Goal: Find specific page/section: Find specific page/section

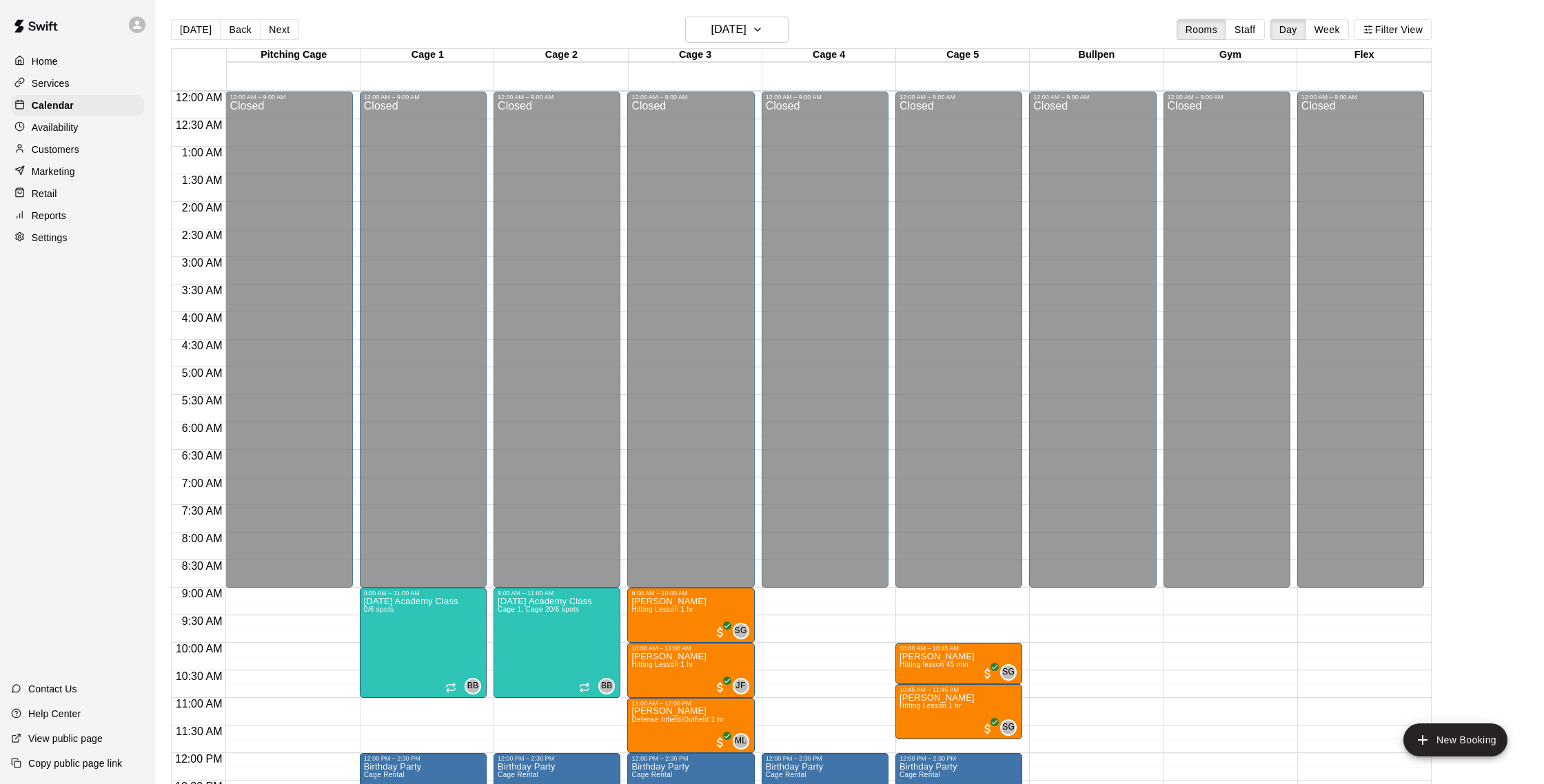
click at [79, 221] on div "Reports" at bounding box center [78, 215] width 133 height 21
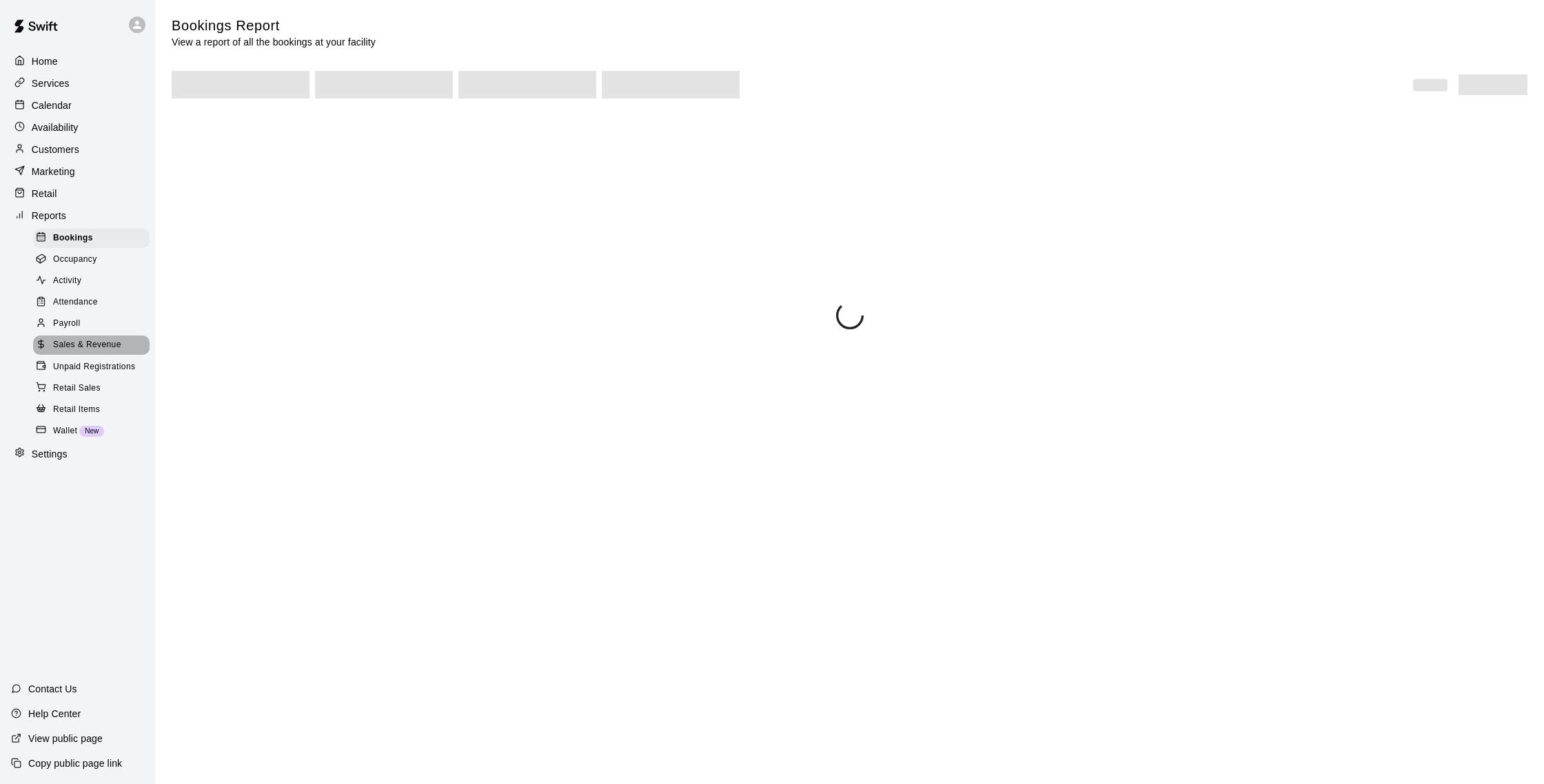
click at [116, 344] on span "Sales & Revenue" at bounding box center [87, 345] width 68 height 14
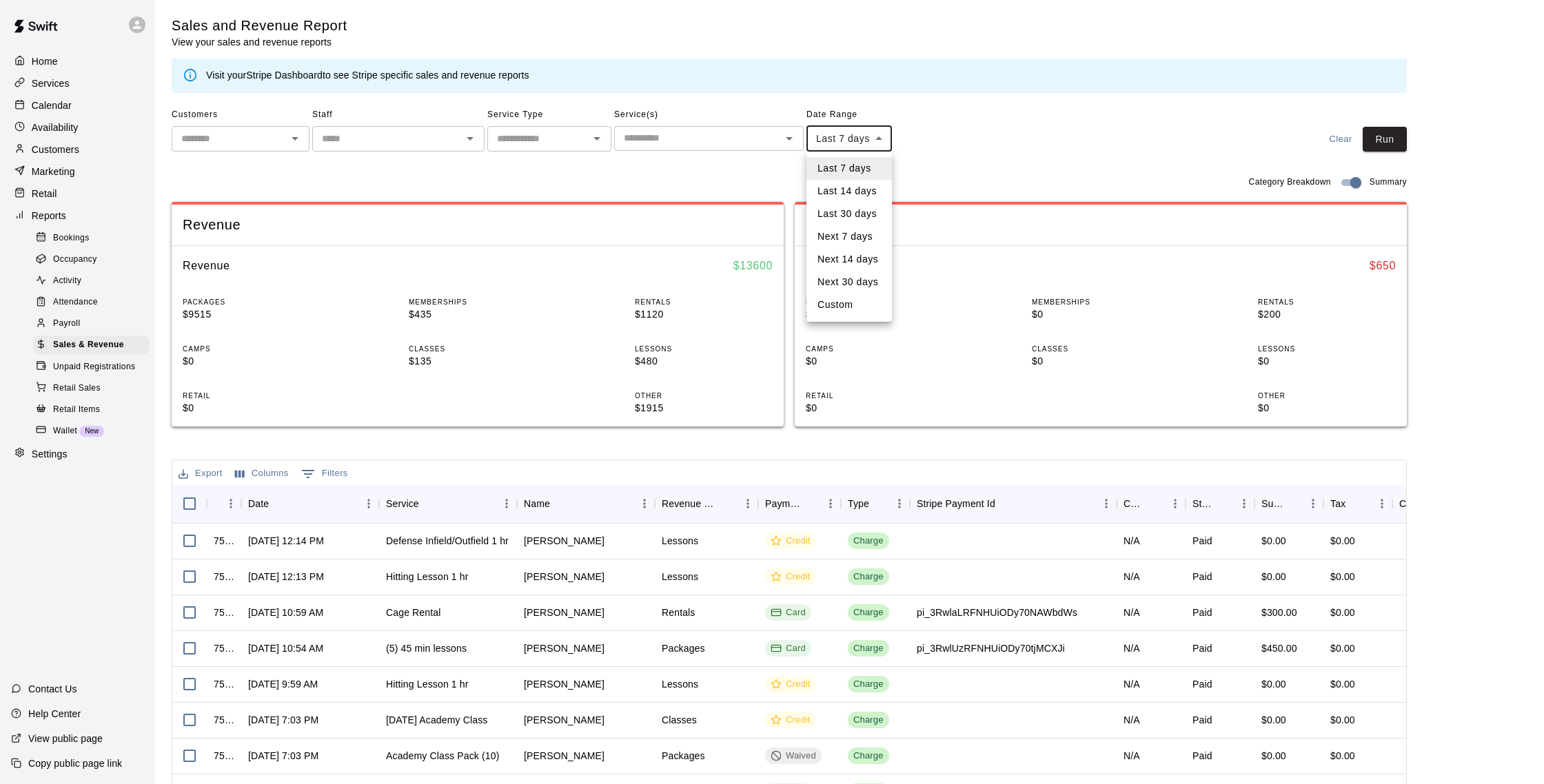
click at [853, 140] on body "Home Services Calendar Availability Customers Marketing Retail Reports Bookings…" at bounding box center [772, 474] width 1544 height 948
click at [839, 195] on li "Last 14 days" at bounding box center [849, 191] width 85 height 22
type input "******"
click at [849, 170] on button "[DATE] - [DATE]" at bounding box center [844, 164] width 75 height 22
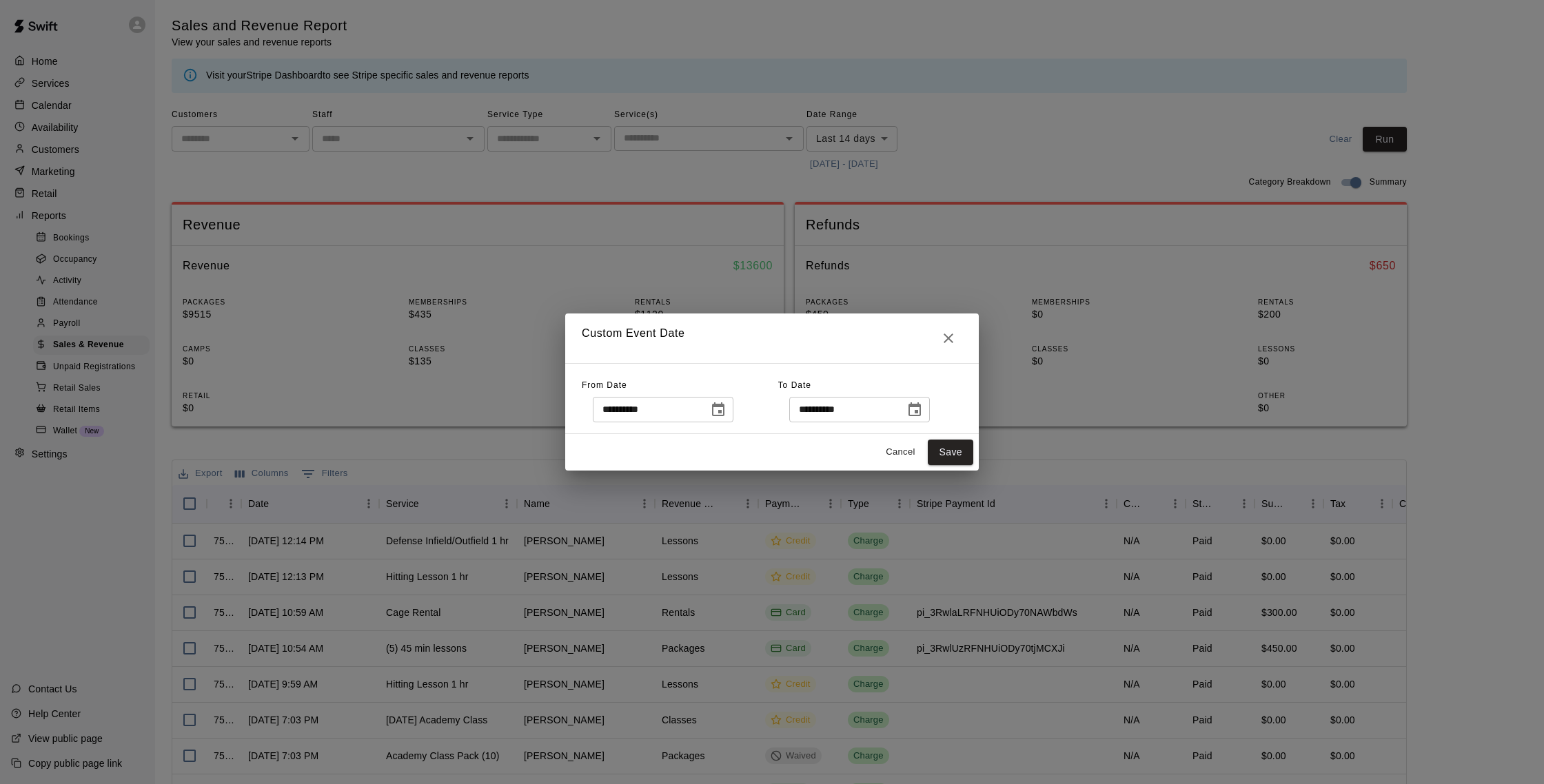
click at [724, 408] on icon "Choose date, selected date is Aug 2, 2025" at bounding box center [719, 410] width 17 height 17
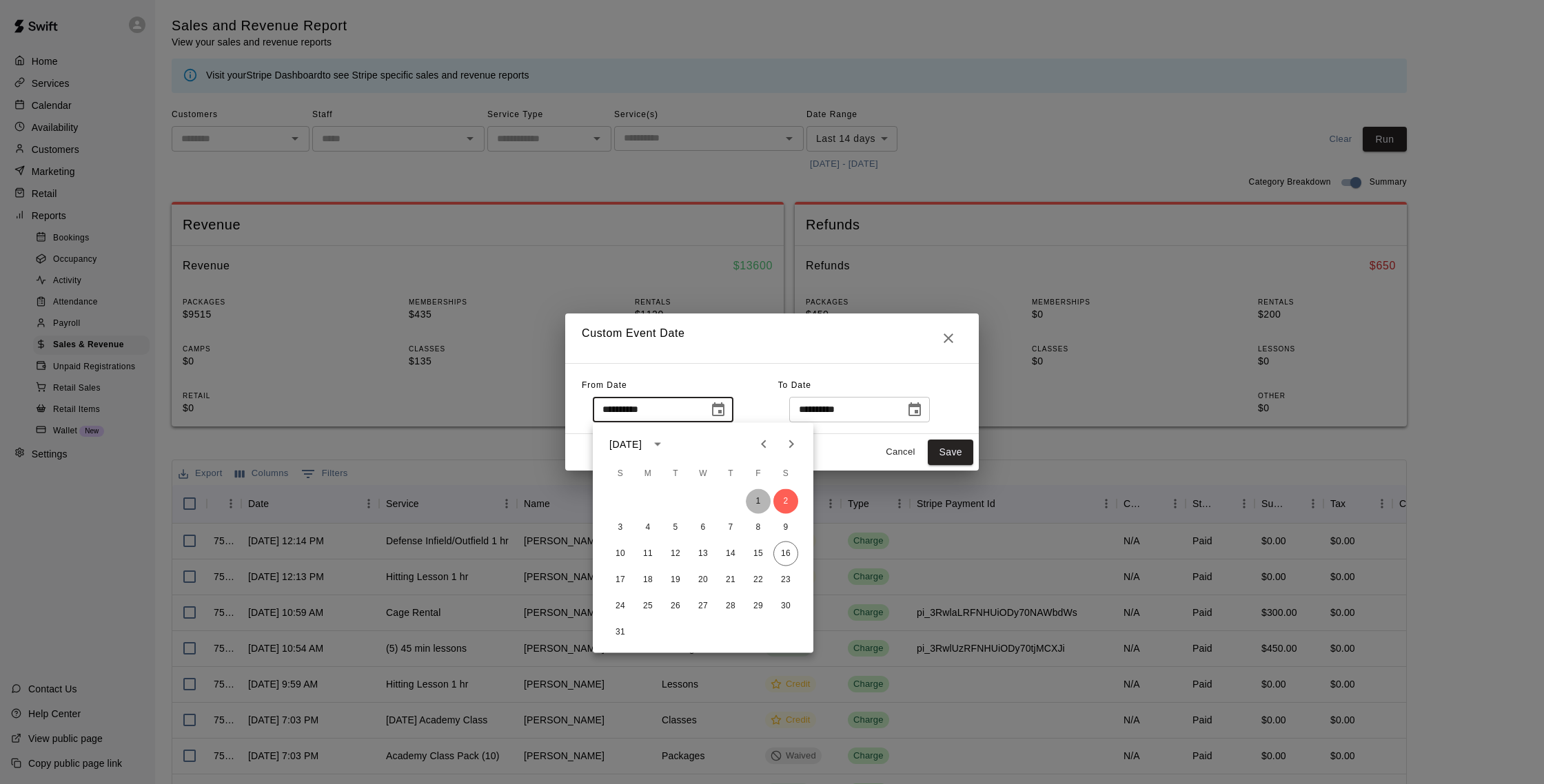
click at [757, 492] on button "1" at bounding box center [758, 501] width 24 height 24
type input "**********"
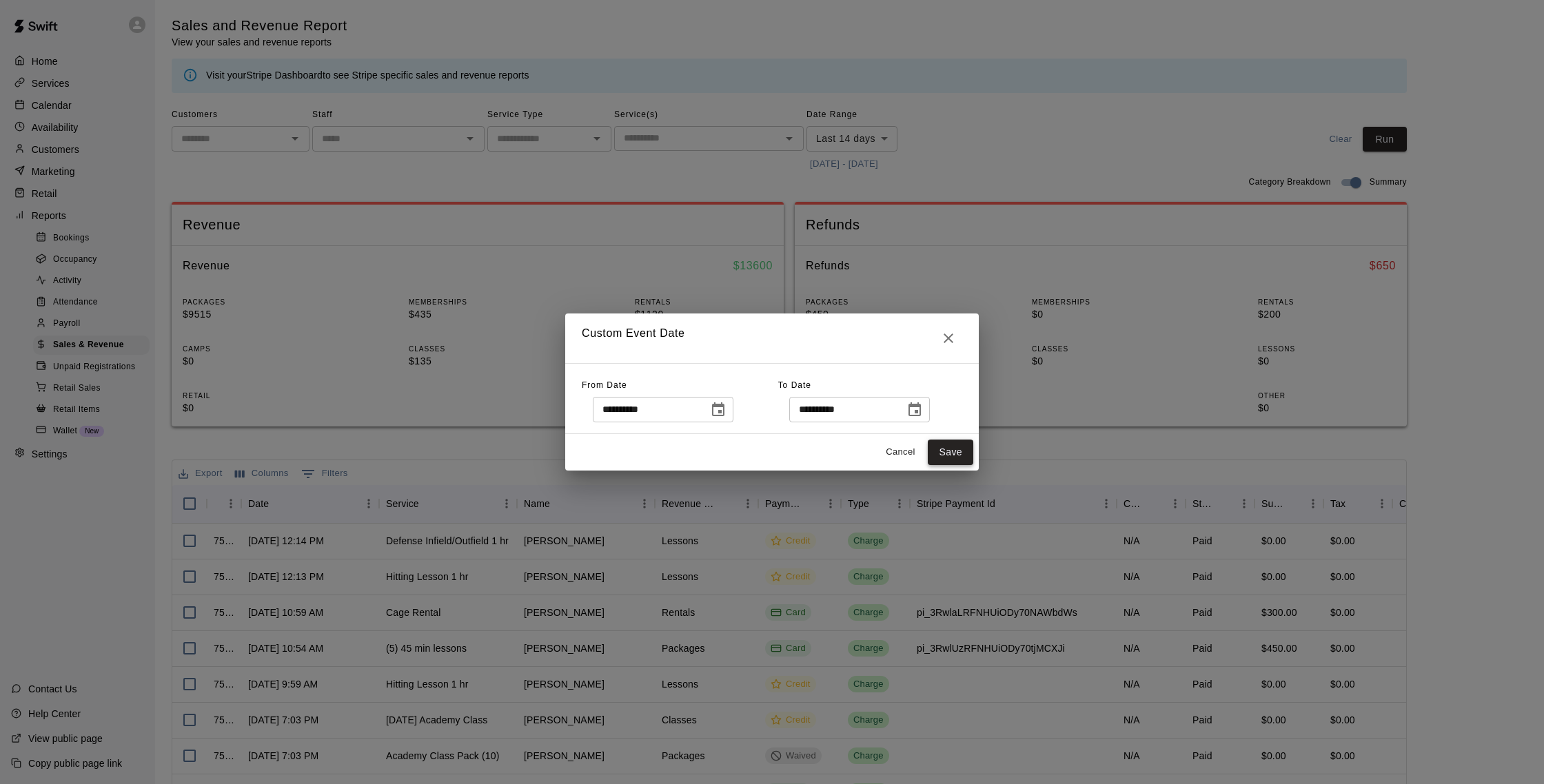
click at [936, 451] on button "Save" at bounding box center [950, 451] width 46 height 25
type input "******"
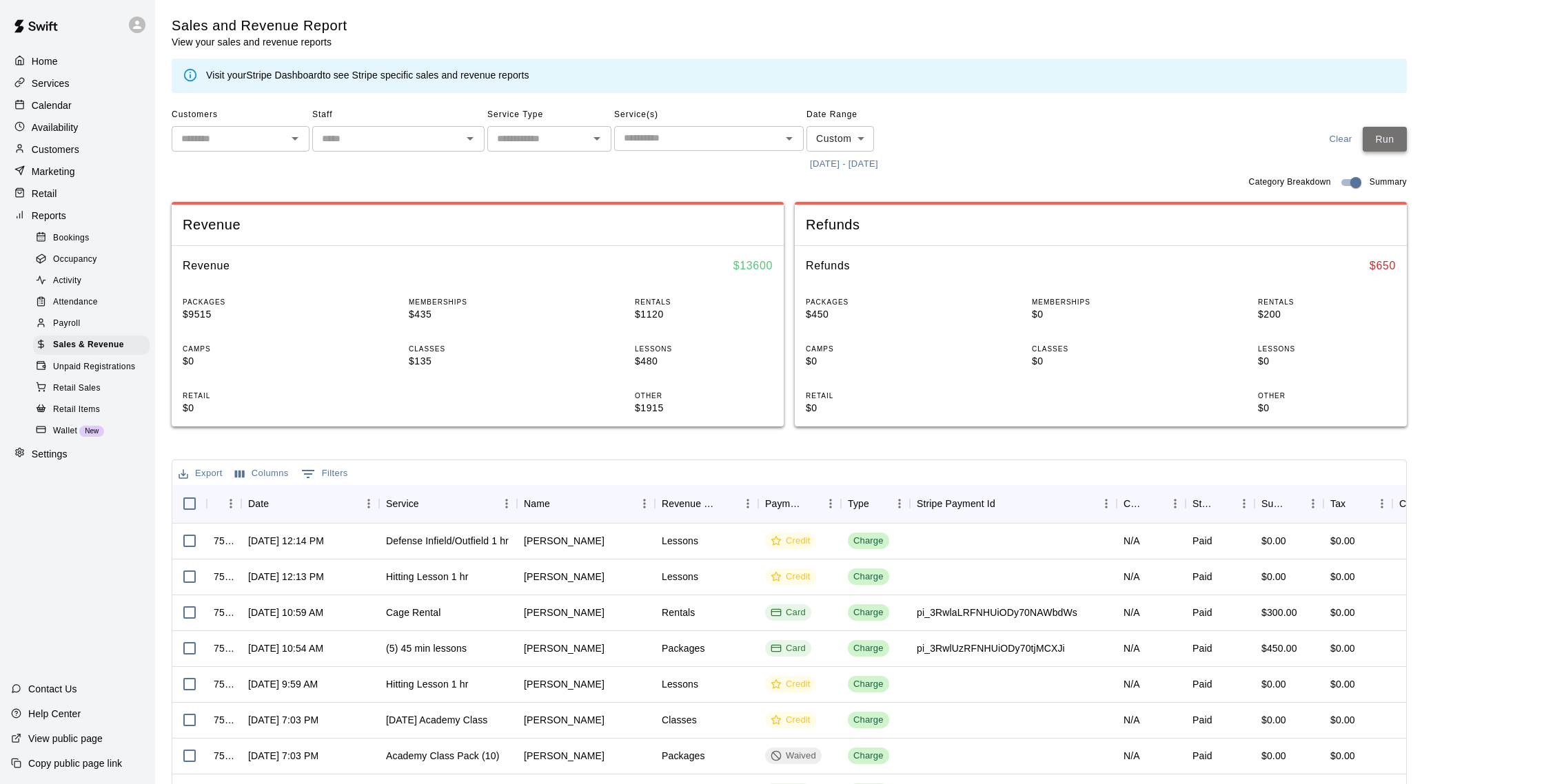
click at [1395, 139] on button "Run" at bounding box center [1385, 139] width 44 height 25
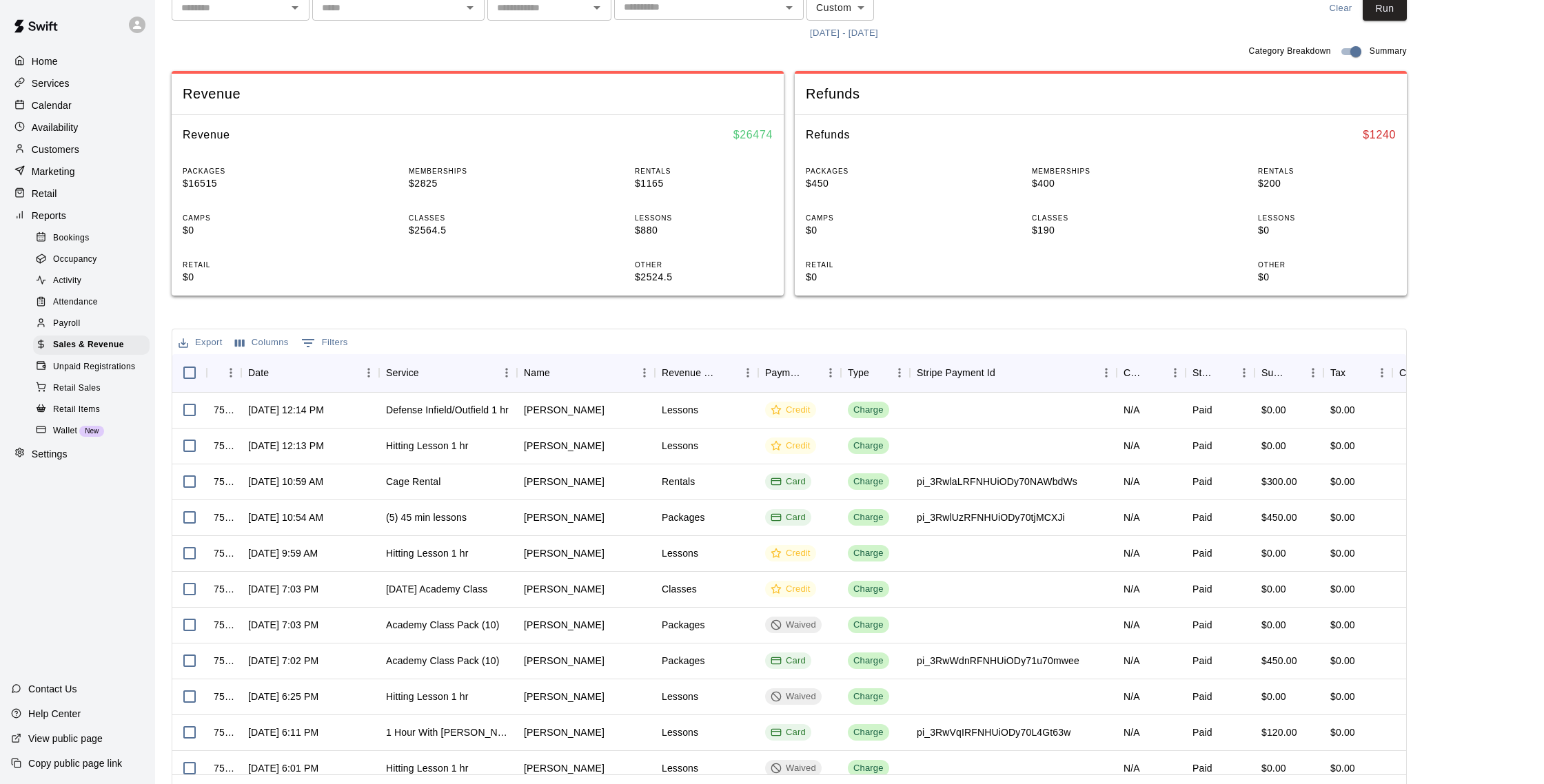
scroll to position [163, 0]
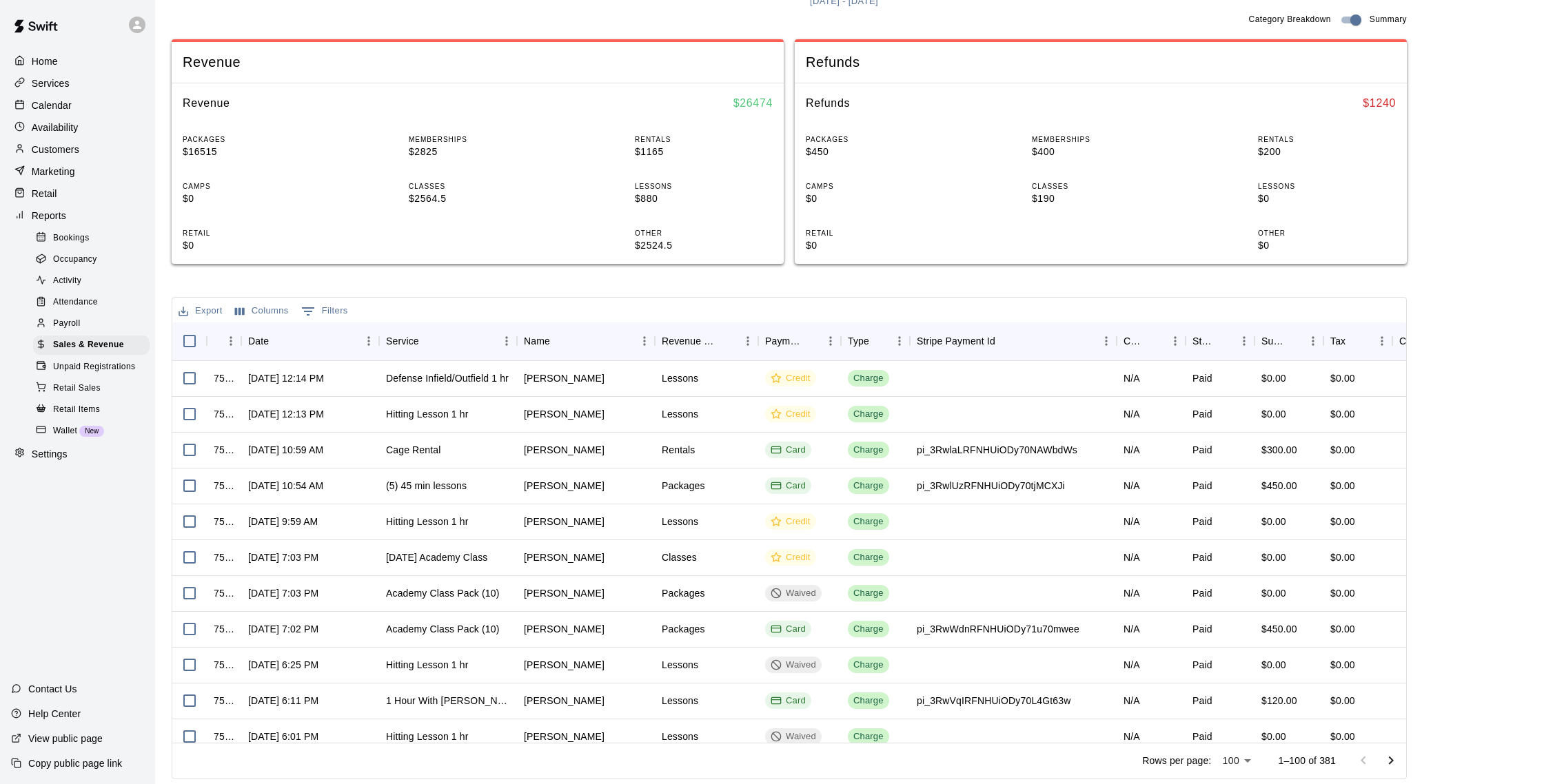
click at [67, 151] on p "Customers" at bounding box center [55, 149] width 48 height 14
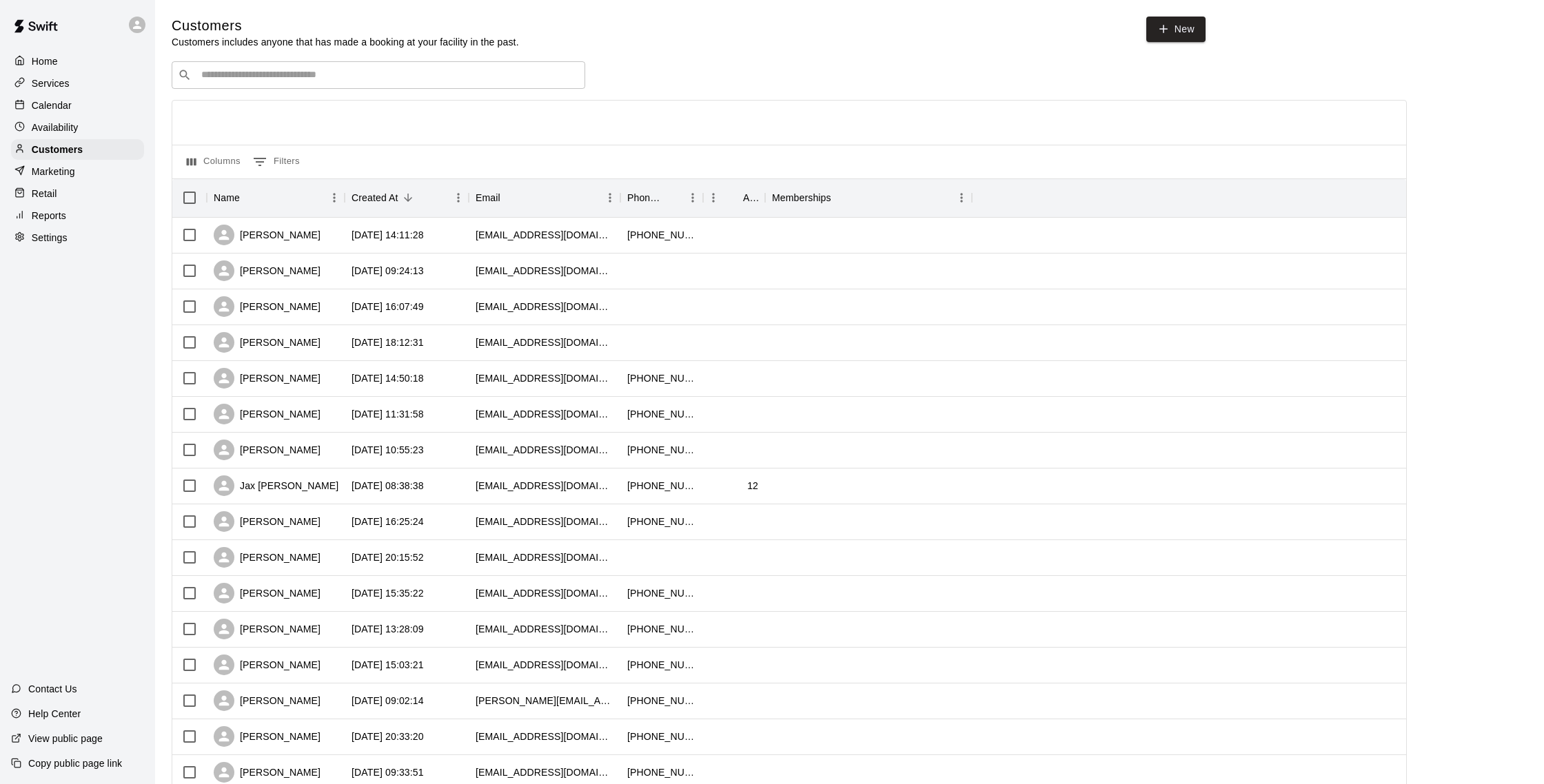
click at [73, 109] on div "Calendar" at bounding box center [78, 106] width 133 height 21
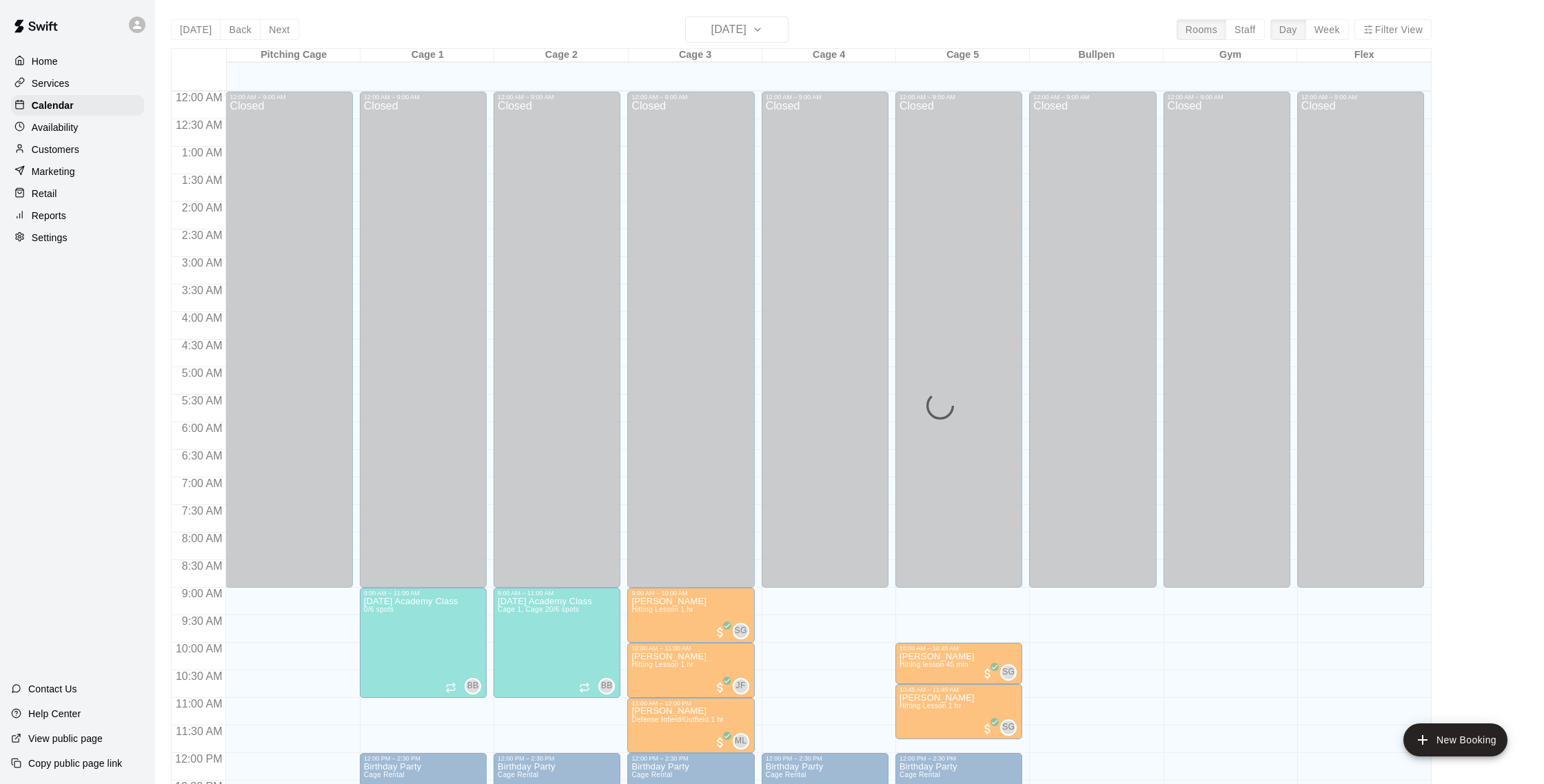
scroll to position [574, 0]
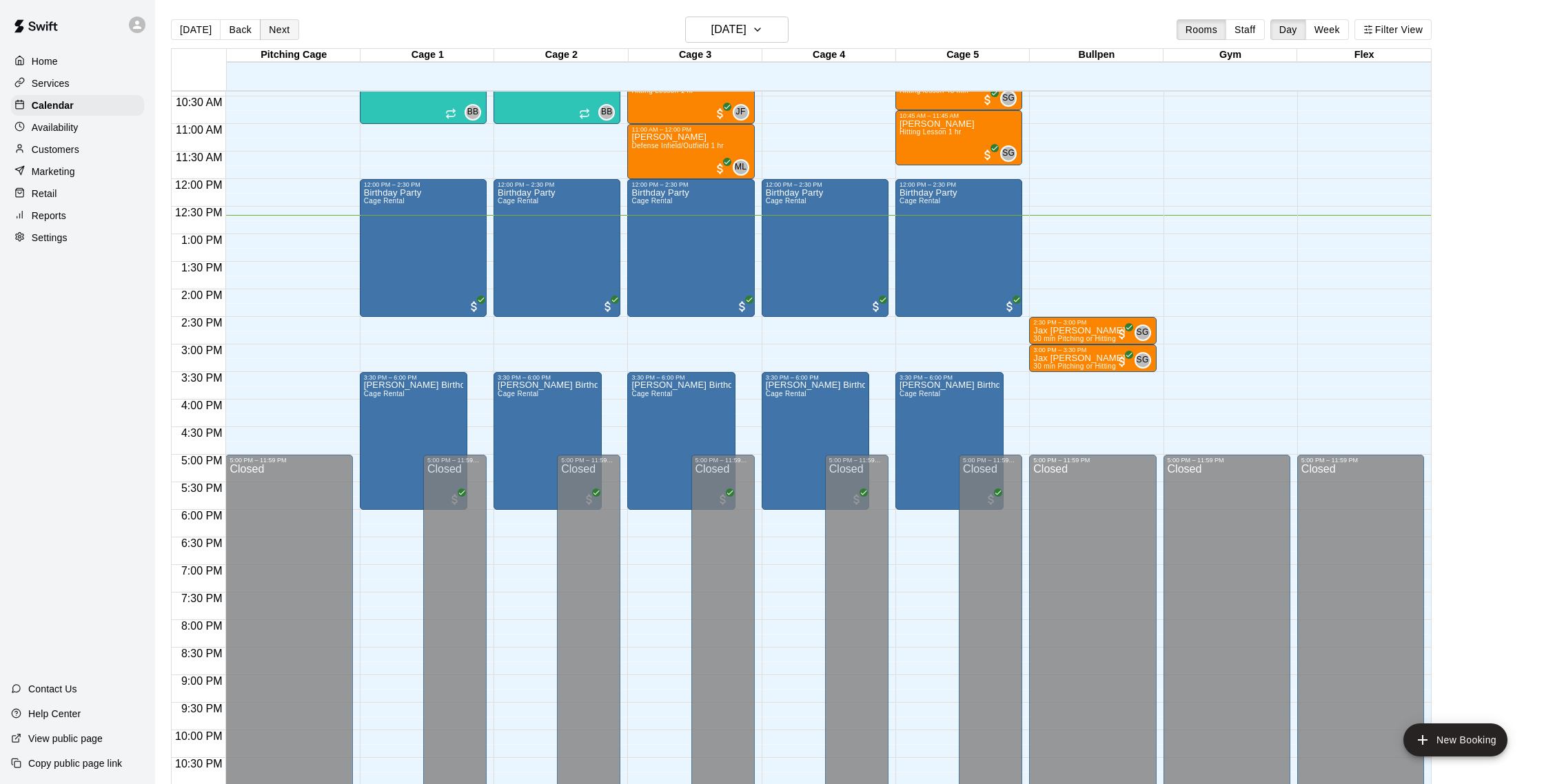
click at [274, 27] on button "Next" at bounding box center [278, 30] width 38 height 21
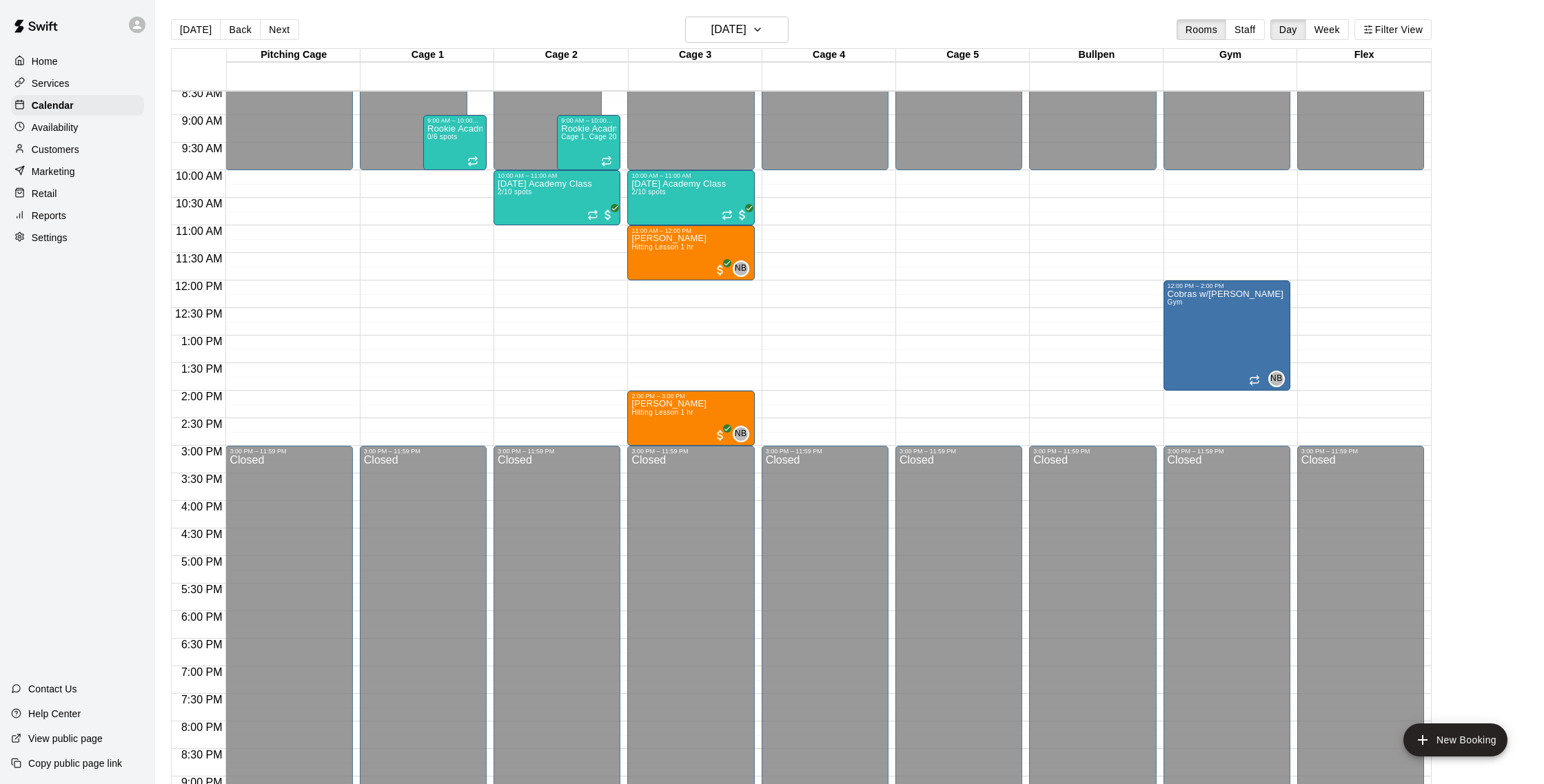
scroll to position [479, 0]
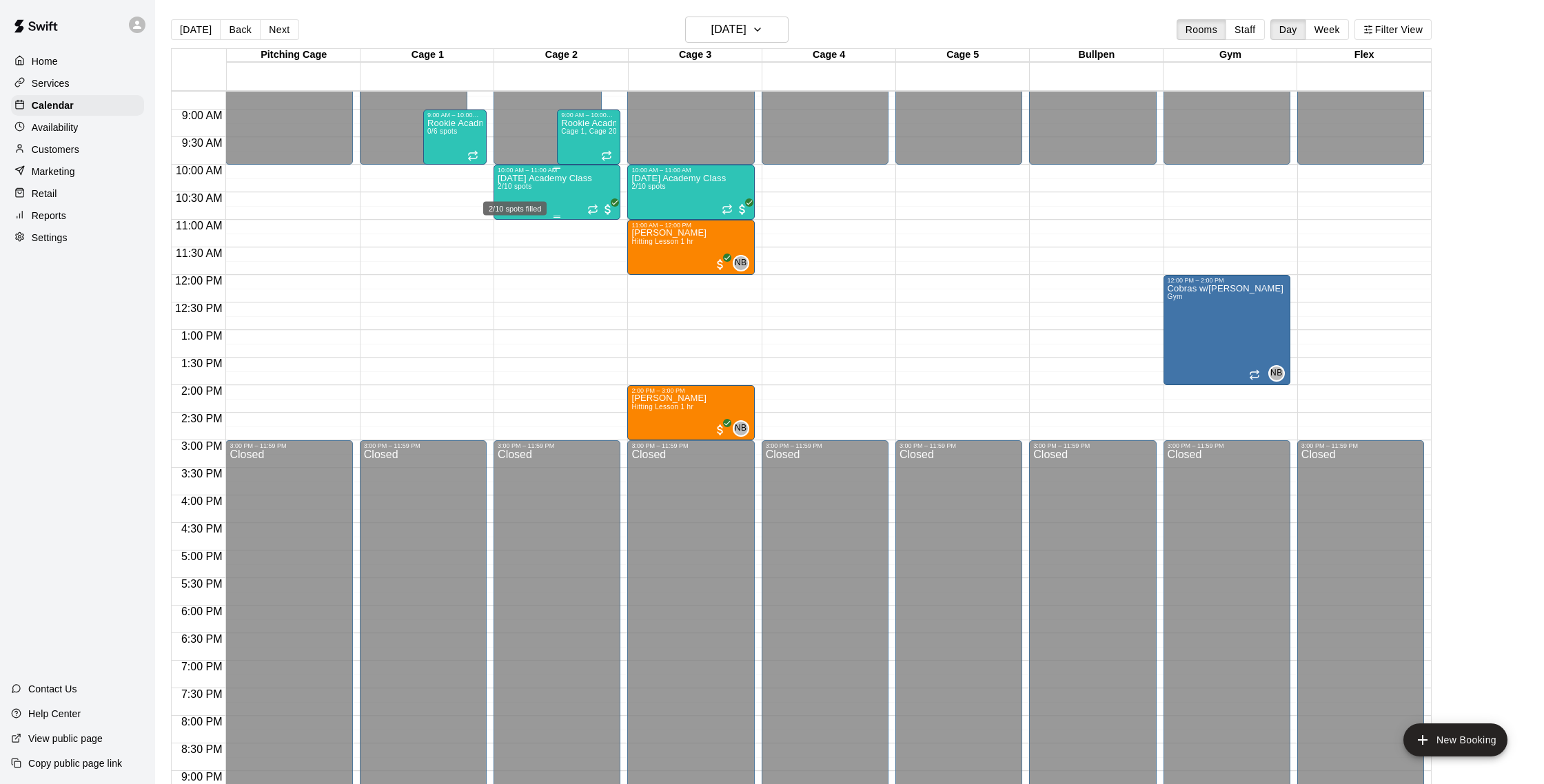
click at [528, 184] on span "2/10 spots" at bounding box center [514, 186] width 34 height 7
click at [518, 229] on img "edit" at bounding box center [512, 230] width 16 height 16
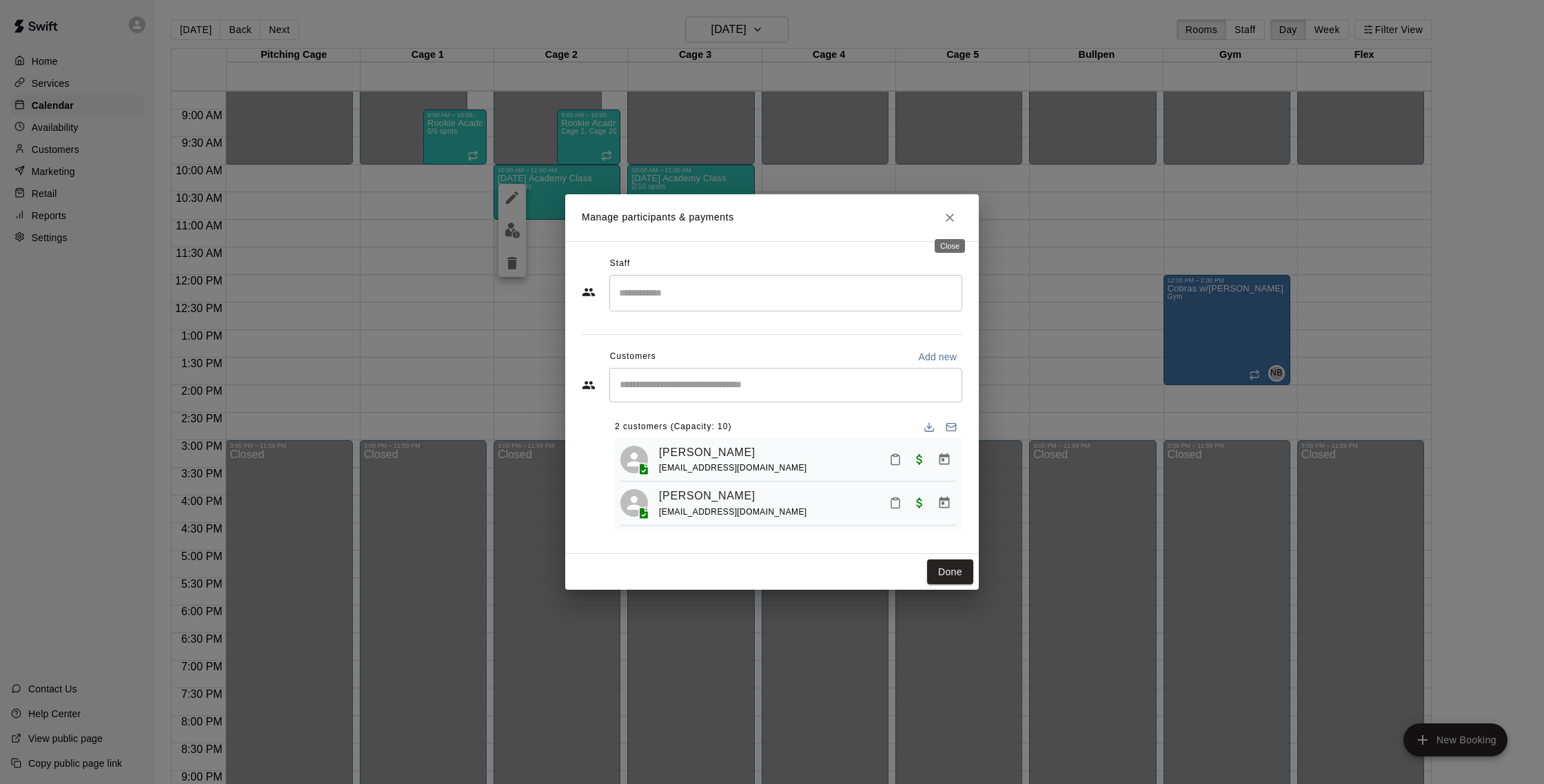
click at [952, 211] on icon "Close" at bounding box center [950, 217] width 14 height 14
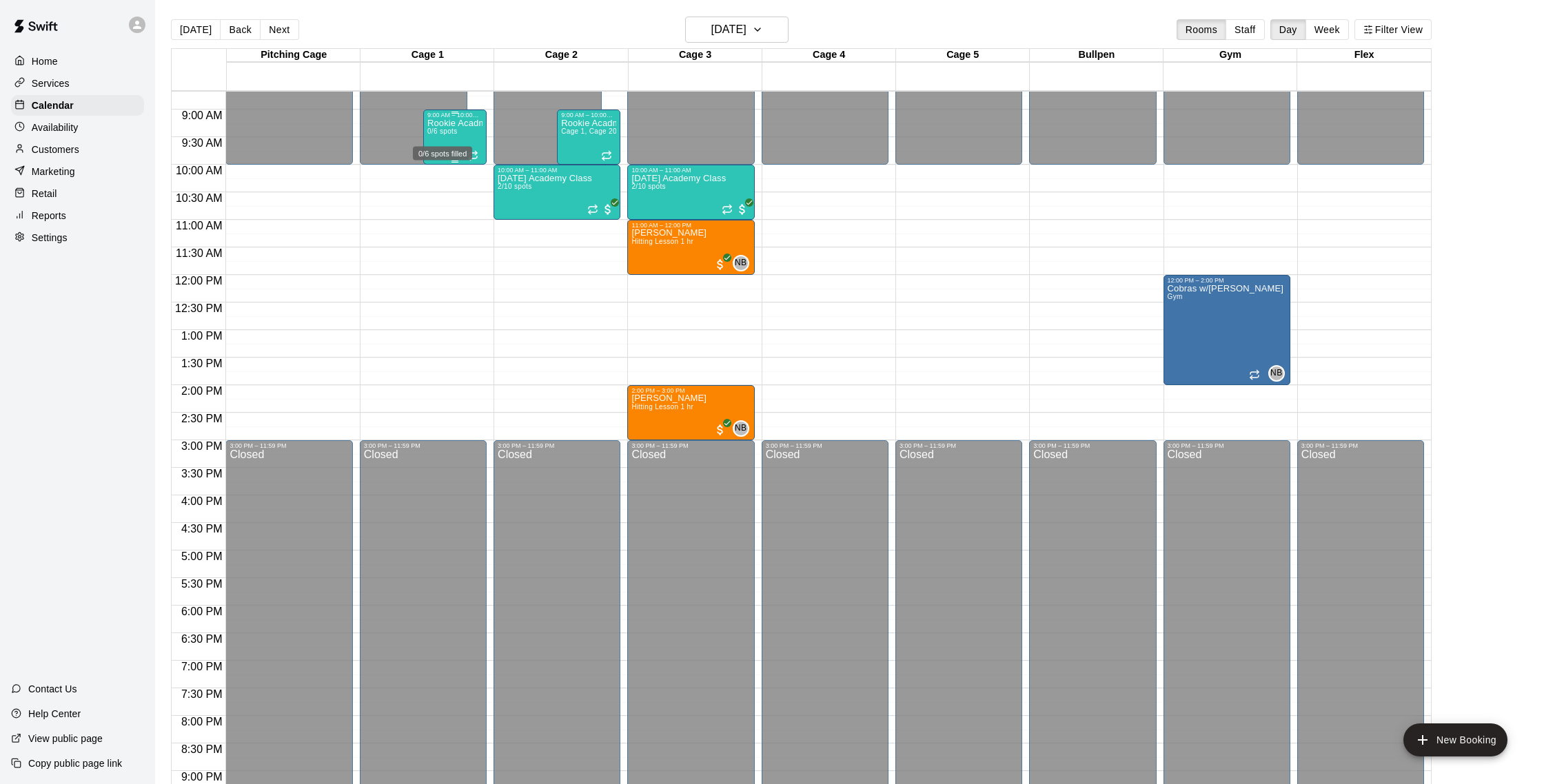
click at [445, 134] on span "0/6 spots" at bounding box center [442, 131] width 30 height 7
click at [439, 217] on button "delete" at bounding box center [441, 208] width 27 height 27
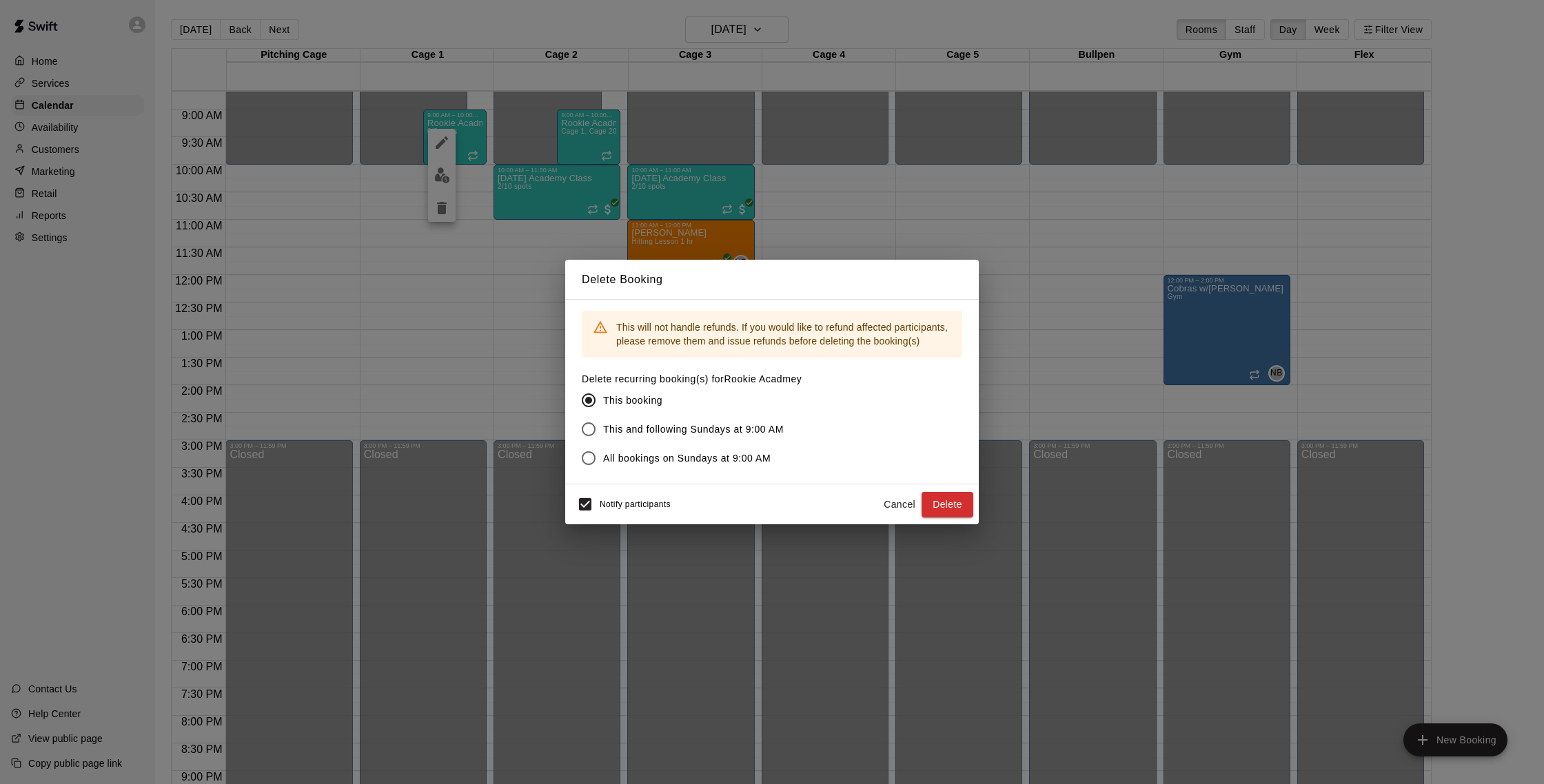
click at [839, 224] on div "Delete Booking This will not handle refunds. If you would like to refund affect…" at bounding box center [772, 392] width 1544 height 784
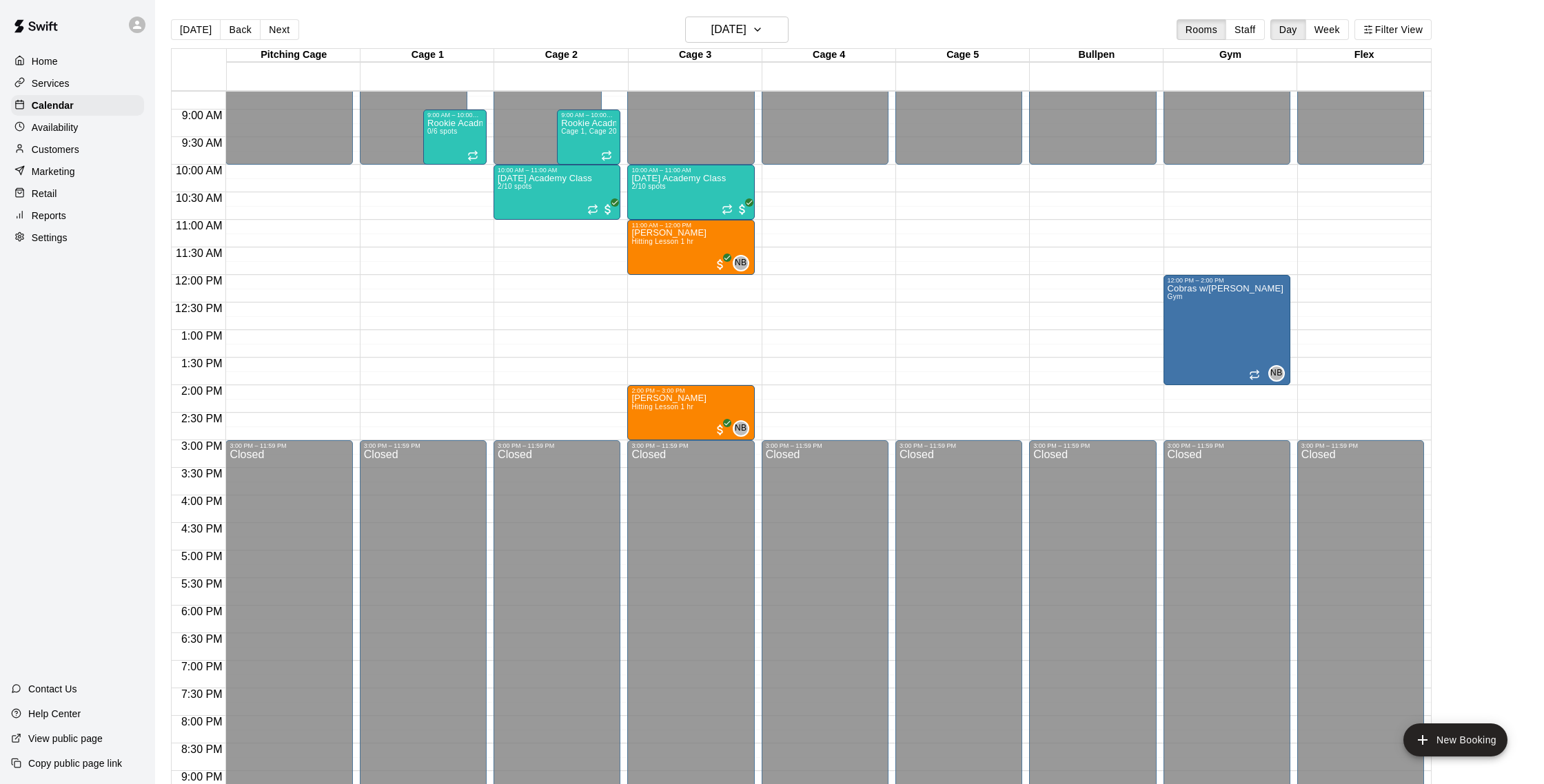
click at [69, 147] on p "Customers" at bounding box center [55, 149] width 48 height 14
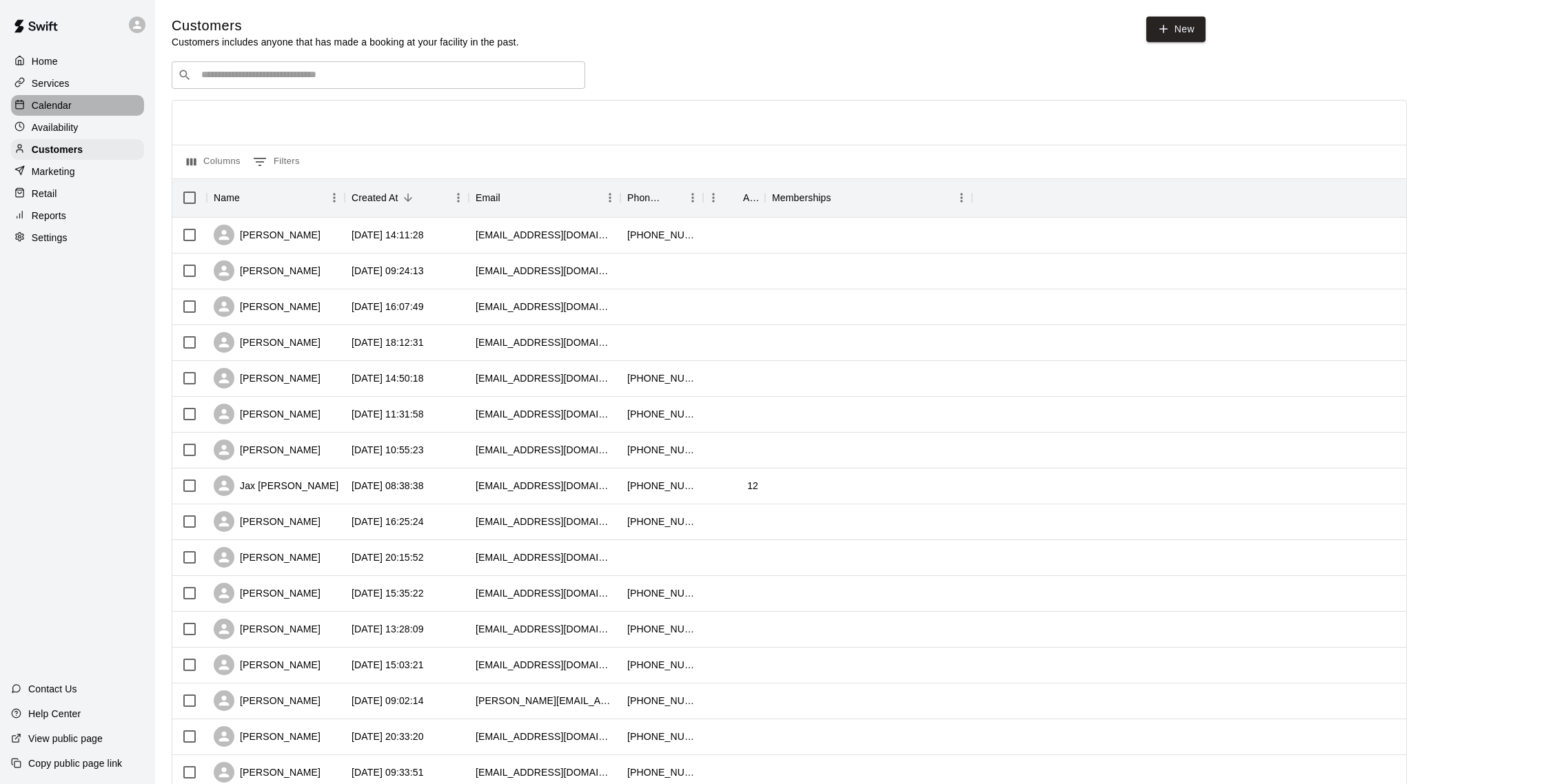
click at [64, 103] on p "Calendar" at bounding box center [52, 105] width 40 height 14
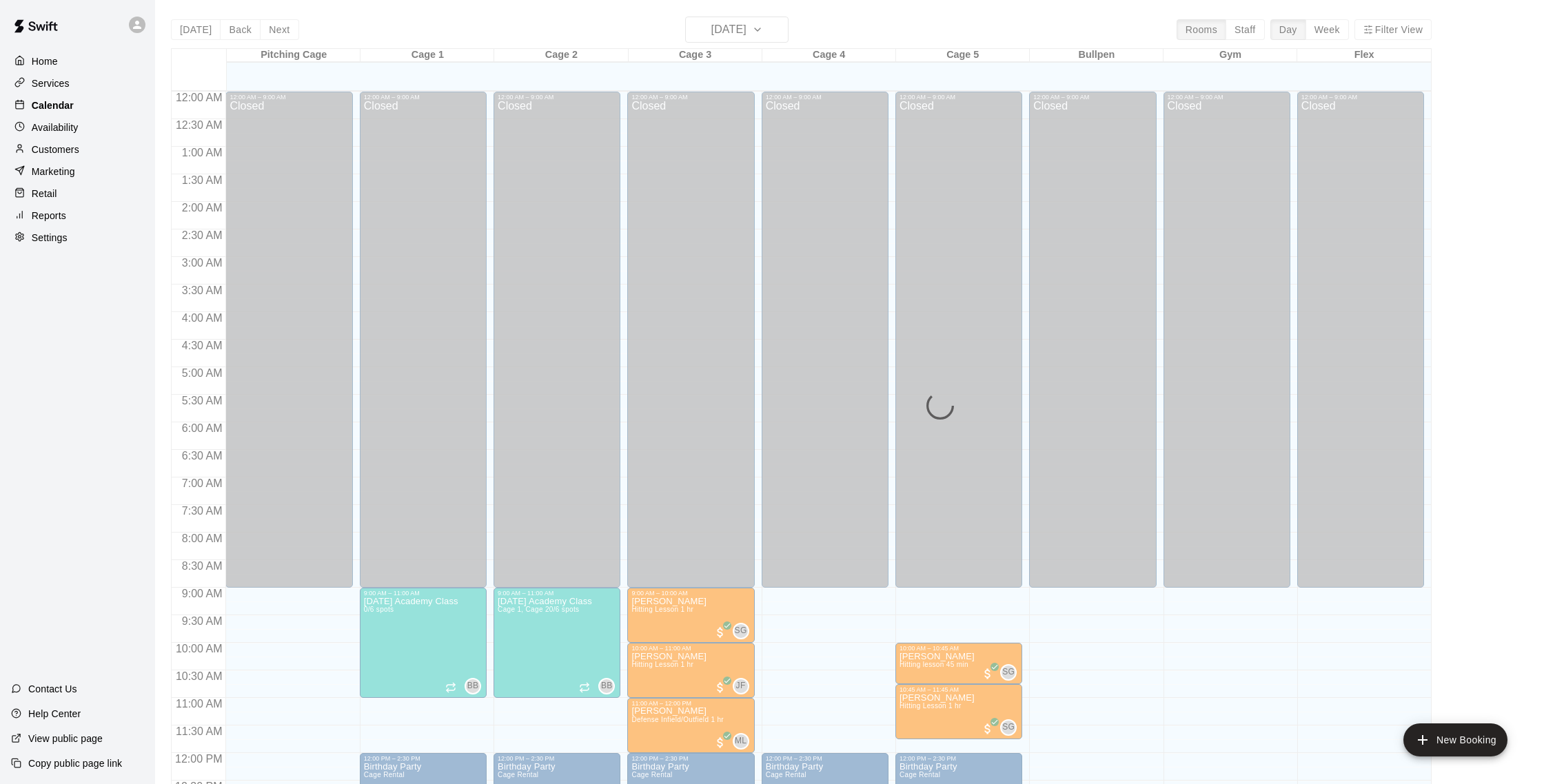
scroll to position [574, 0]
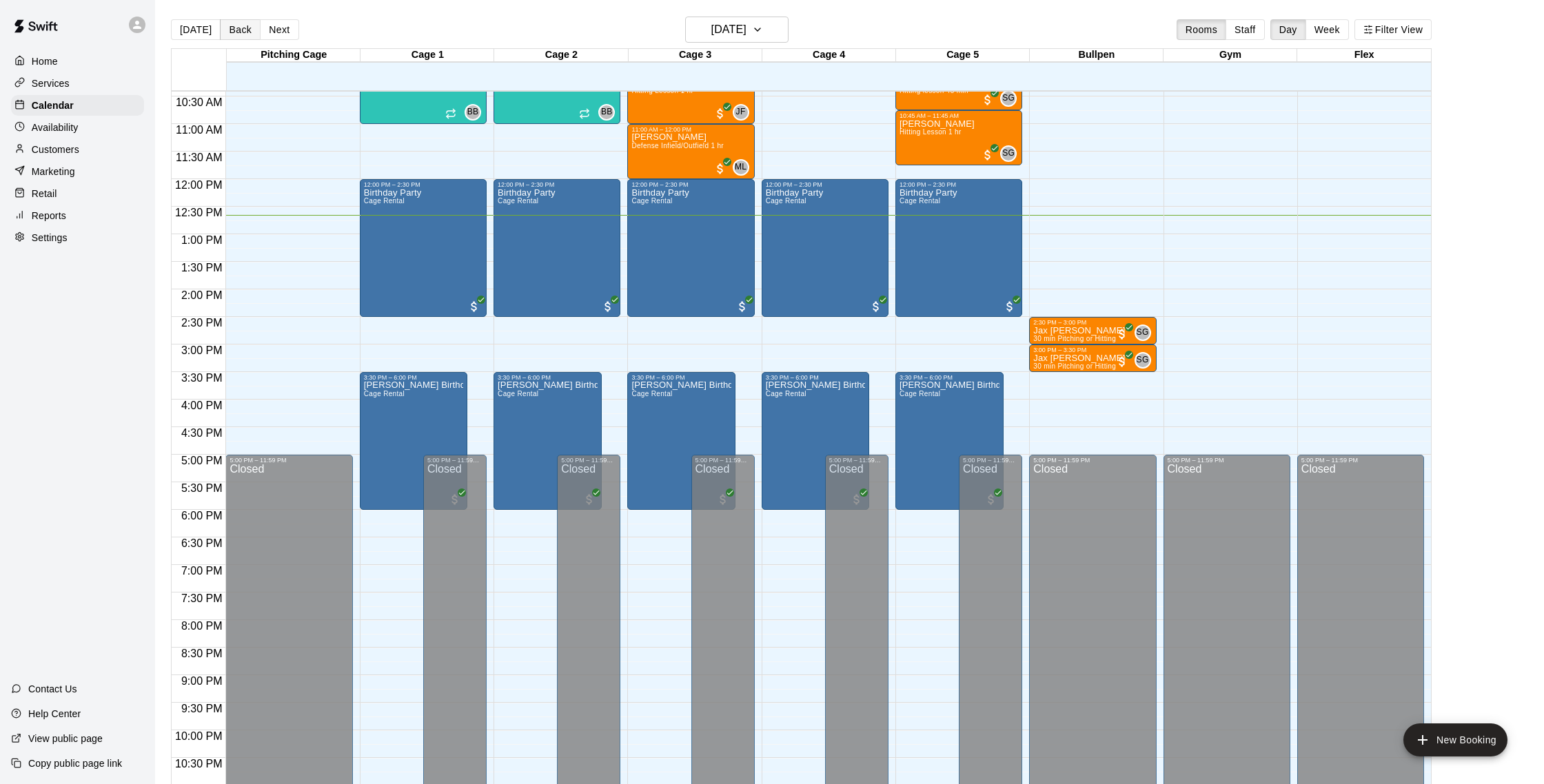
click at [221, 27] on button "Back" at bounding box center [240, 30] width 40 height 21
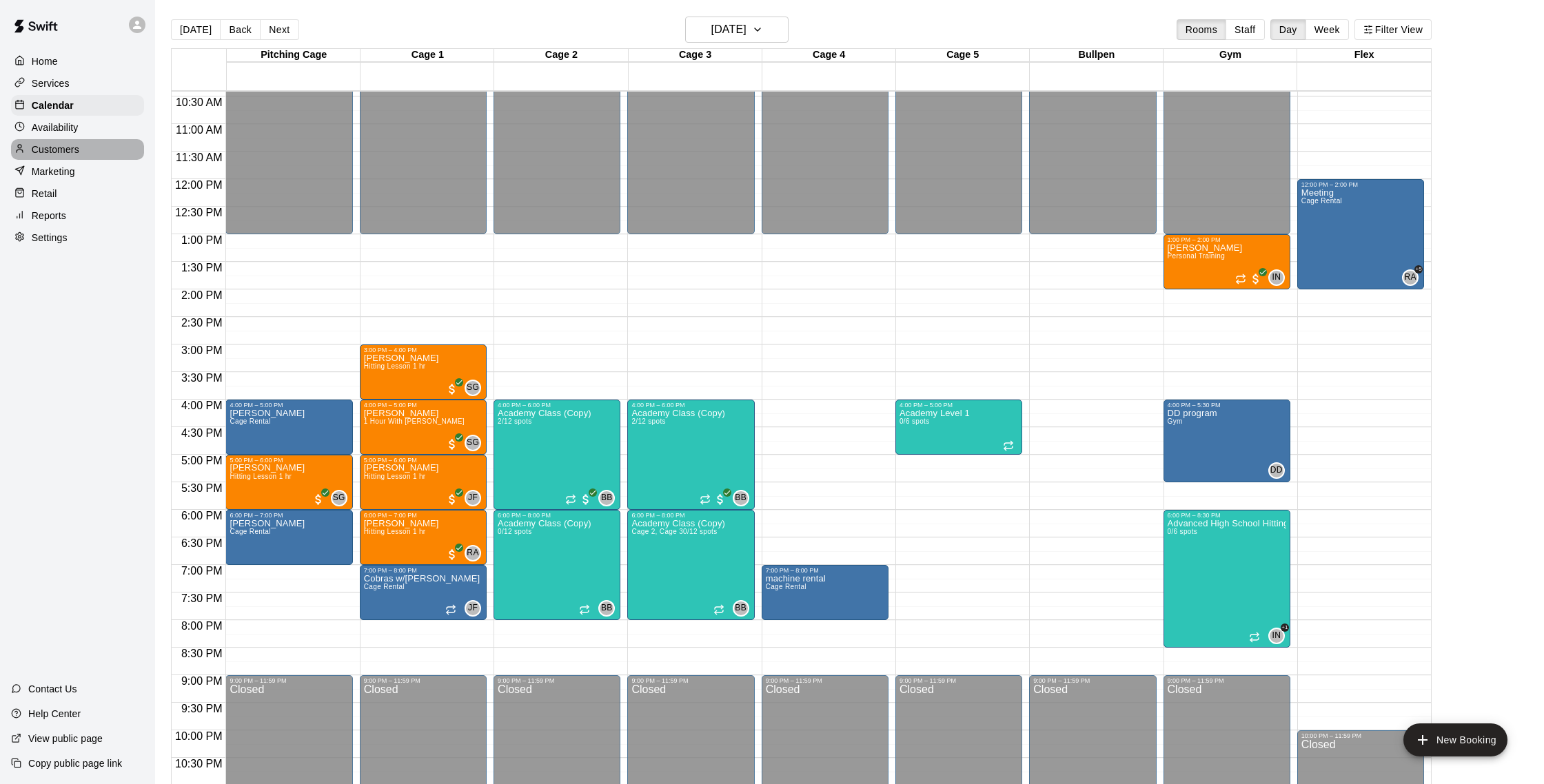
click at [70, 145] on p "Customers" at bounding box center [55, 149] width 48 height 14
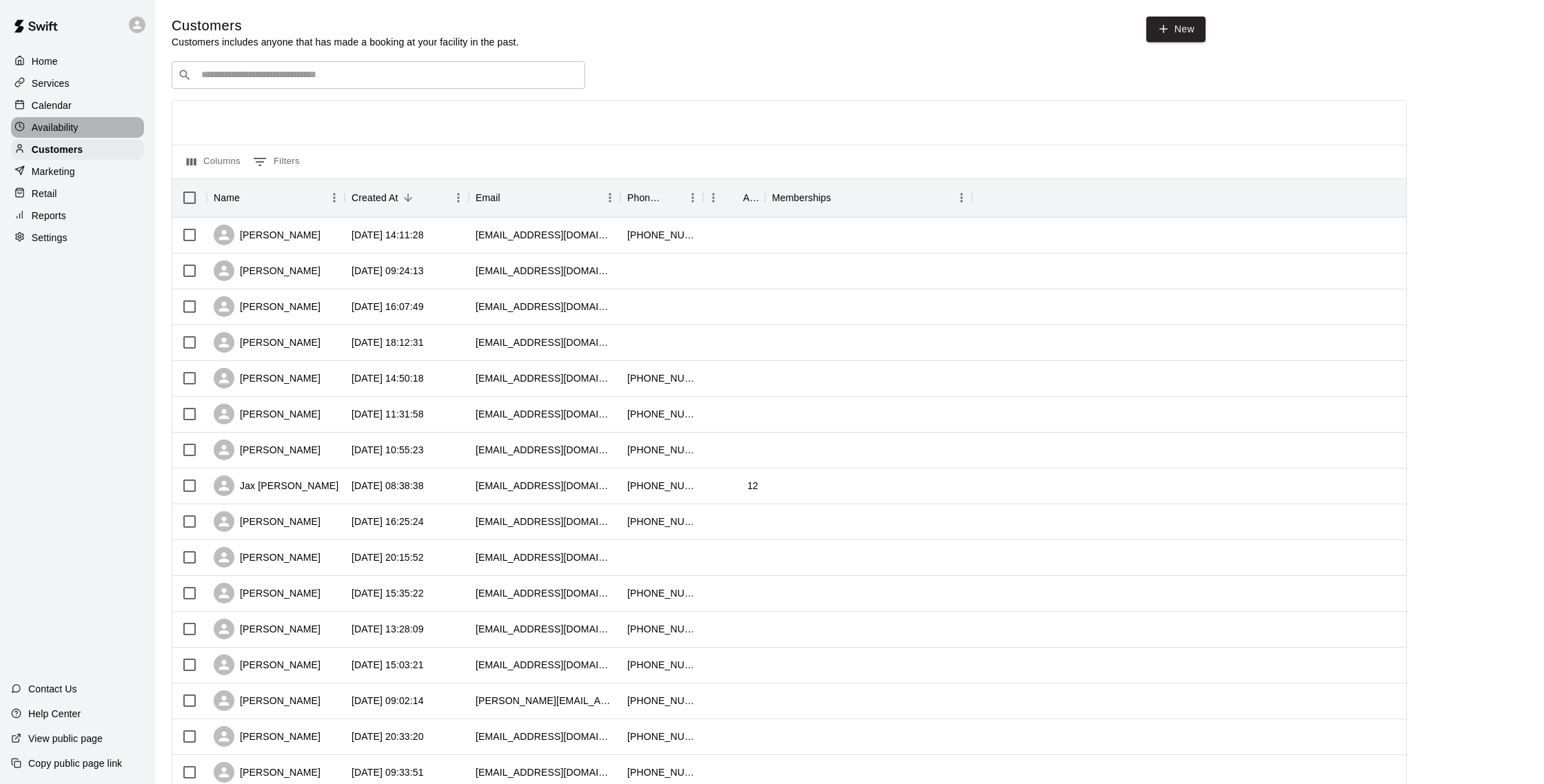
click at [78, 132] on p "Availability" at bounding box center [55, 127] width 47 height 14
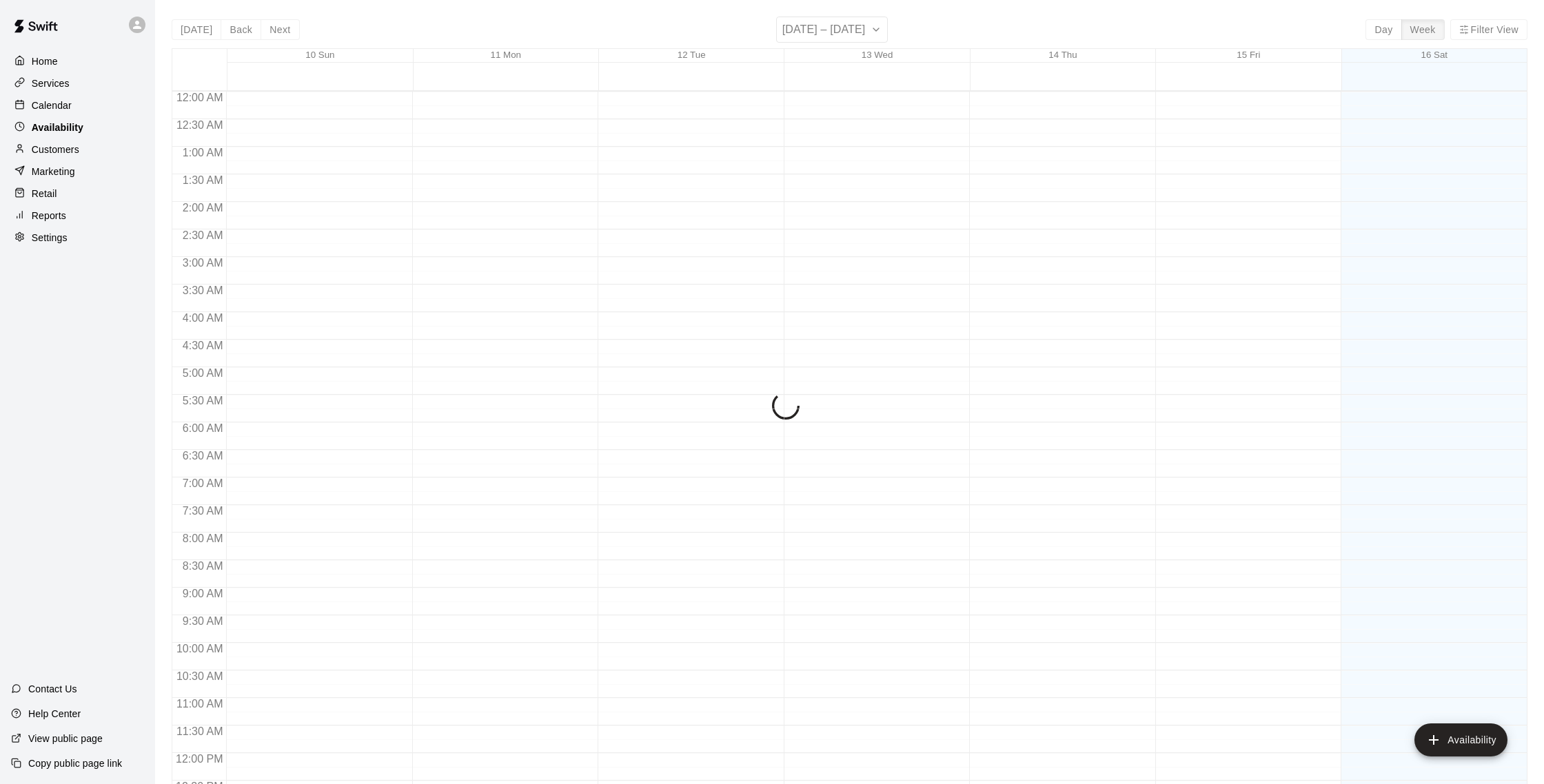
scroll to position [615, 0]
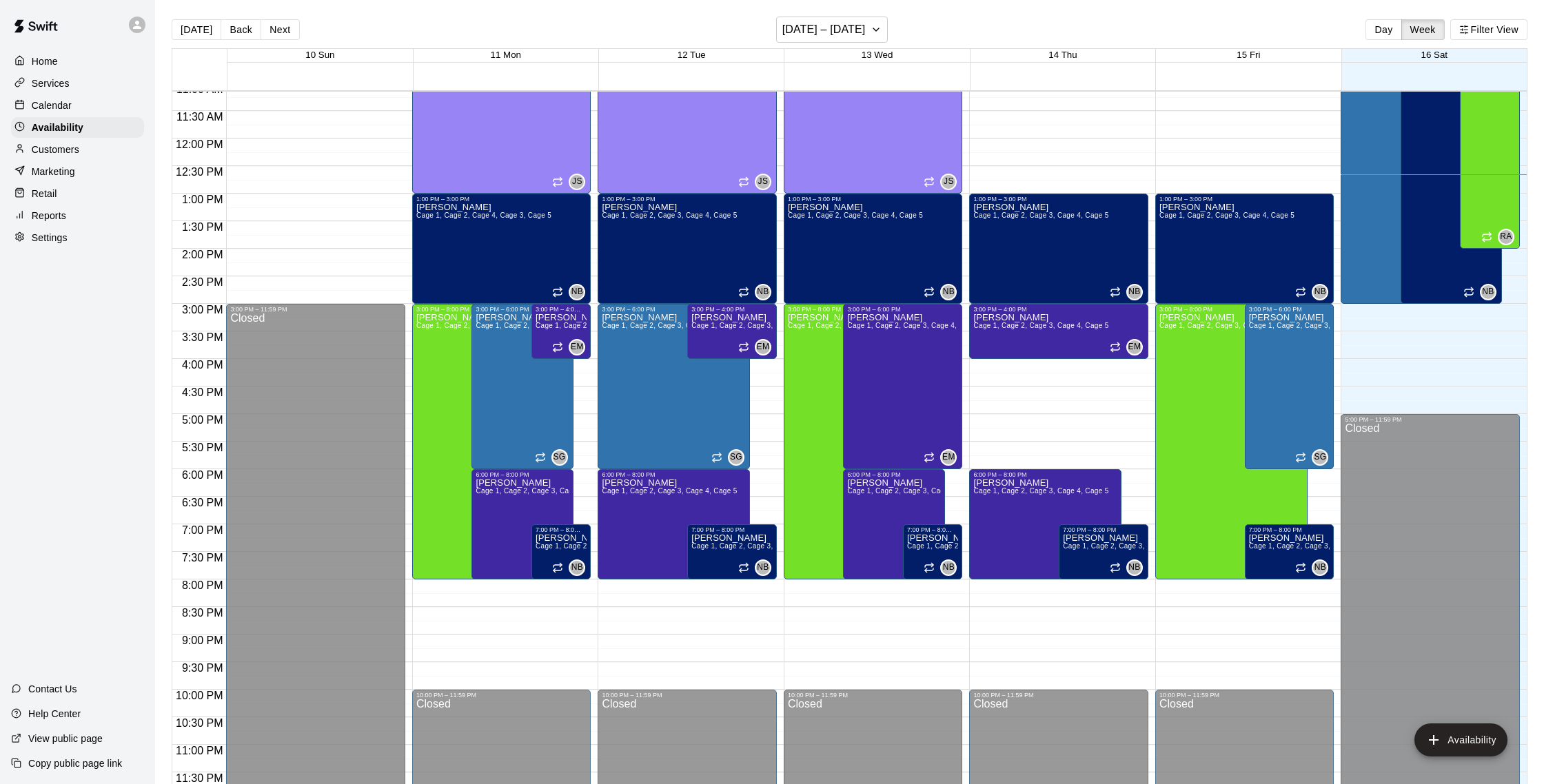
click at [55, 103] on p "Calendar" at bounding box center [52, 105] width 40 height 14
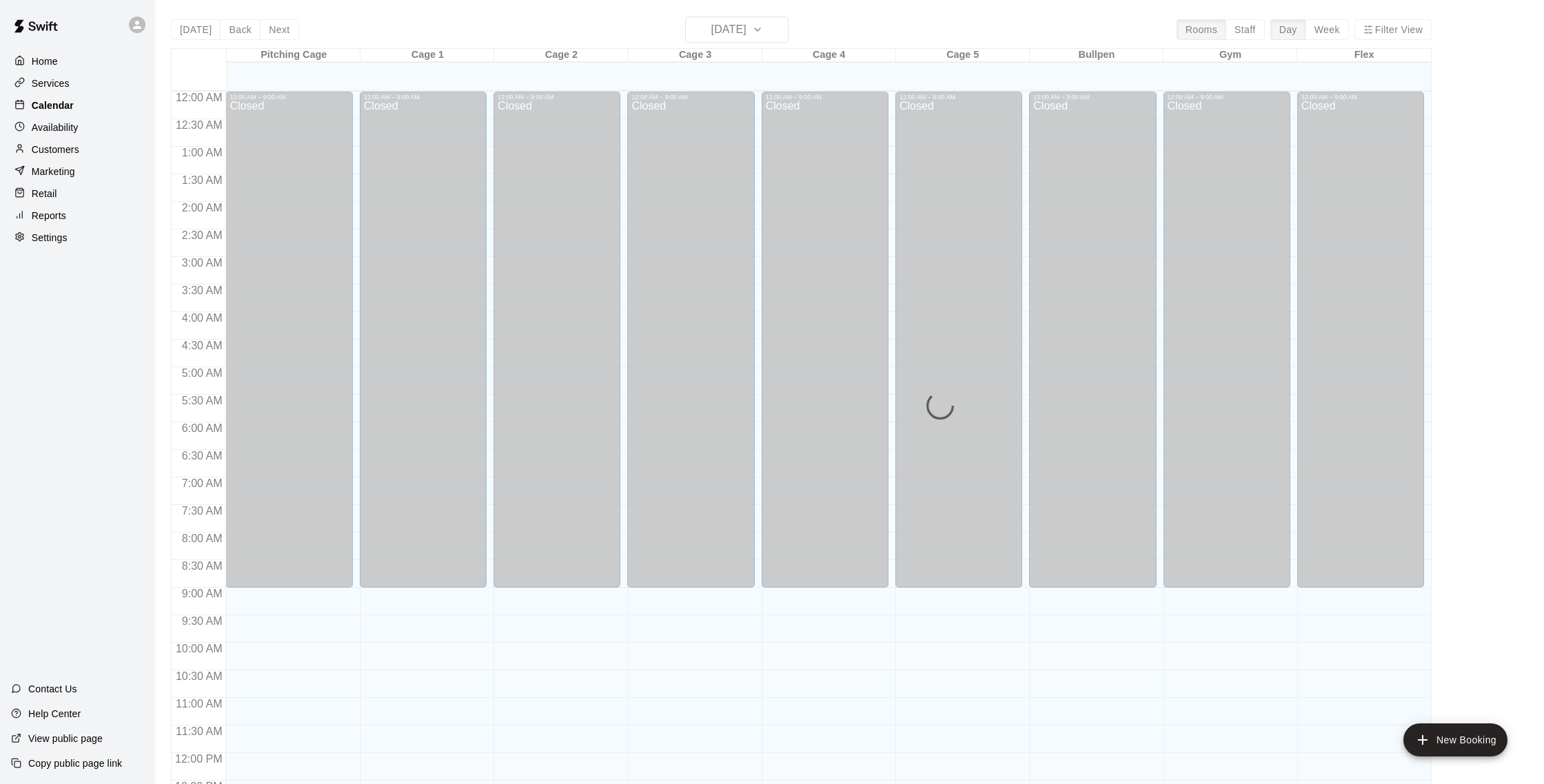
scroll to position [574, 0]
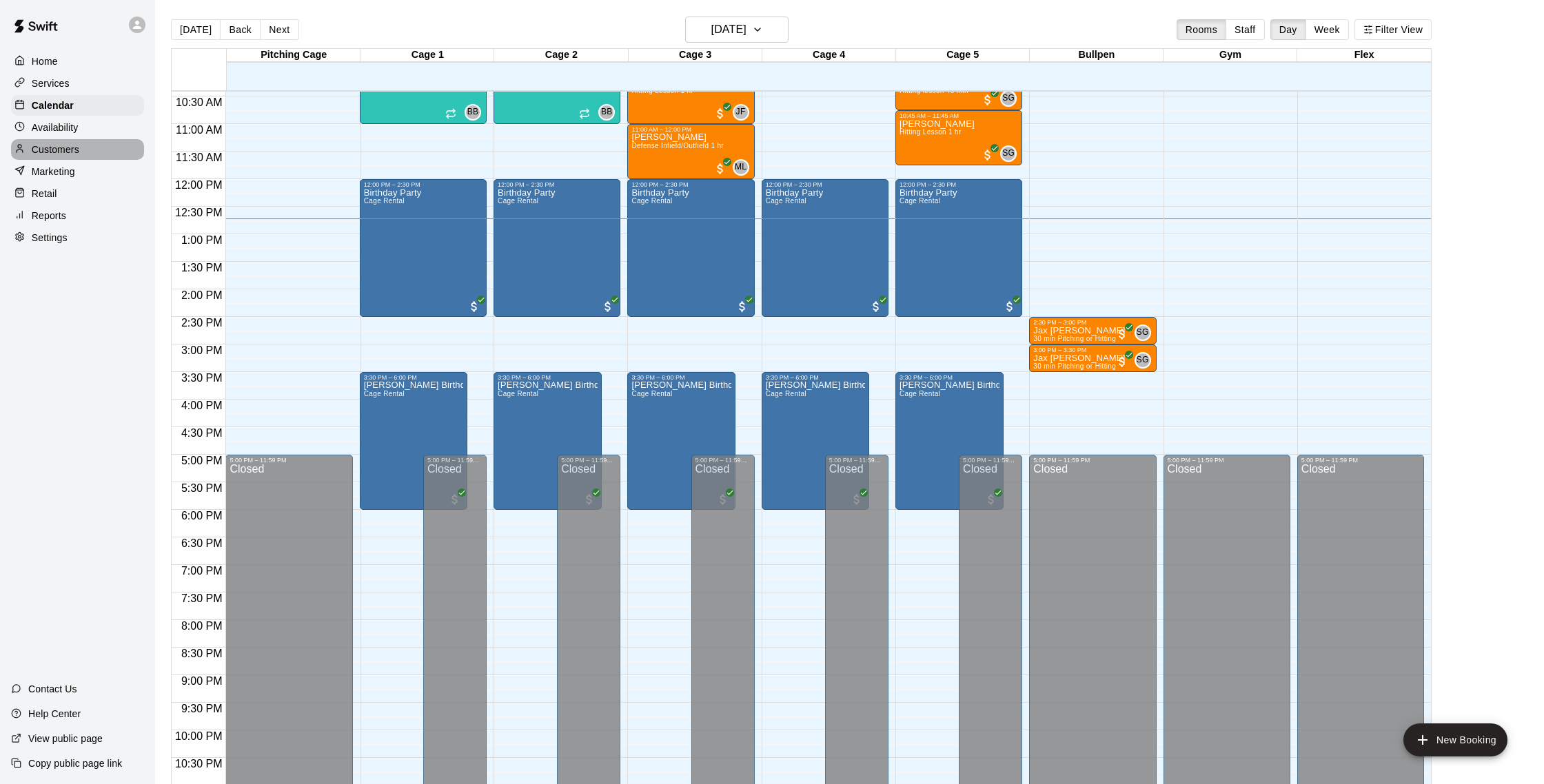
click at [74, 145] on p "Customers" at bounding box center [55, 149] width 48 height 14
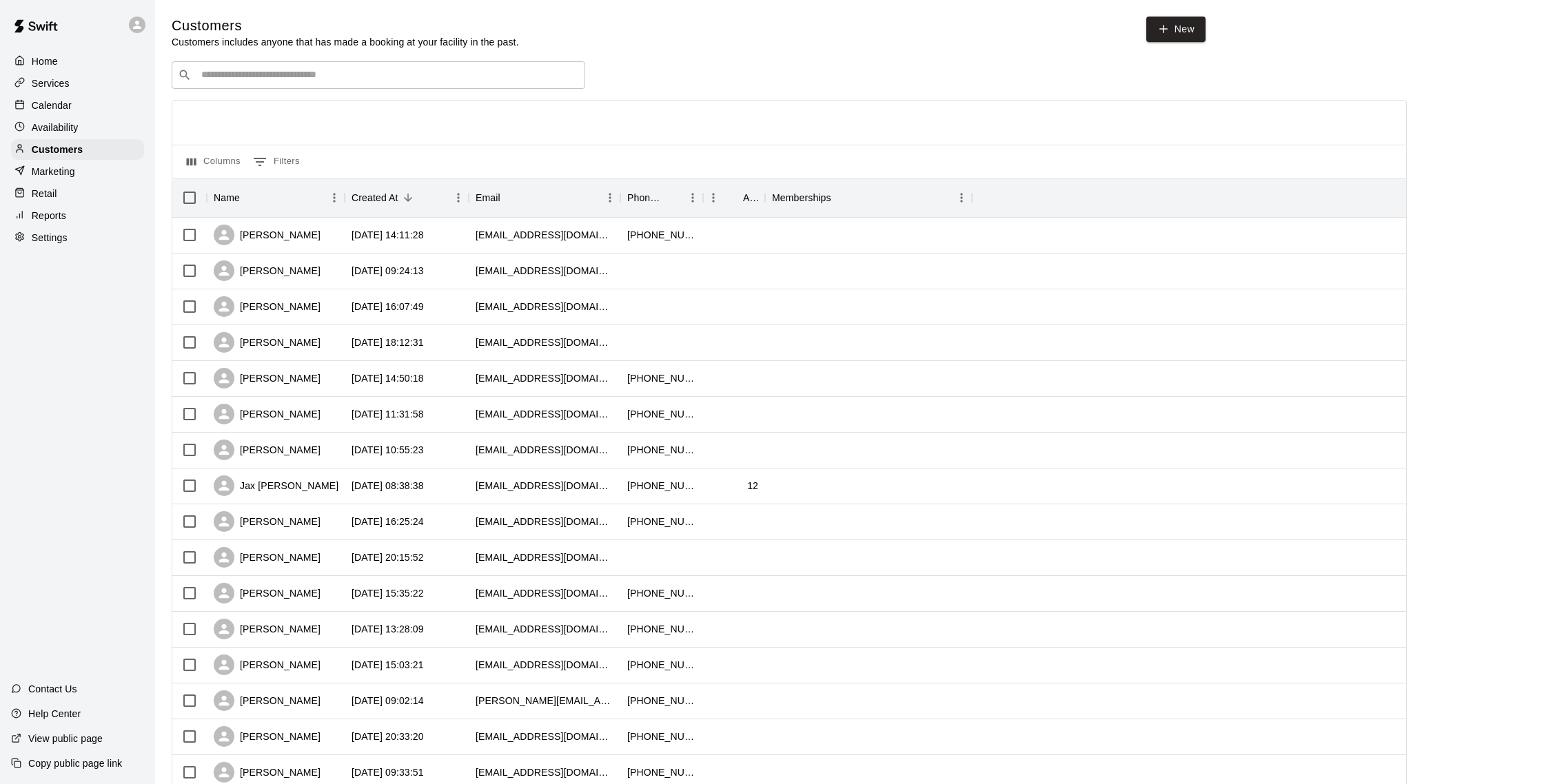
click at [68, 101] on p "Calendar" at bounding box center [52, 105] width 40 height 14
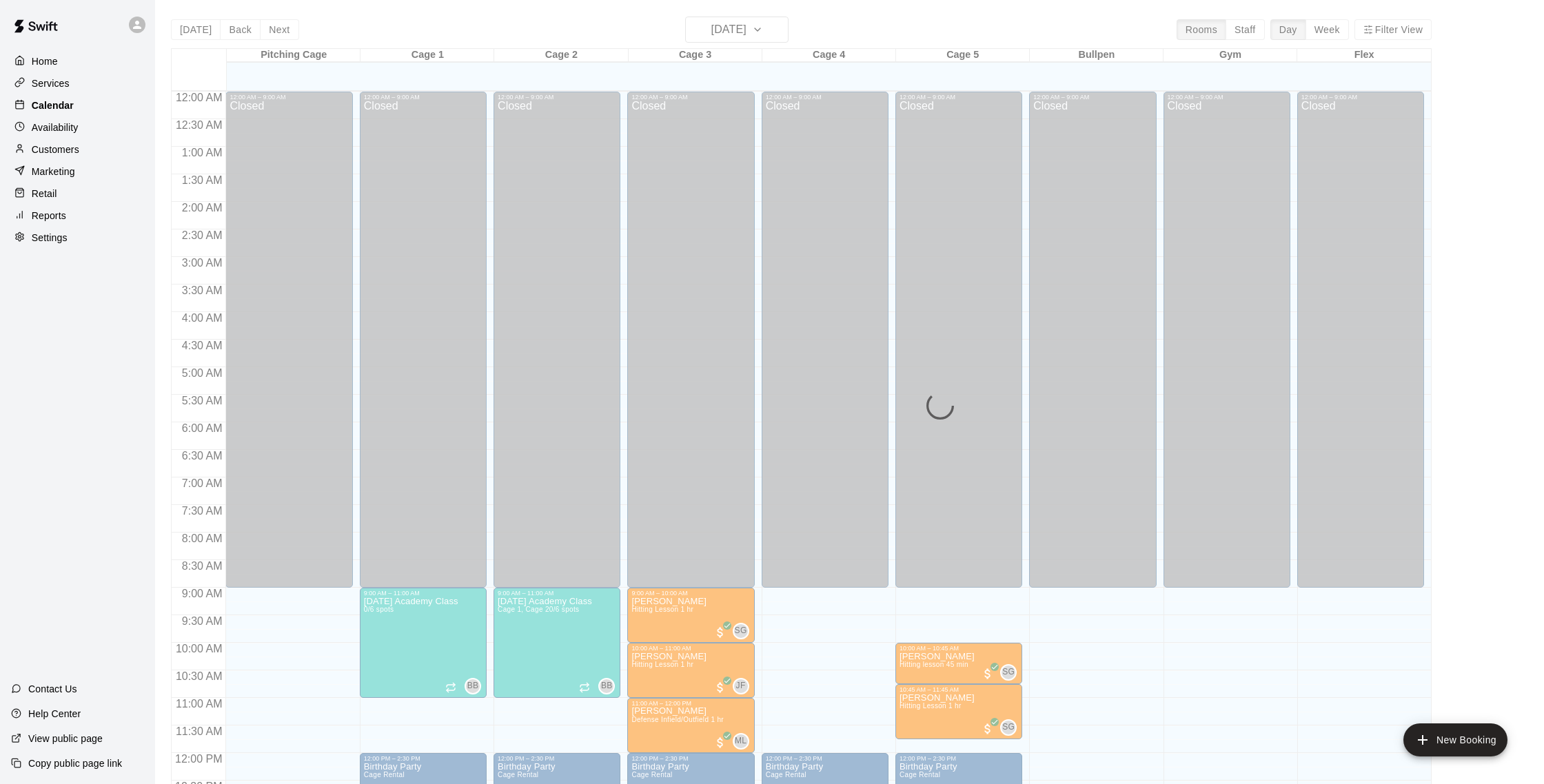
scroll to position [574, 0]
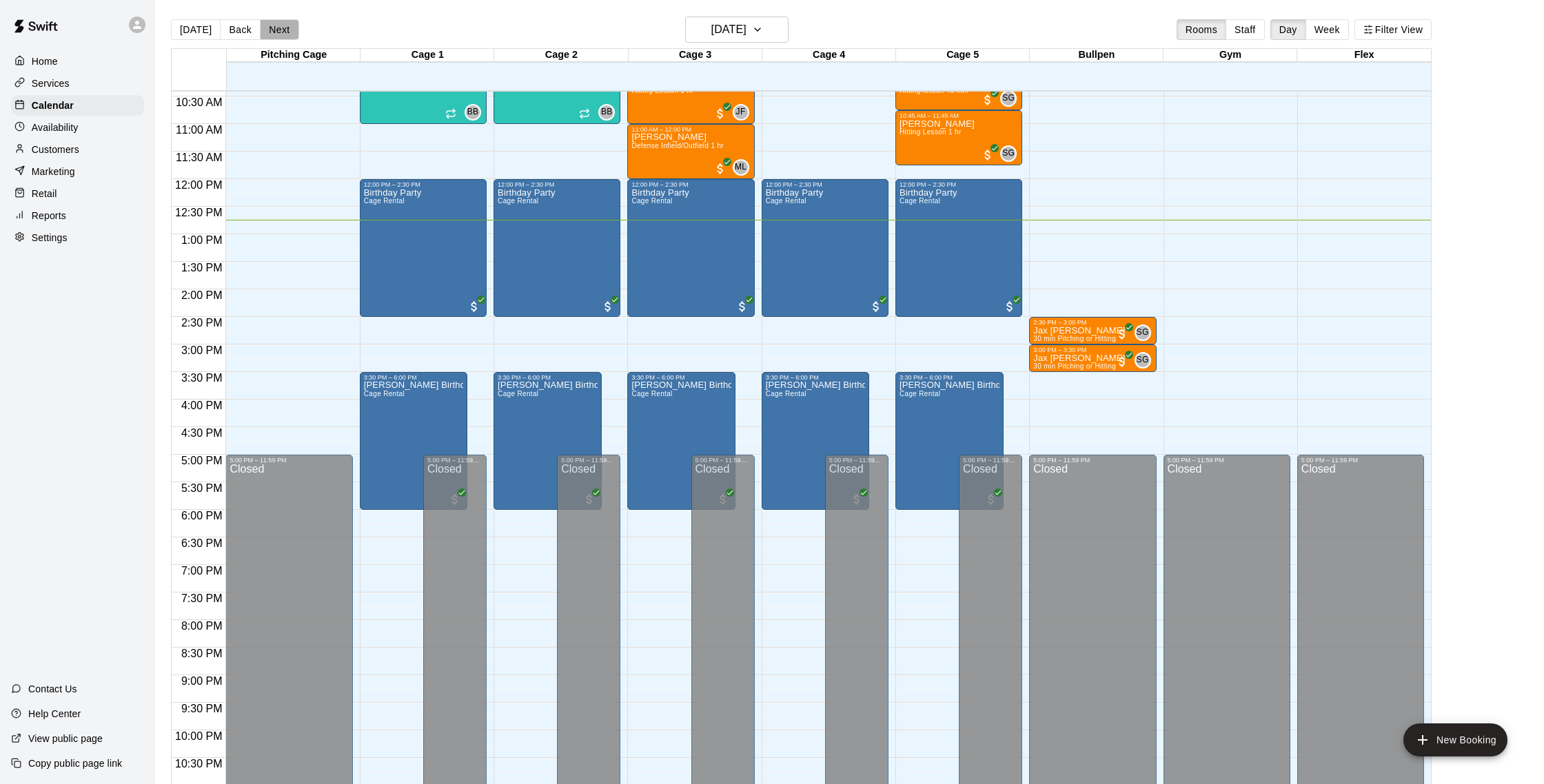
click at [282, 29] on button "Next" at bounding box center [278, 30] width 38 height 21
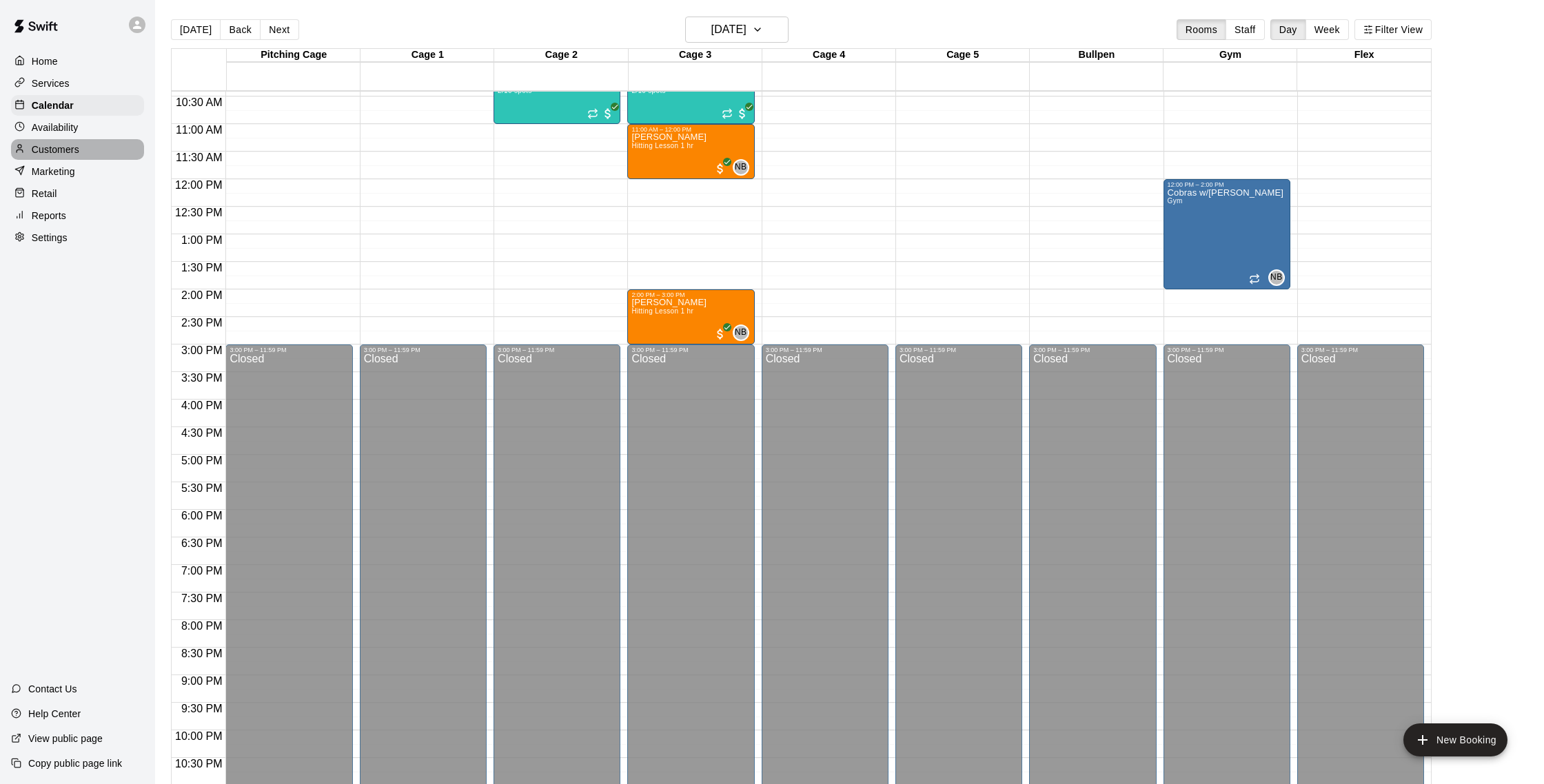
click at [61, 152] on p "Customers" at bounding box center [55, 149] width 48 height 14
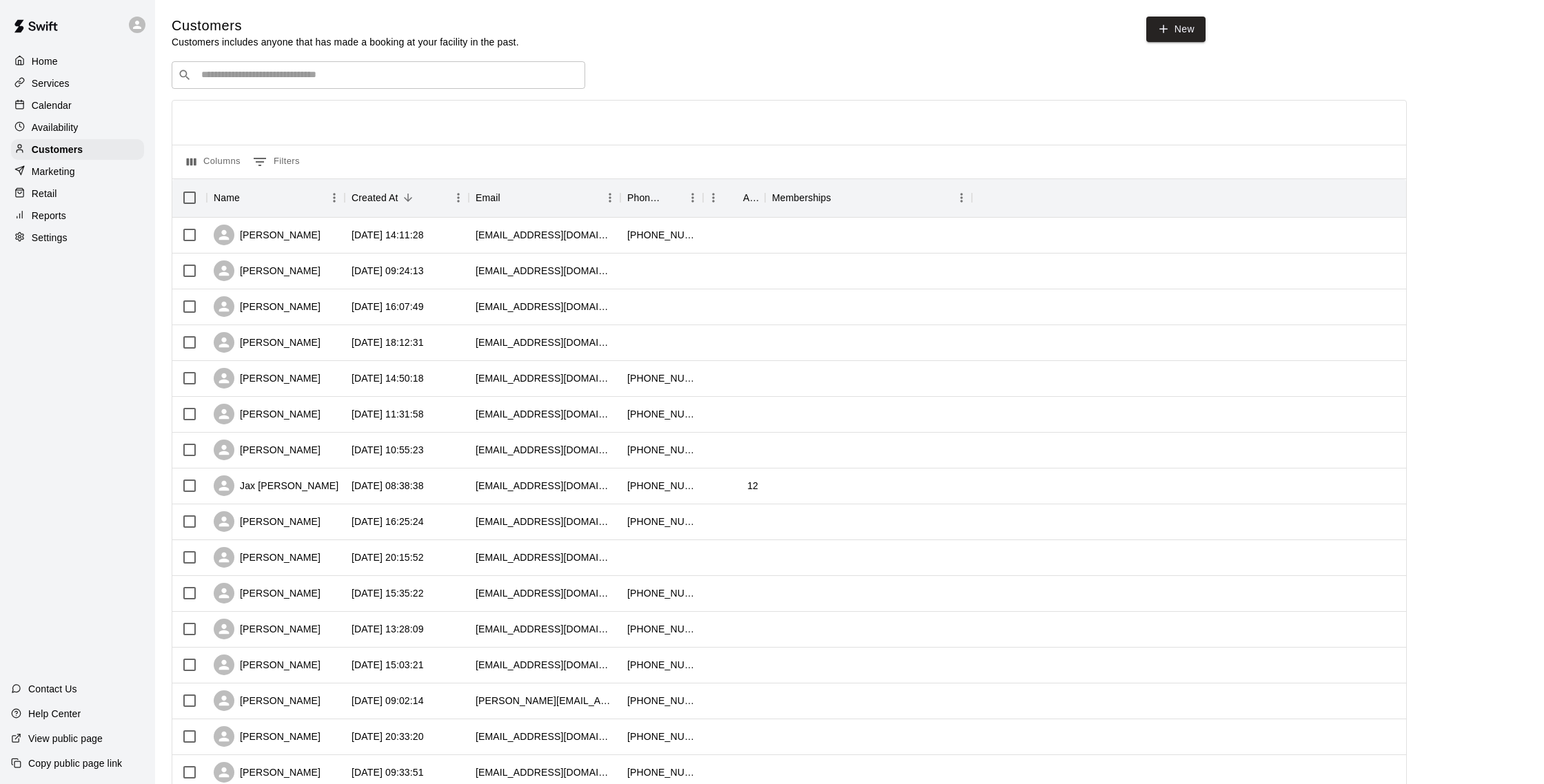
click at [59, 103] on p "Calendar" at bounding box center [52, 105] width 40 height 14
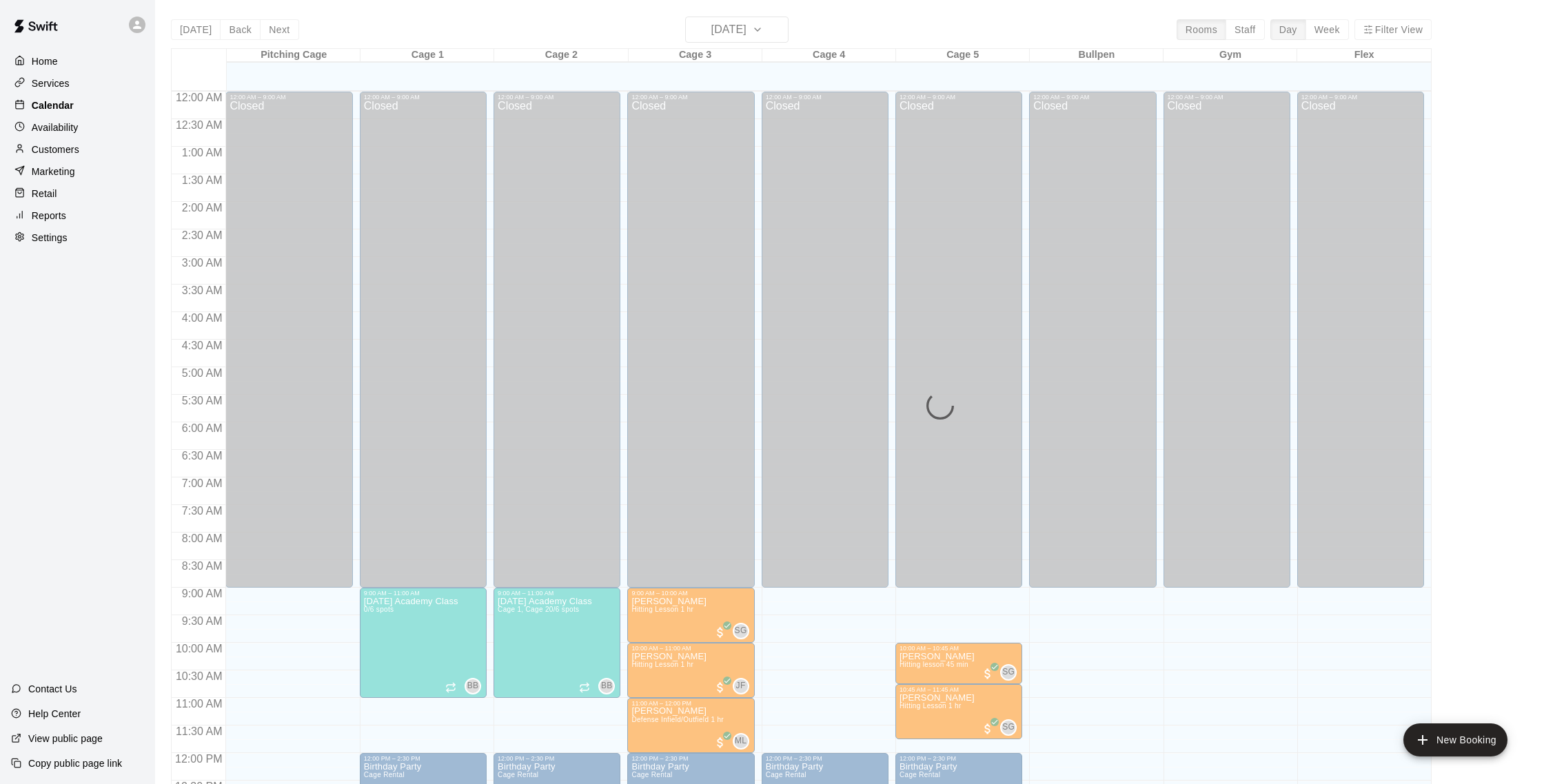
scroll to position [574, 0]
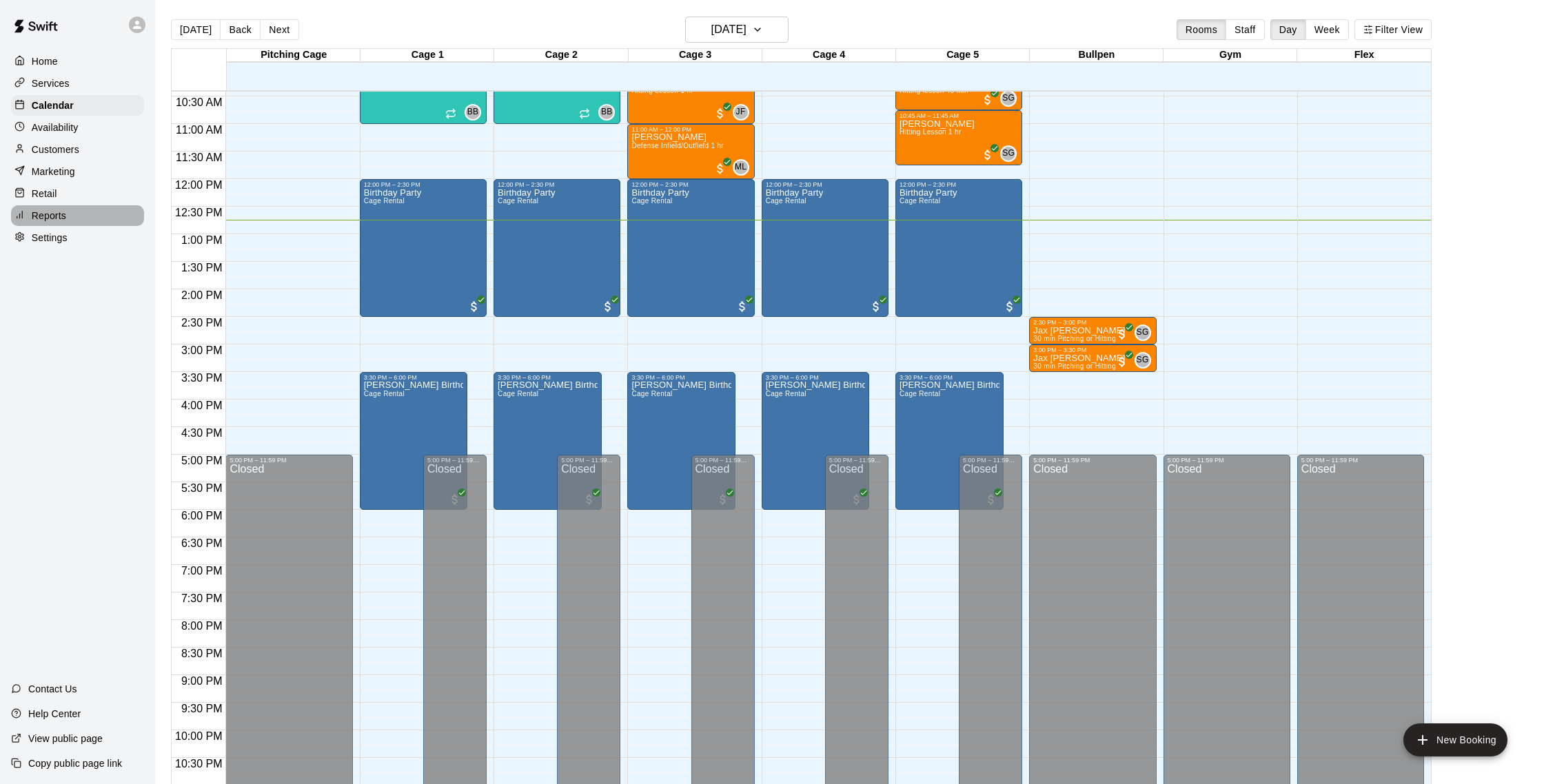
click at [67, 209] on div "Reports" at bounding box center [78, 215] width 133 height 21
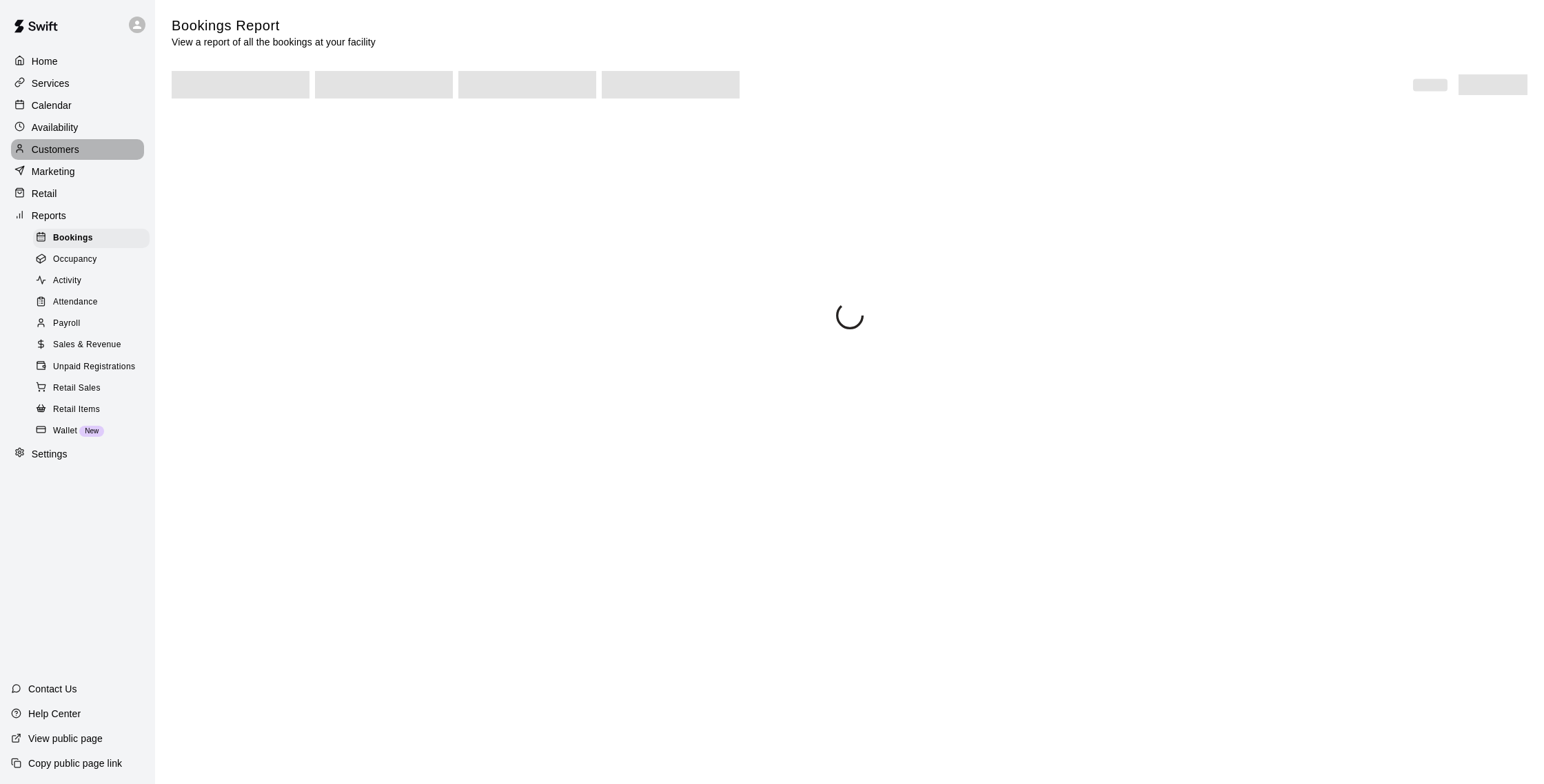
click at [68, 150] on p "Customers" at bounding box center [55, 149] width 48 height 14
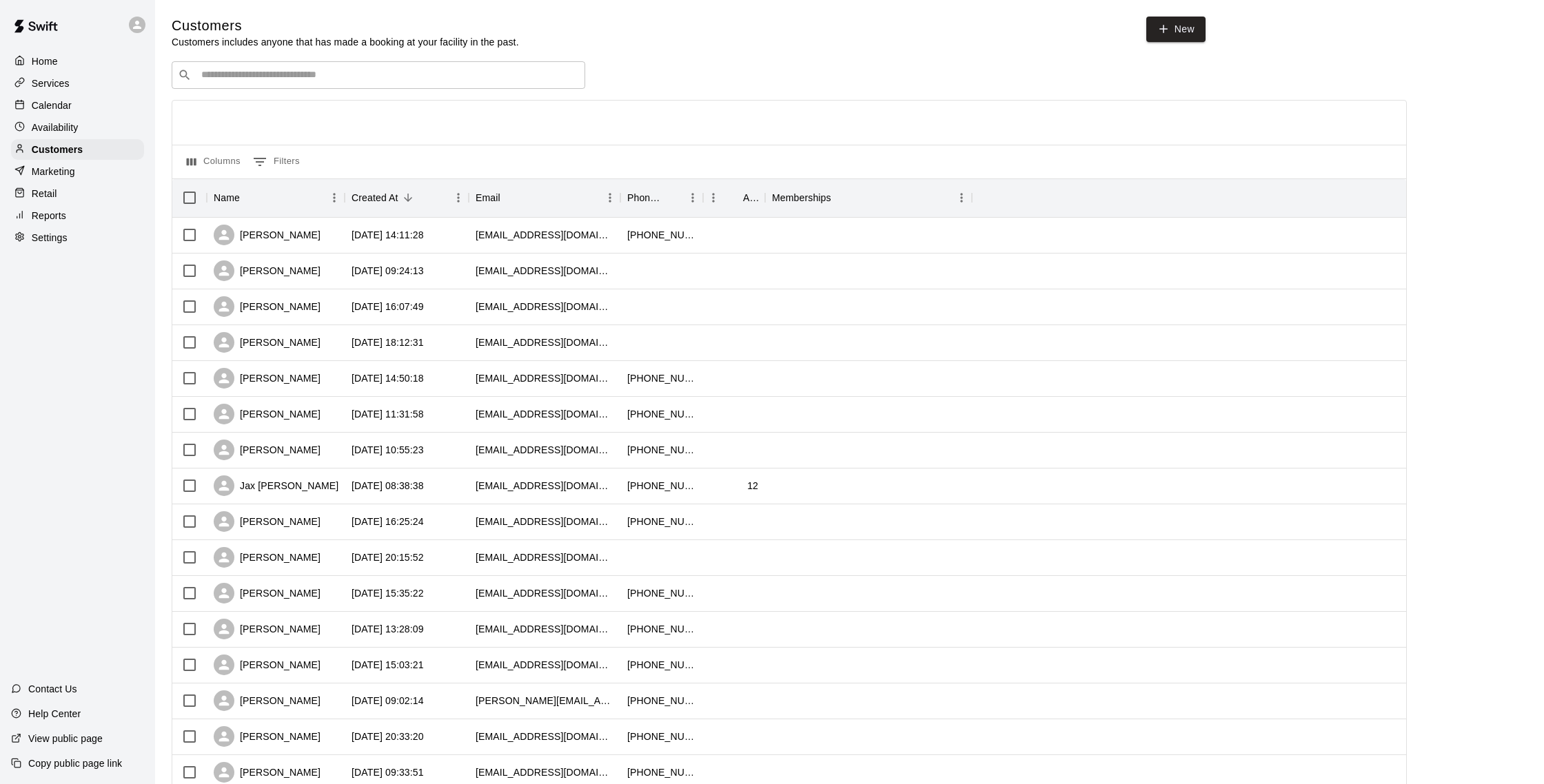
click at [76, 103] on div "Calendar" at bounding box center [78, 106] width 133 height 21
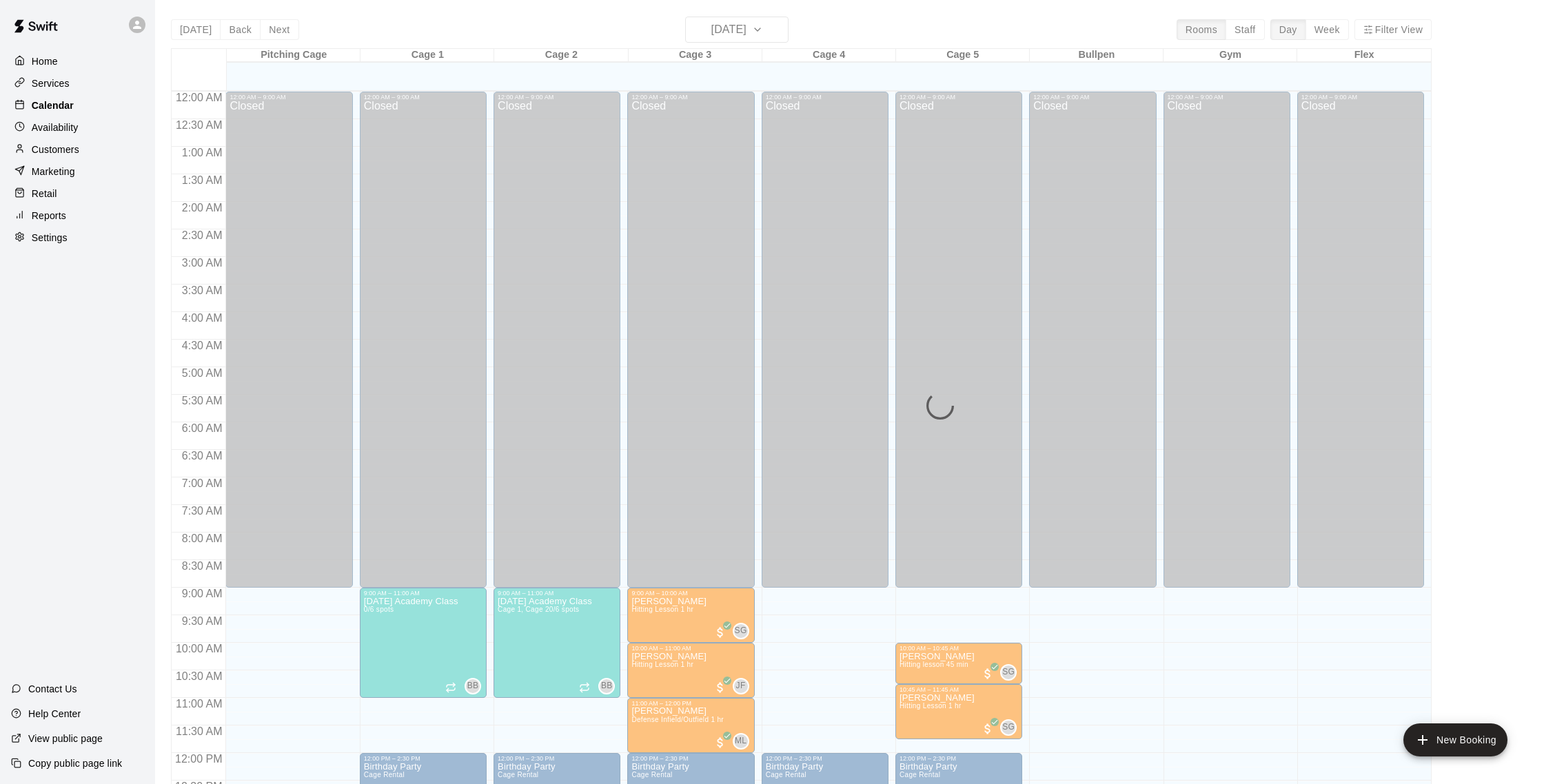
scroll to position [574, 0]
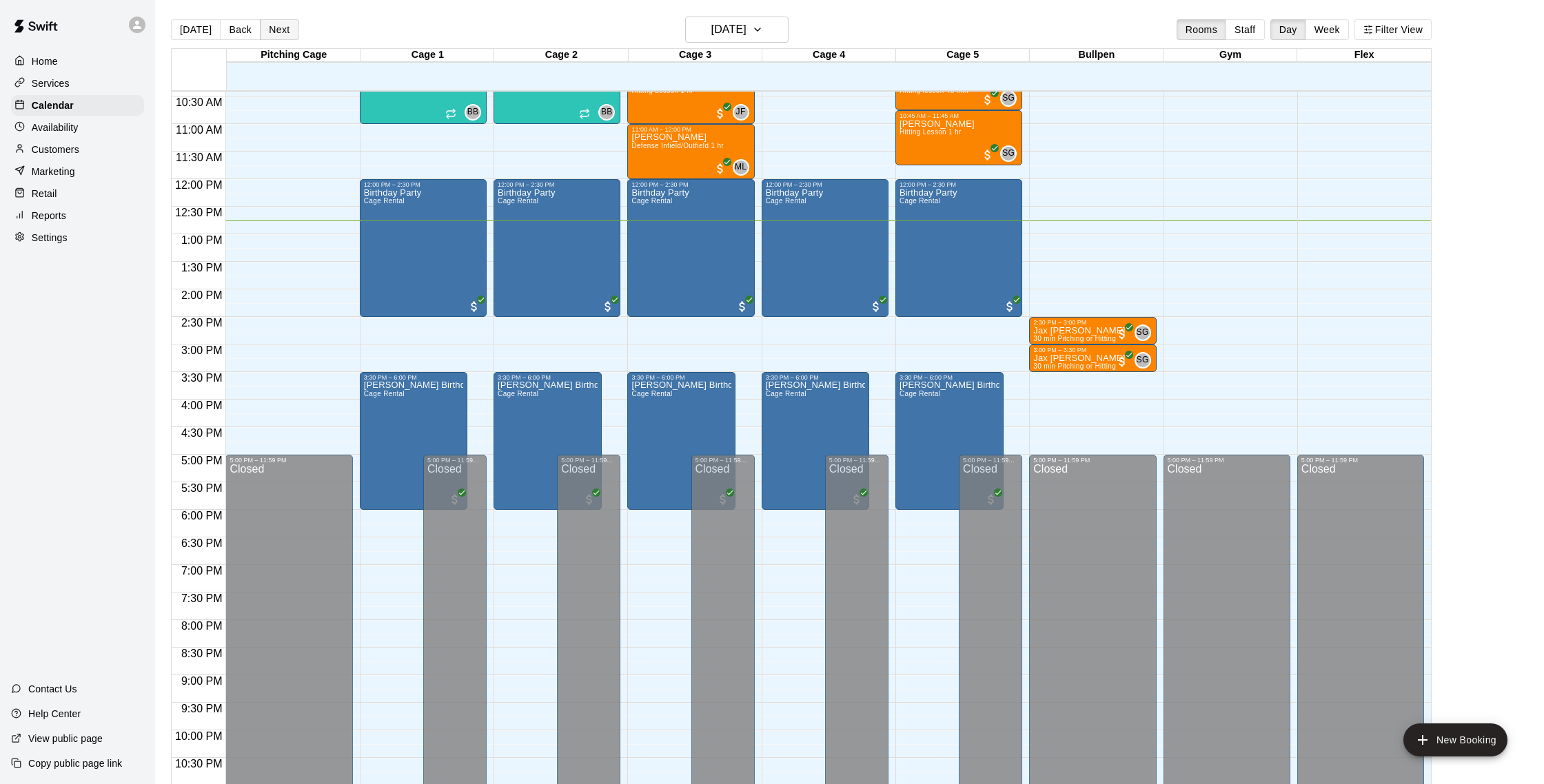
click at [280, 32] on button "Next" at bounding box center [278, 30] width 38 height 21
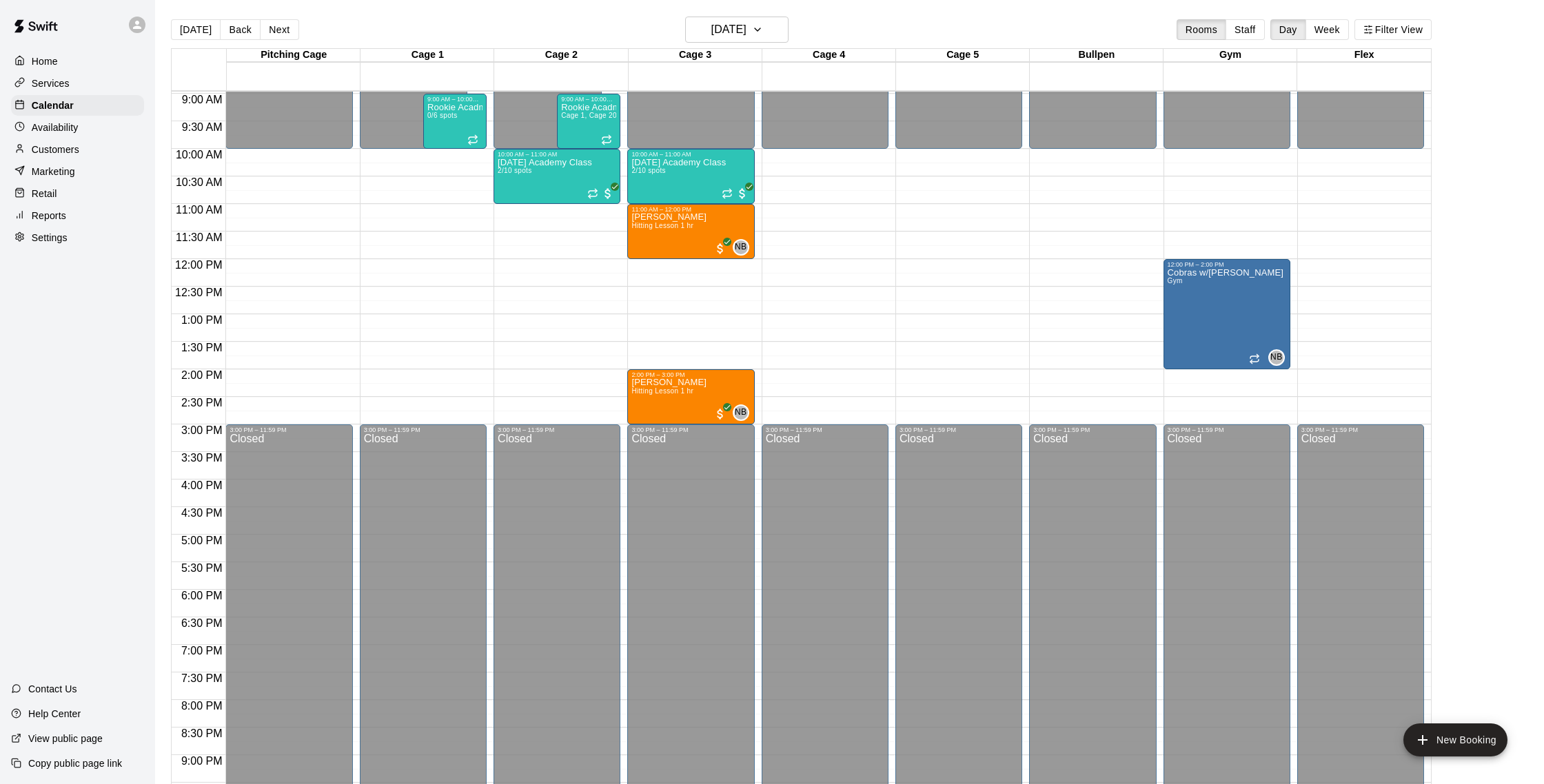
scroll to position [499, 0]
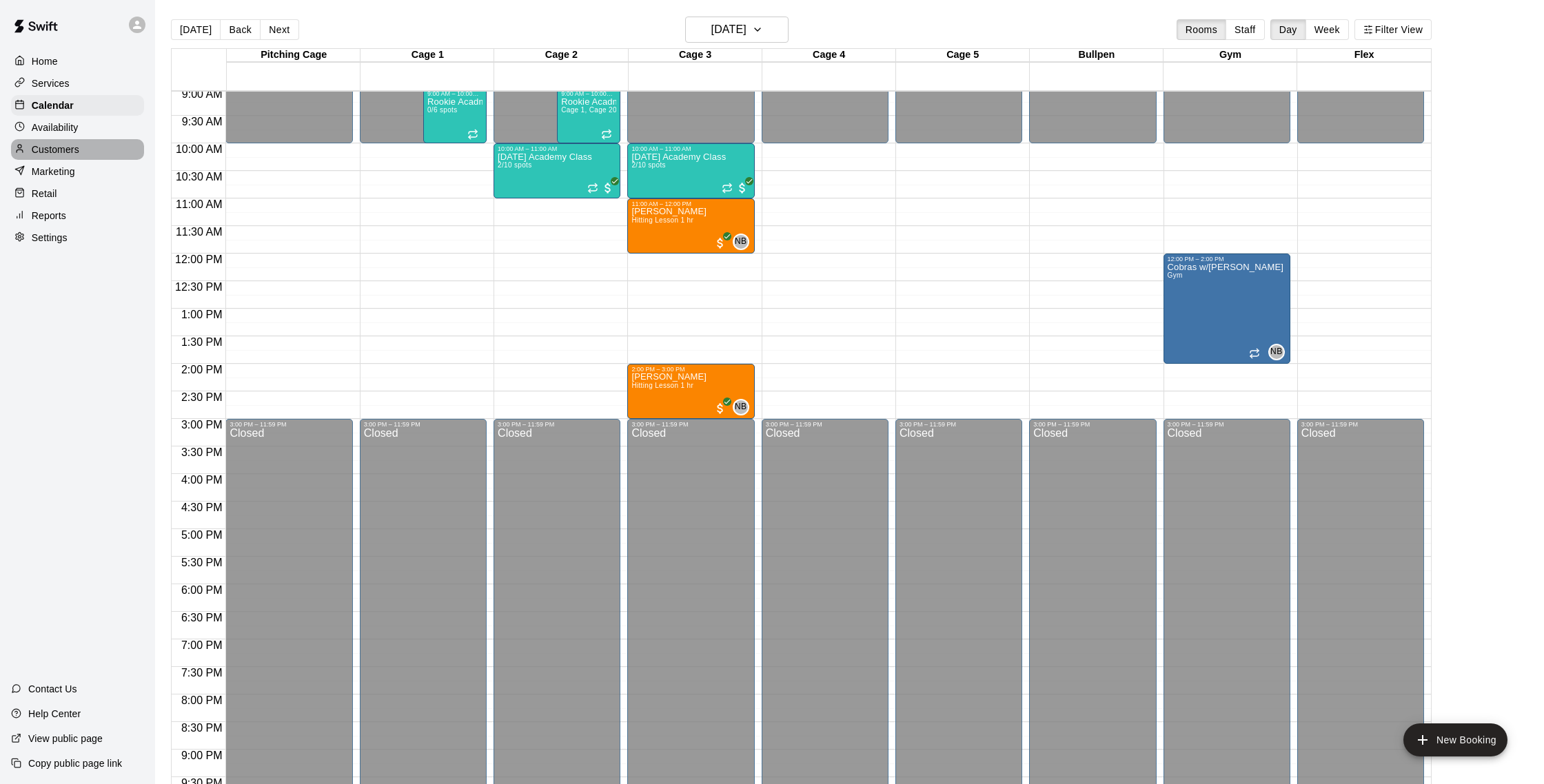
click at [55, 150] on p "Customers" at bounding box center [55, 149] width 48 height 14
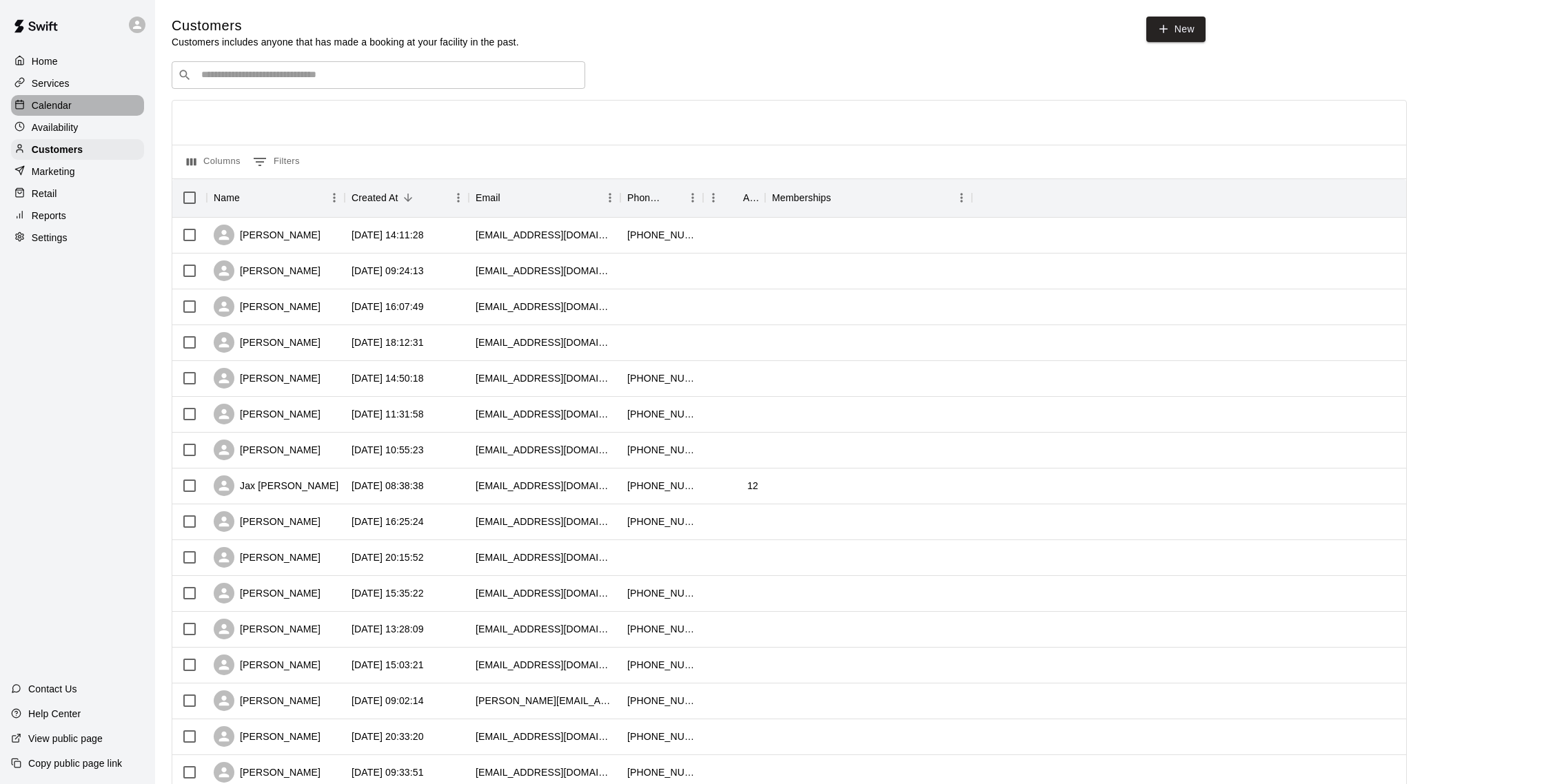
click at [65, 100] on p "Calendar" at bounding box center [52, 105] width 40 height 14
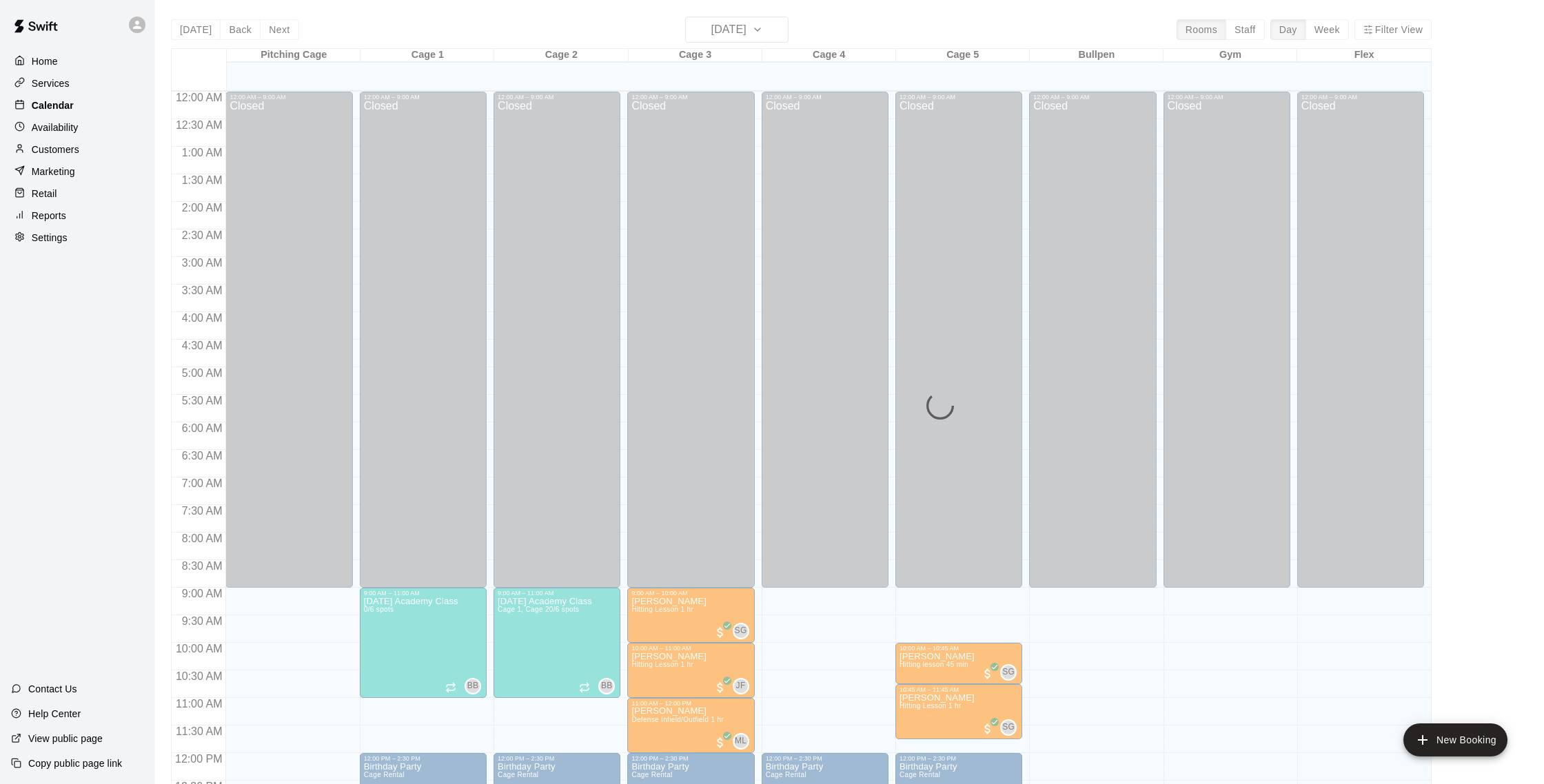
scroll to position [574, 0]
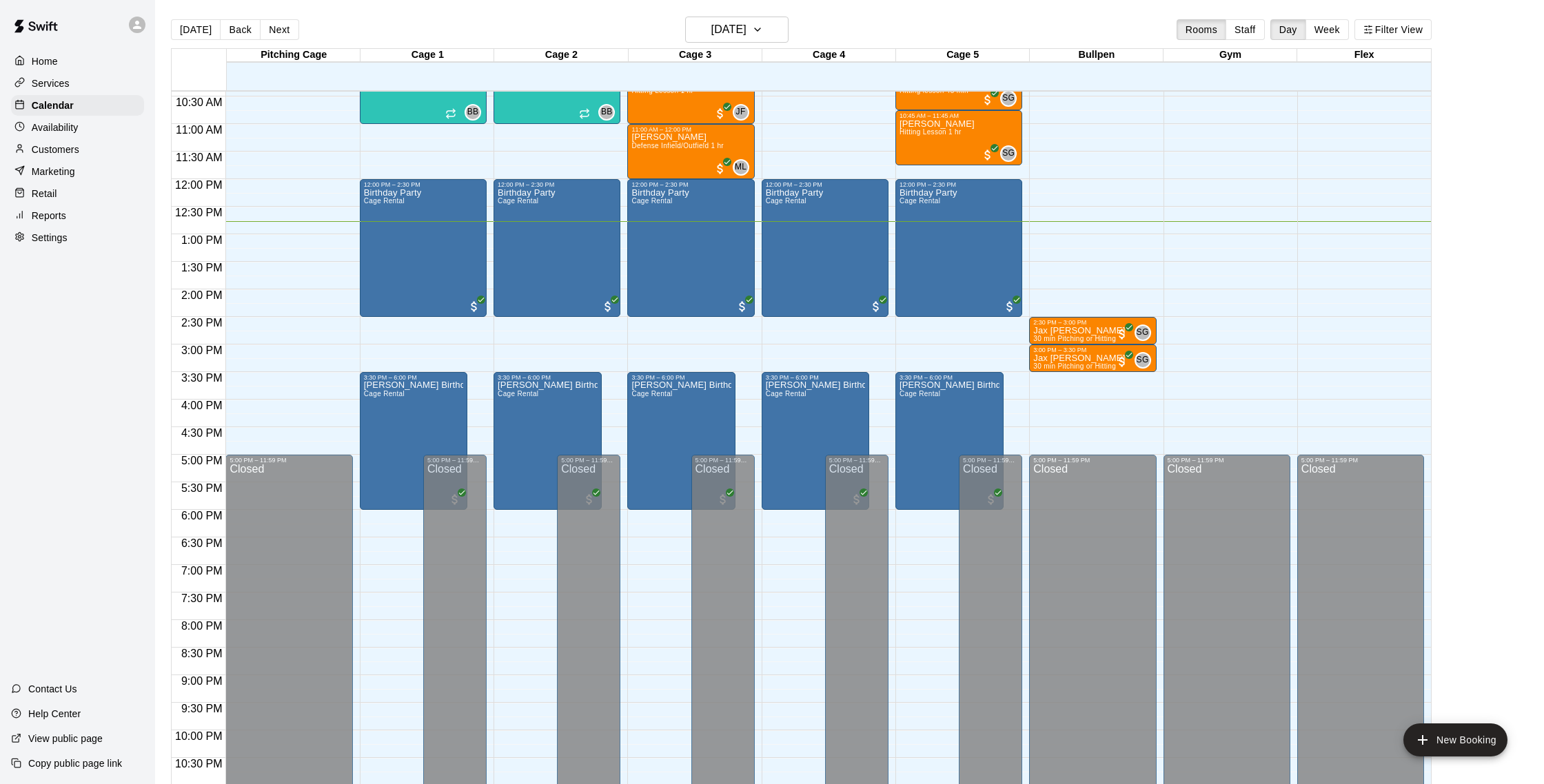
click at [64, 150] on p "Customers" at bounding box center [55, 149] width 48 height 14
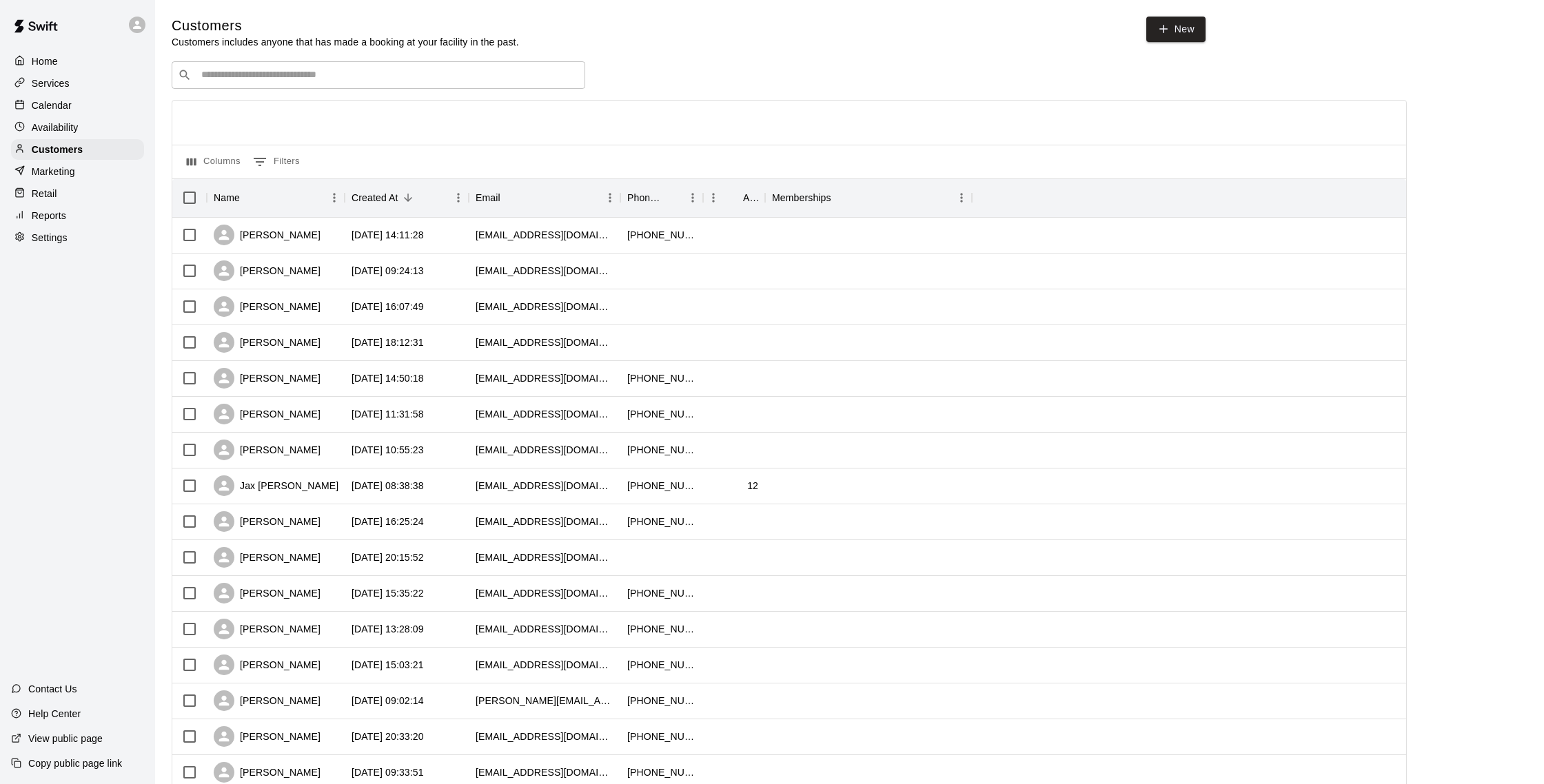
click at [184, 84] on div "​ ​" at bounding box center [379, 74] width 414 height 27
type input "********"
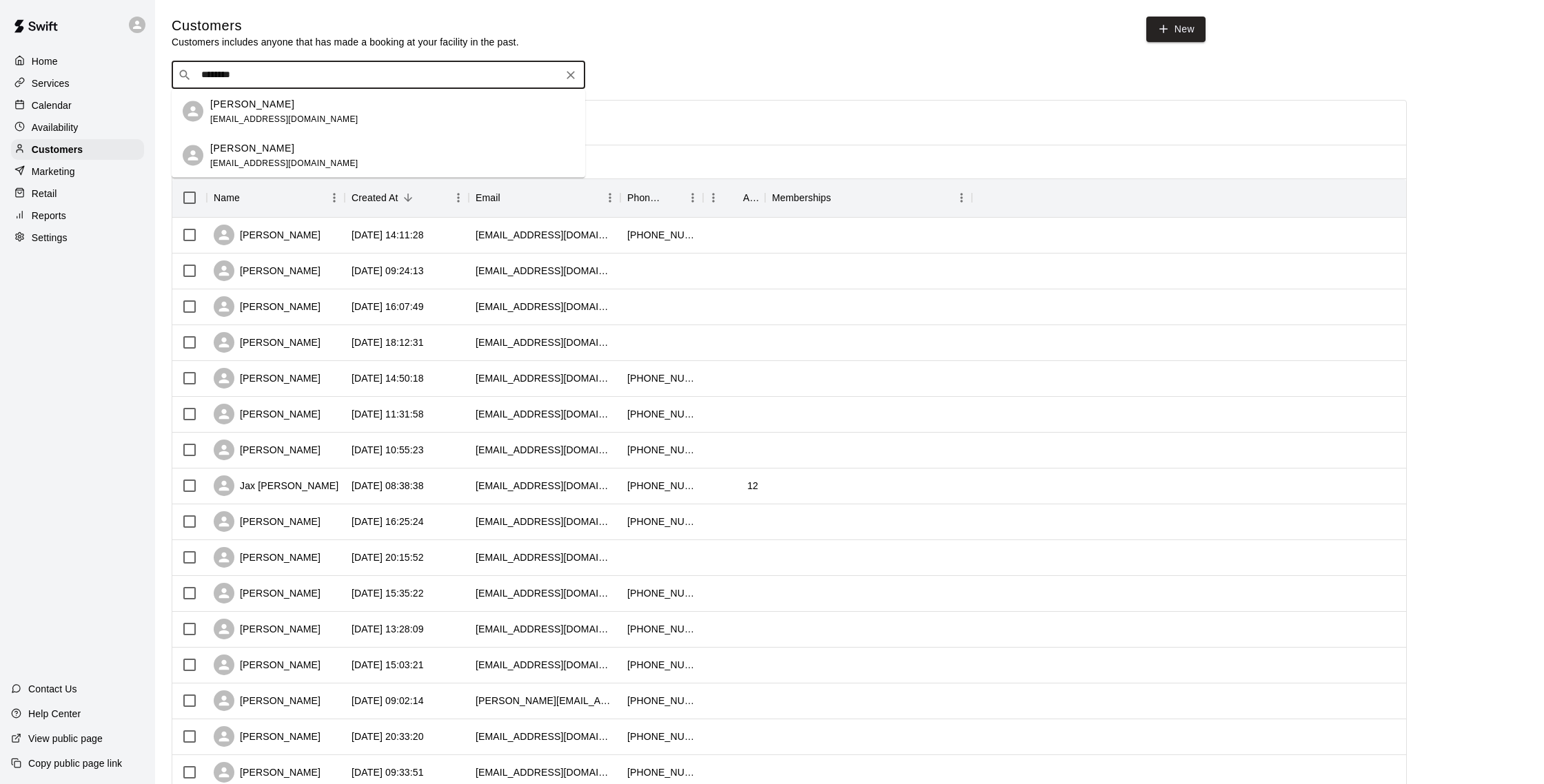
click at [329, 100] on div "[PERSON_NAME] [EMAIL_ADDRESS][DOMAIN_NAME]" at bounding box center [392, 111] width 364 height 30
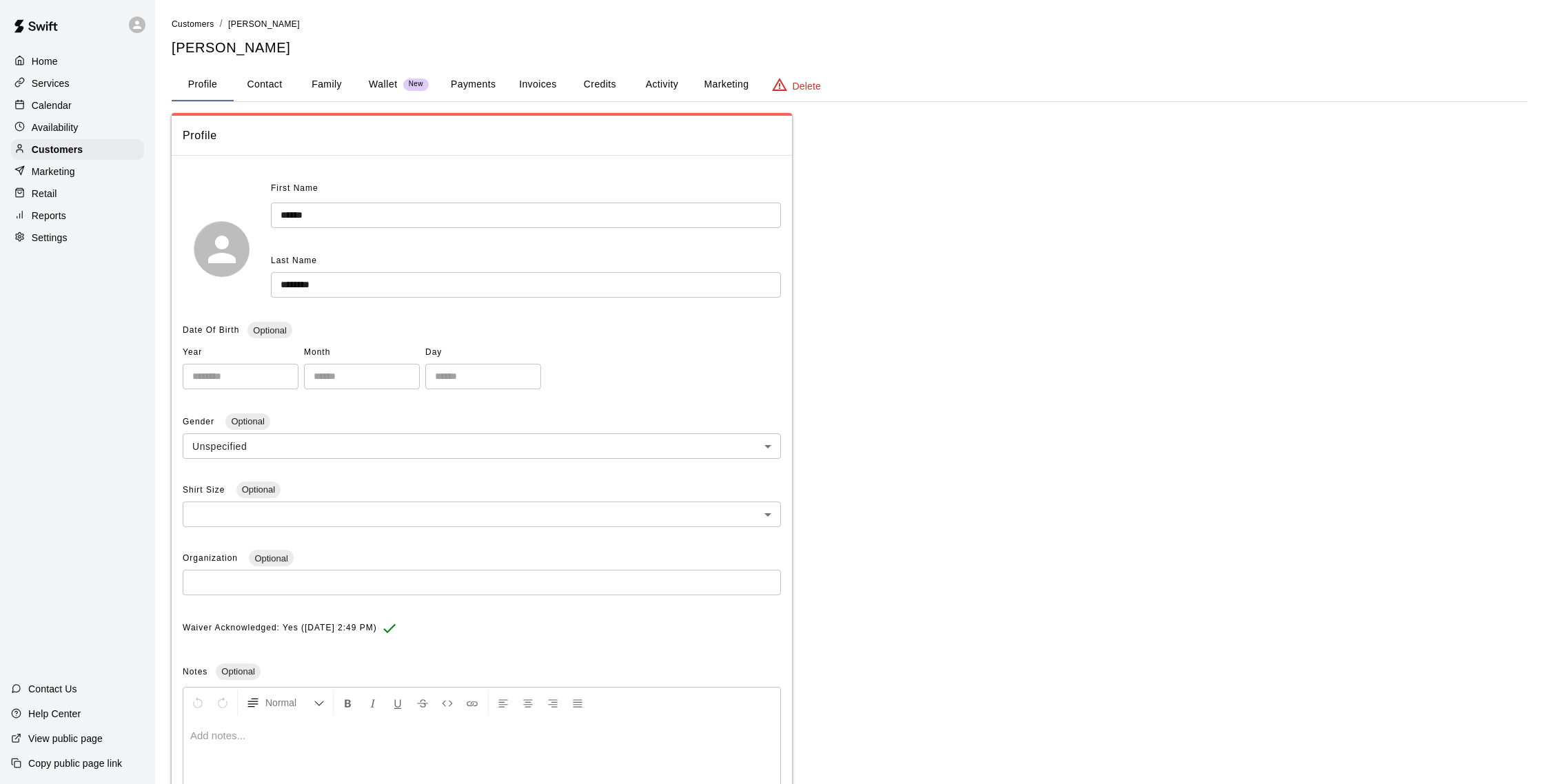
click at [655, 82] on button "Activity" at bounding box center [661, 84] width 62 height 33
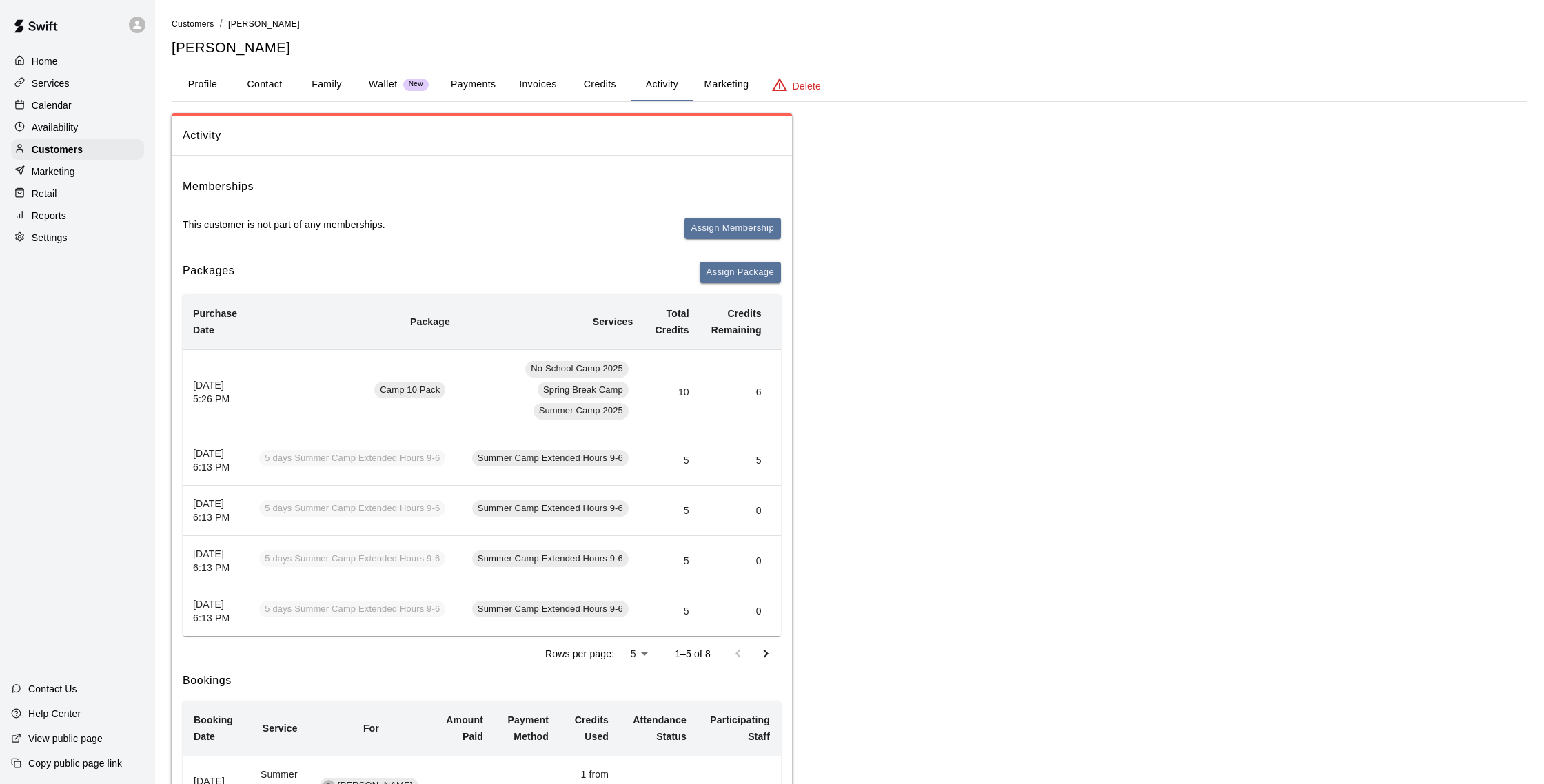
scroll to position [1, 0]
click at [280, 85] on button "Contact" at bounding box center [264, 83] width 62 height 33
select select "**"
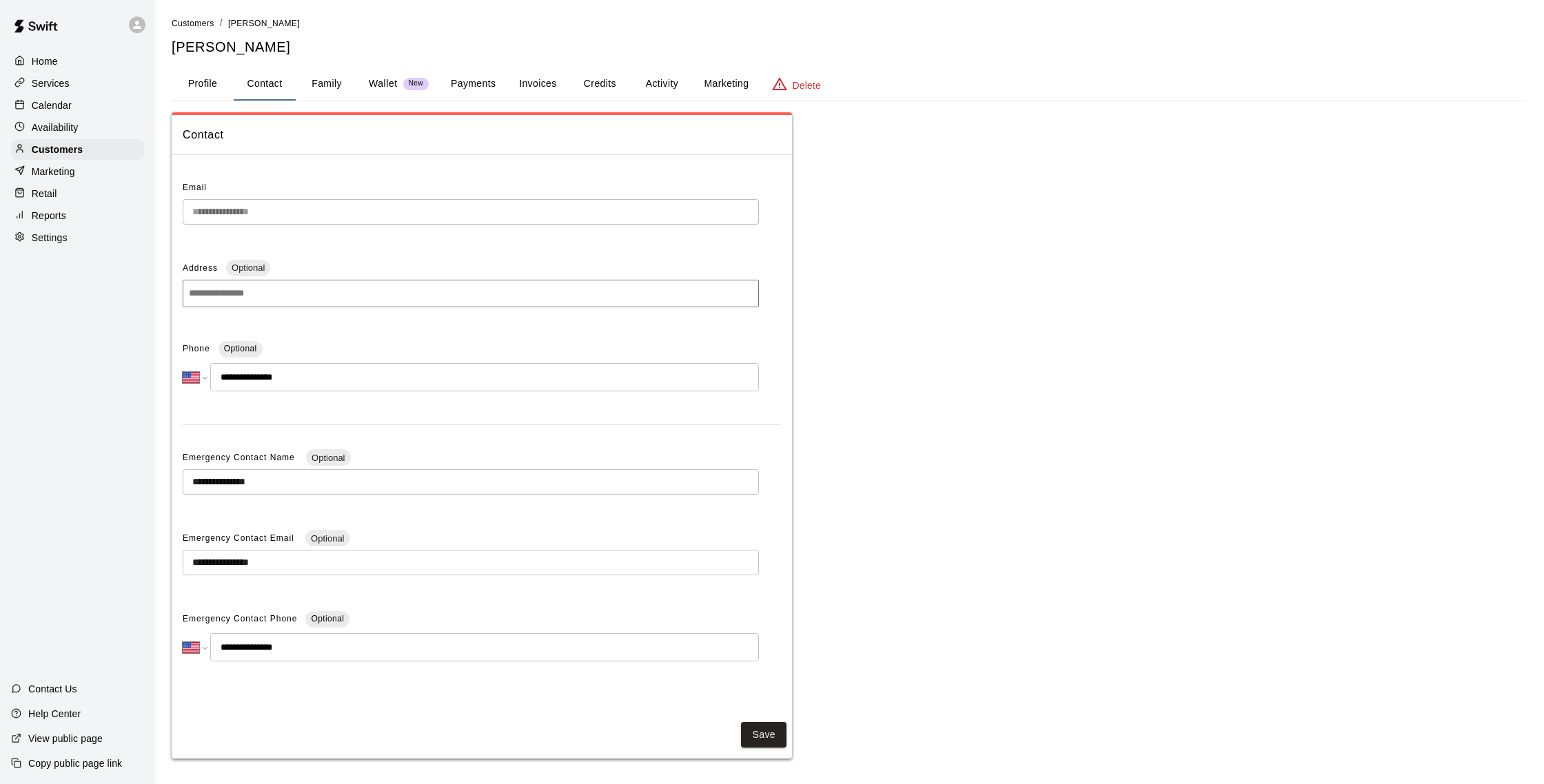
click at [659, 84] on button "Activity" at bounding box center [661, 83] width 62 height 33
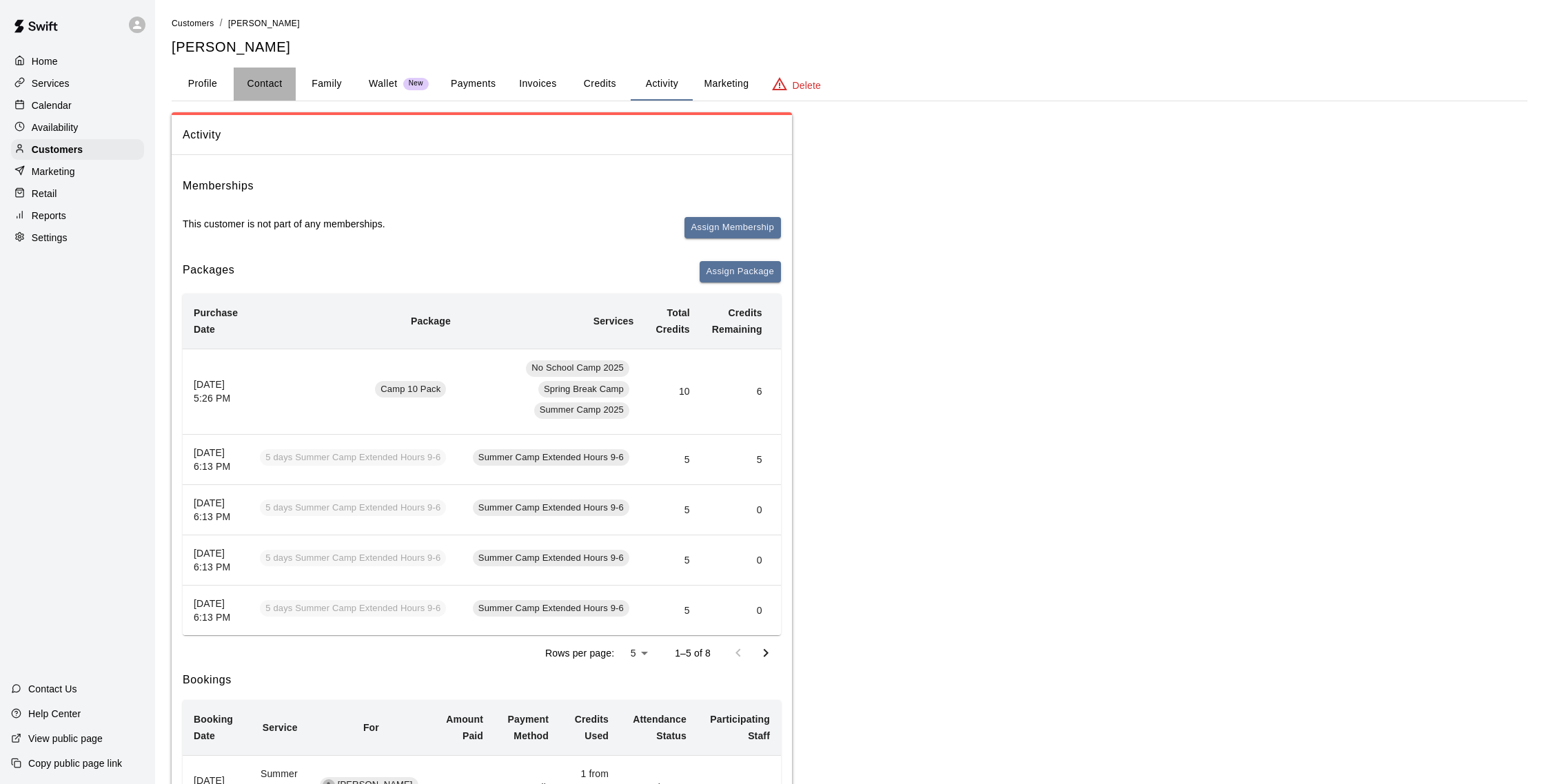
click at [278, 87] on button "Contact" at bounding box center [264, 83] width 62 height 33
select select "**"
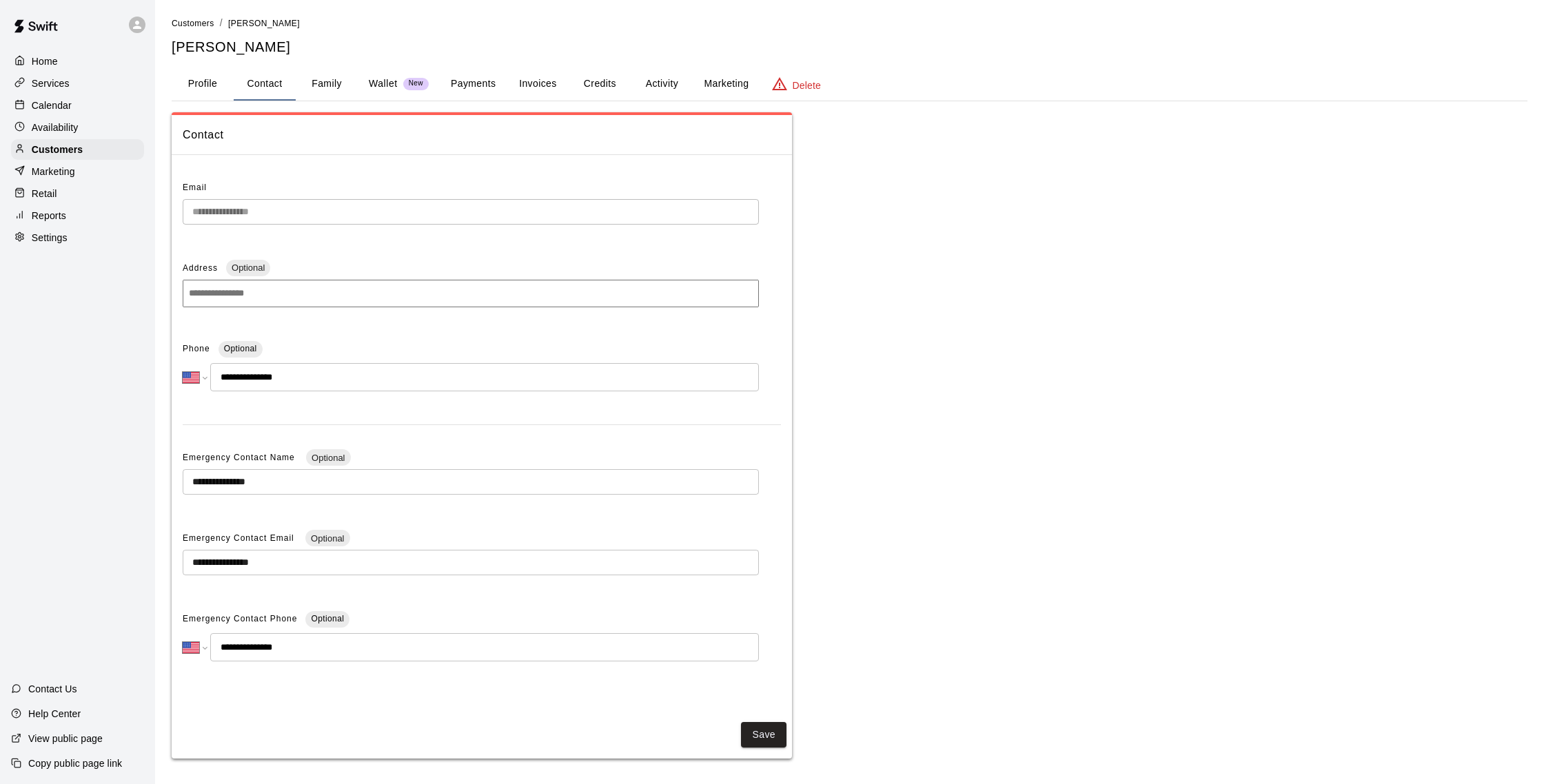
click at [469, 82] on button "Payments" at bounding box center [472, 83] width 67 height 33
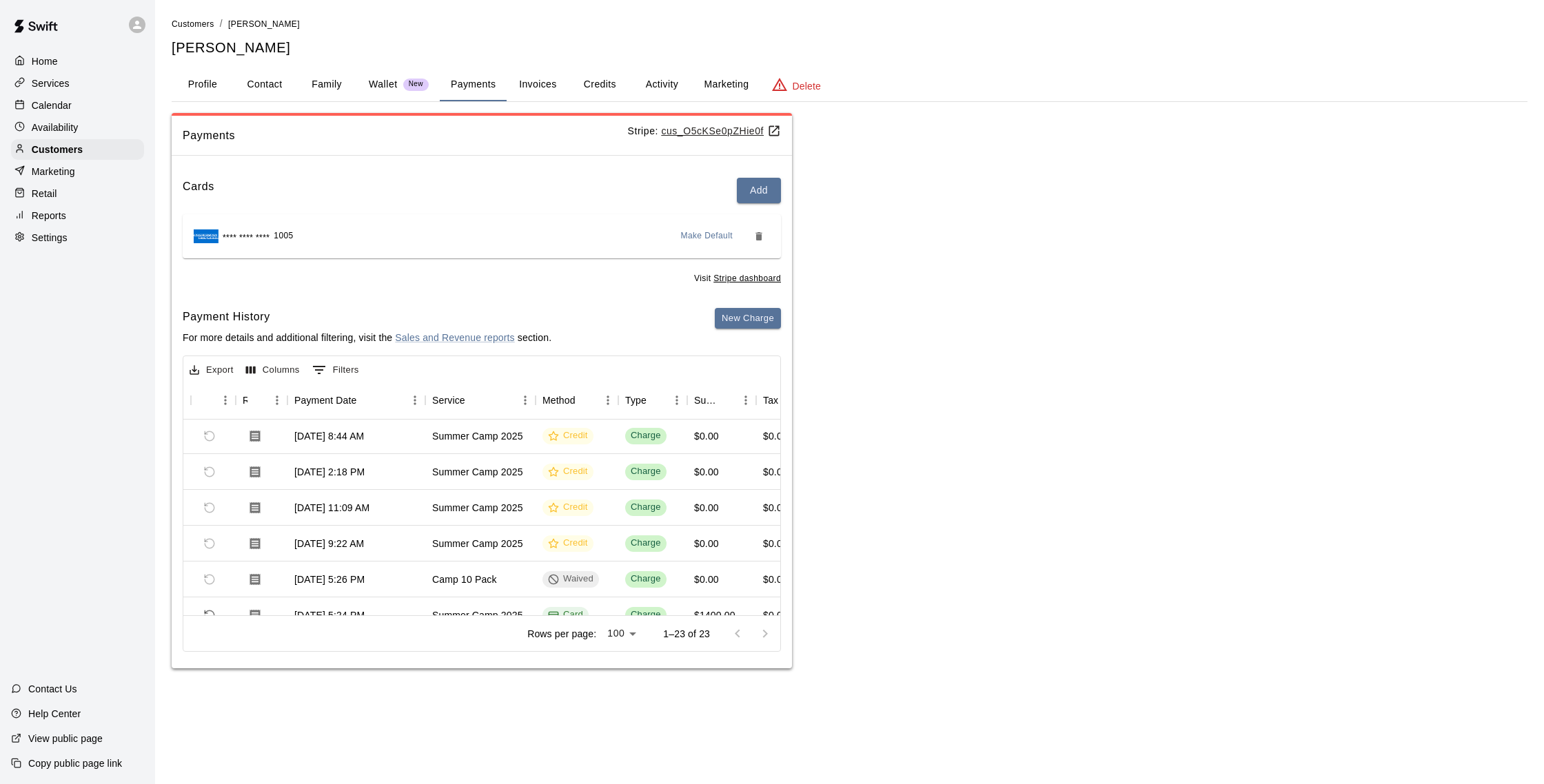
scroll to position [629, 72]
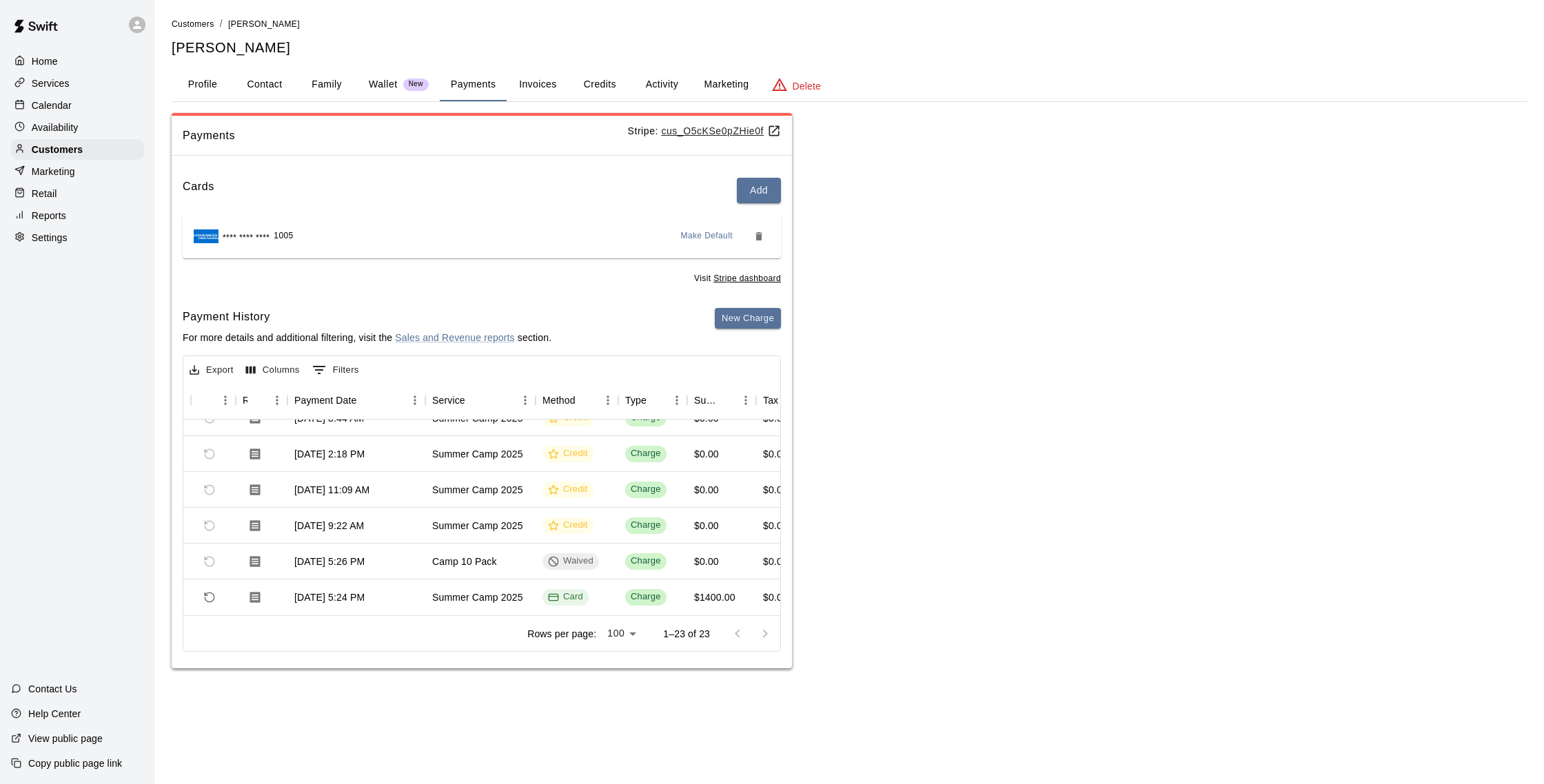
click at [646, 89] on button "Activity" at bounding box center [661, 84] width 62 height 33
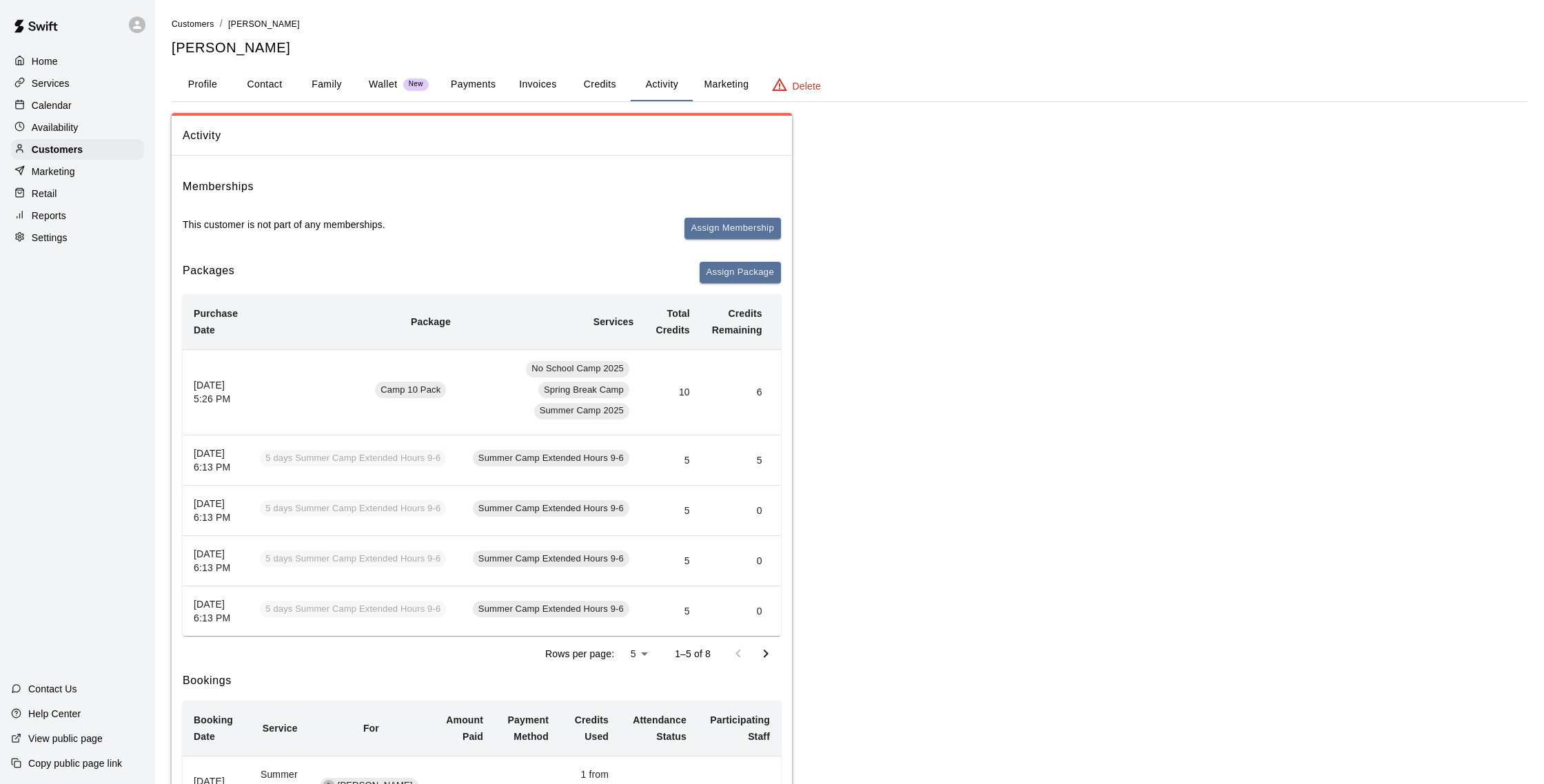
scroll to position [9, 0]
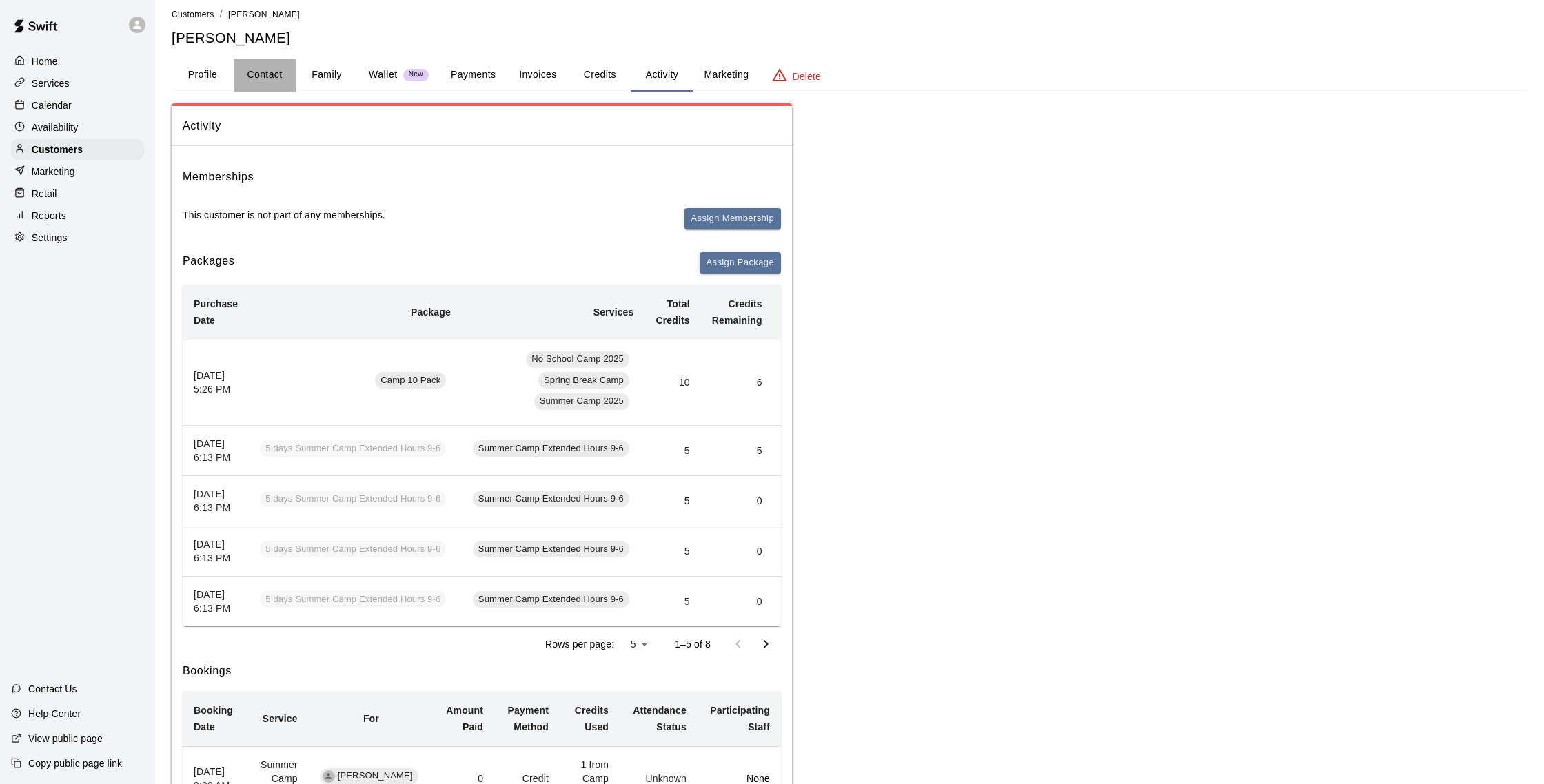
click at [249, 72] on button "Contact" at bounding box center [264, 75] width 62 height 33
select select "**"
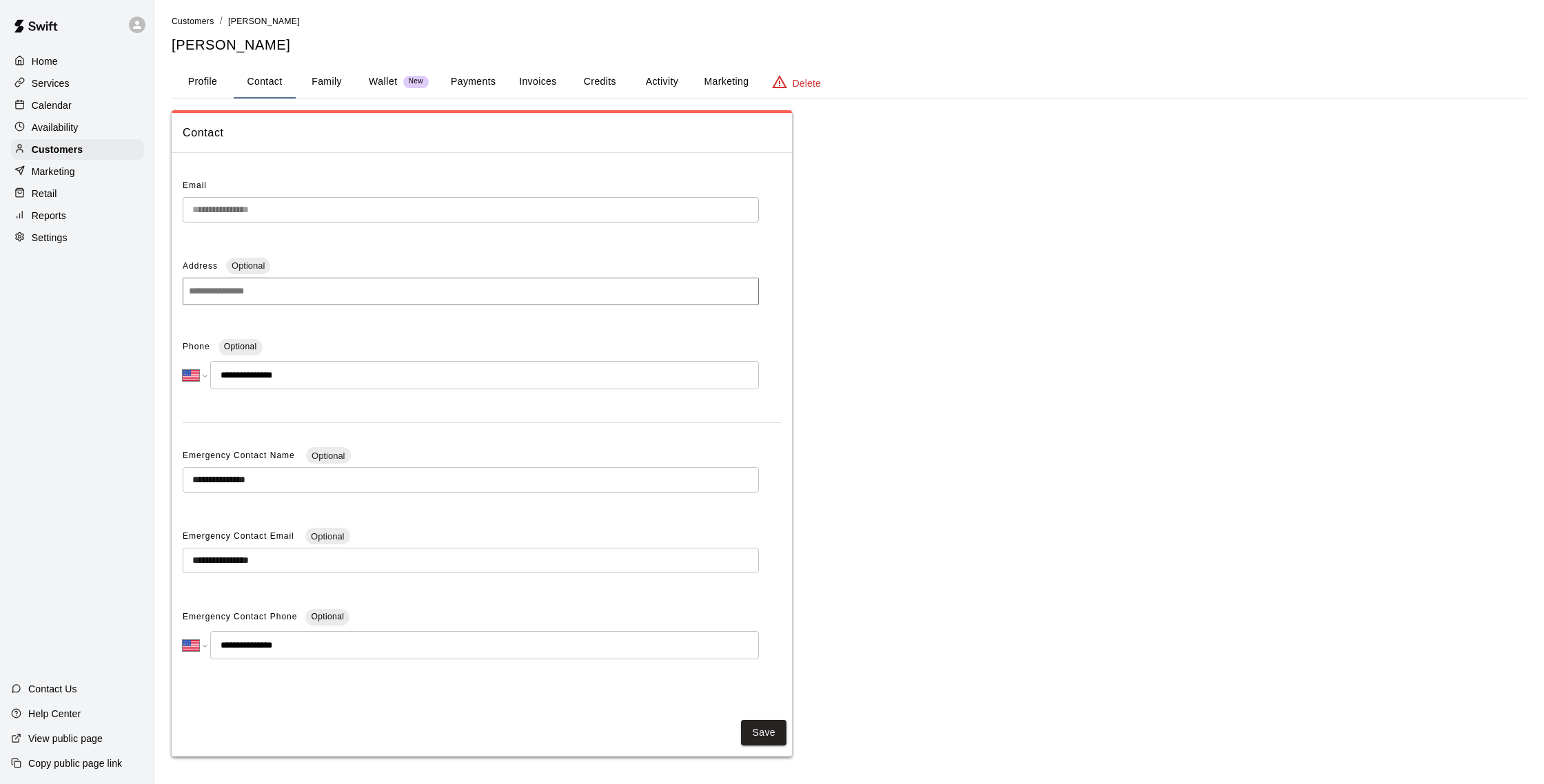
scroll to position [5, 0]
drag, startPoint x: 312, startPoint y: 371, endPoint x: 179, endPoint y: 362, distance: 133.3
click at [173, 364] on div "**********" at bounding box center [482, 434] width 620 height 540
drag, startPoint x: 257, startPoint y: 371, endPoint x: 229, endPoint y: 210, distance: 163.4
click at [145, 198] on div "**********" at bounding box center [772, 391] width 1544 height 787
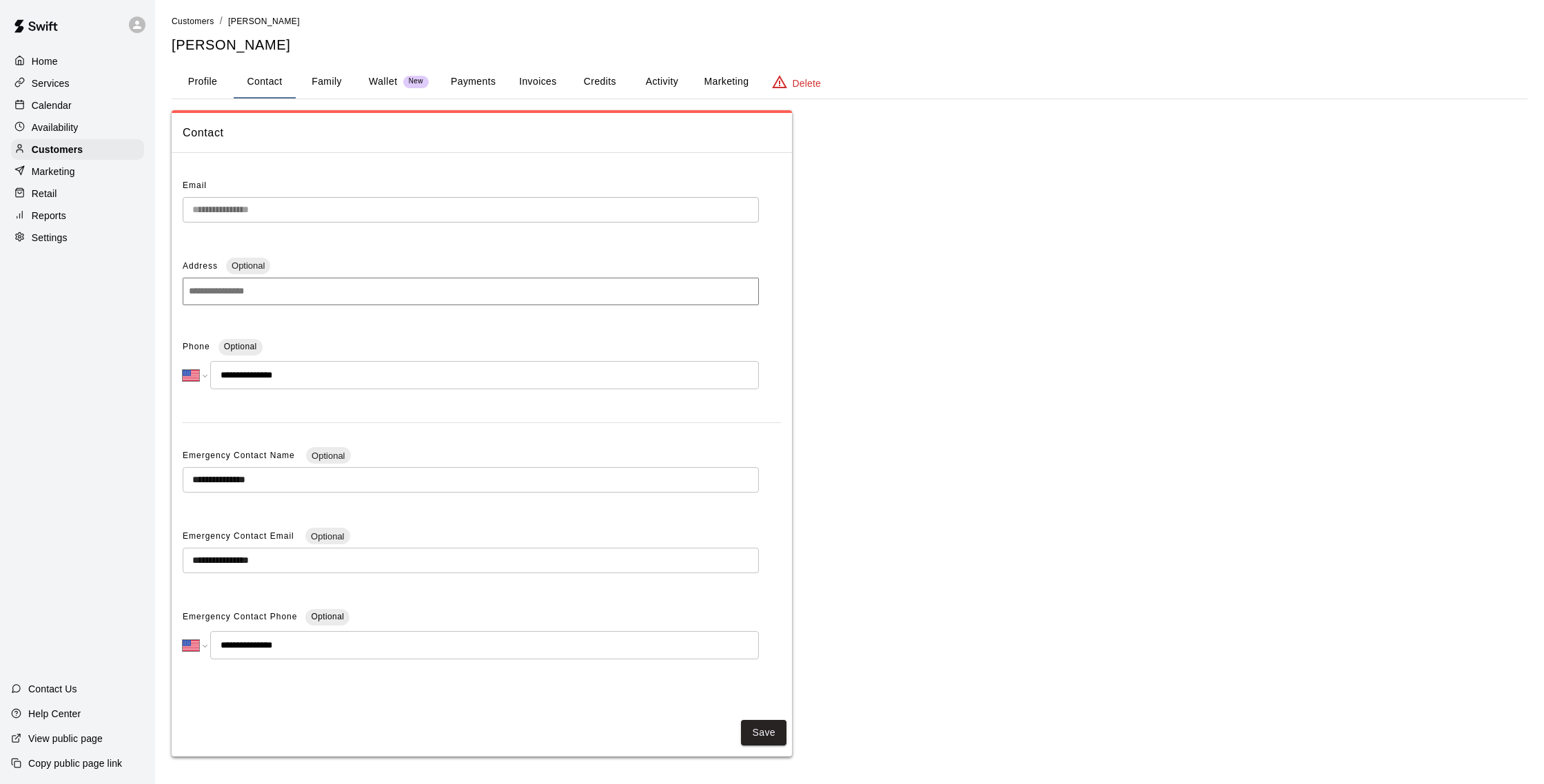
click at [466, 69] on button "Payments" at bounding box center [472, 81] width 67 height 33
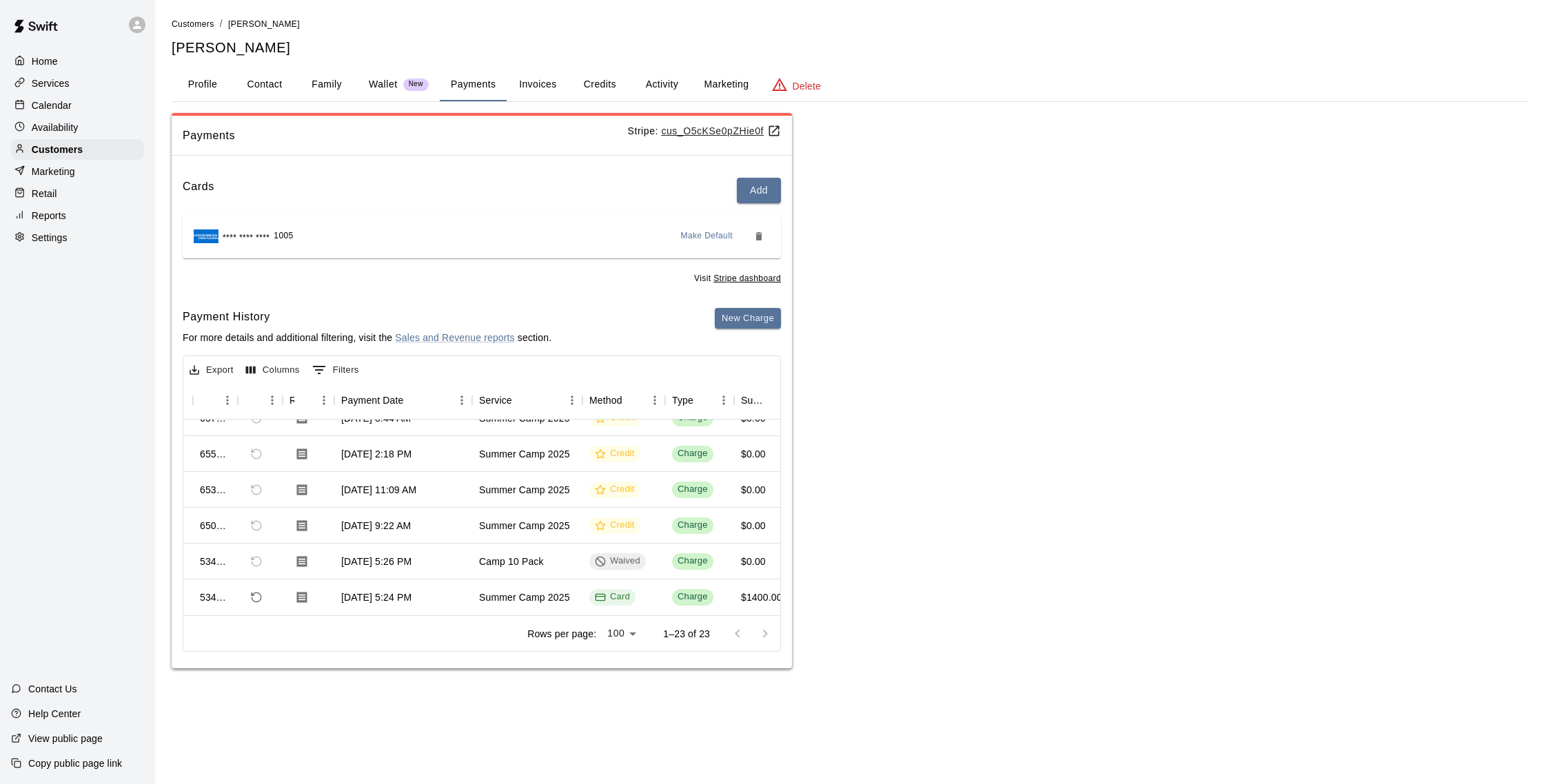
scroll to position [0, 0]
click at [670, 87] on button "Activity" at bounding box center [661, 84] width 62 height 33
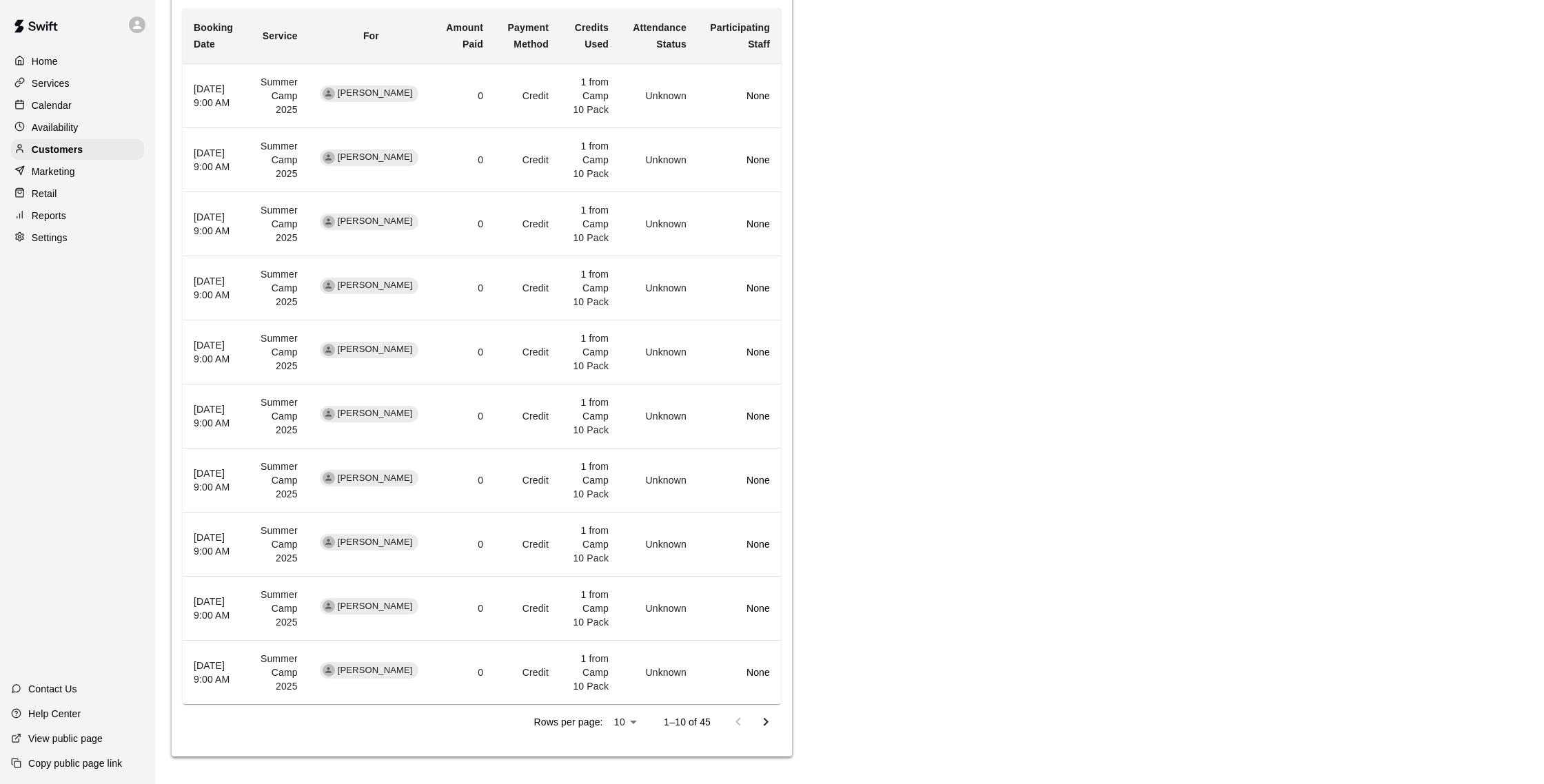
scroll to position [747, 0]
click at [769, 727] on icon "Go to next page" at bounding box center [766, 722] width 17 height 17
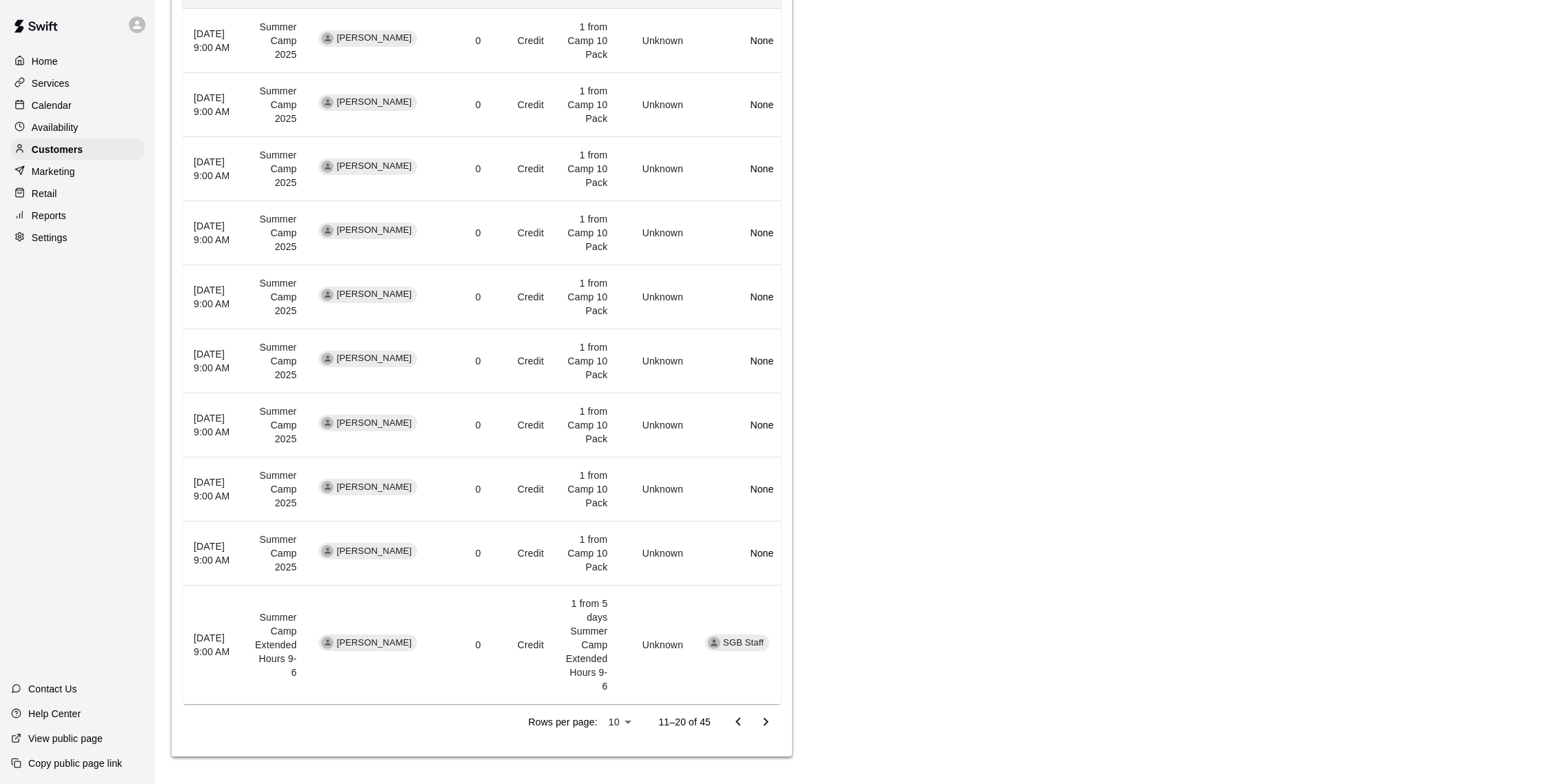
scroll to position [0, 1]
click at [739, 724] on icon "Go to previous page" at bounding box center [737, 722] width 5 height 8
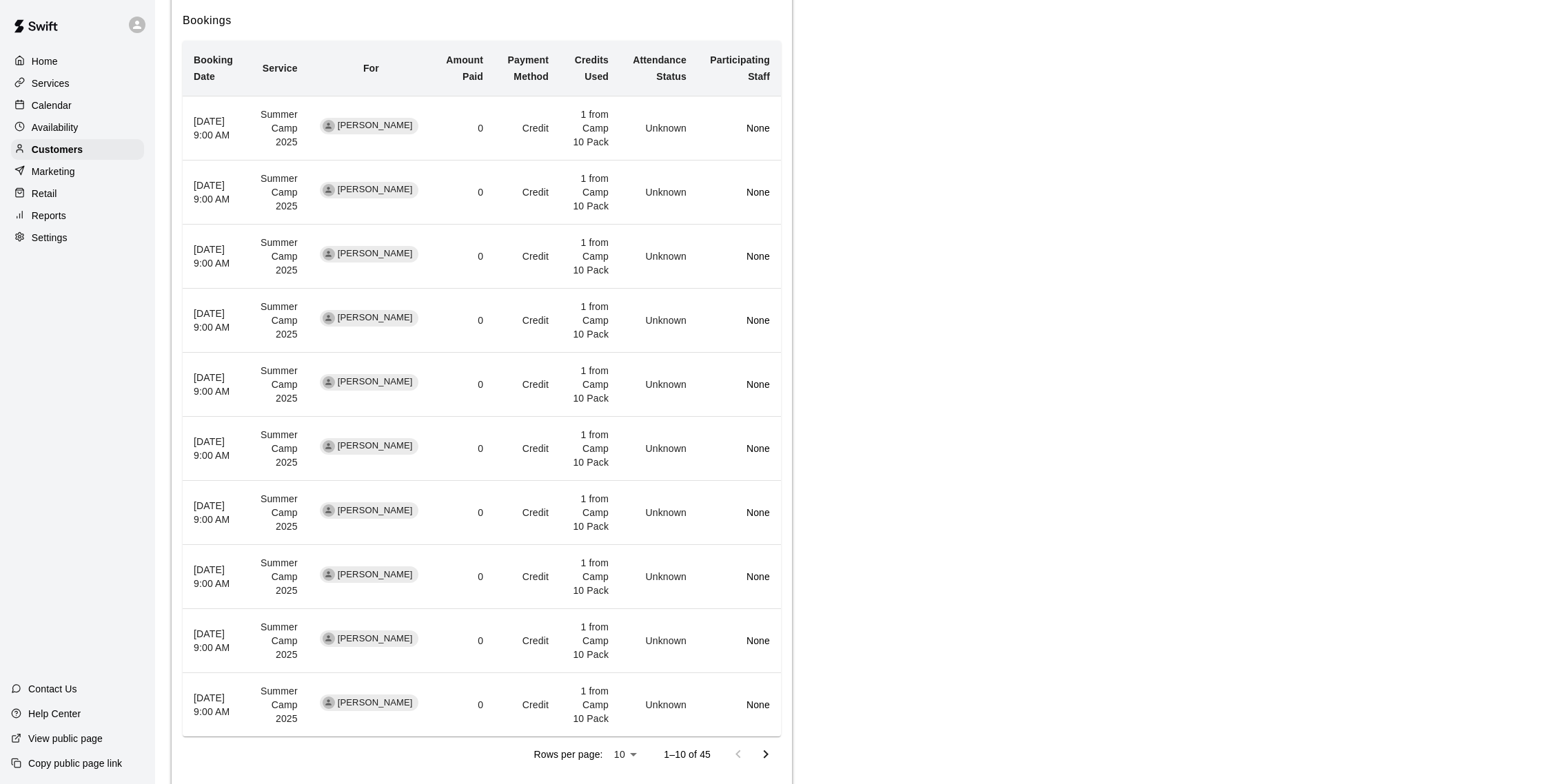
scroll to position [0, 0]
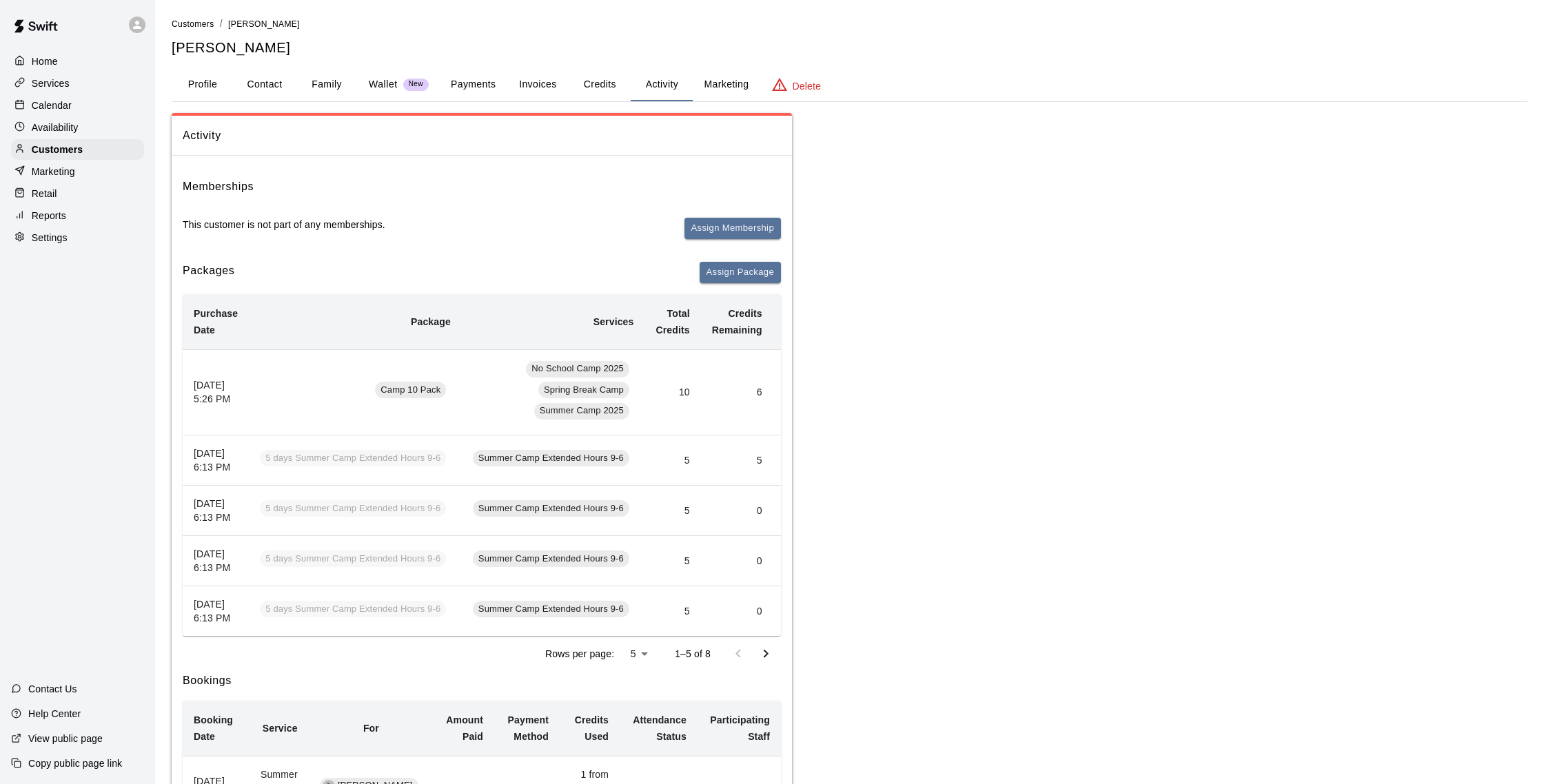
click at [328, 83] on button "Family" at bounding box center [327, 84] width 62 height 33
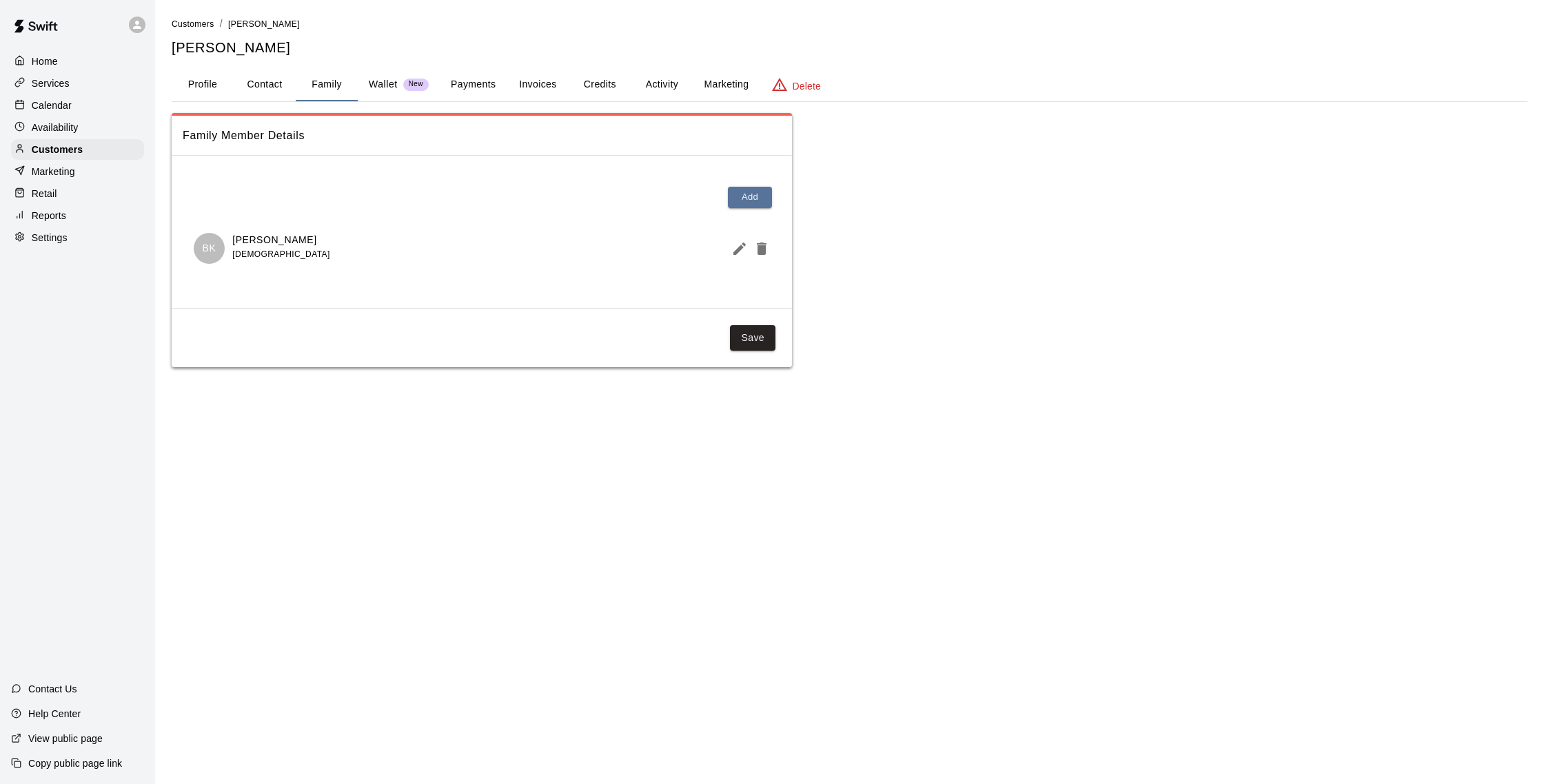
click at [287, 90] on button "Contact" at bounding box center [264, 84] width 62 height 33
select select "**"
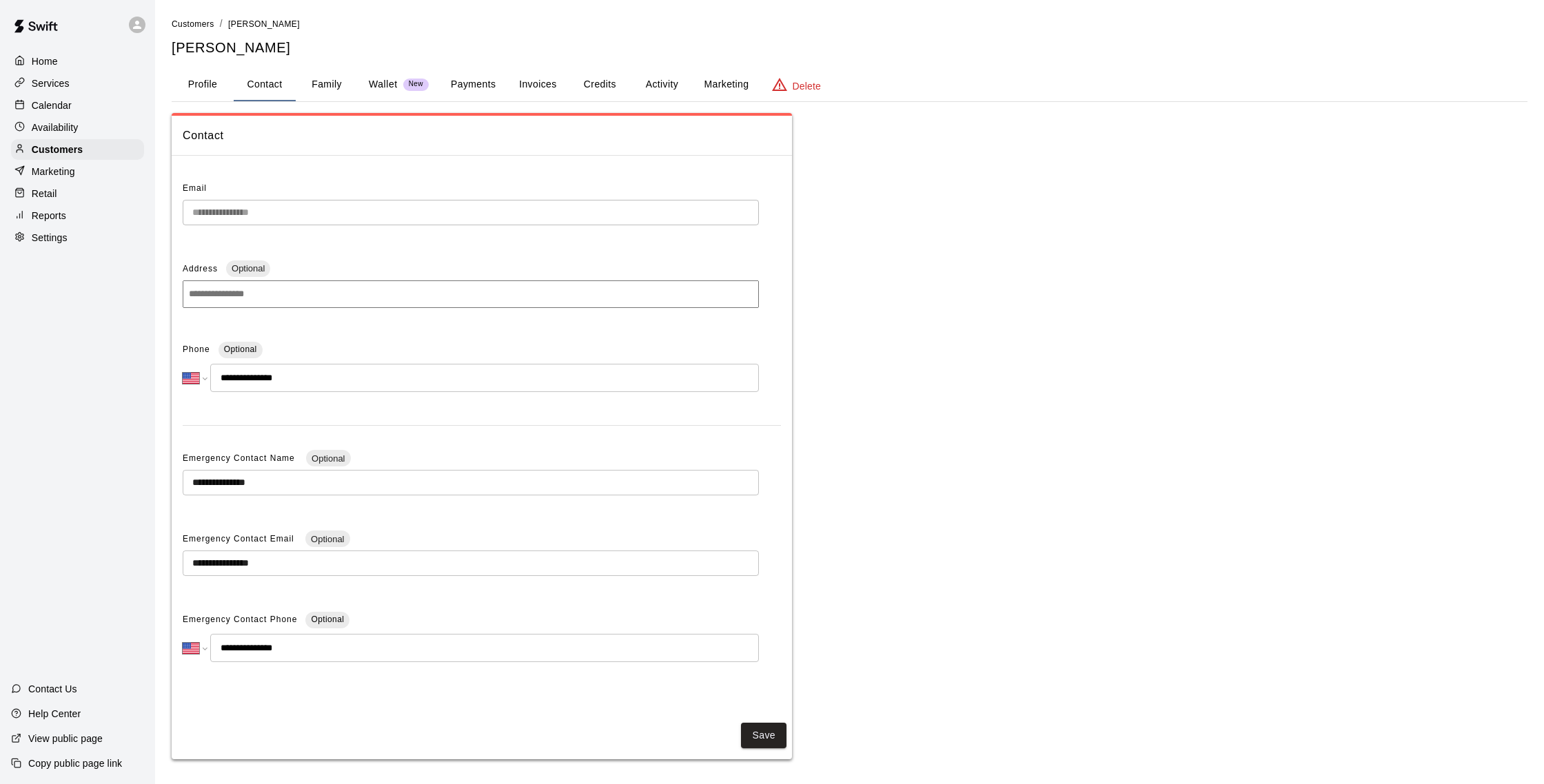
click at [179, 214] on div "**********" at bounding box center [482, 436] width 620 height 540
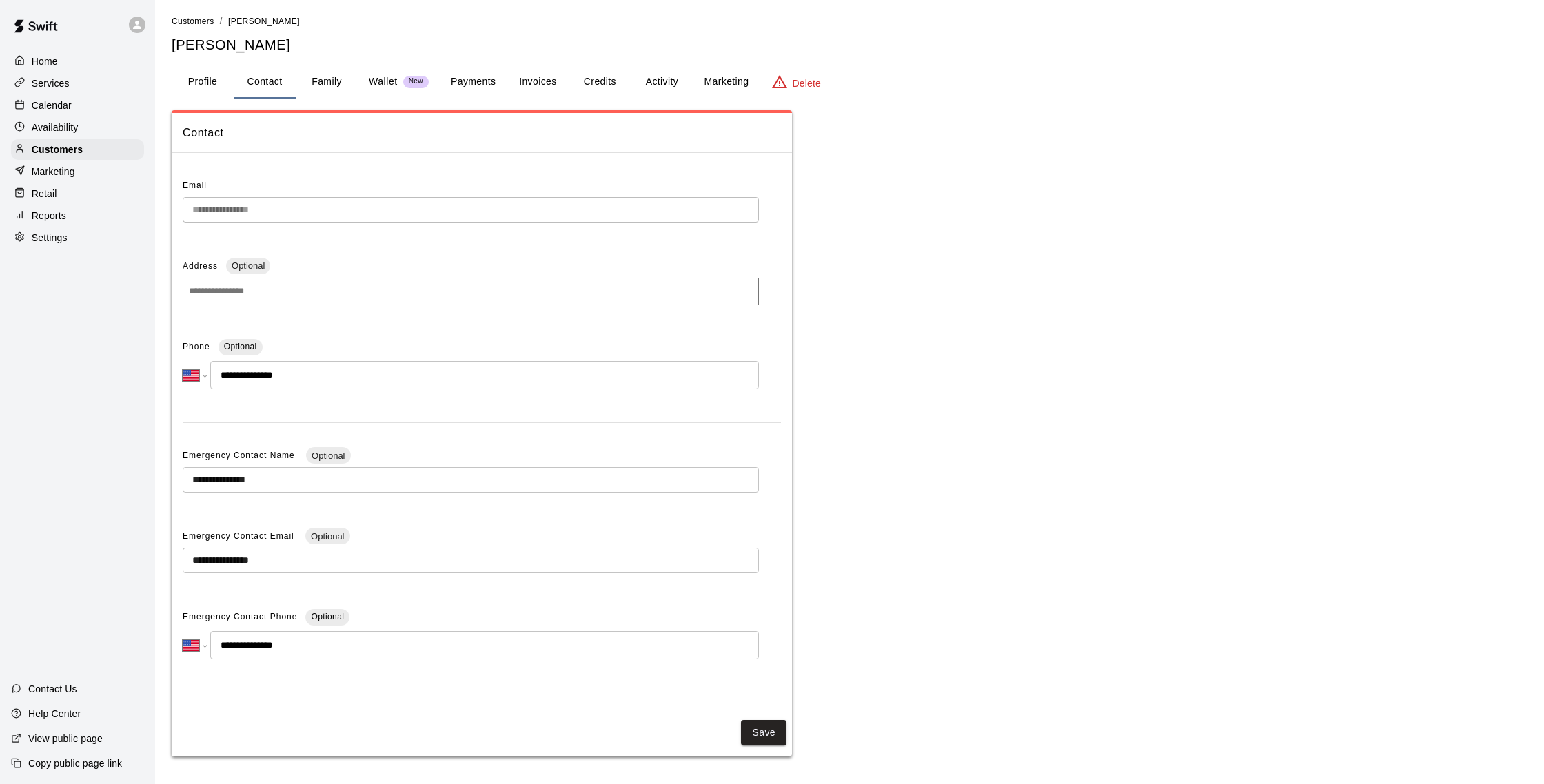
click at [73, 102] on div "Calendar" at bounding box center [78, 106] width 133 height 21
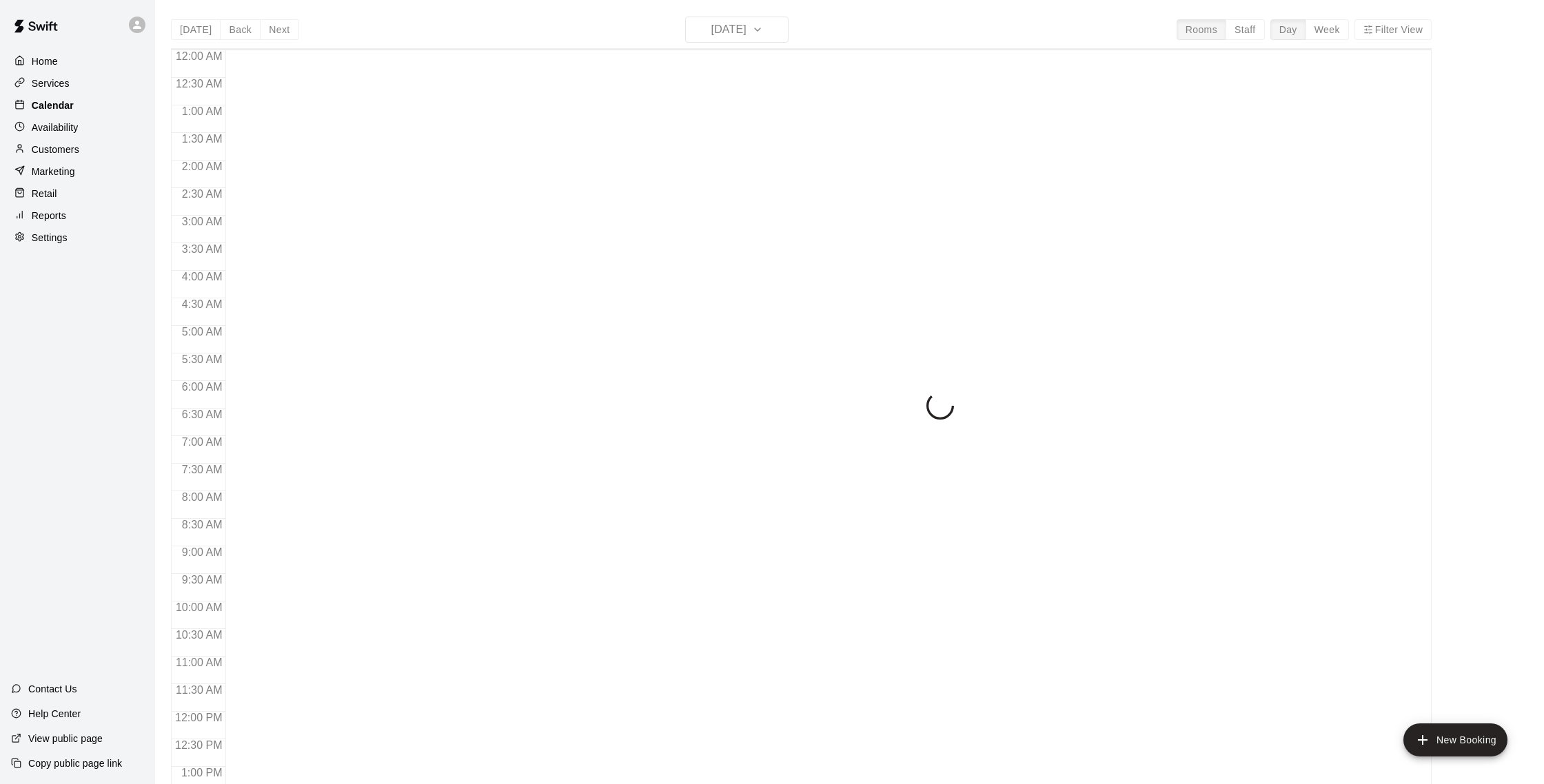
scroll to position [574, 0]
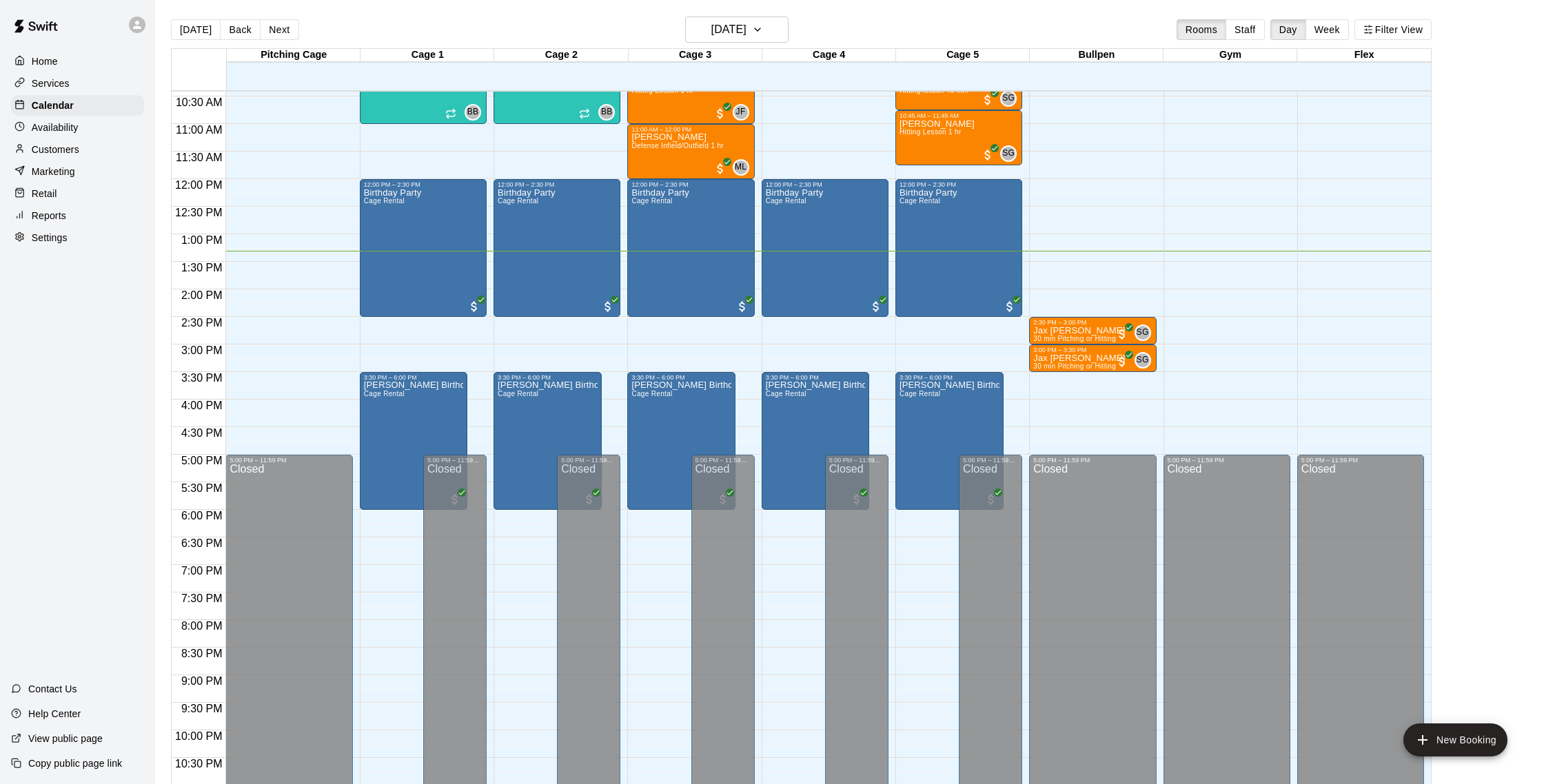
click at [56, 145] on p "Customers" at bounding box center [55, 149] width 48 height 14
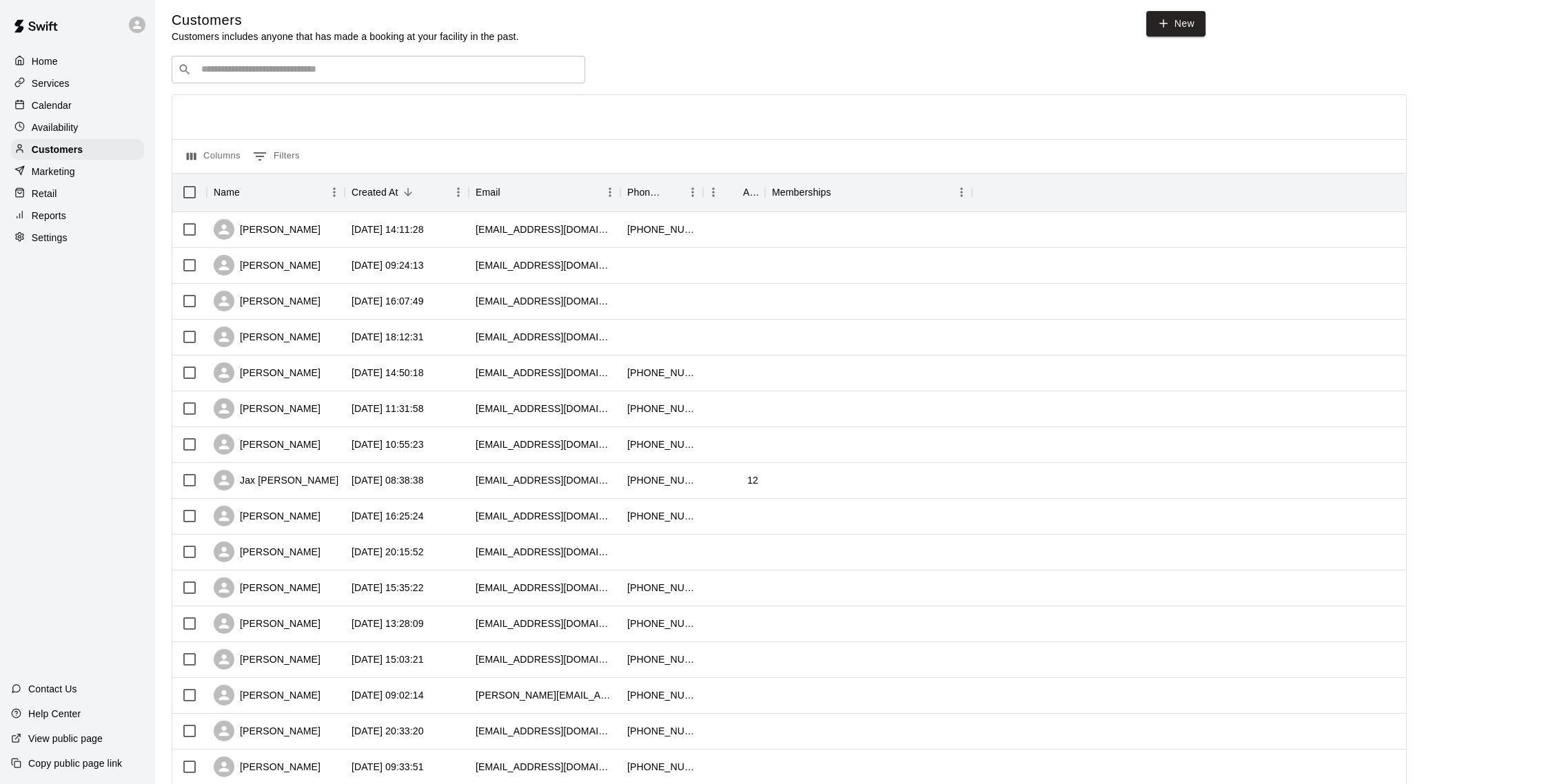
scroll to position [7, 0]
click at [90, 103] on div "Calendar" at bounding box center [78, 106] width 133 height 21
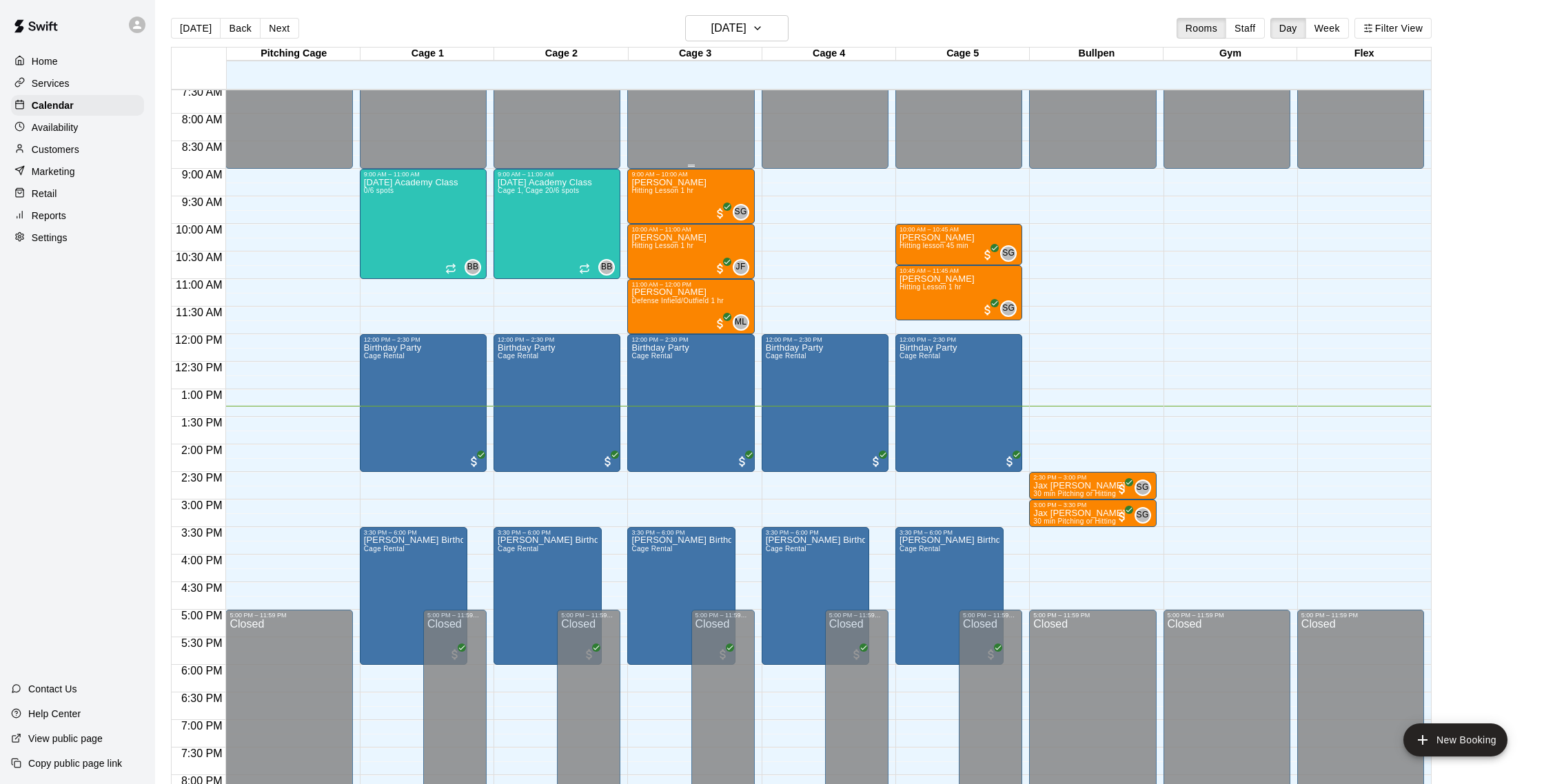
scroll to position [407, 0]
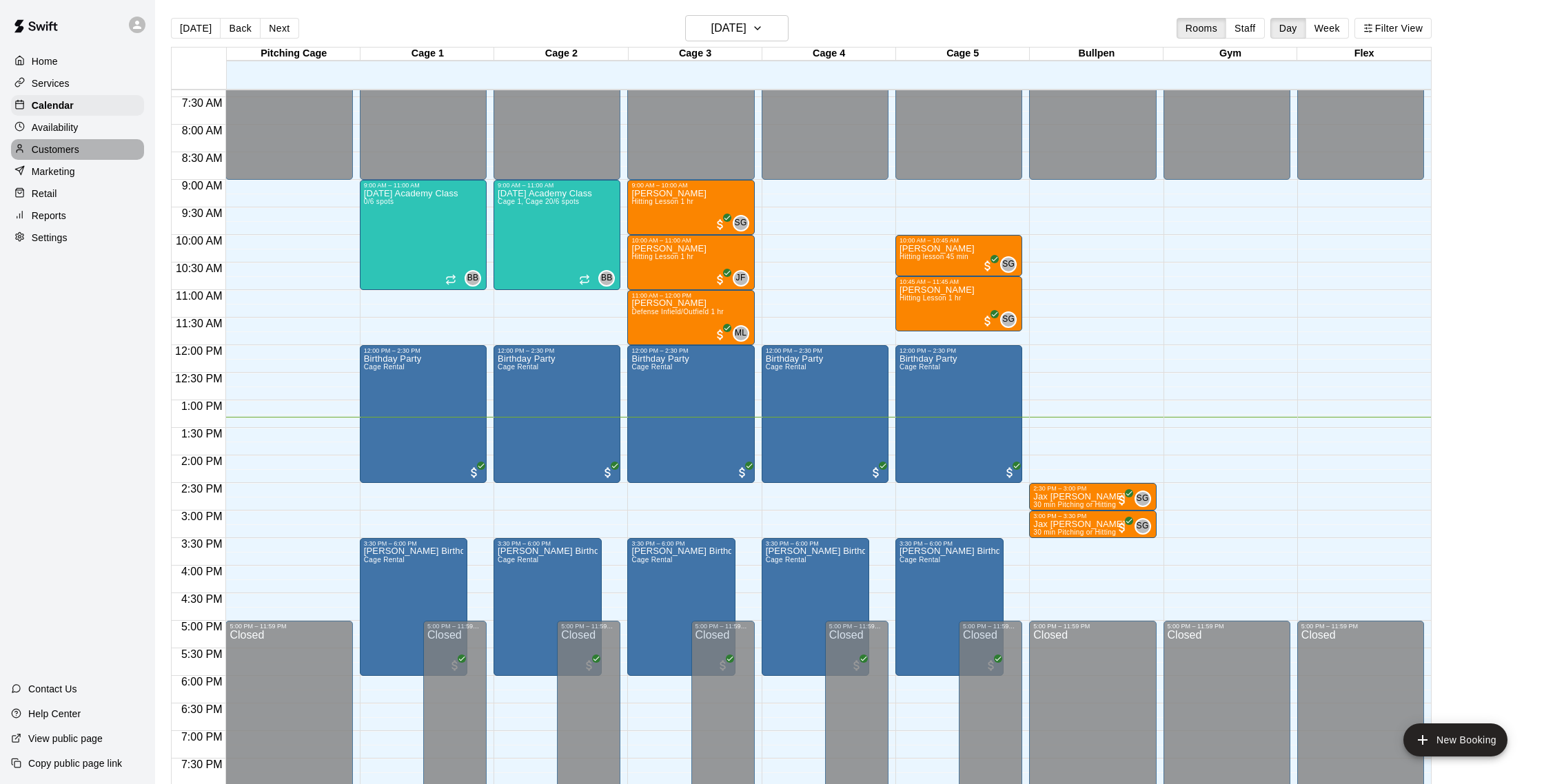
click at [78, 143] on p "Customers" at bounding box center [55, 149] width 48 height 14
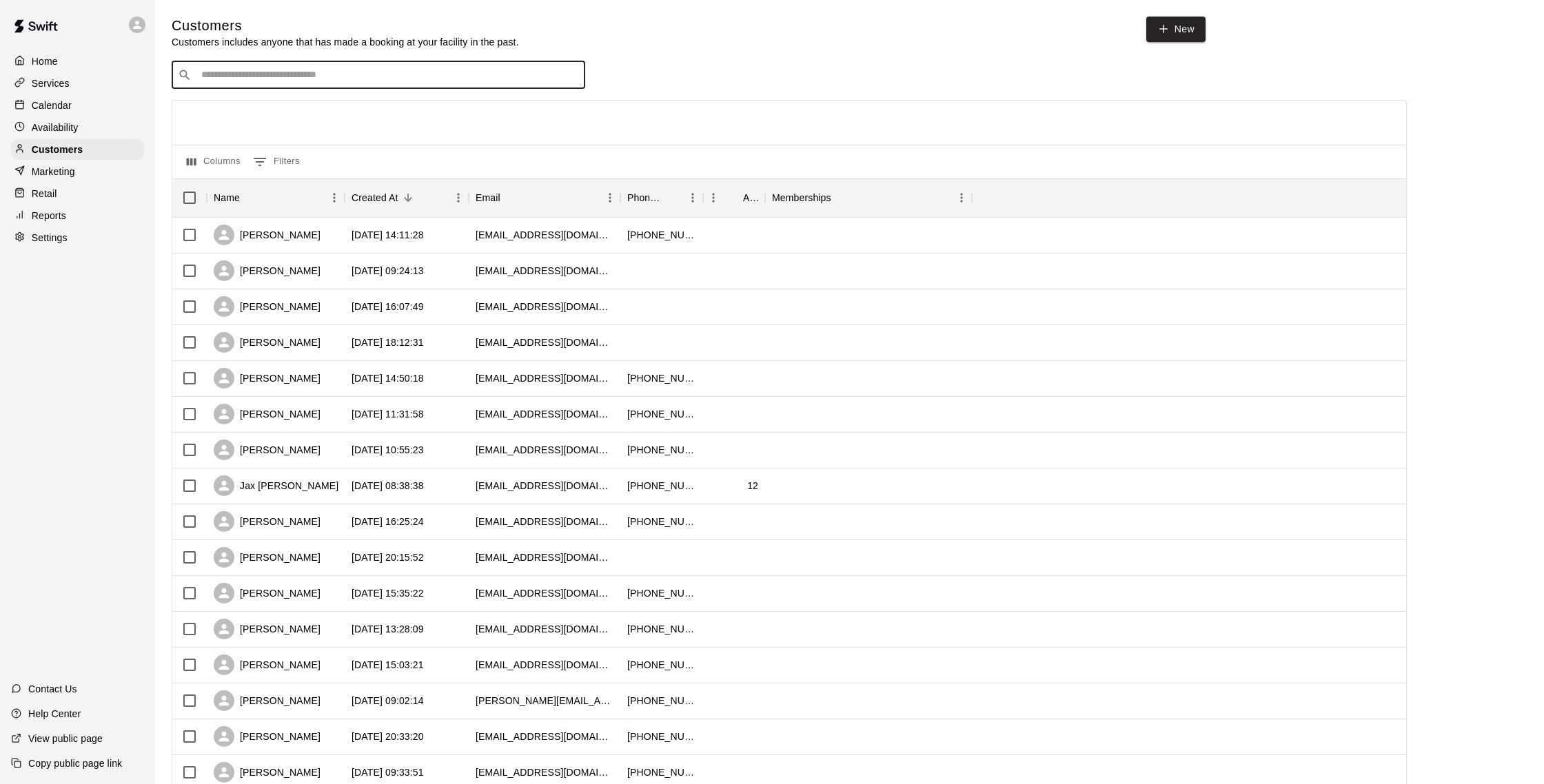
click at [227, 71] on input "Search customers by name or email" at bounding box center [388, 75] width 382 height 14
type input "*****"
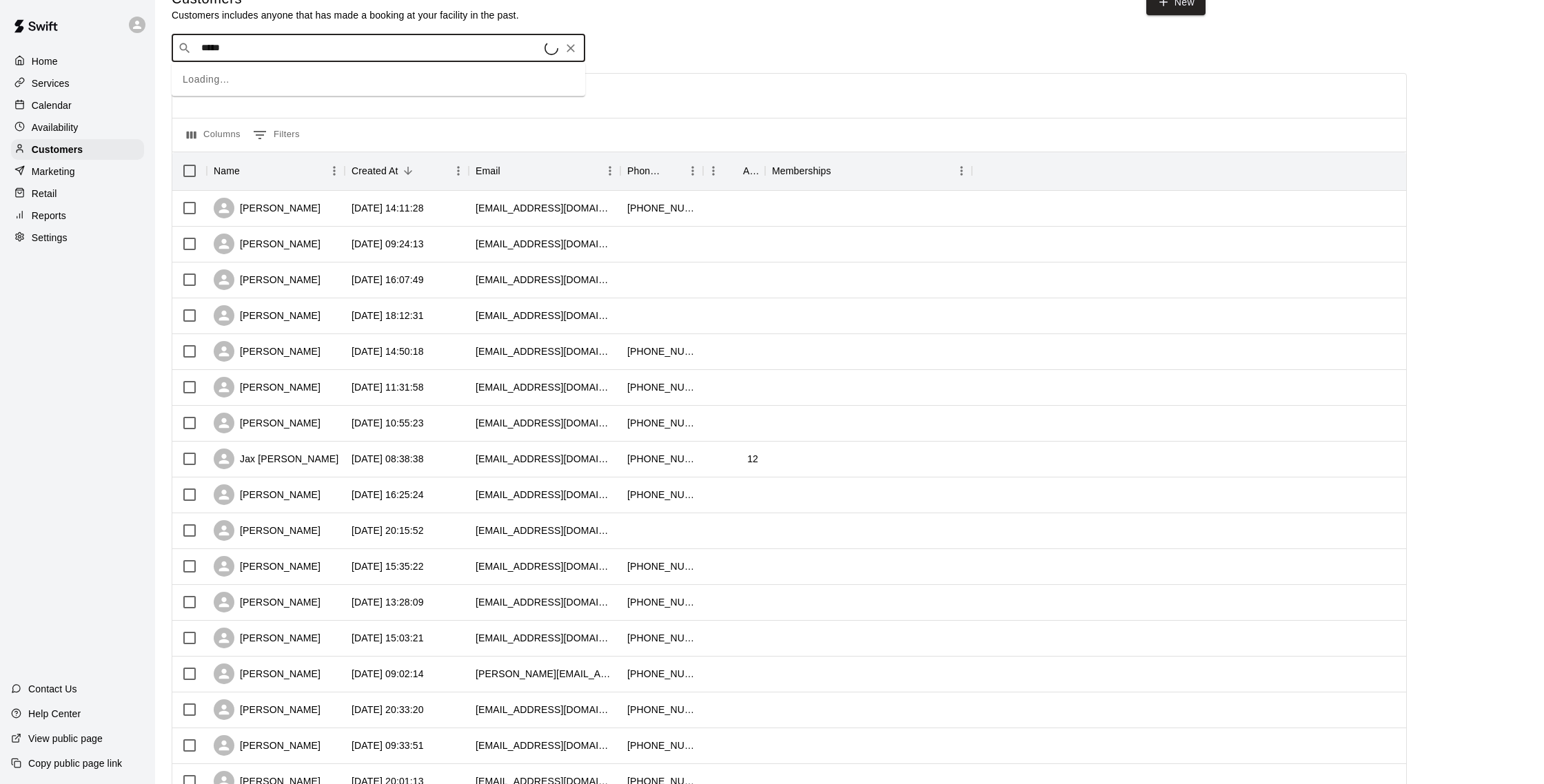
scroll to position [42, 0]
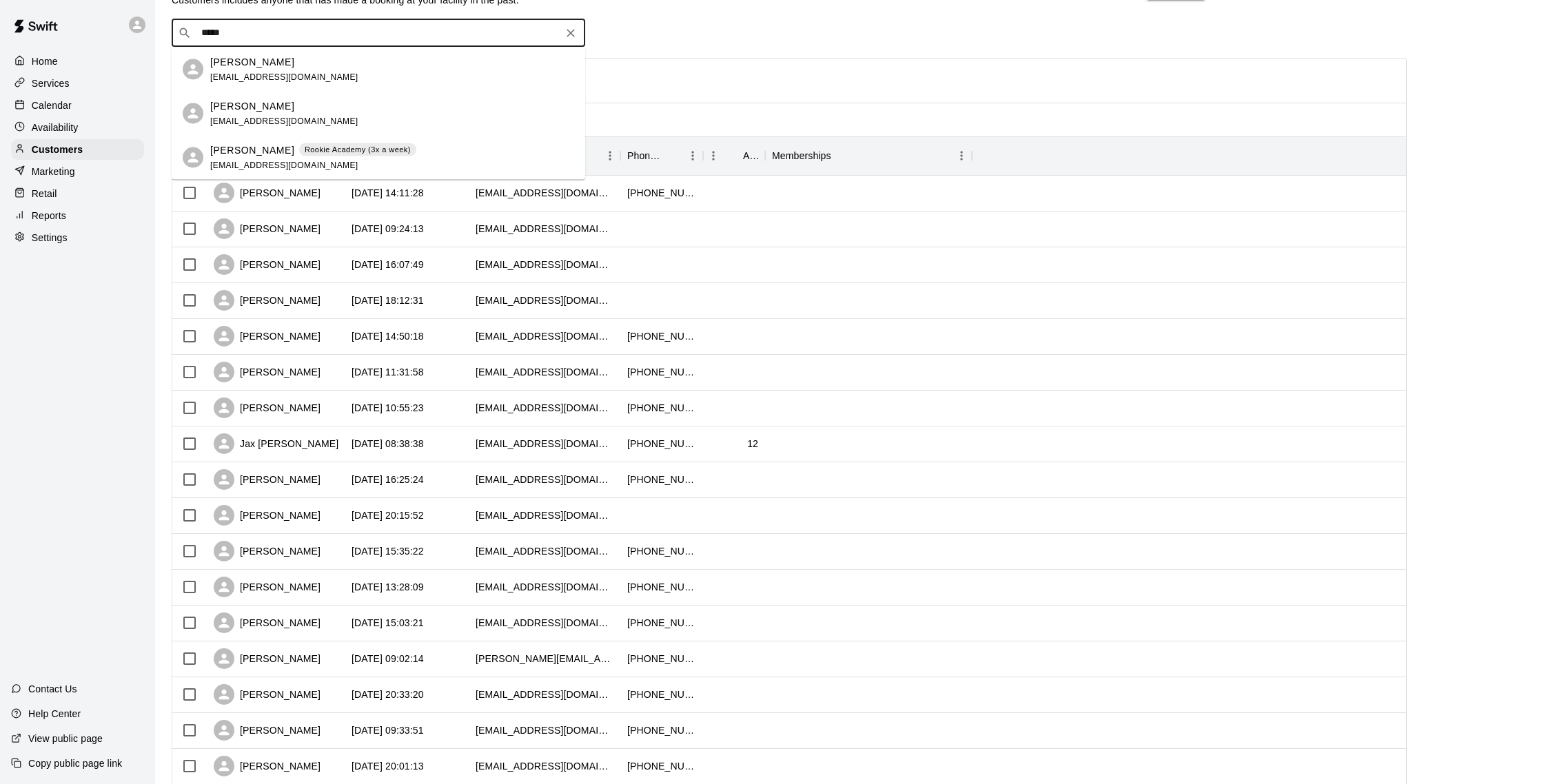
click at [319, 67] on div "[PERSON_NAME] [PERSON_NAME][EMAIL_ADDRESS][DOMAIN_NAME]" at bounding box center [392, 69] width 364 height 30
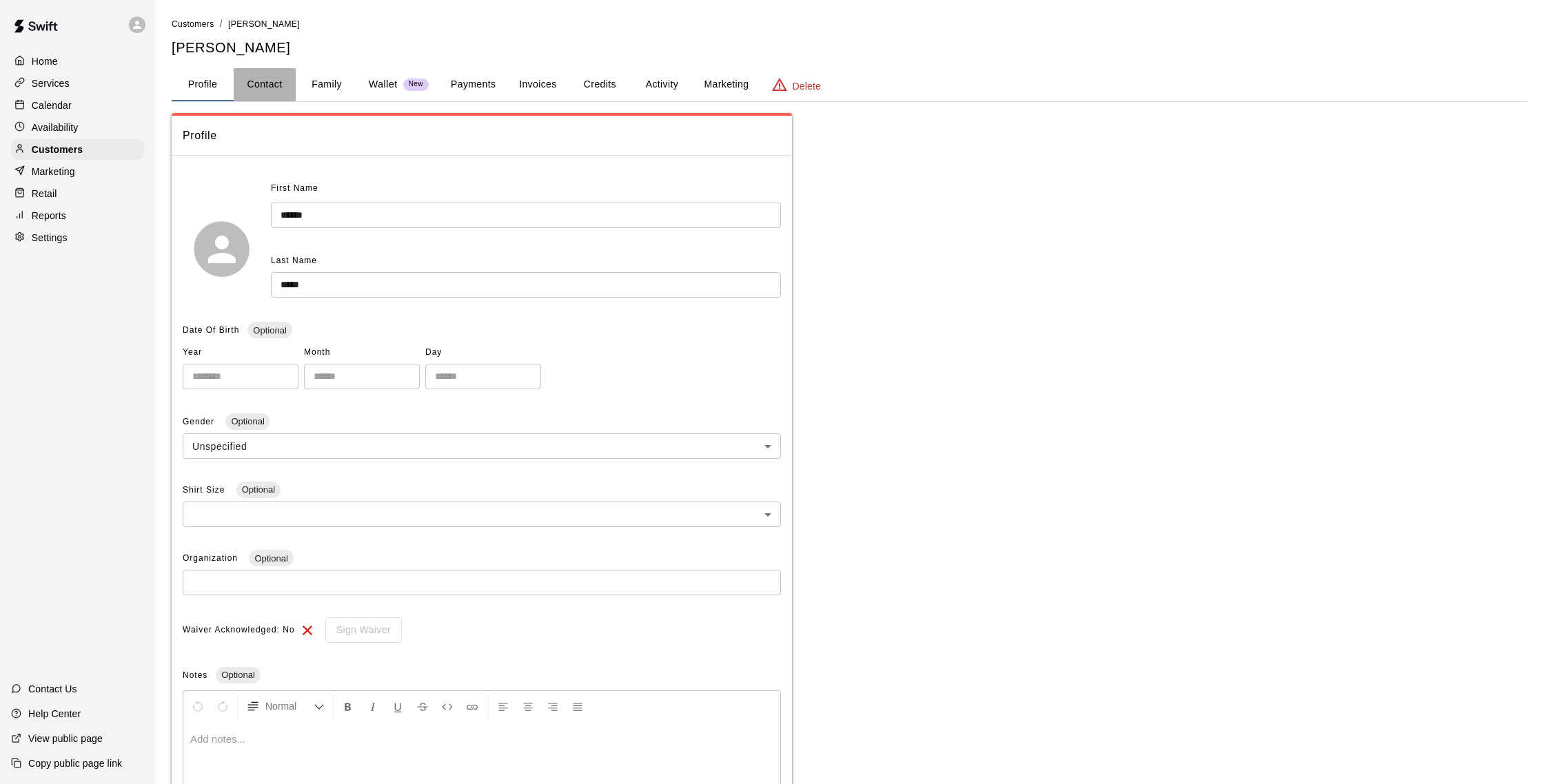
click at [289, 82] on button "Contact" at bounding box center [264, 84] width 62 height 33
select select "**"
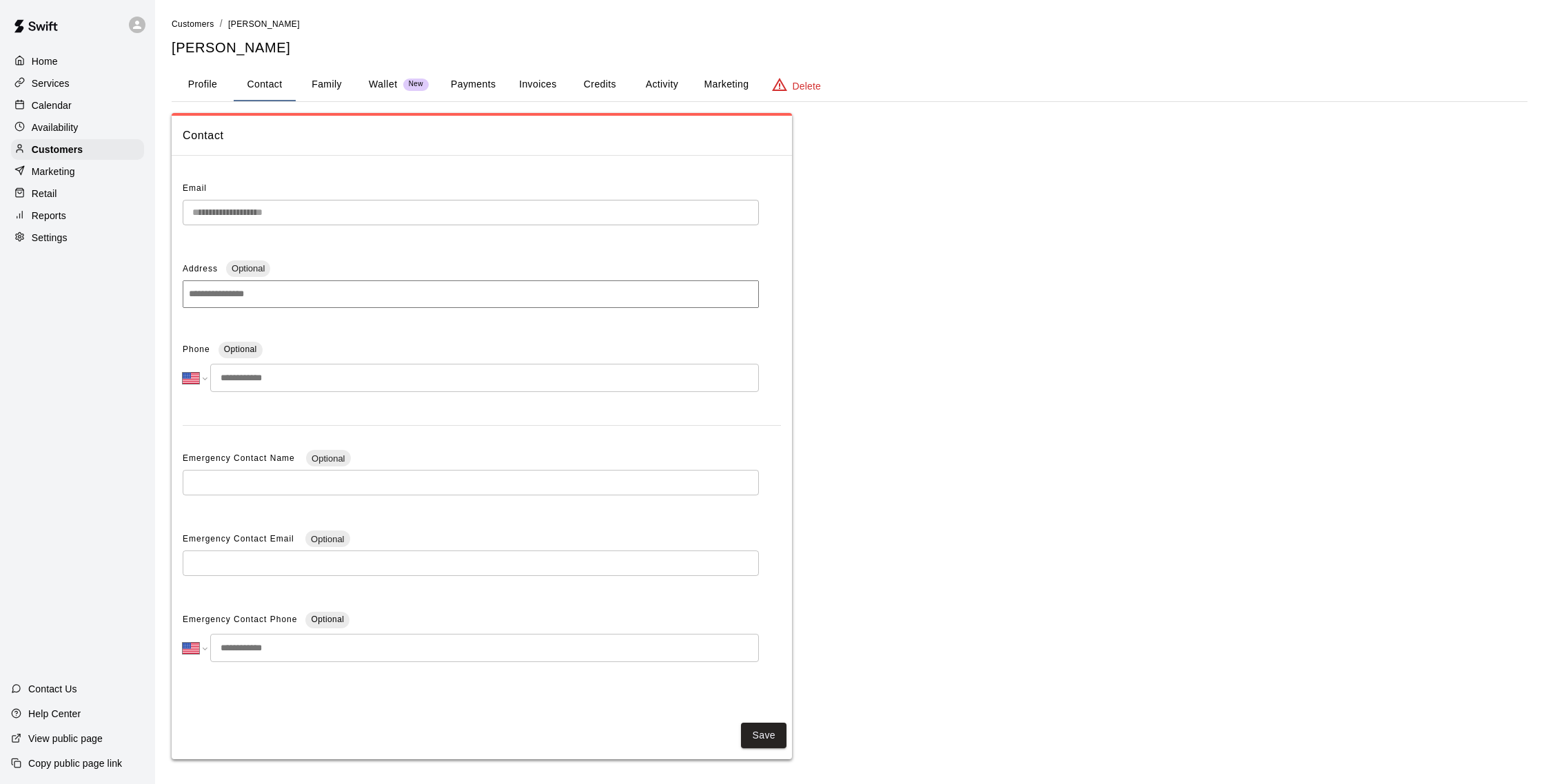
click at [284, 87] on button "Contact" at bounding box center [264, 84] width 62 height 33
click at [79, 148] on p "Customers" at bounding box center [57, 149] width 51 height 14
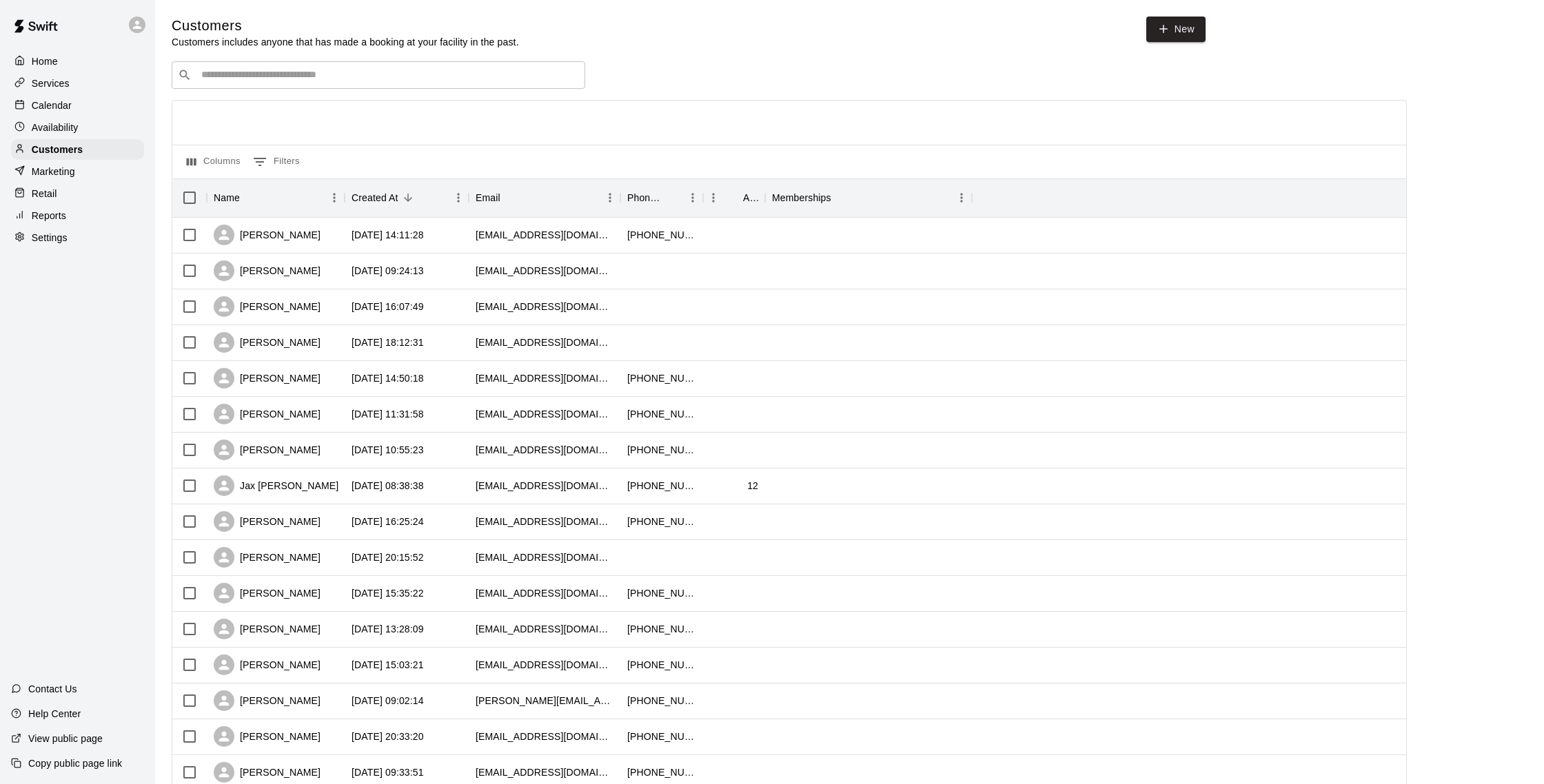
click at [257, 80] on input "Search customers by name or email" at bounding box center [388, 75] width 382 height 14
type input "*****"
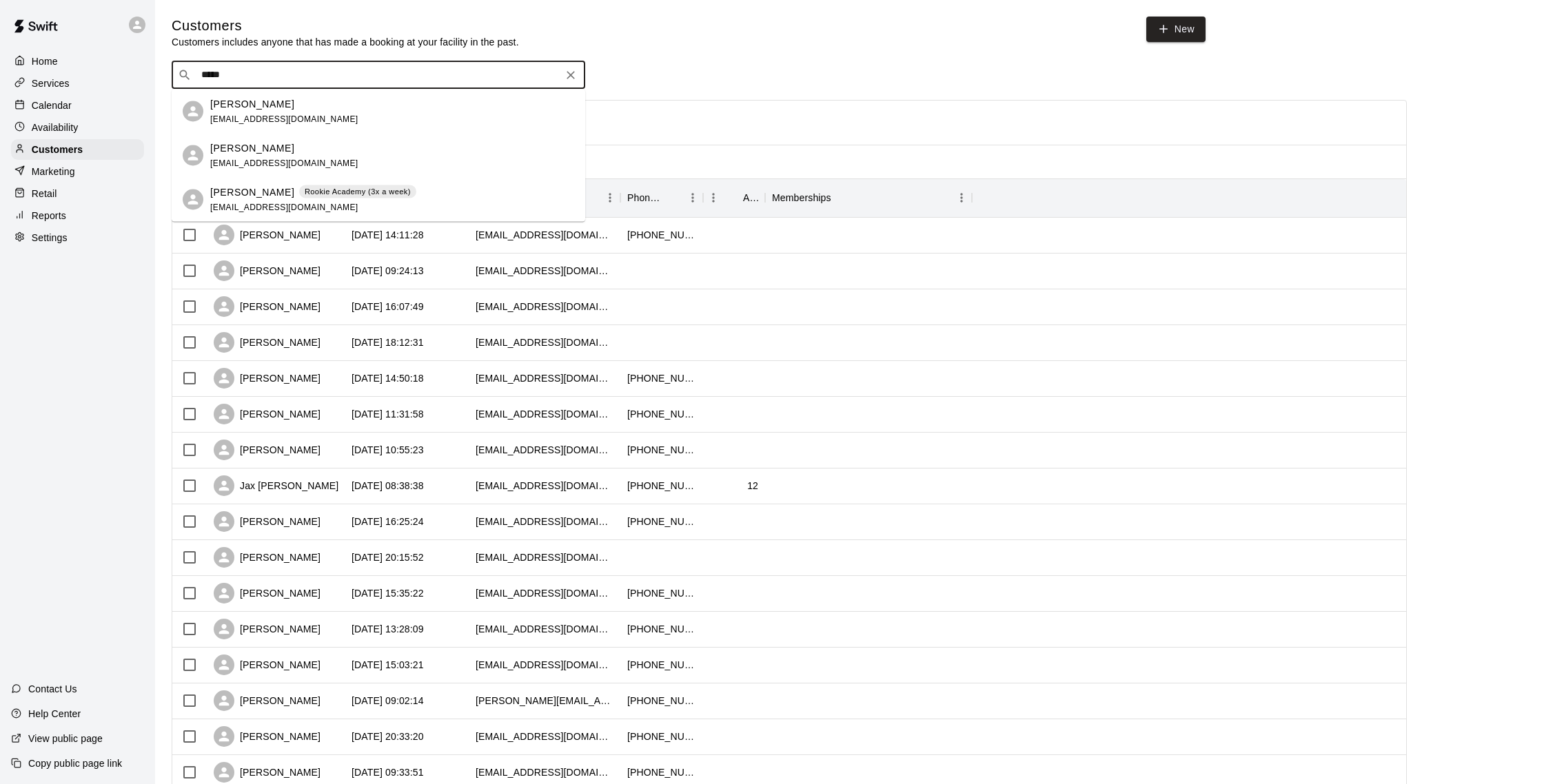
scroll to position [4, 0]
click at [288, 106] on div "[PERSON_NAME]" at bounding box center [284, 99] width 148 height 14
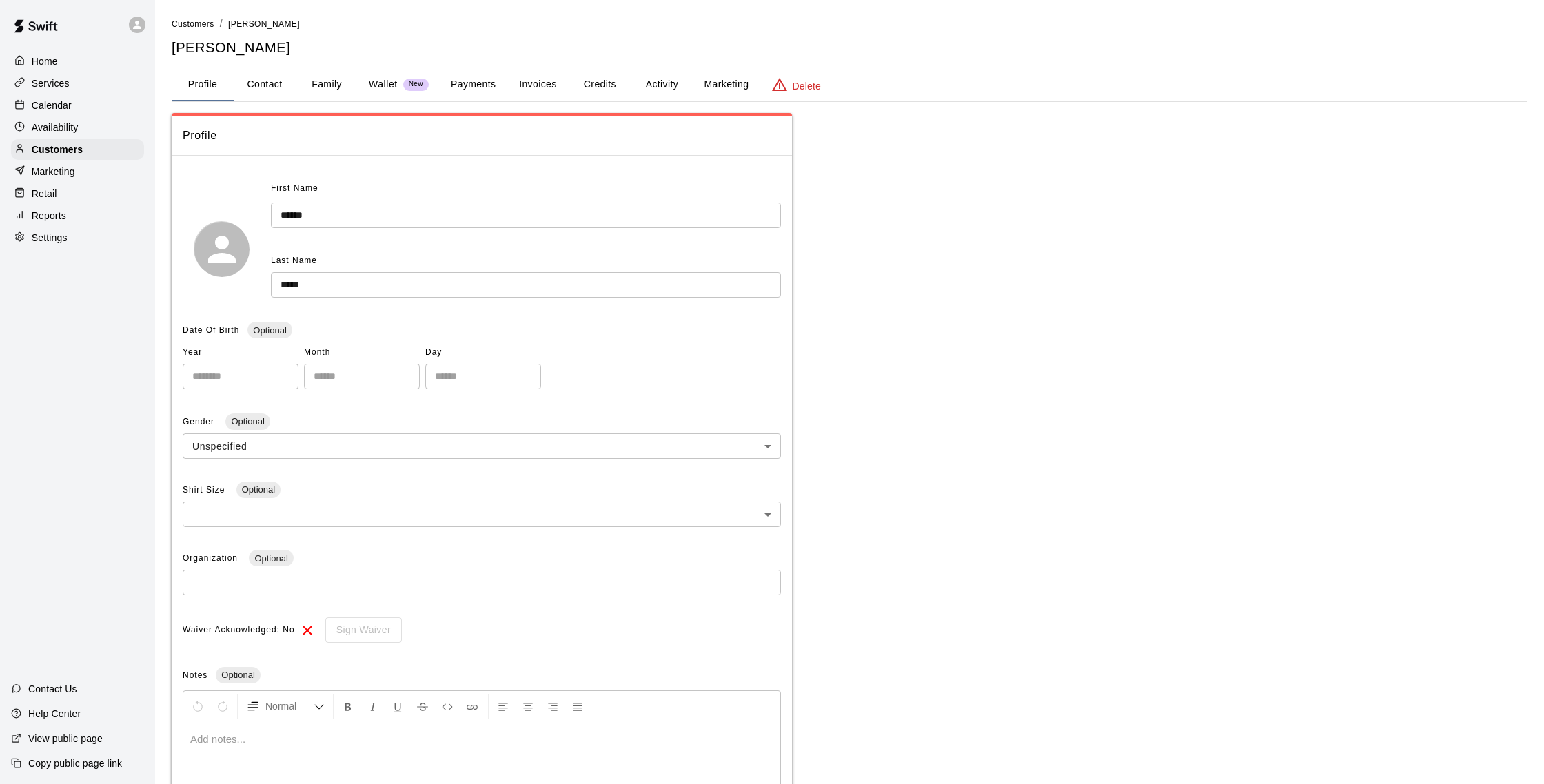
click at [265, 79] on button "Contact" at bounding box center [264, 84] width 62 height 33
select select "**"
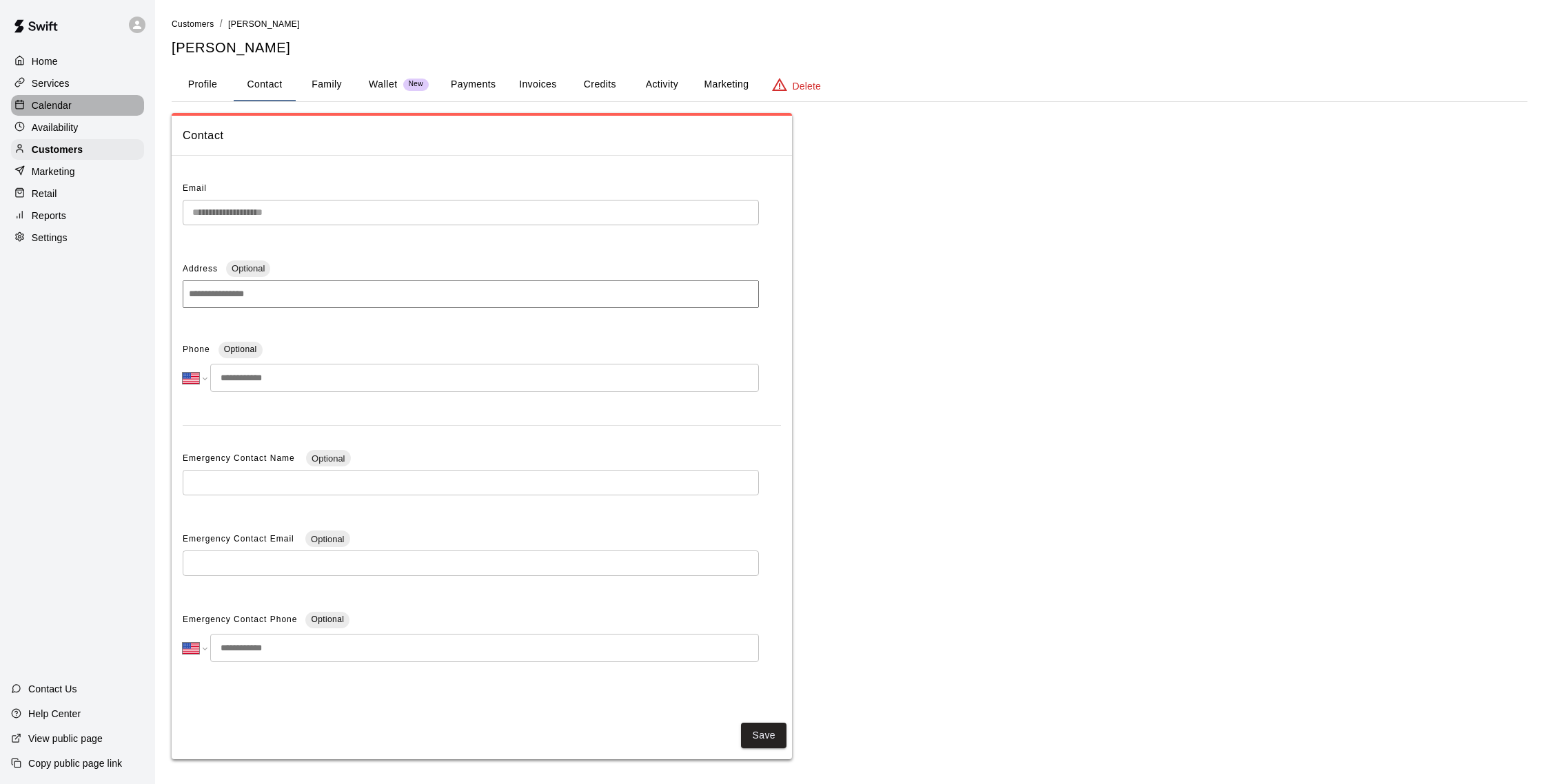
click at [61, 104] on p "Calendar" at bounding box center [52, 105] width 40 height 14
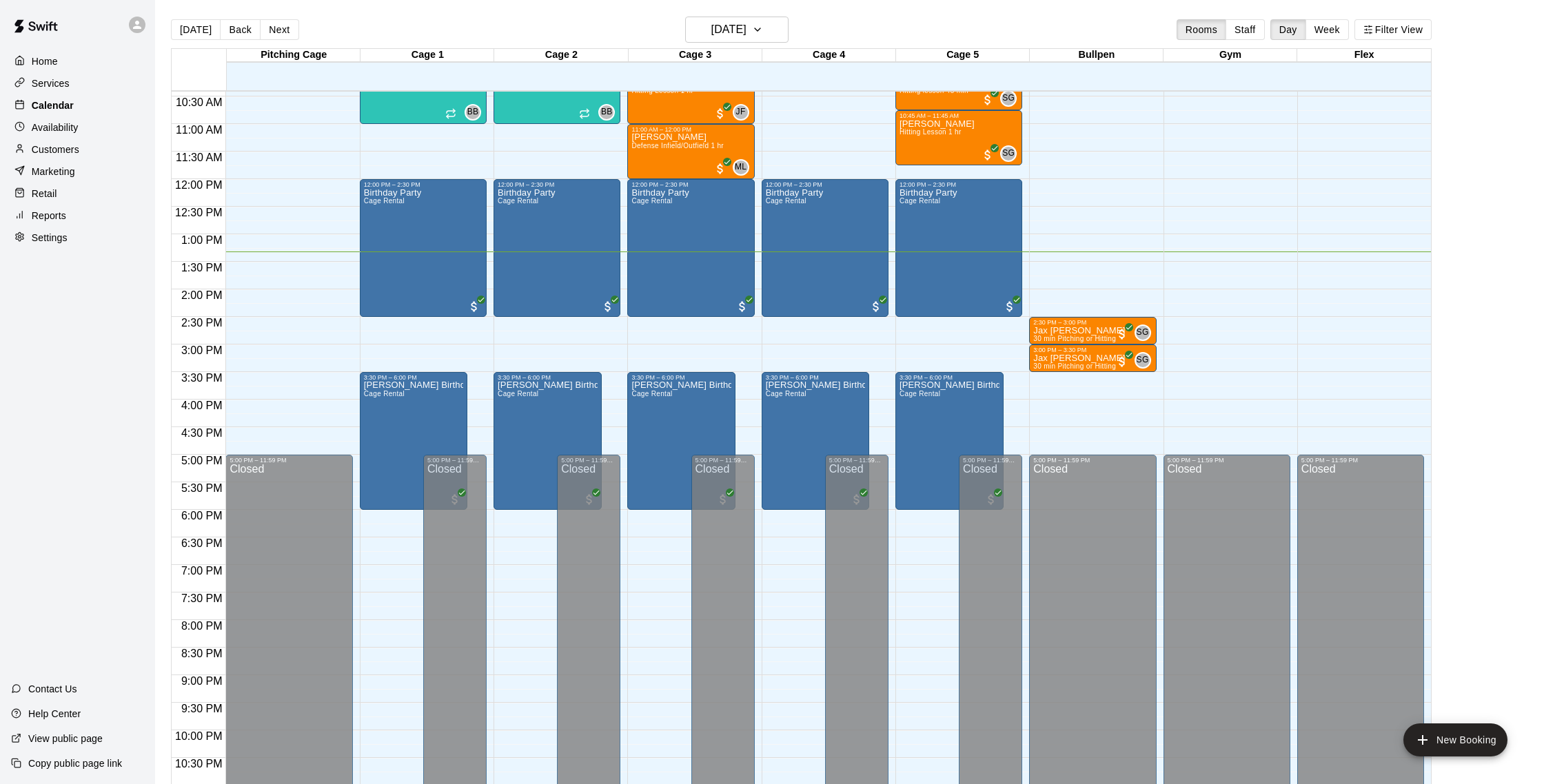
scroll to position [22, 0]
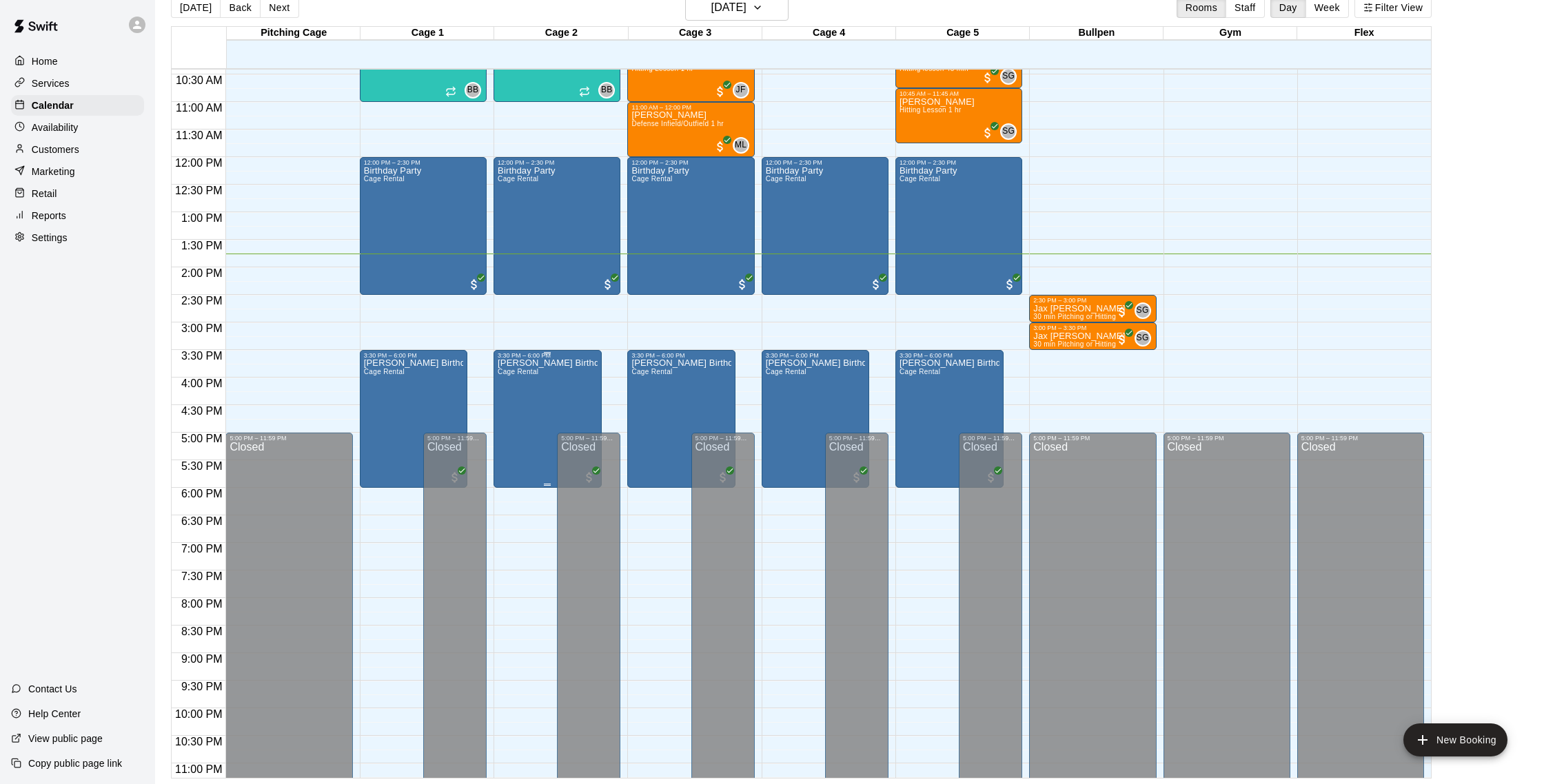
click at [553, 373] on div "[PERSON_NAME] Birthday Cage Rental" at bounding box center [547, 750] width 100 height 784
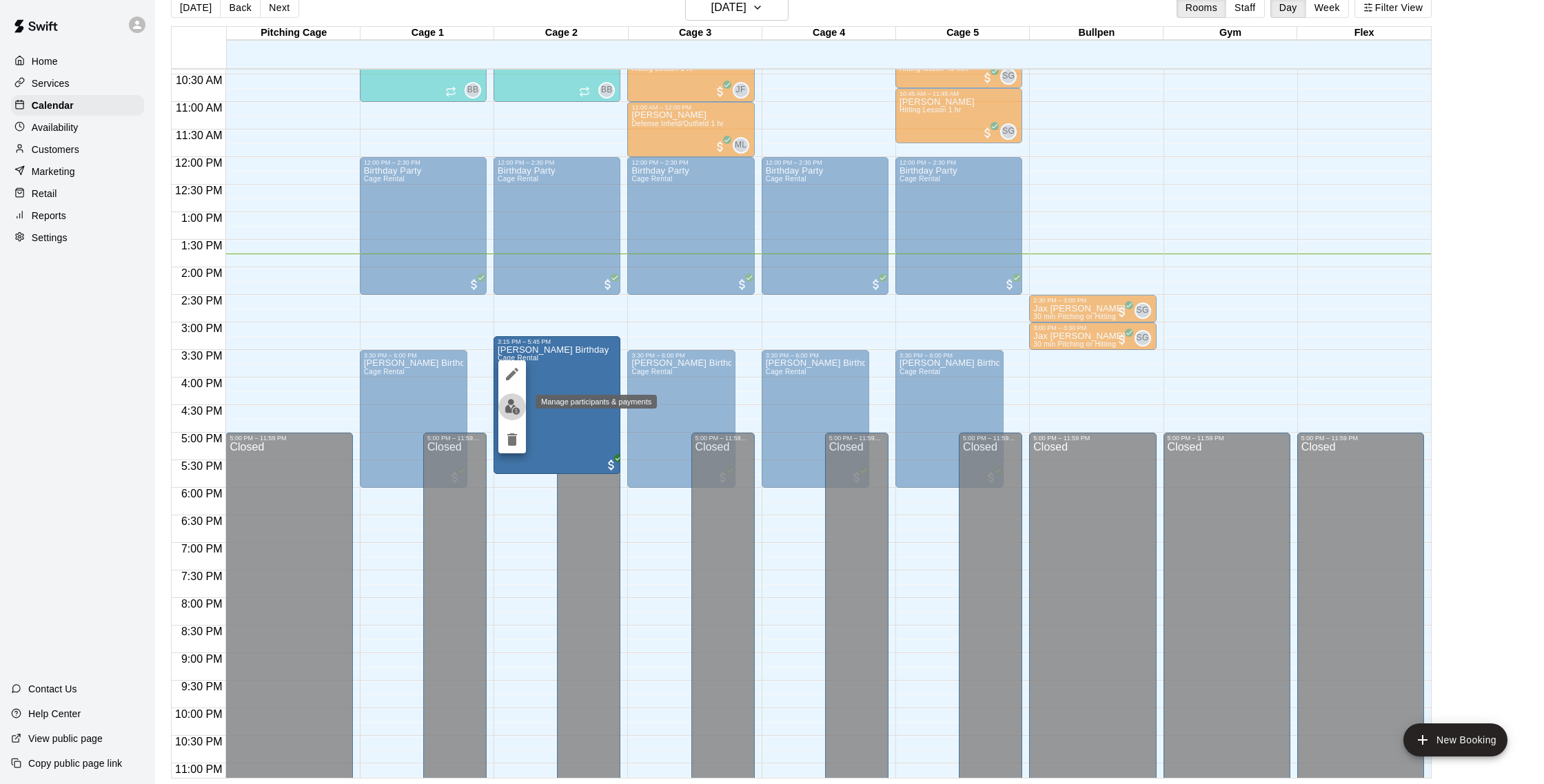
click at [521, 414] on button "edit" at bounding box center [512, 407] width 27 height 27
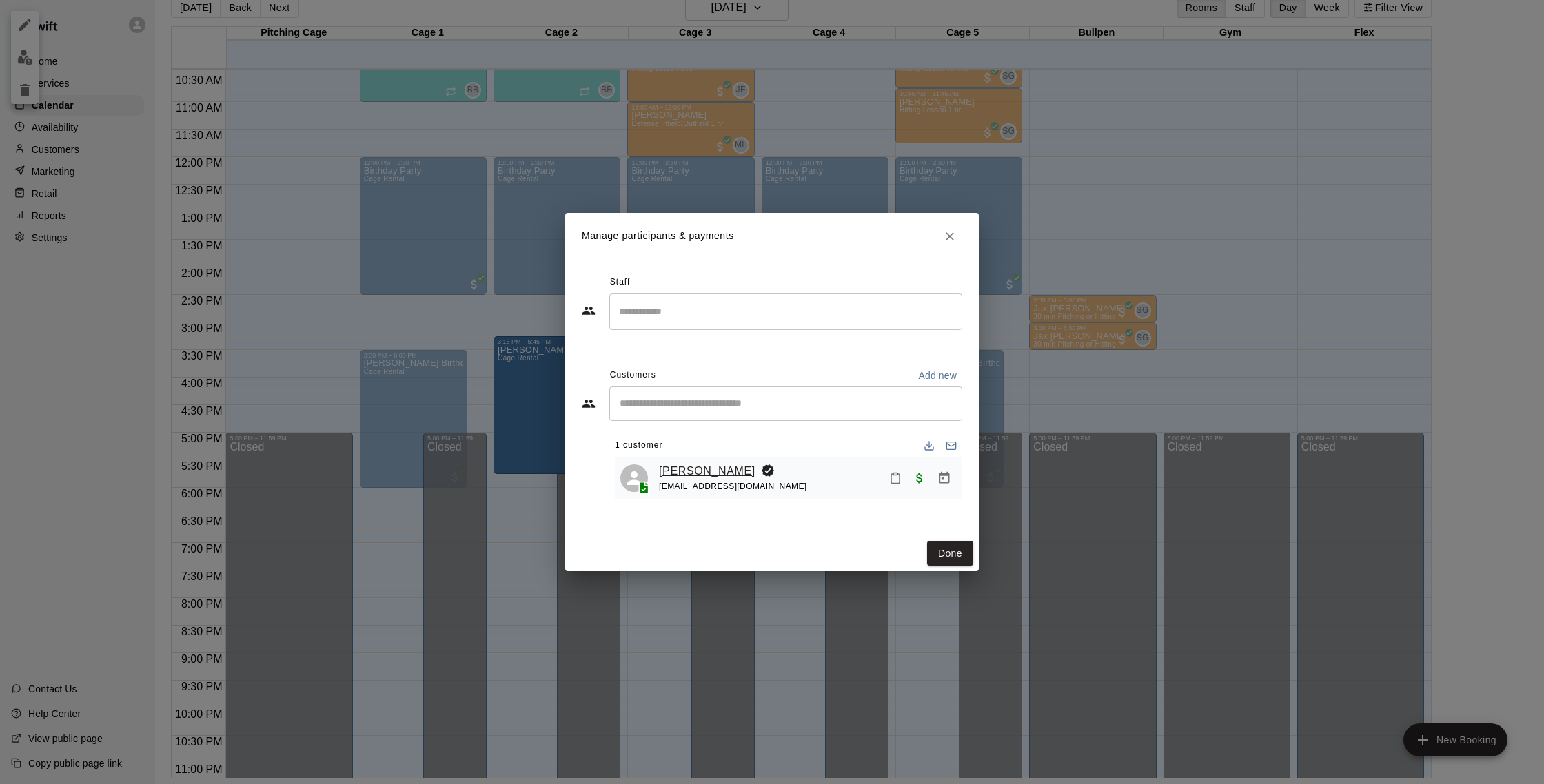
click at [721, 474] on link "[PERSON_NAME]" at bounding box center [706, 471] width 96 height 18
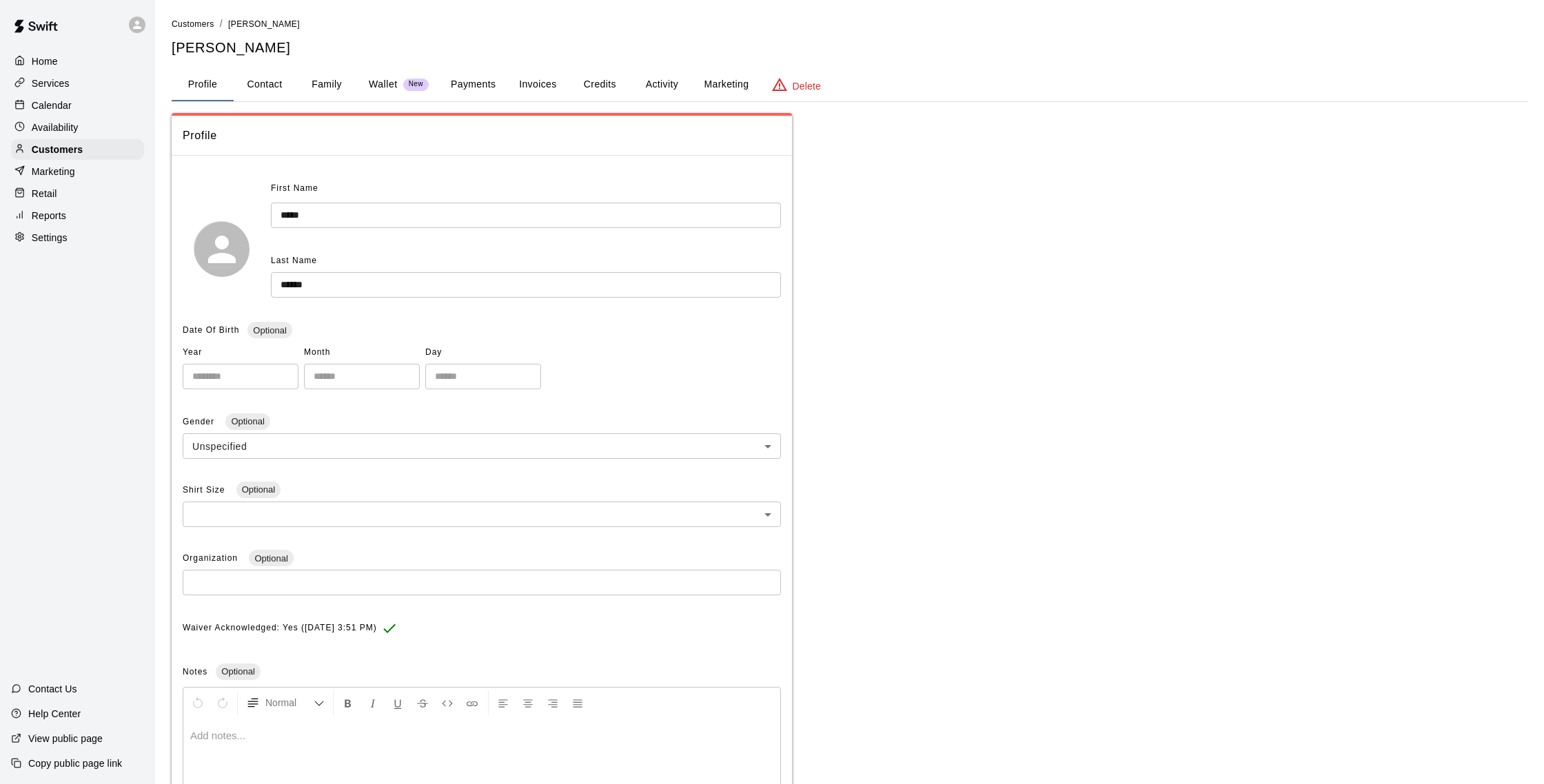
click at [325, 86] on button "Family" at bounding box center [327, 84] width 62 height 33
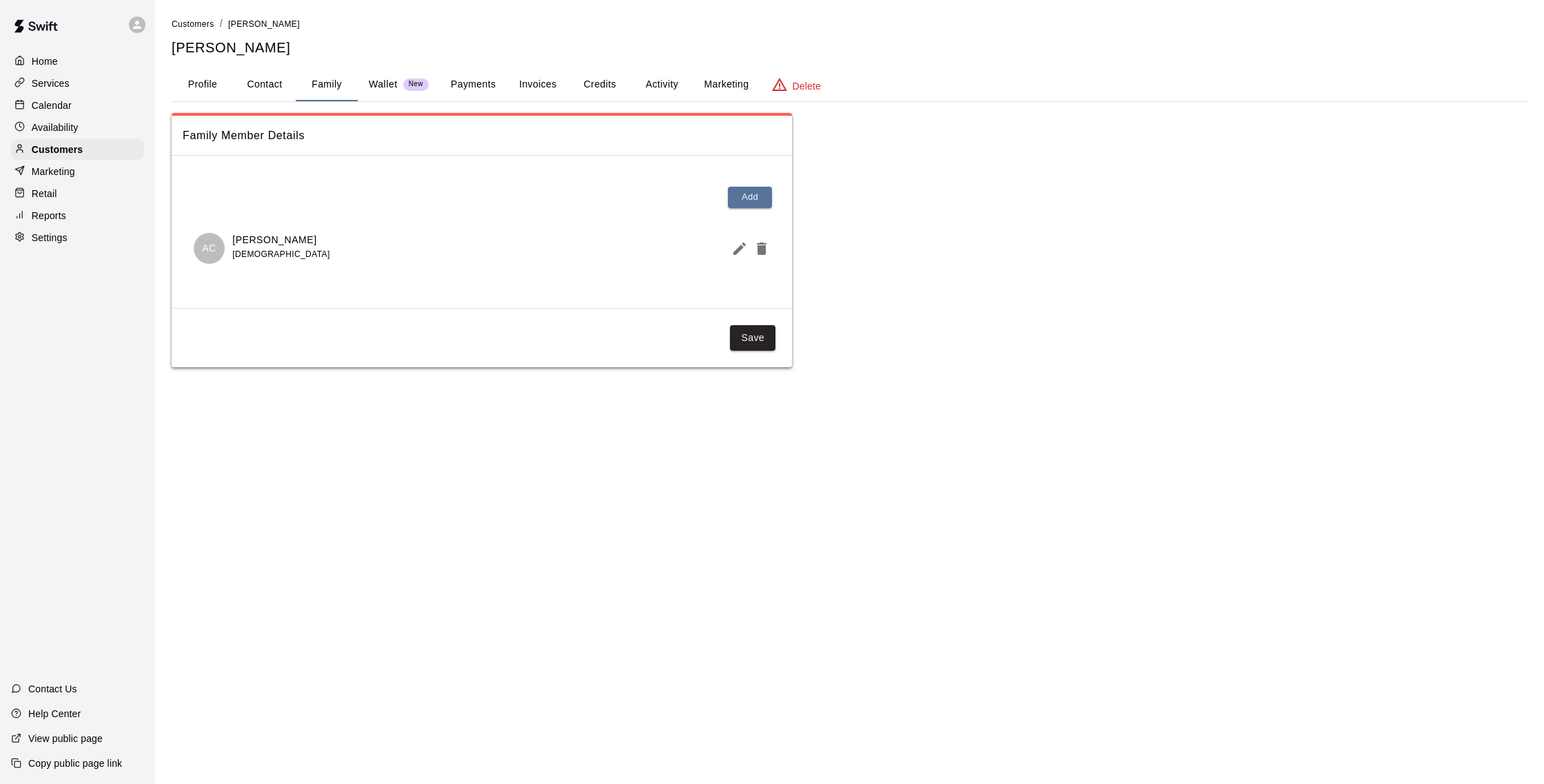
click at [50, 107] on p "Calendar" at bounding box center [52, 105] width 40 height 14
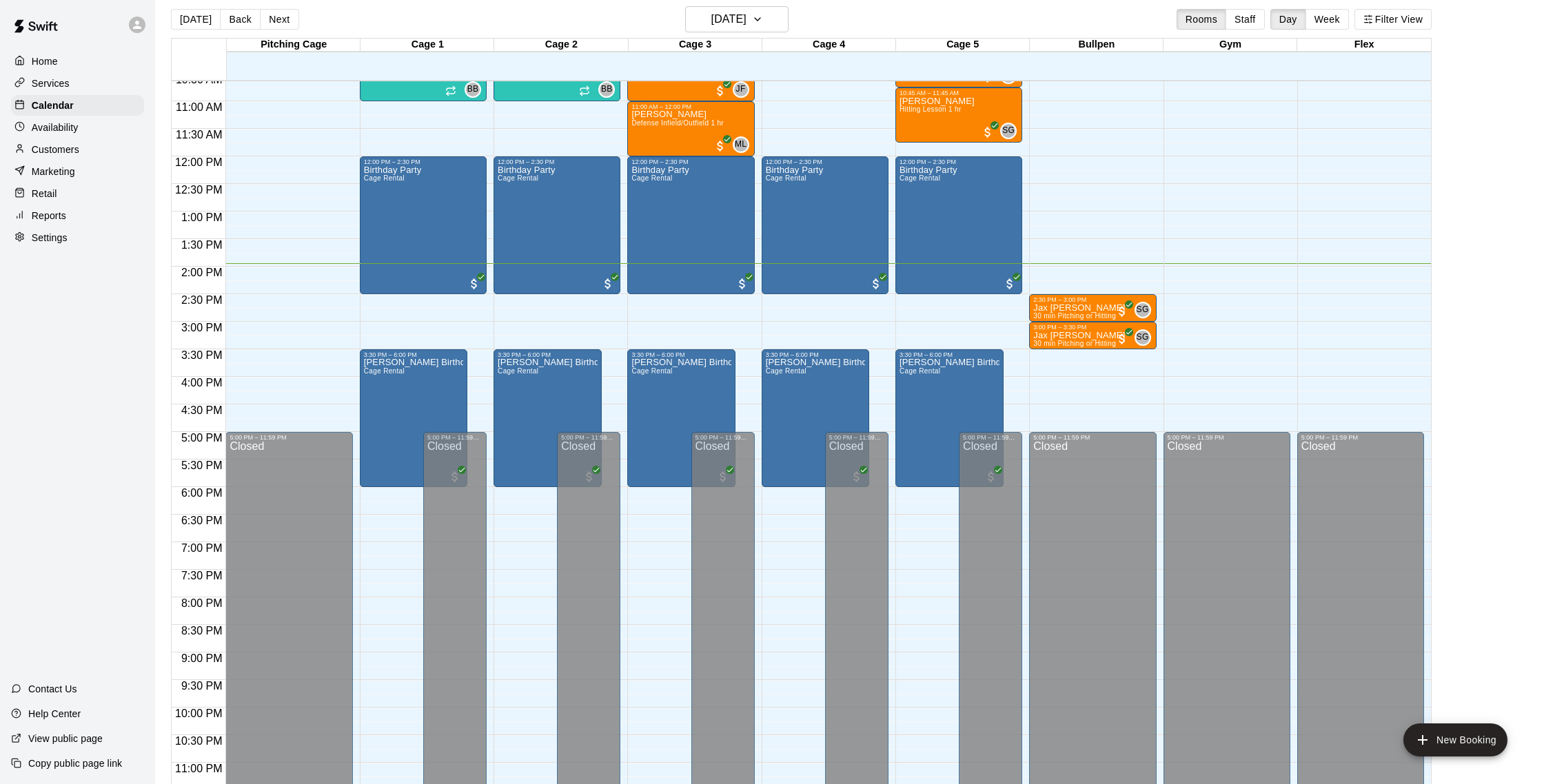
scroll to position [585, 0]
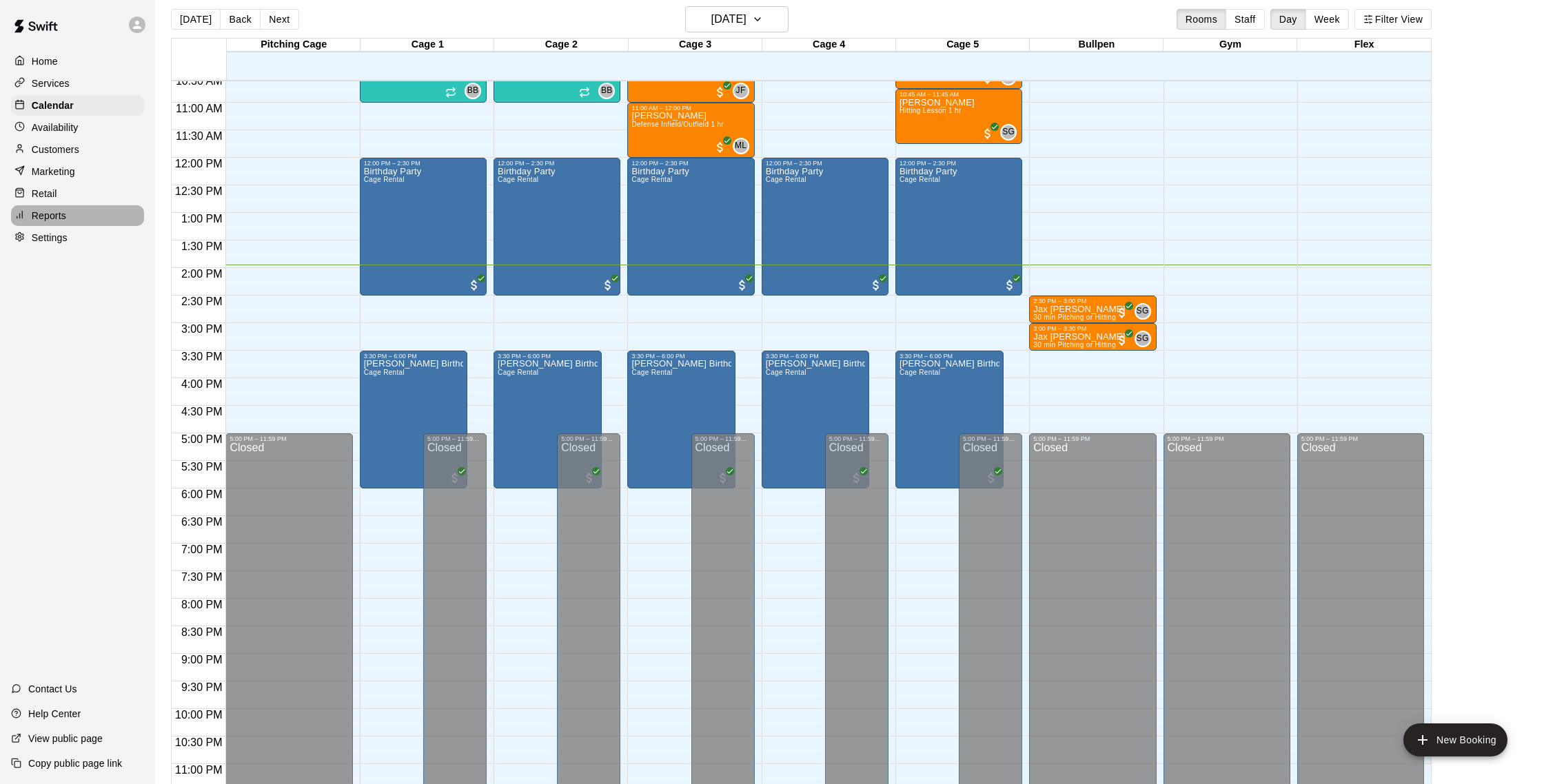
click at [53, 214] on p "Reports" at bounding box center [49, 215] width 35 height 14
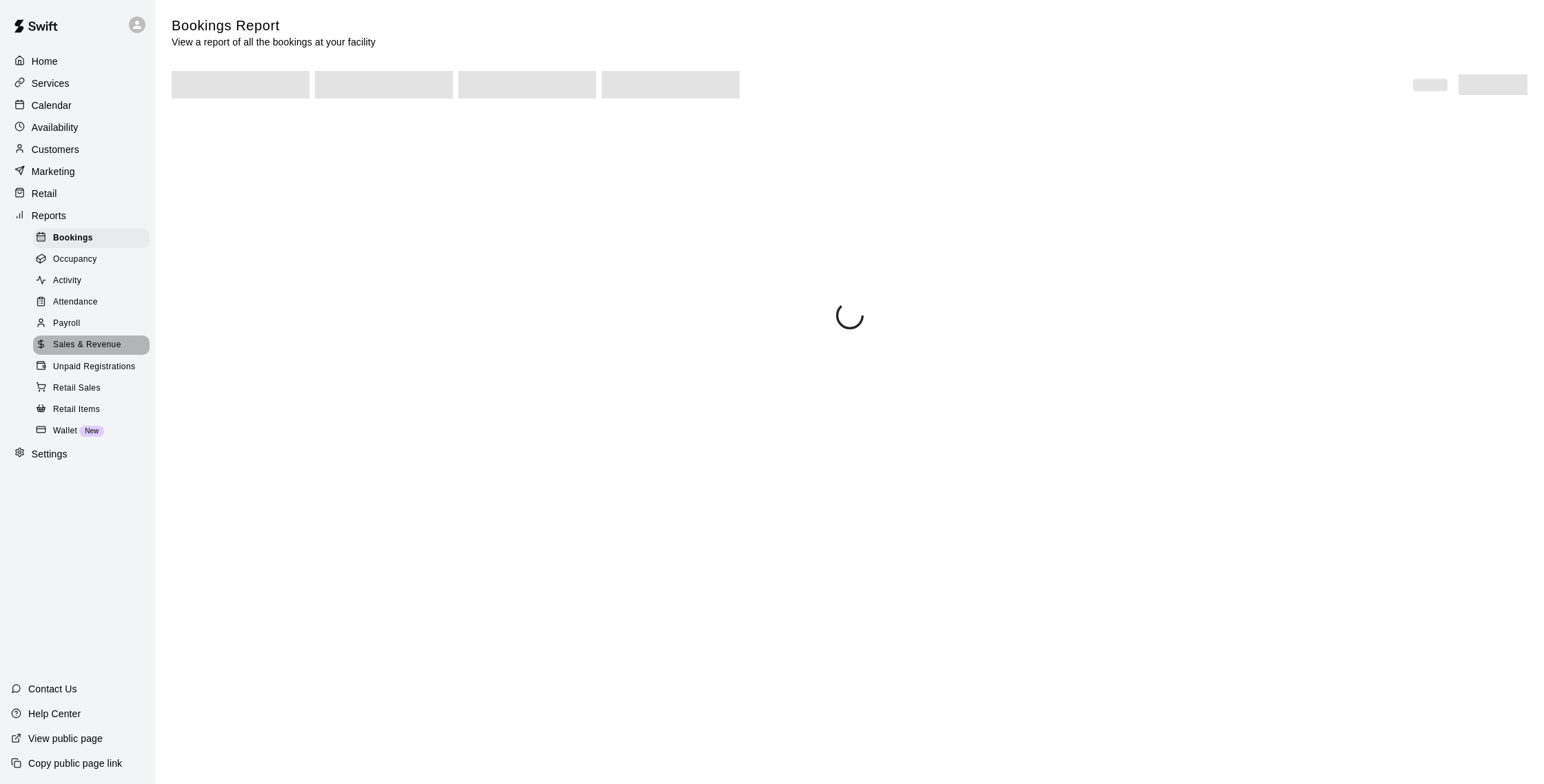
click at [86, 346] on span "Sales & Revenue" at bounding box center [87, 345] width 68 height 14
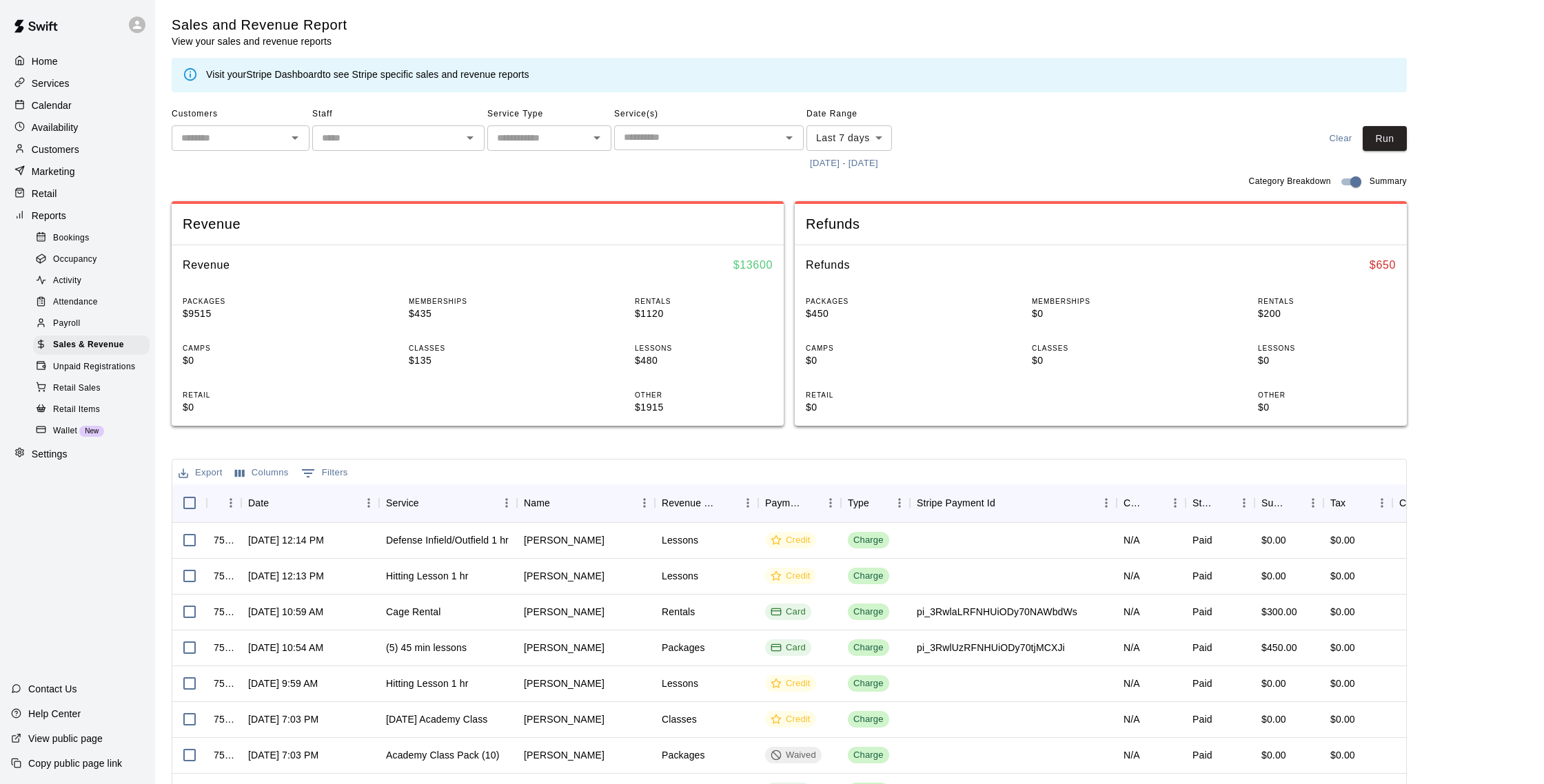
click at [866, 140] on body "Home Services Calendar Availability Customers Marketing Retail Reports Bookings…" at bounding box center [772, 473] width 1544 height 948
click at [854, 304] on li "Custom" at bounding box center [849, 304] width 85 height 22
type input "******"
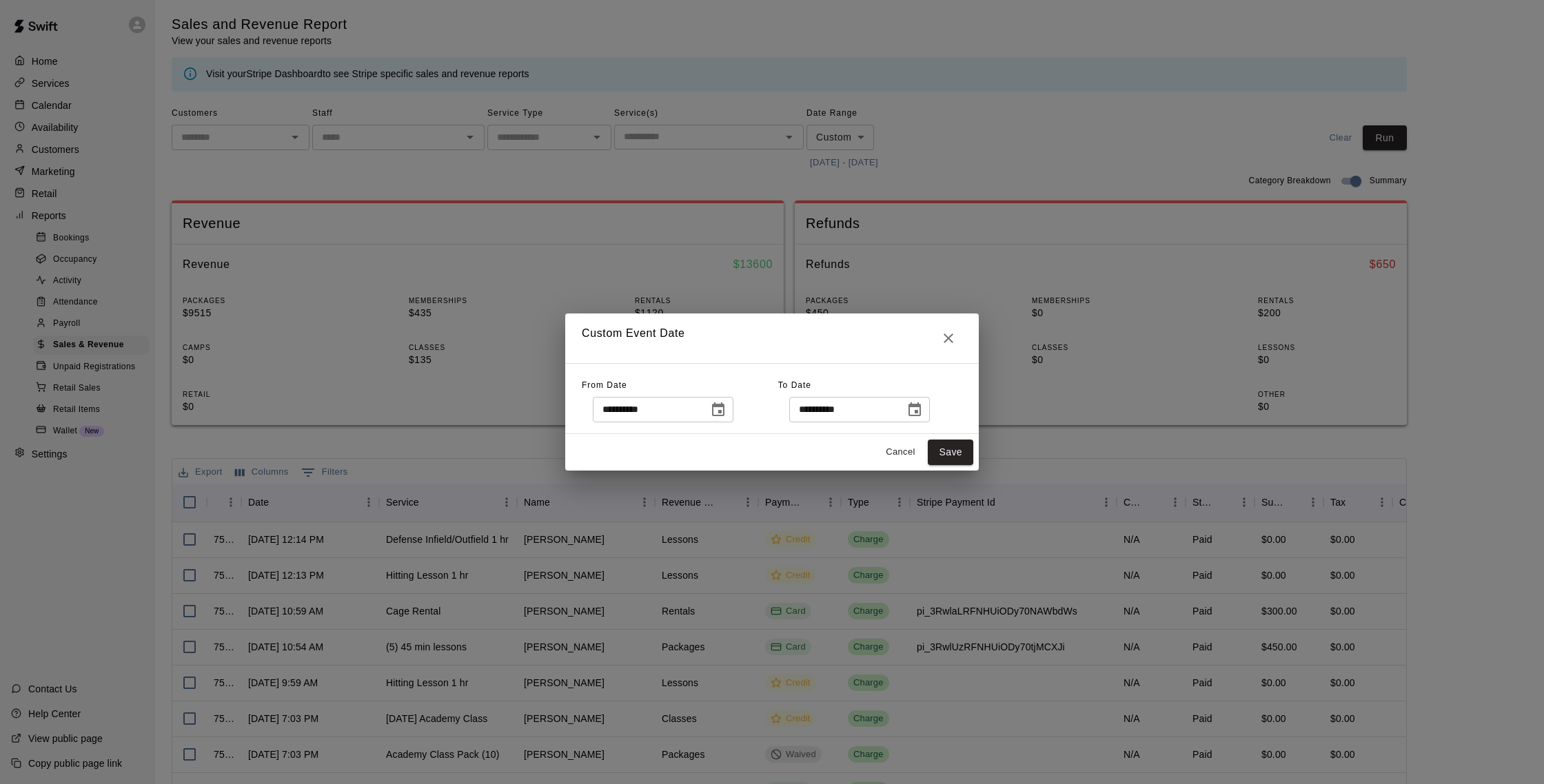
click at [941, 338] on icon "Close" at bounding box center [949, 338] width 17 height 17
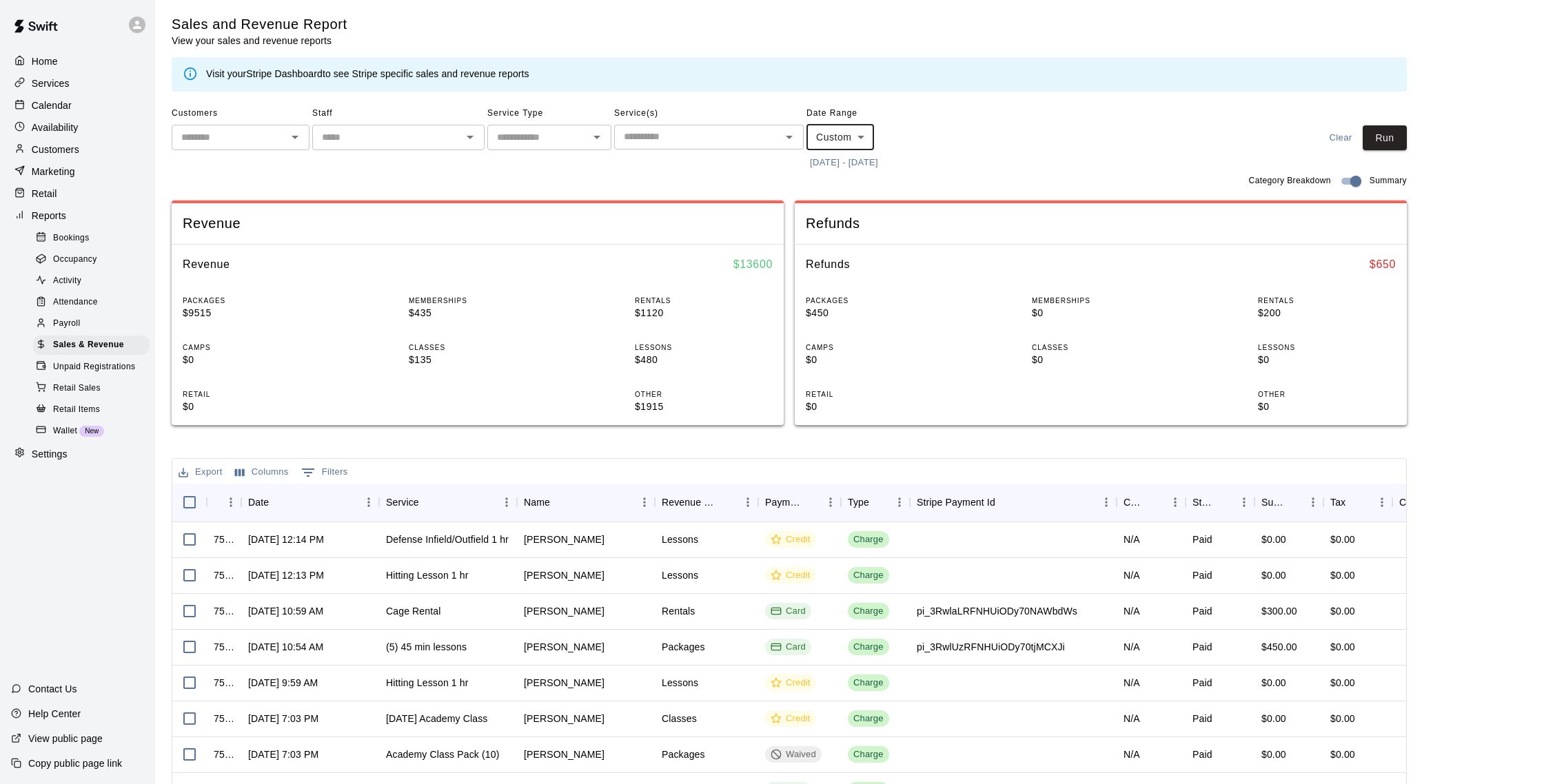
click at [85, 124] on div "Availability" at bounding box center [78, 127] width 133 height 21
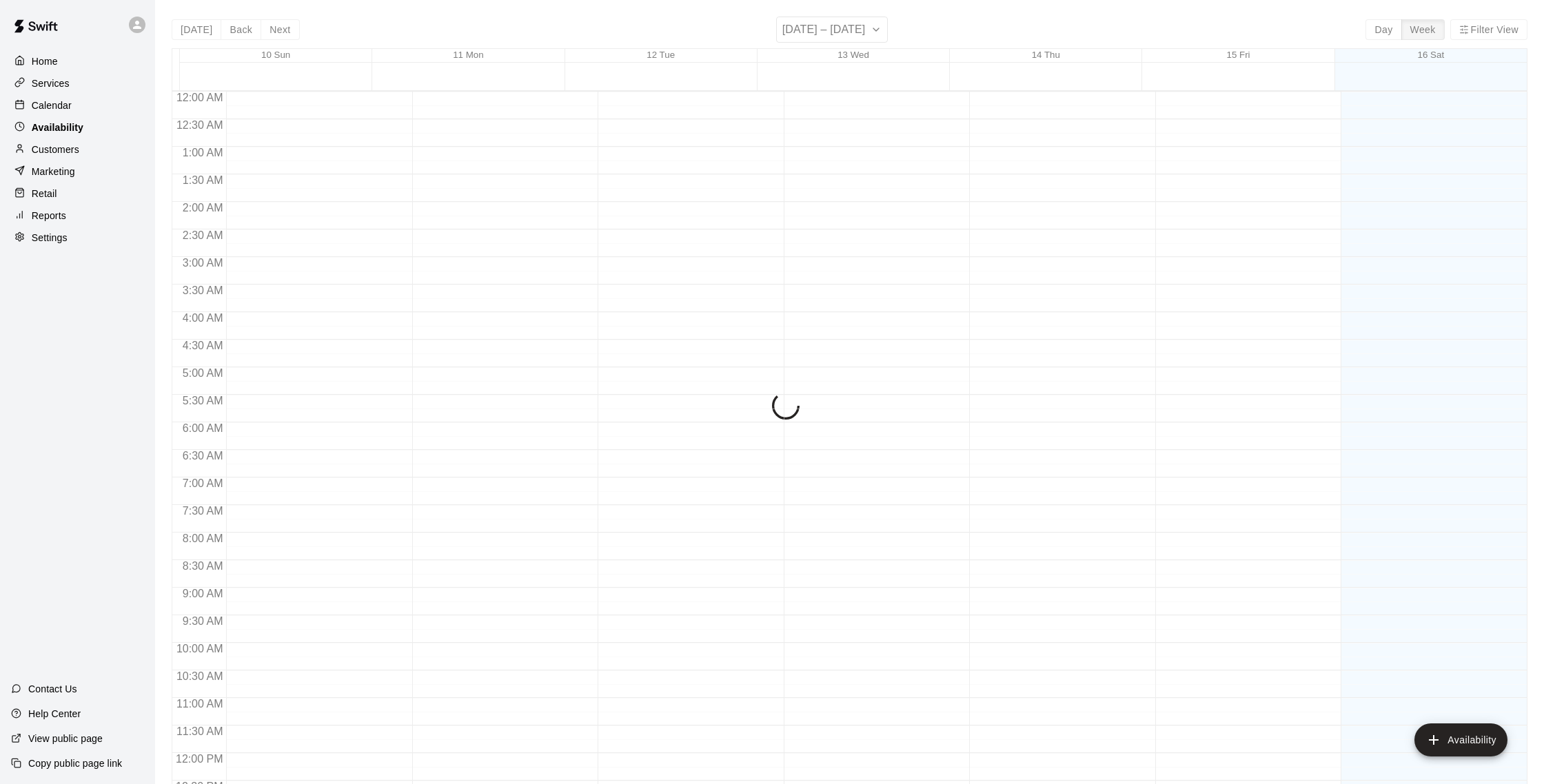
scroll to position [615, 0]
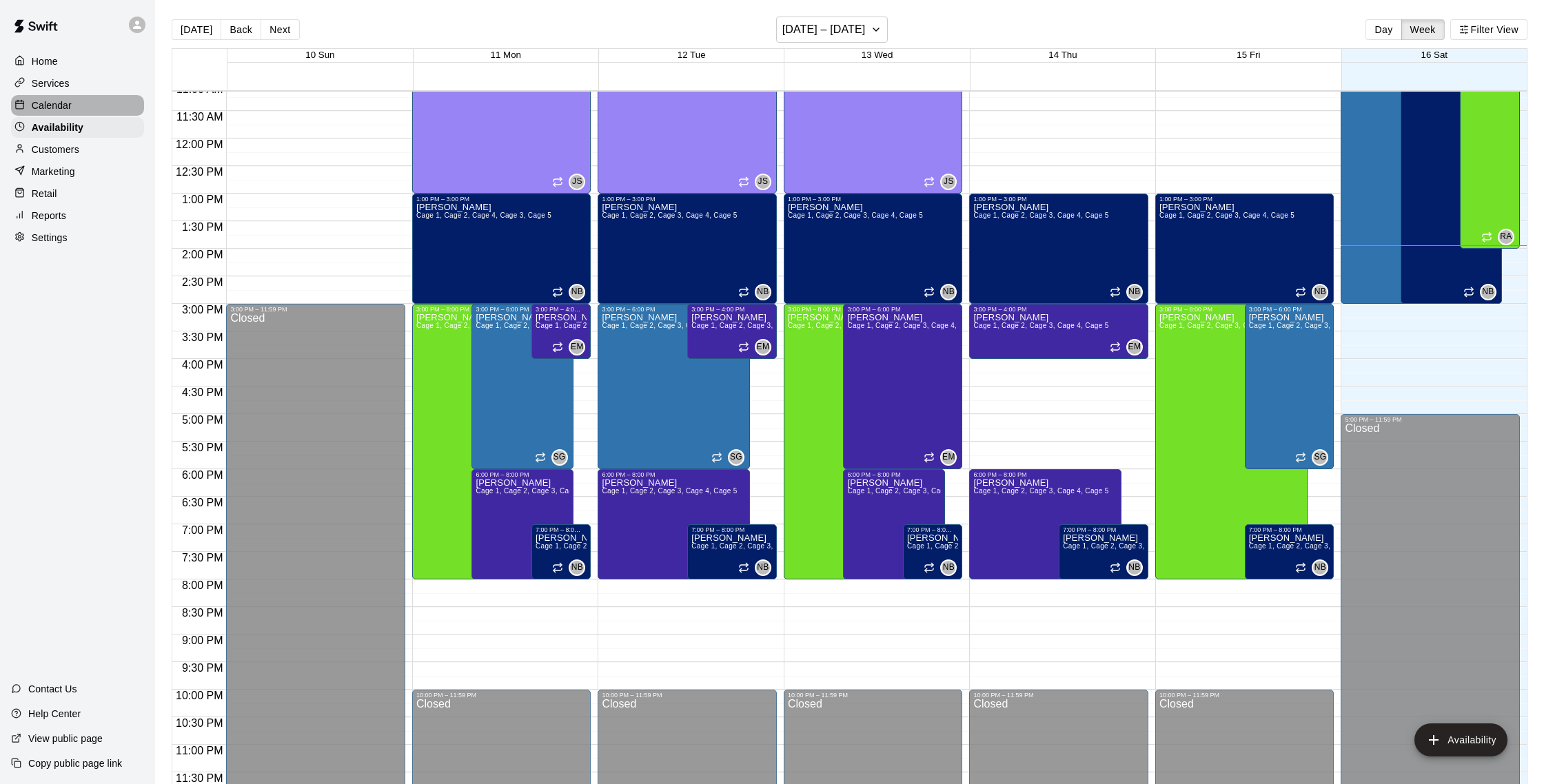
click at [37, 108] on p "Calendar" at bounding box center [52, 105] width 40 height 14
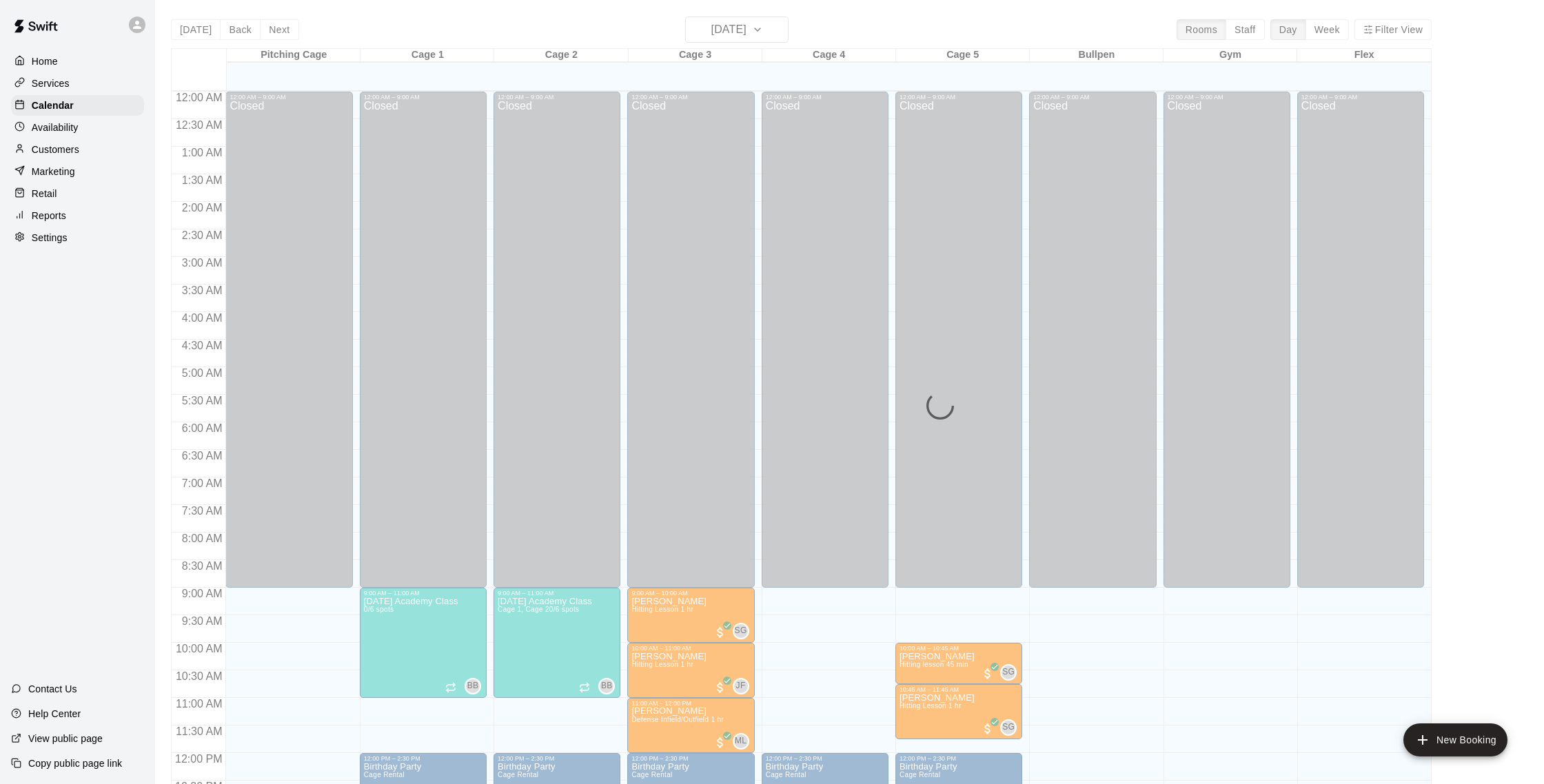
scroll to position [574, 0]
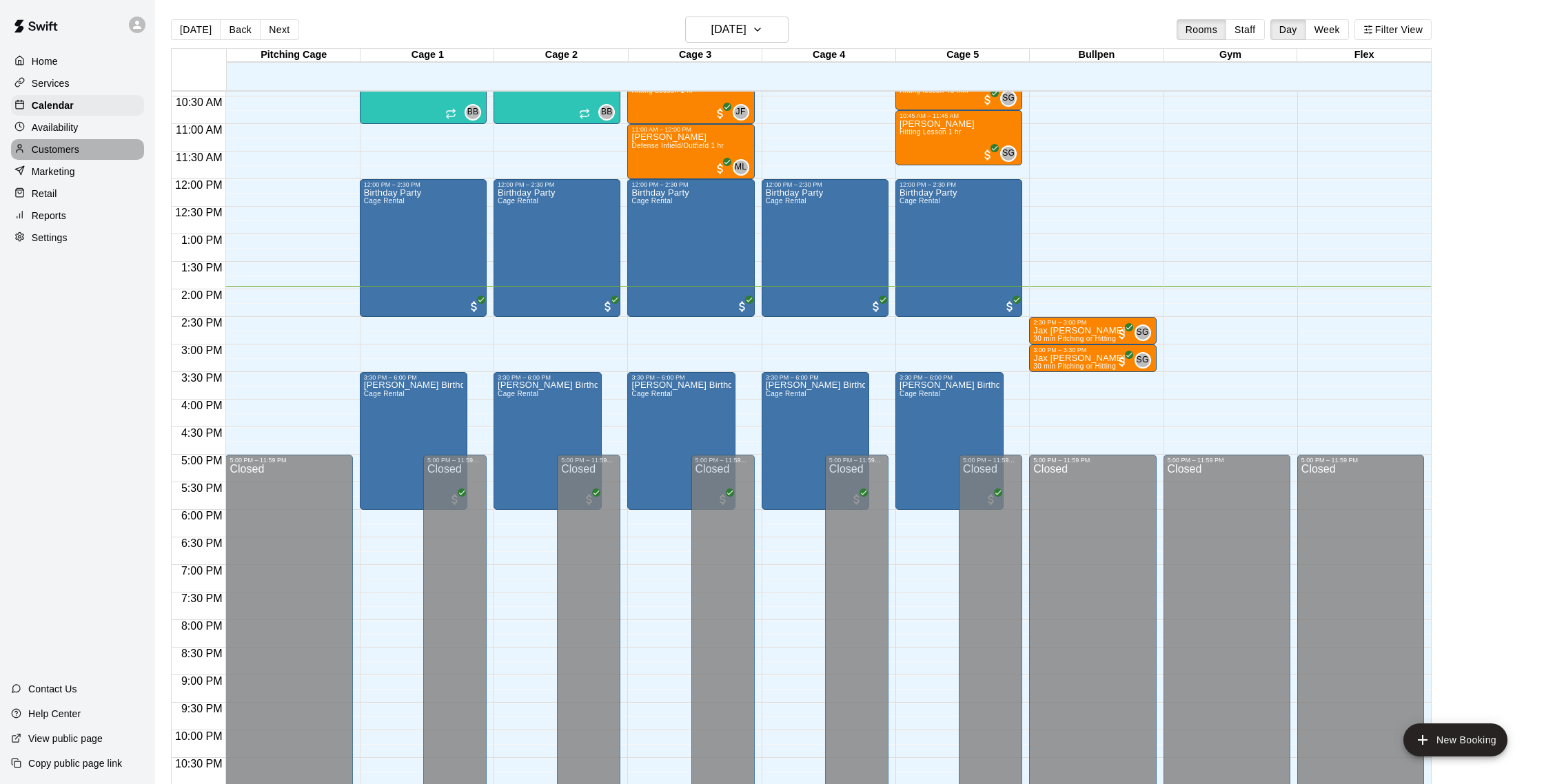
click at [59, 148] on p "Customers" at bounding box center [55, 149] width 48 height 14
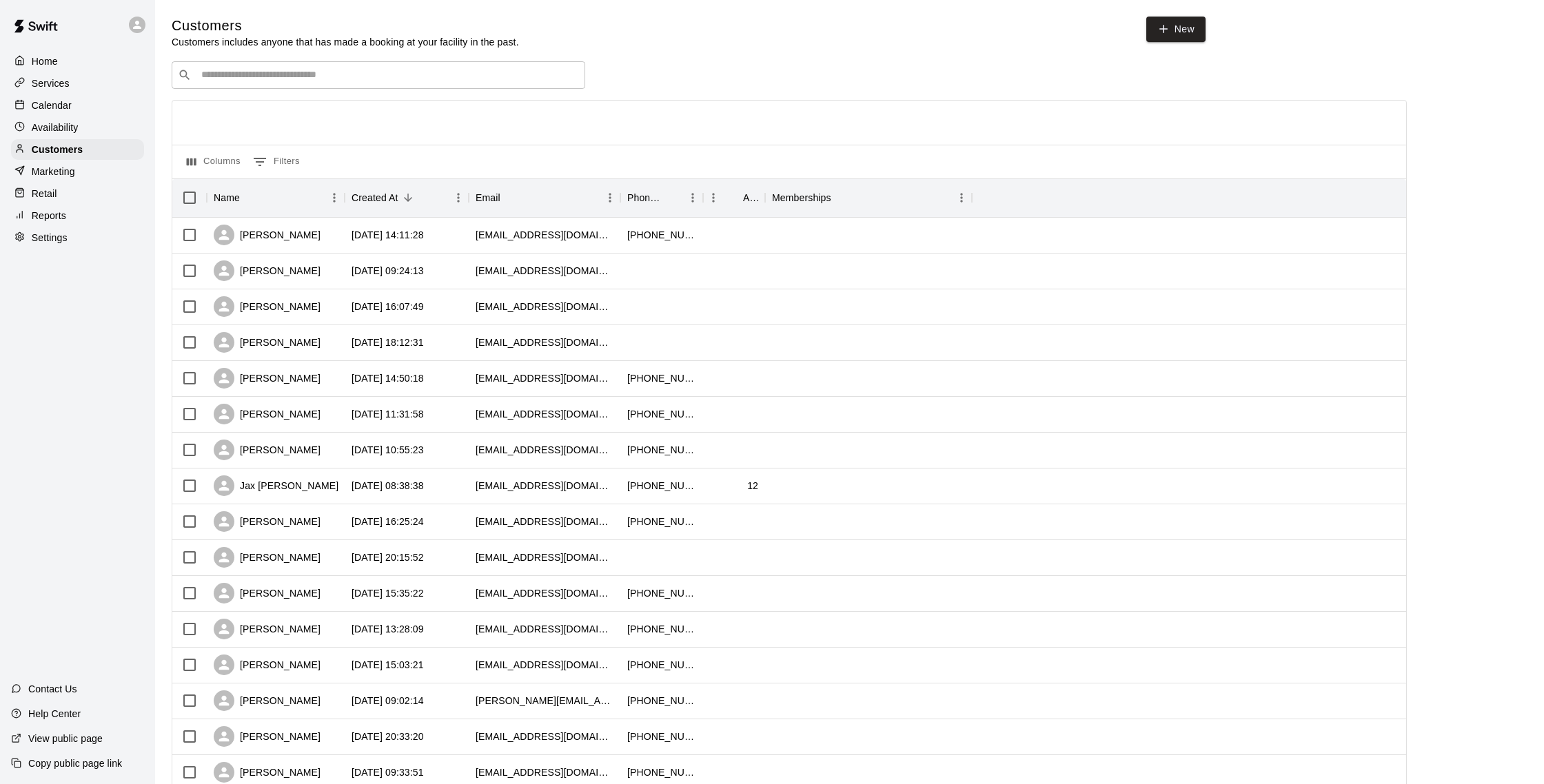
click at [285, 71] on input "Search customers by name or email" at bounding box center [388, 75] width 382 height 14
click at [67, 116] on div "Home Services Calendar Availability Customers Marketing Retail Reports Settings" at bounding box center [78, 149] width 156 height 200
click at [67, 111] on p "Calendar" at bounding box center [52, 105] width 40 height 14
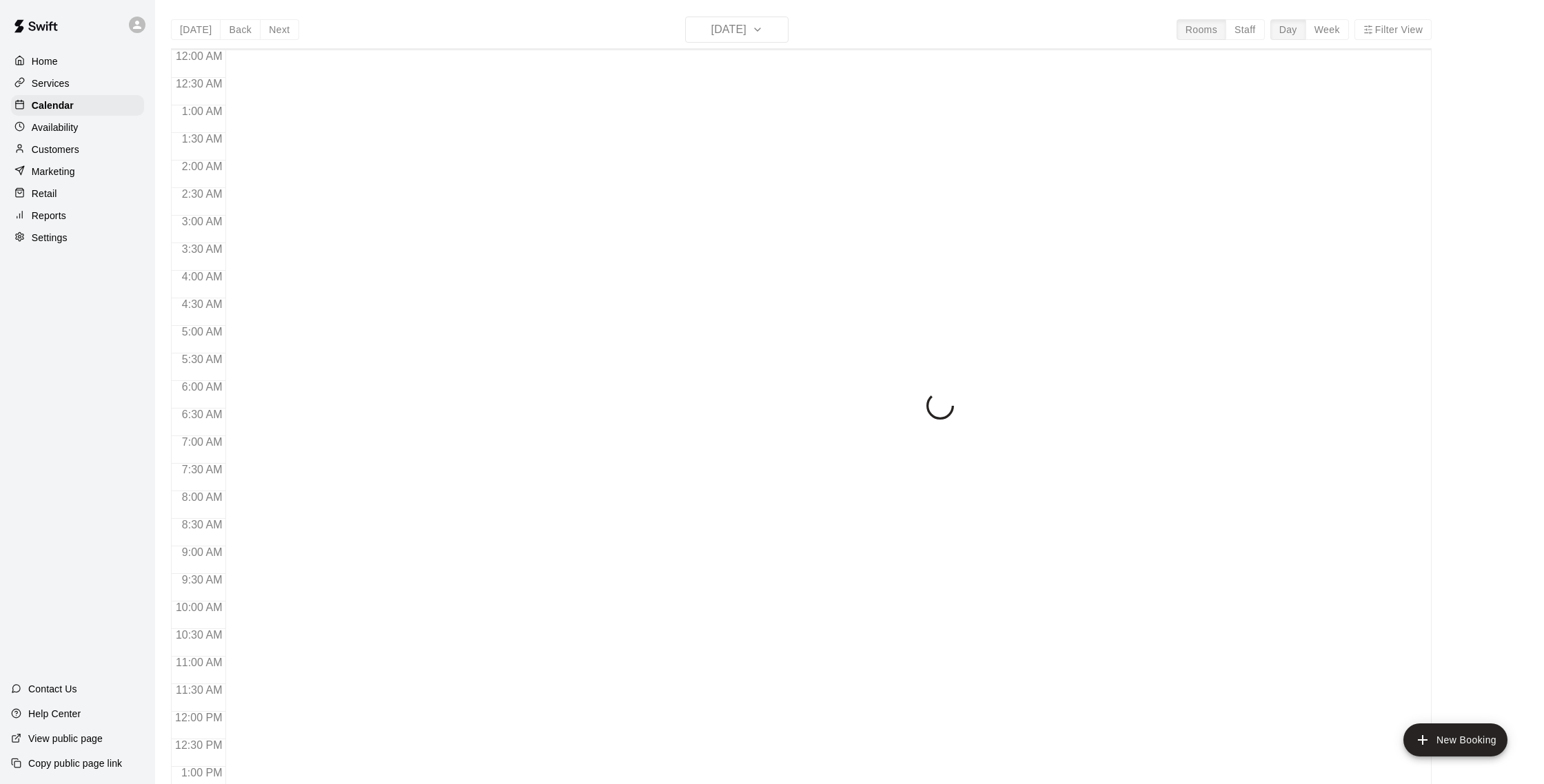
scroll to position [574, 0]
click at [74, 149] on p "Customers" at bounding box center [55, 149] width 48 height 14
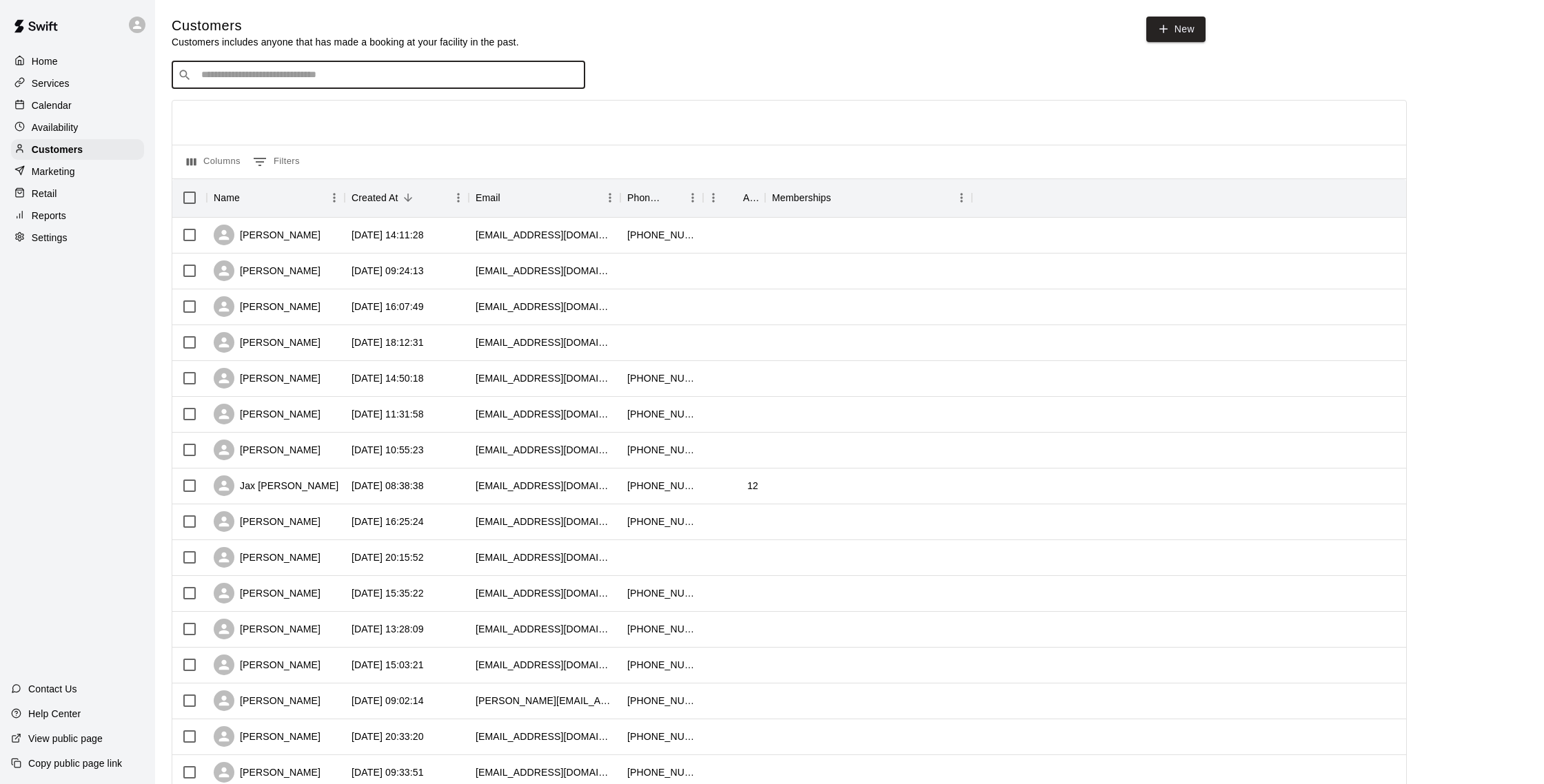
click at [270, 75] on input "Search customers by name or email" at bounding box center [388, 75] width 382 height 14
type input "*******"
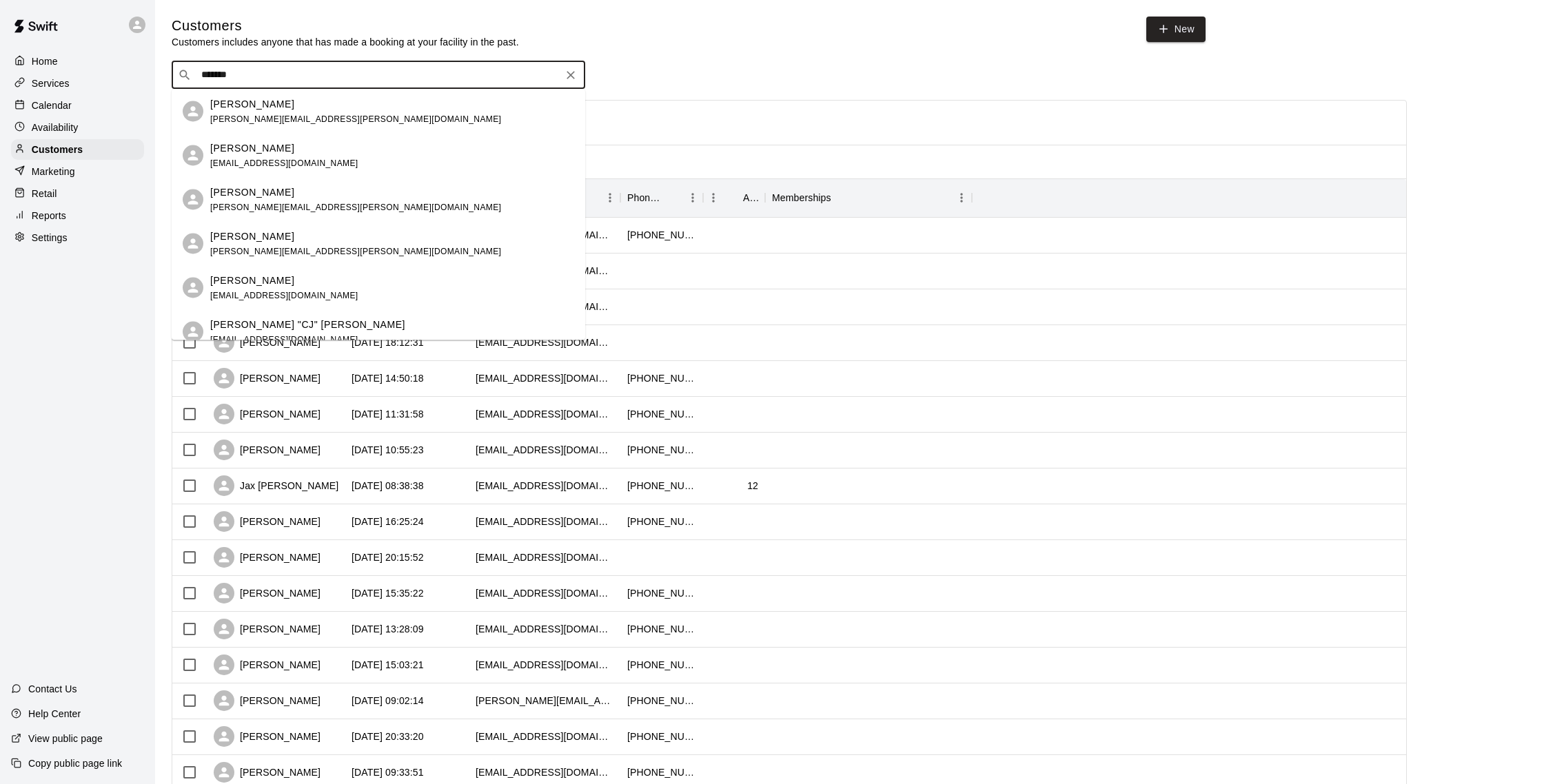
click at [286, 109] on div "[PERSON_NAME]" at bounding box center [355, 103] width 291 height 14
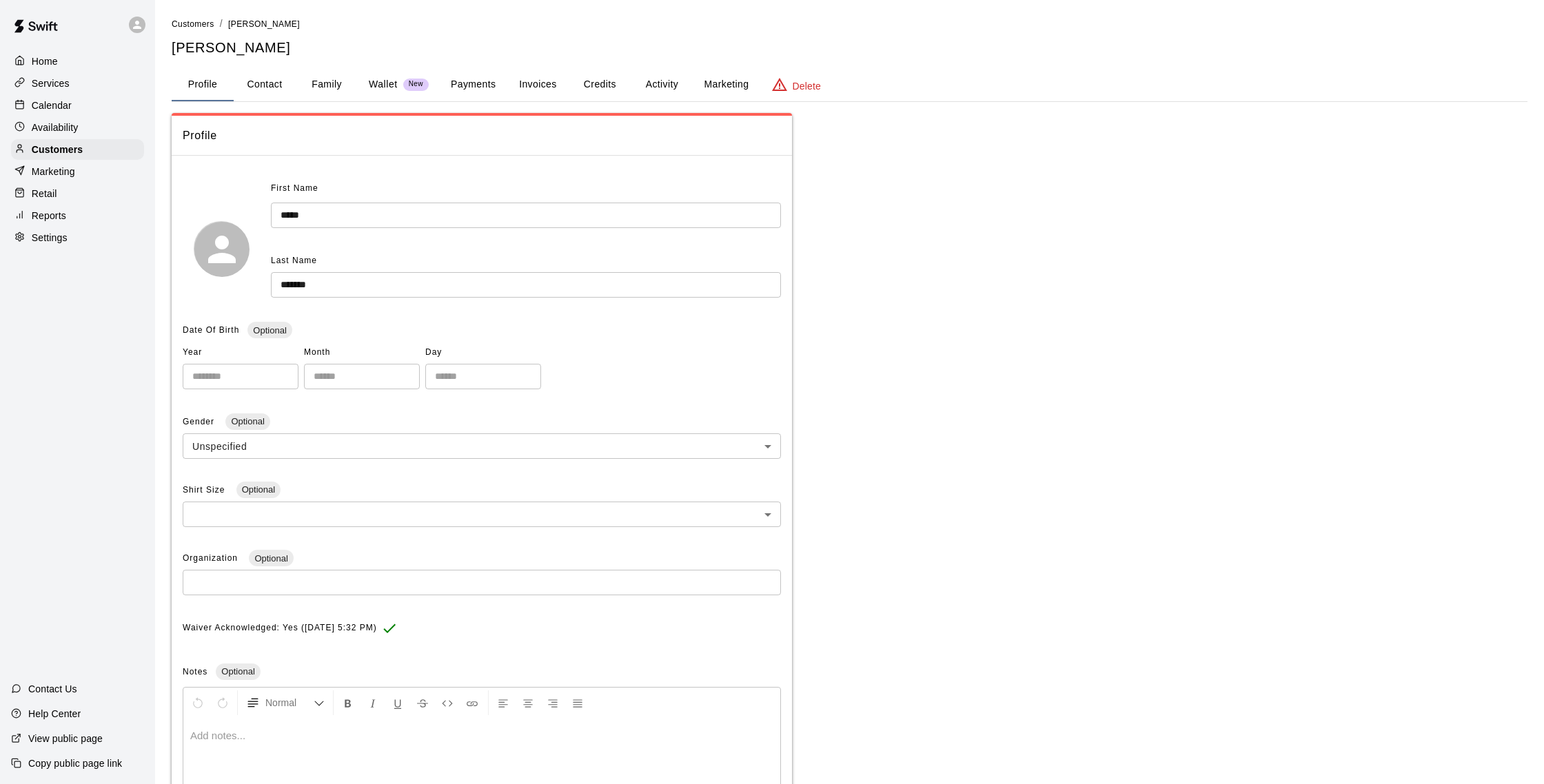
click at [281, 94] on button "Contact" at bounding box center [264, 84] width 62 height 33
select select "**"
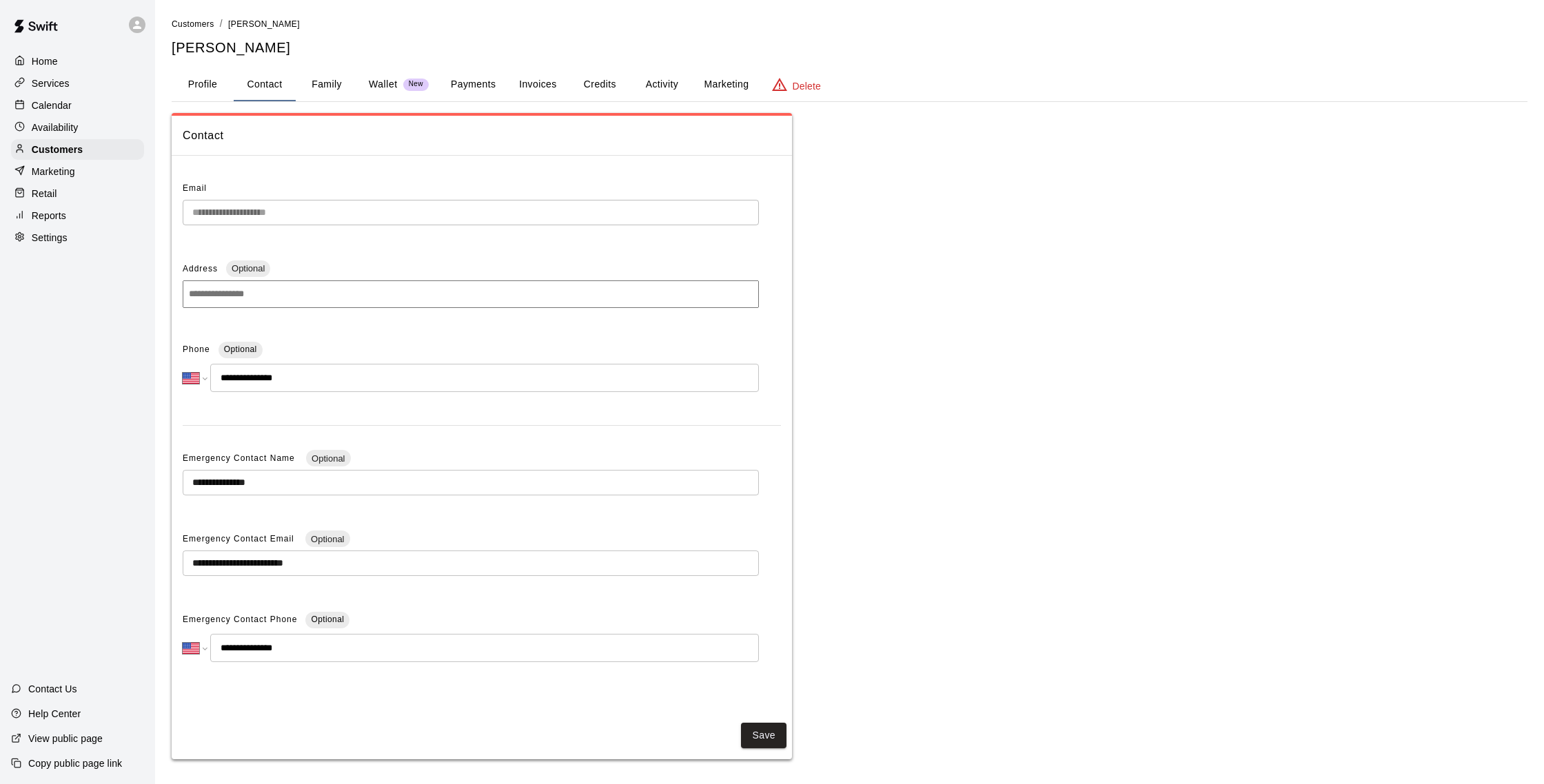
click at [61, 96] on div "Calendar" at bounding box center [78, 106] width 133 height 21
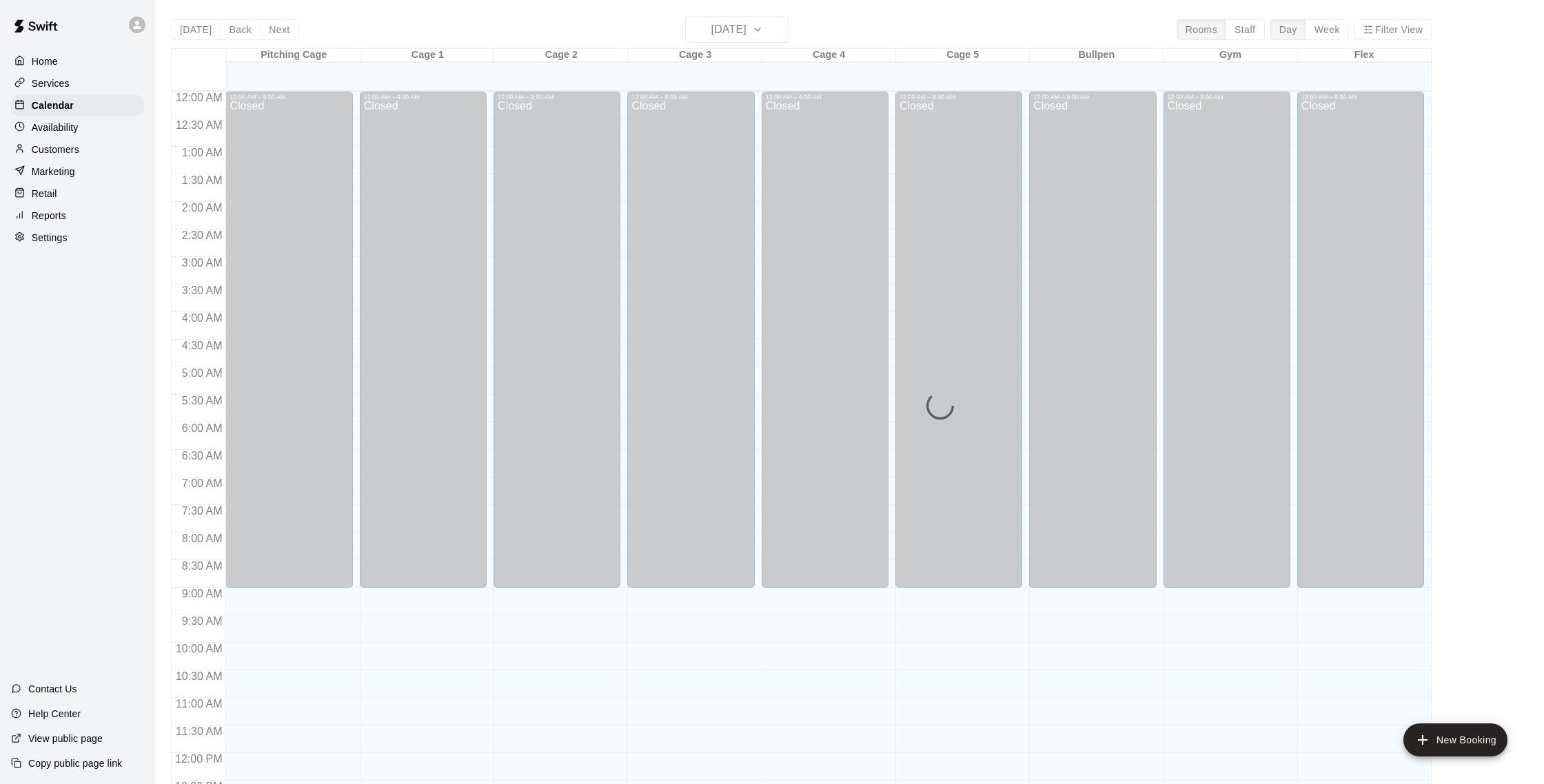
scroll to position [574, 0]
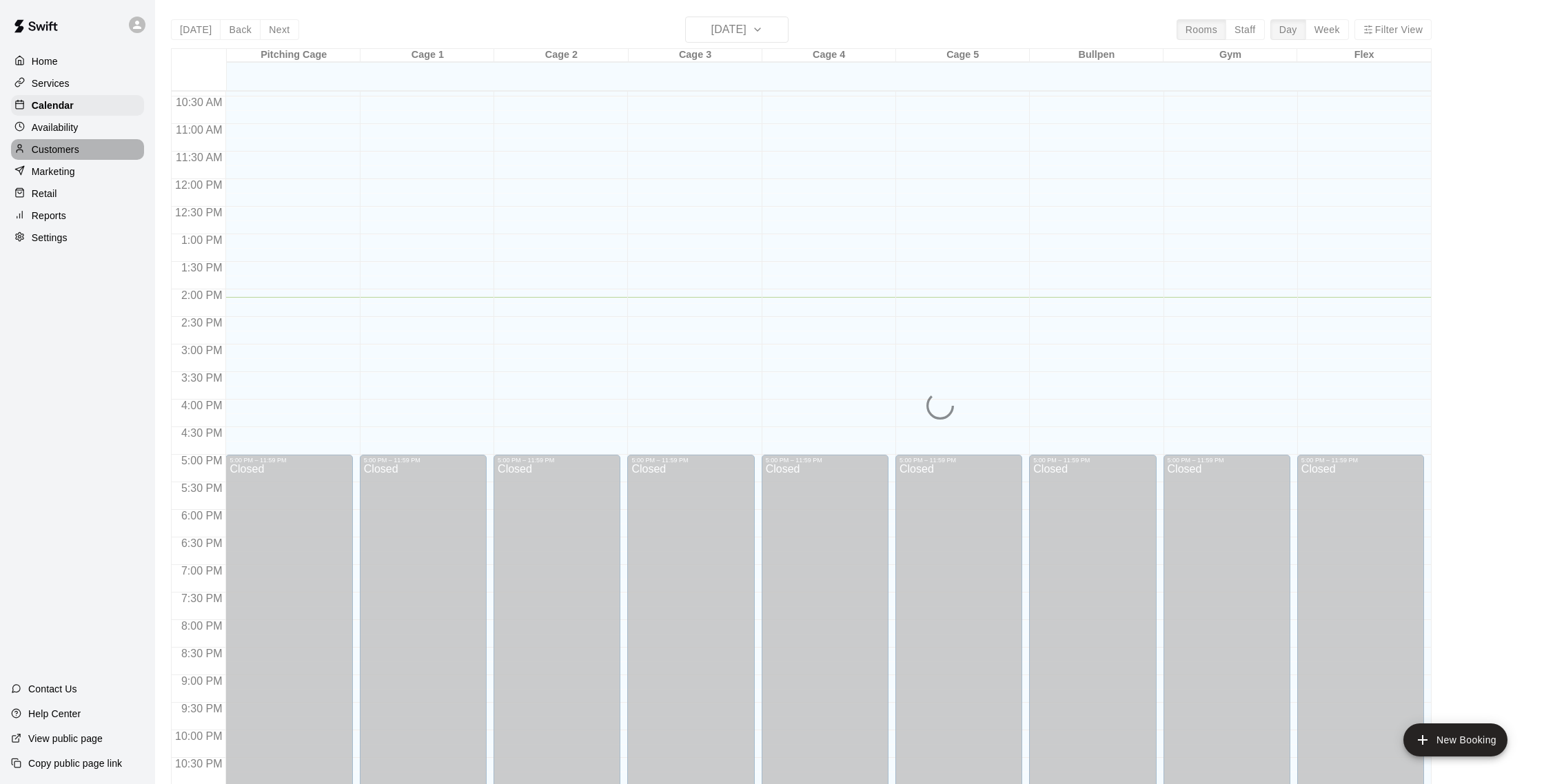
click at [62, 147] on p "Customers" at bounding box center [55, 149] width 48 height 14
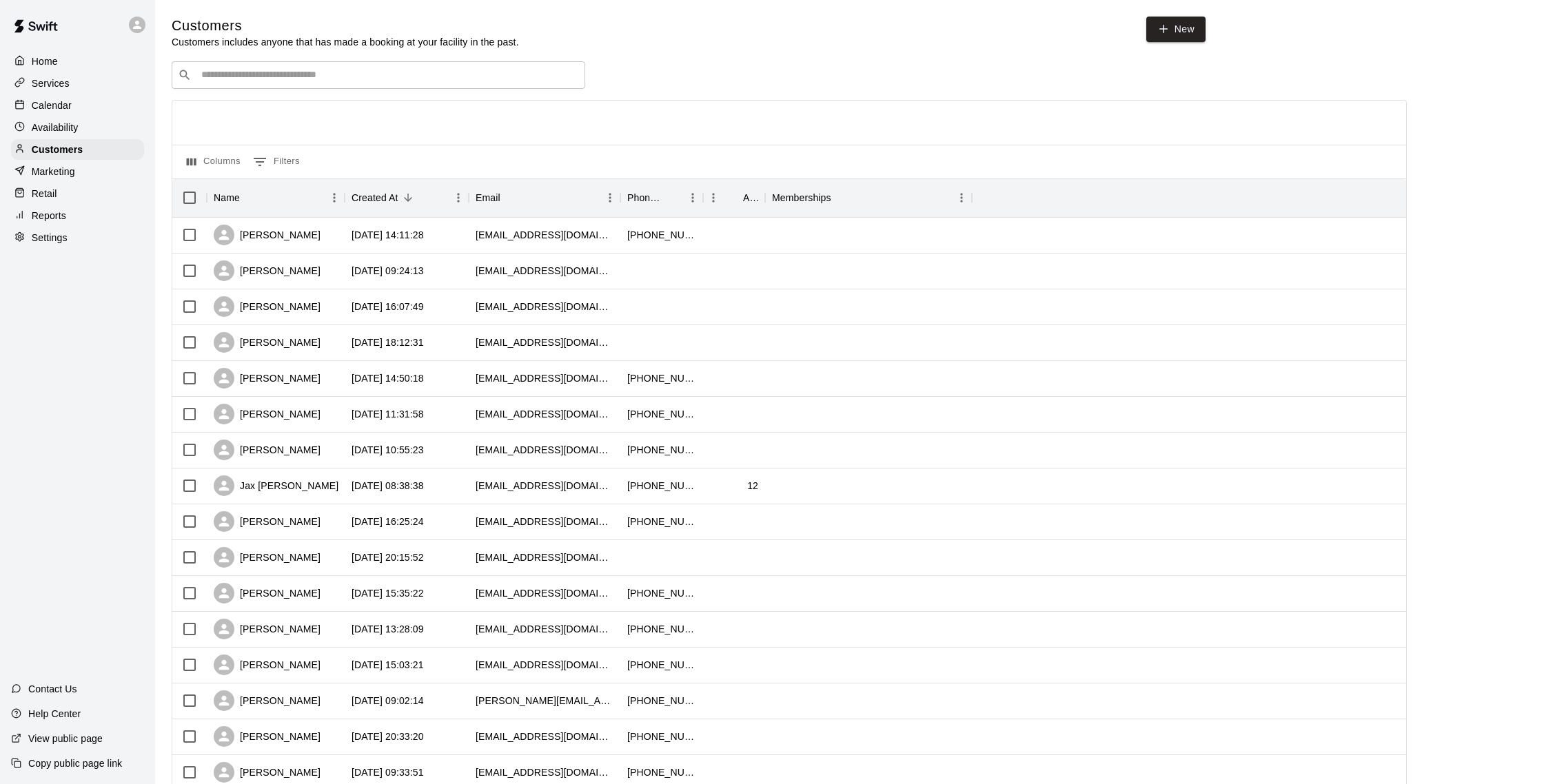
click at [311, 64] on div "​ ​" at bounding box center [379, 74] width 414 height 27
type input "*****"
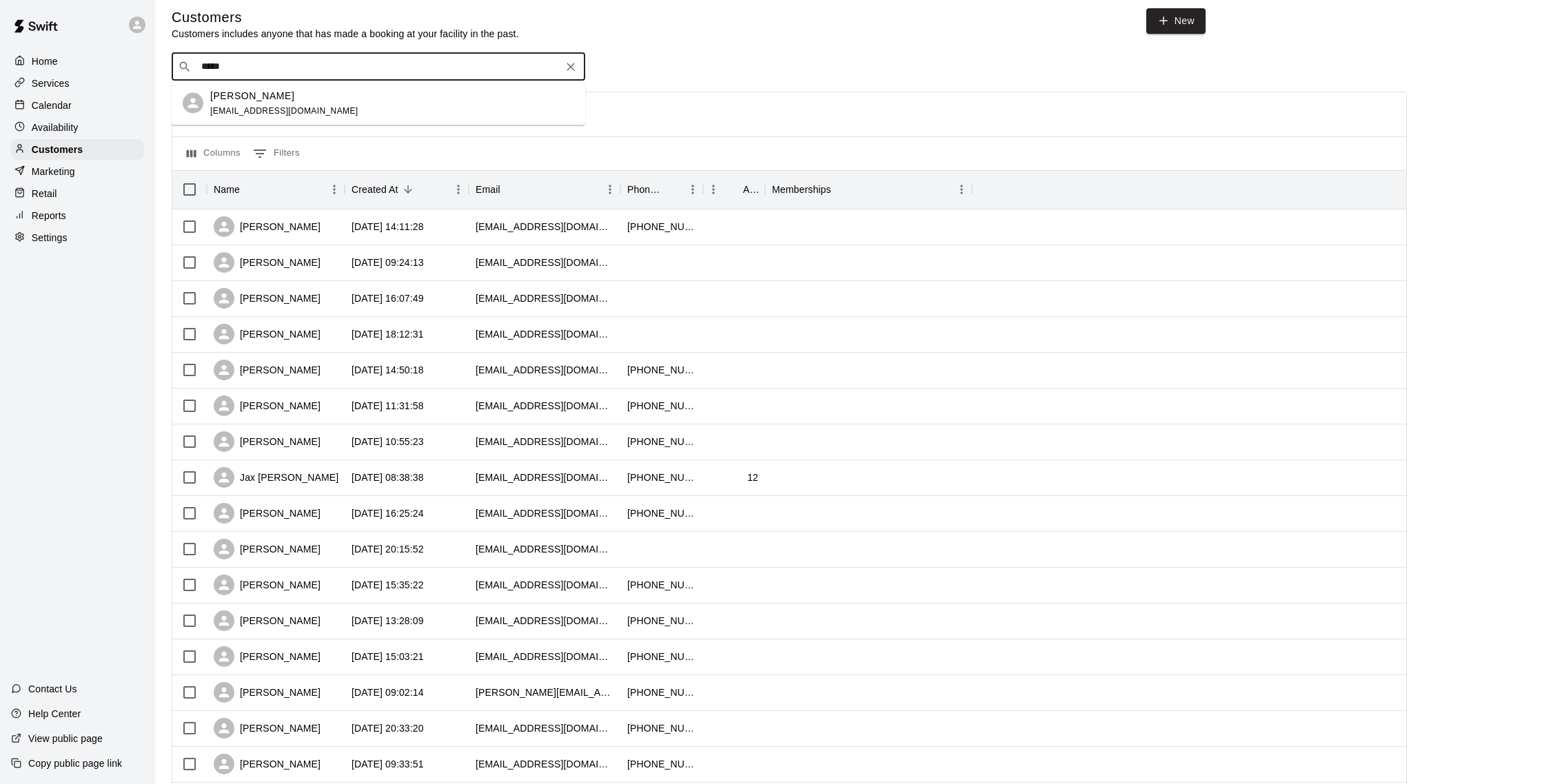
click at [279, 97] on div "[PERSON_NAME]" at bounding box center [284, 95] width 148 height 14
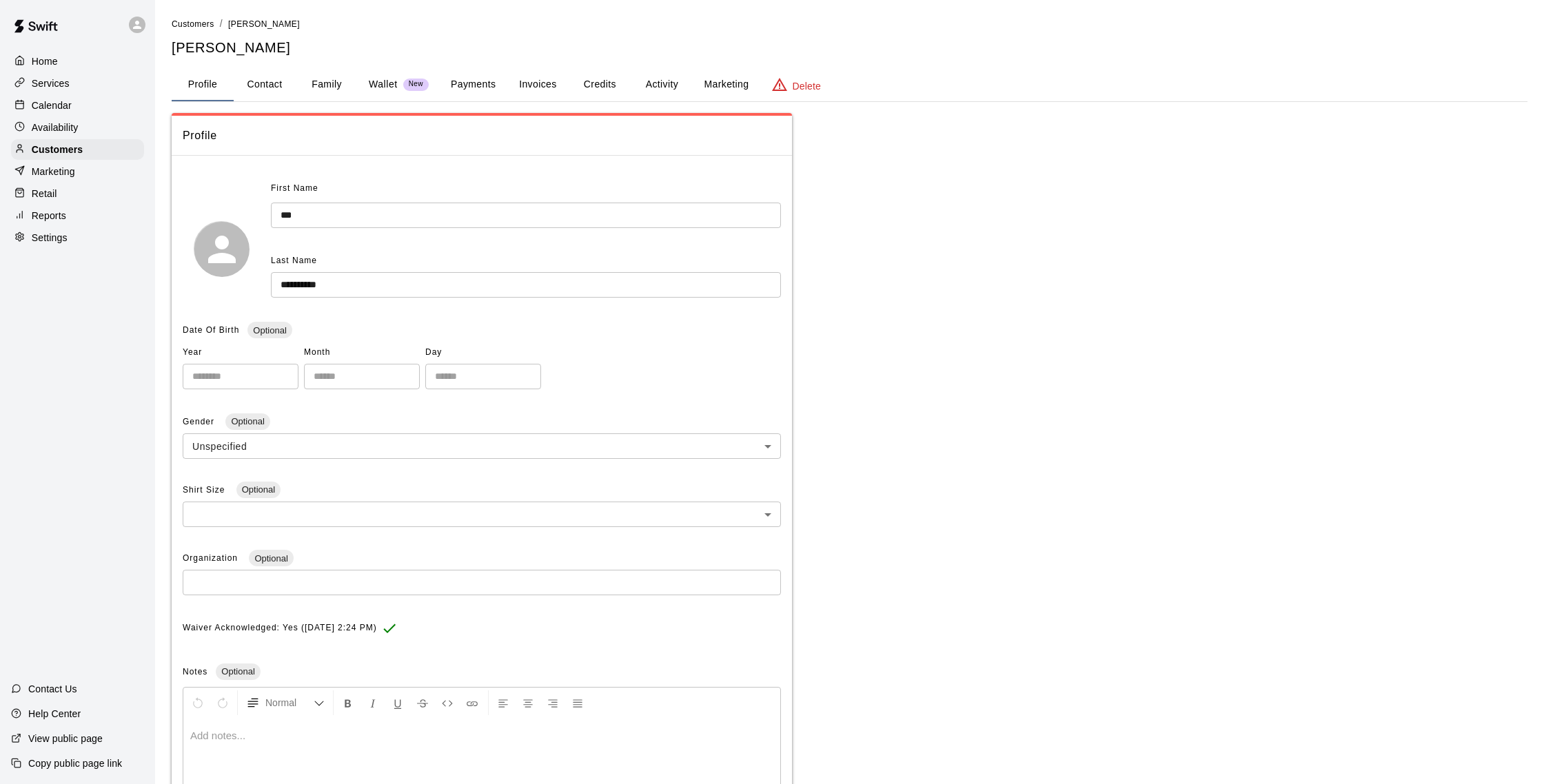
click at [685, 87] on button "Activity" at bounding box center [661, 84] width 62 height 33
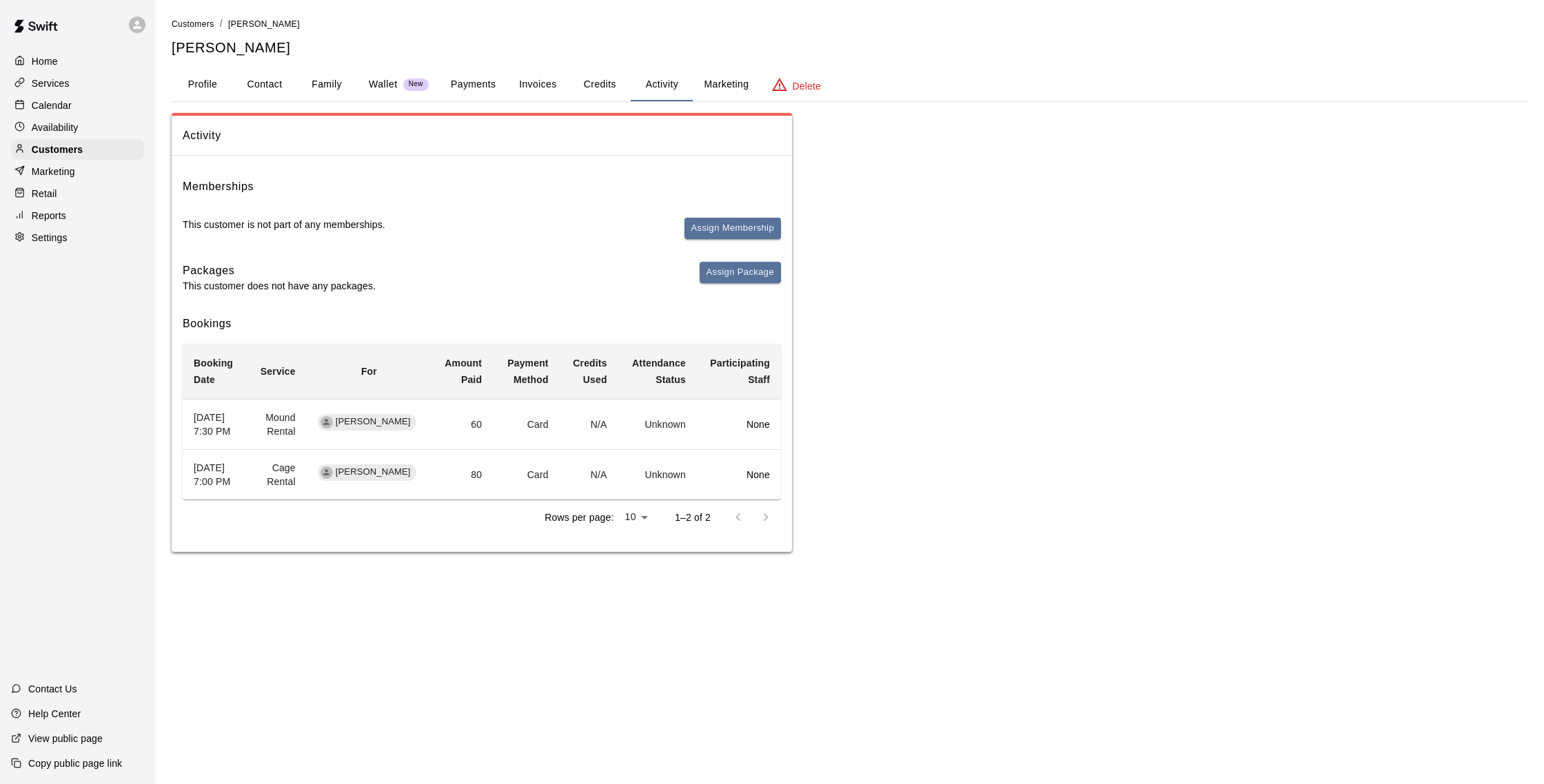
click at [715, 88] on button "Marketing" at bounding box center [726, 84] width 67 height 33
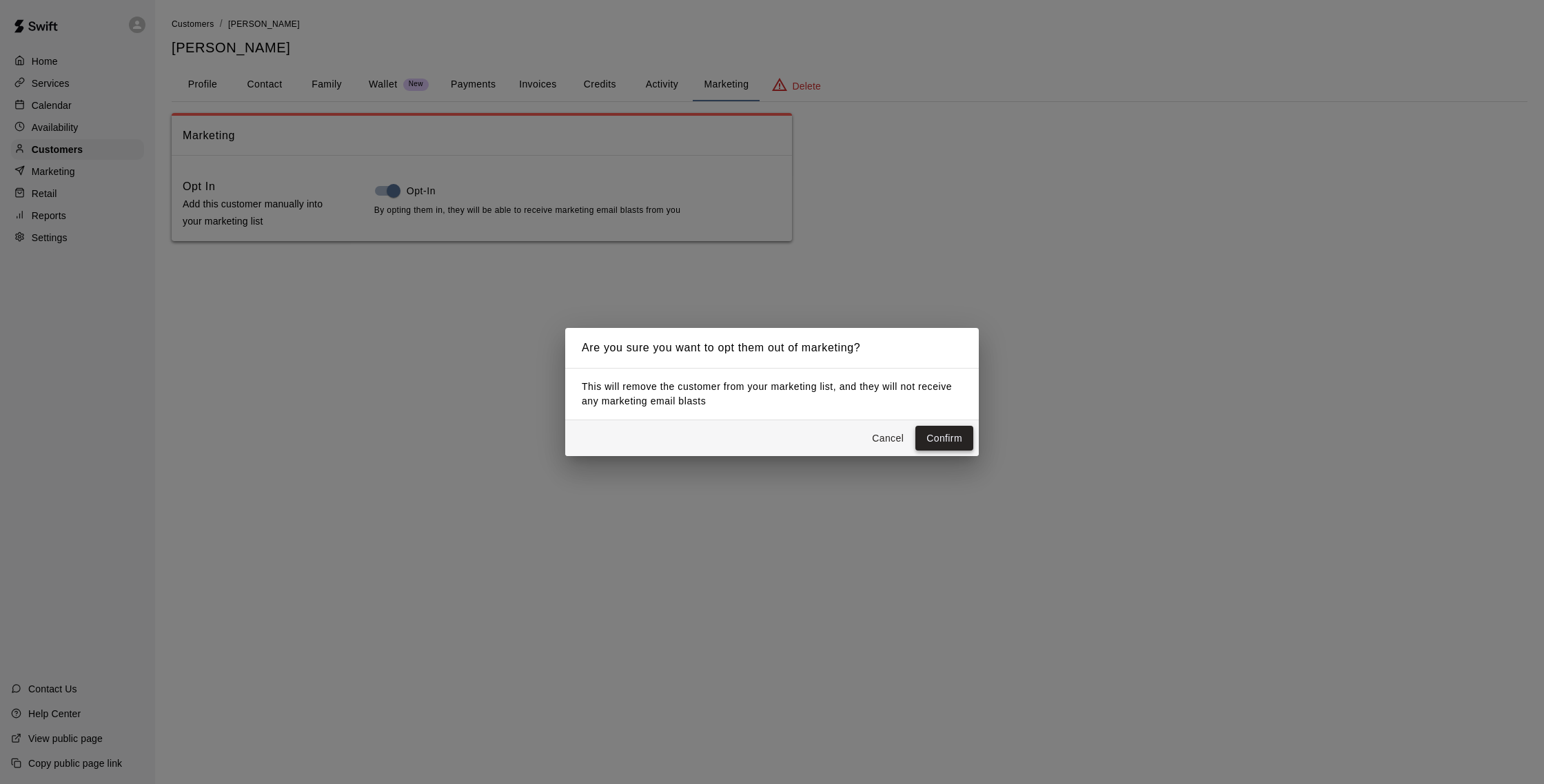
click at [938, 435] on button "Confirm" at bounding box center [944, 438] width 58 height 25
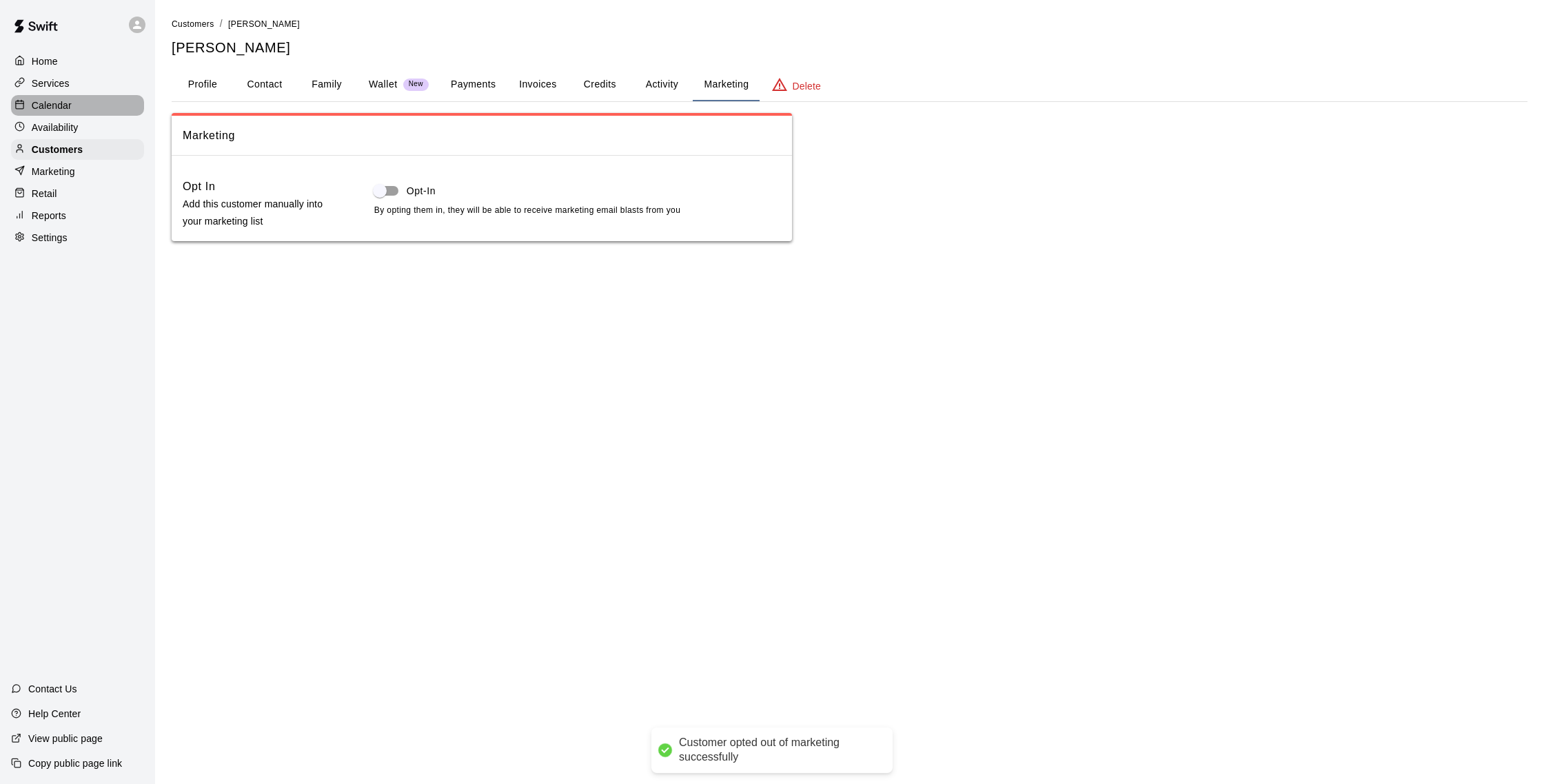
click at [48, 107] on p "Calendar" at bounding box center [52, 105] width 40 height 14
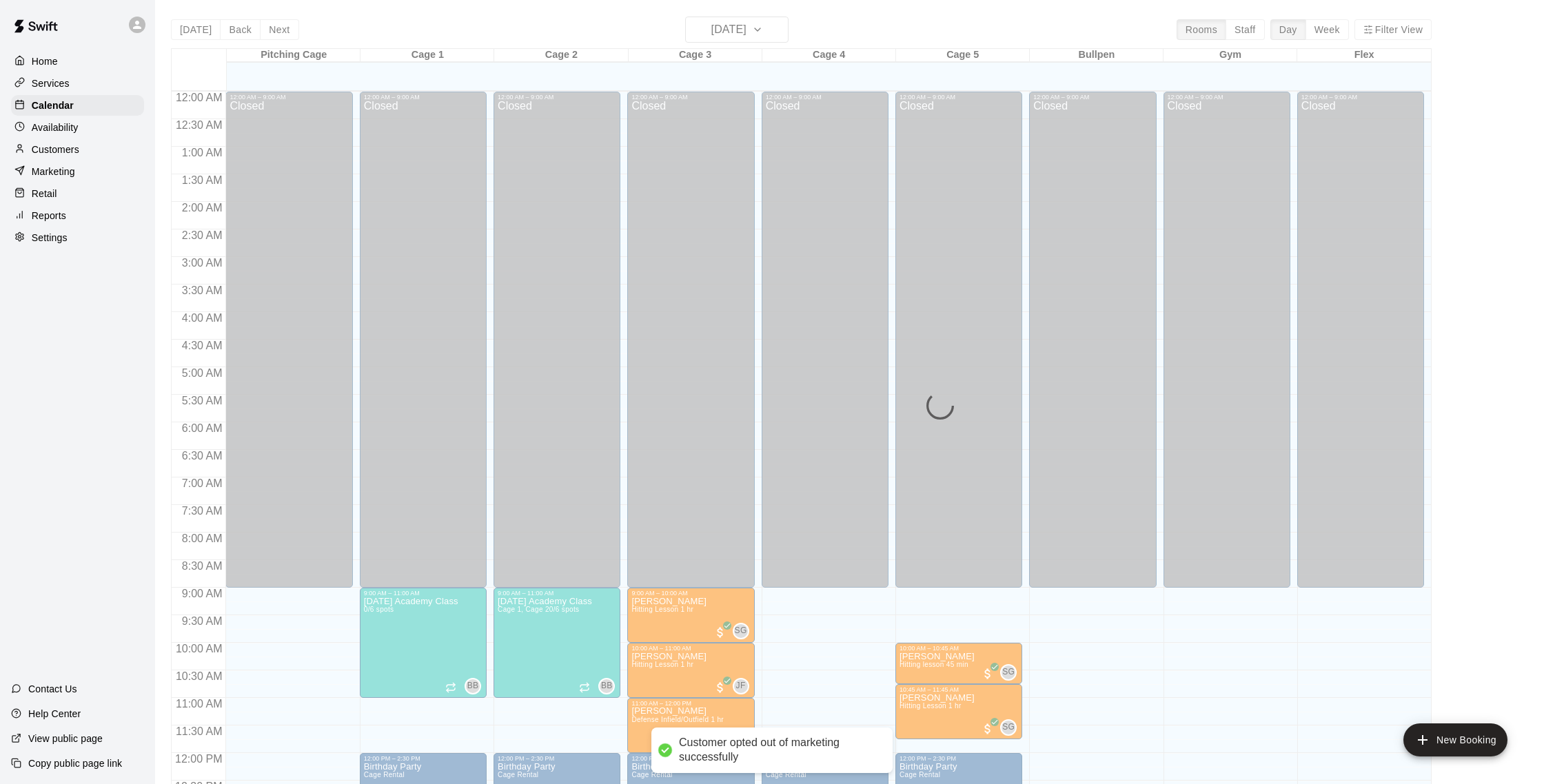
scroll to position [574, 0]
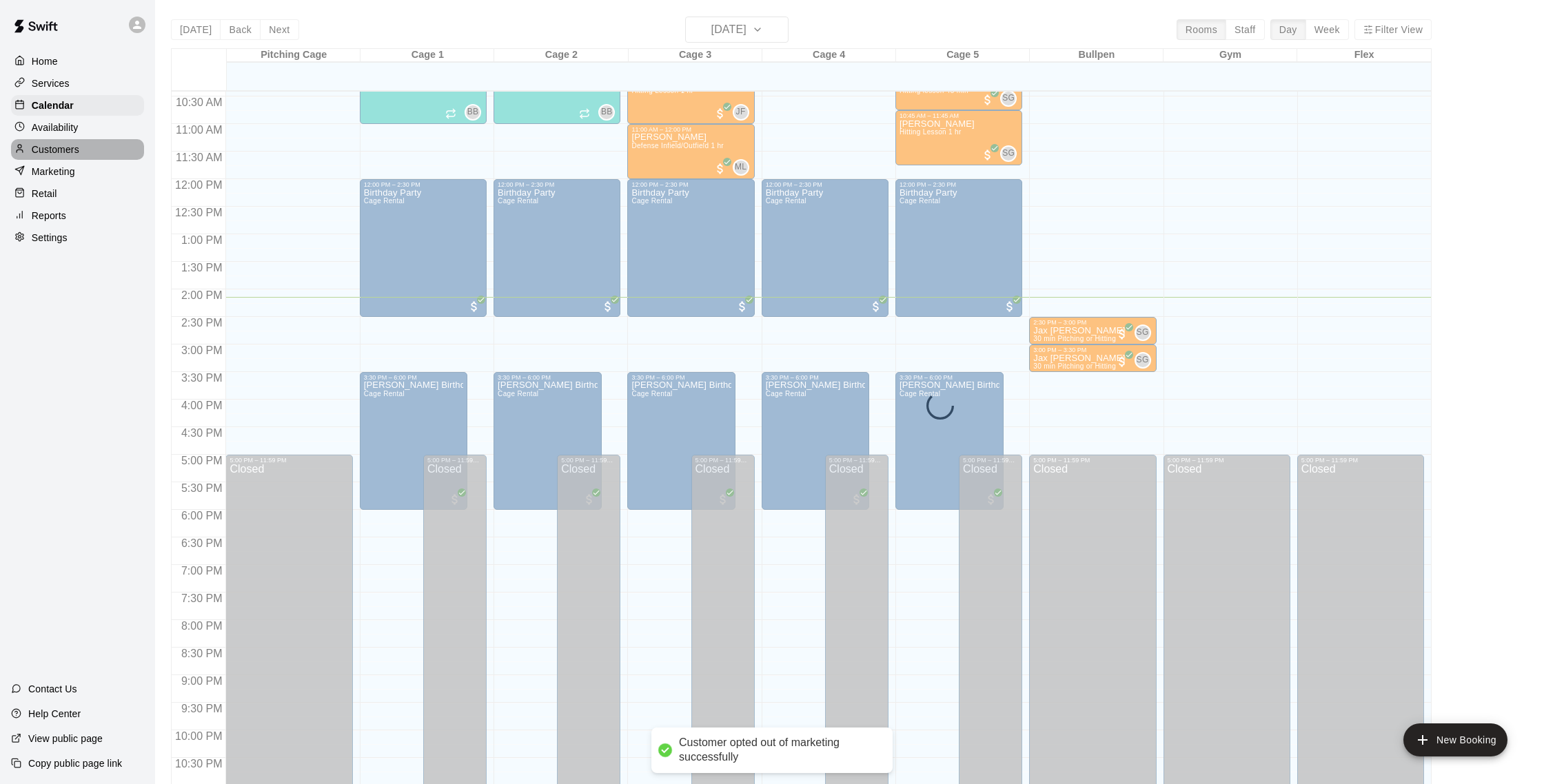
click at [53, 147] on p "Customers" at bounding box center [55, 149] width 48 height 14
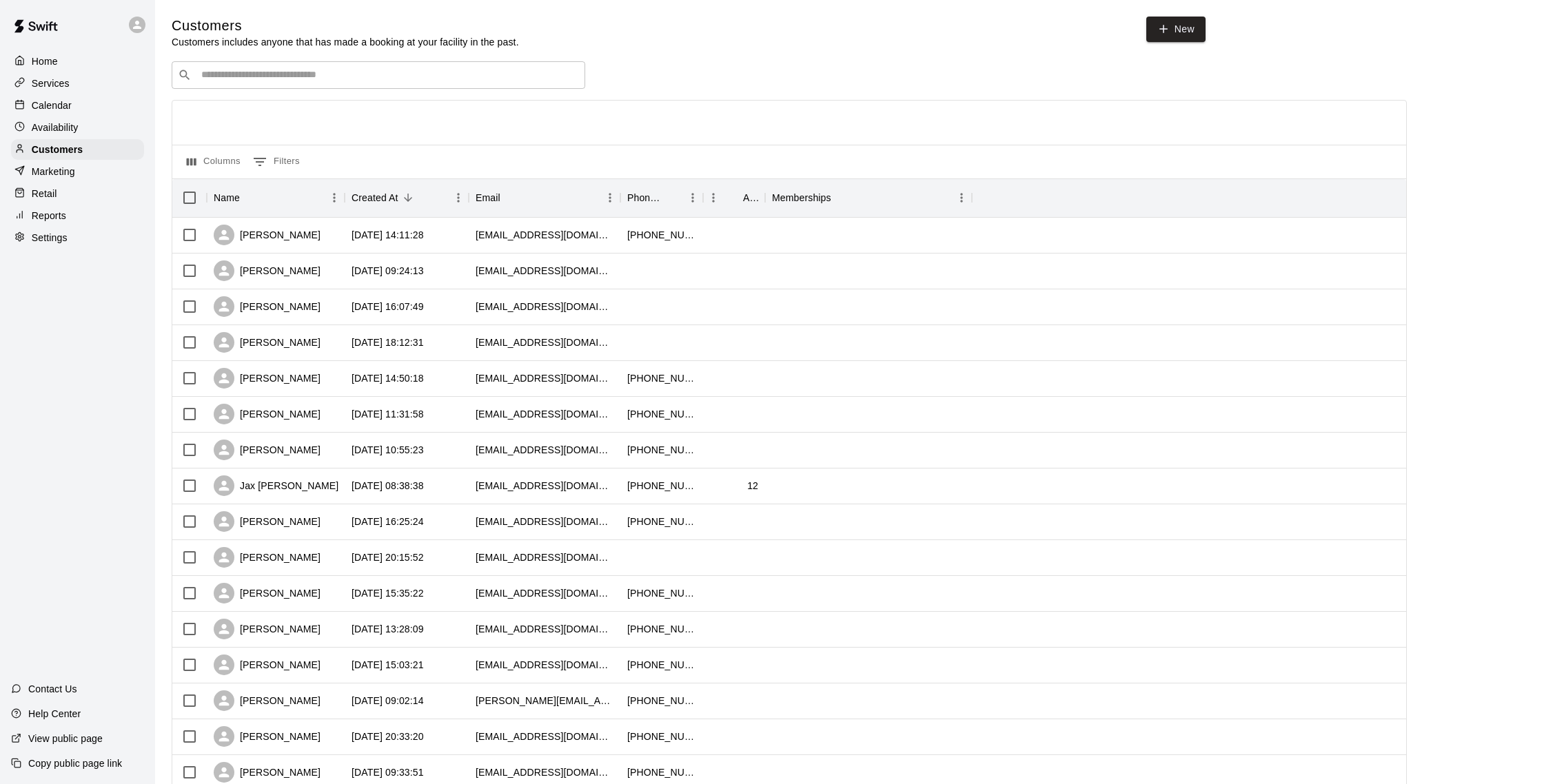
click at [308, 72] on input "Search customers by name or email" at bounding box center [388, 75] width 382 height 14
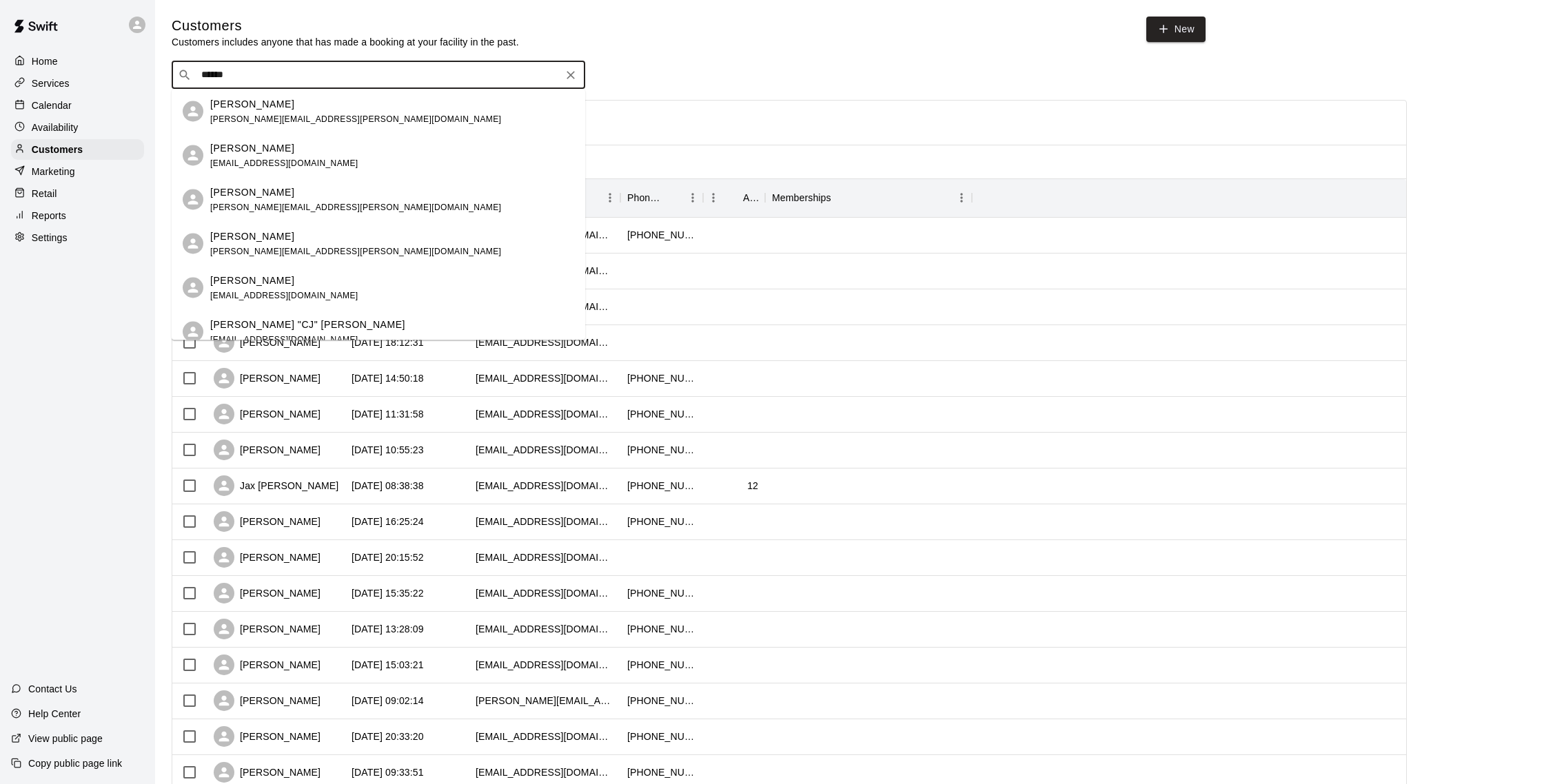
type input "*******"
click at [257, 113] on span "[PERSON_NAME][EMAIL_ADDRESS][PERSON_NAME][DOMAIN_NAME]" at bounding box center [355, 118] width 291 height 9
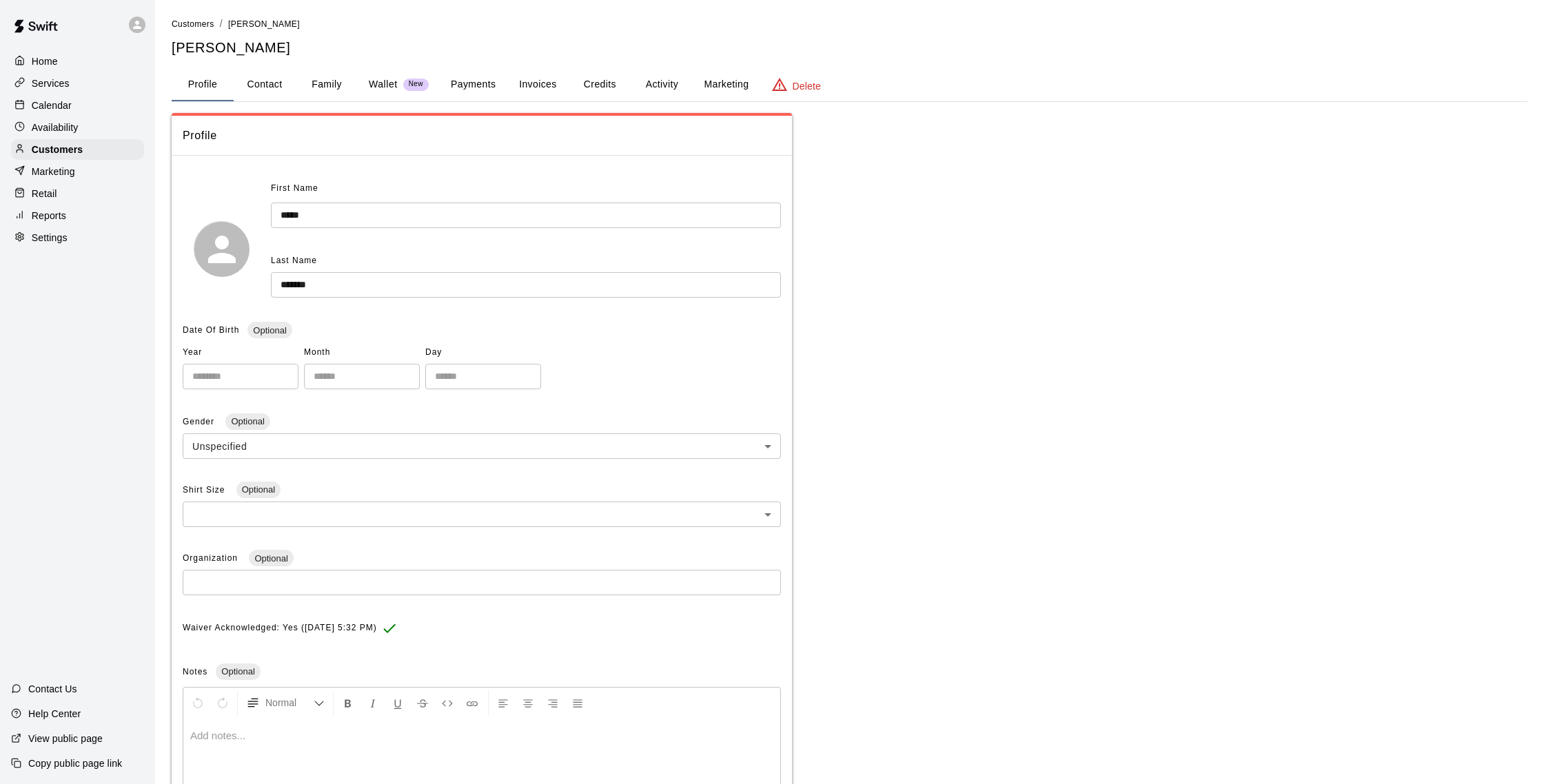
click at [269, 80] on button "Contact" at bounding box center [264, 84] width 62 height 33
select select "**"
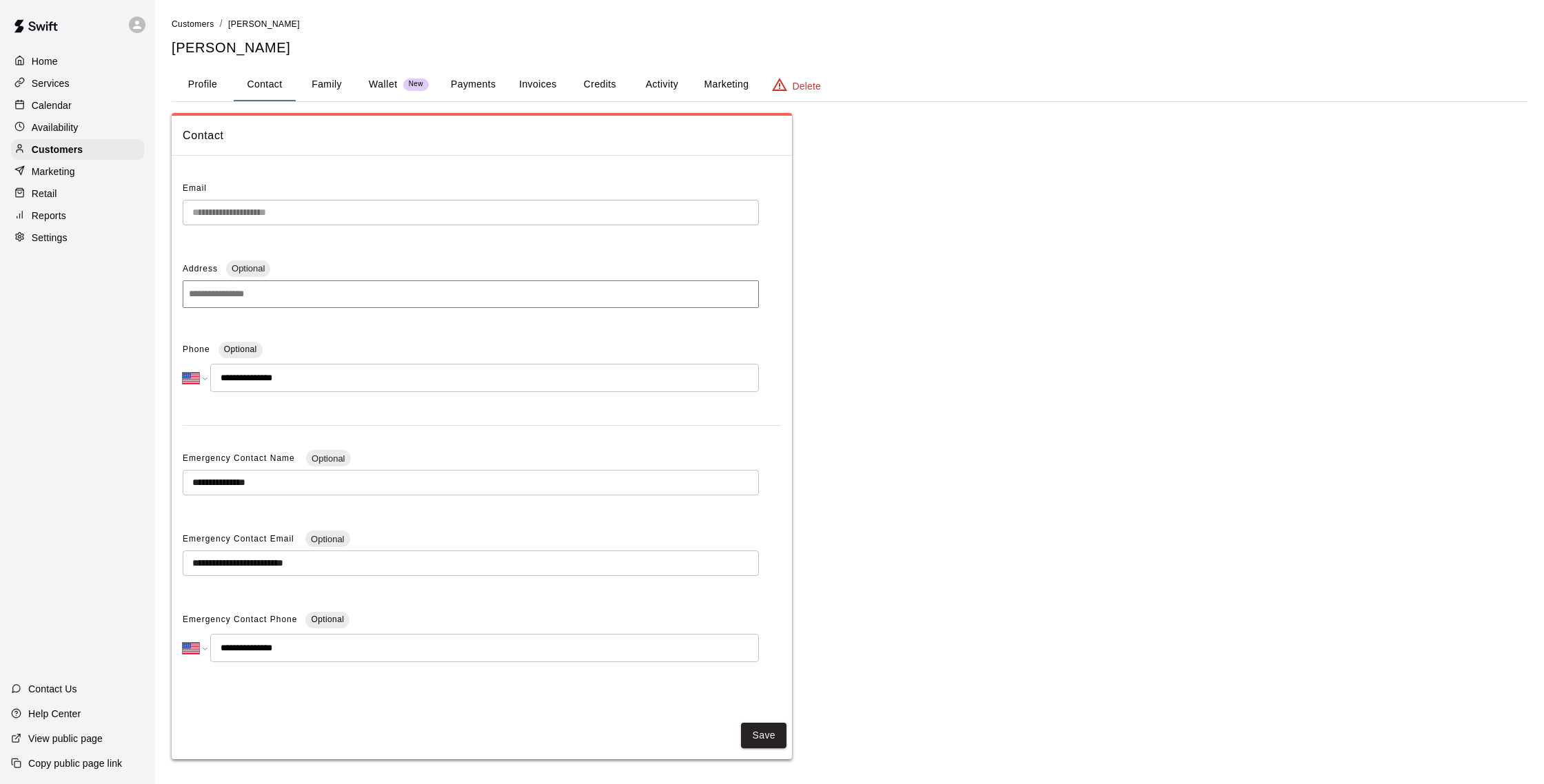
click at [70, 111] on p "Calendar" at bounding box center [52, 105] width 40 height 14
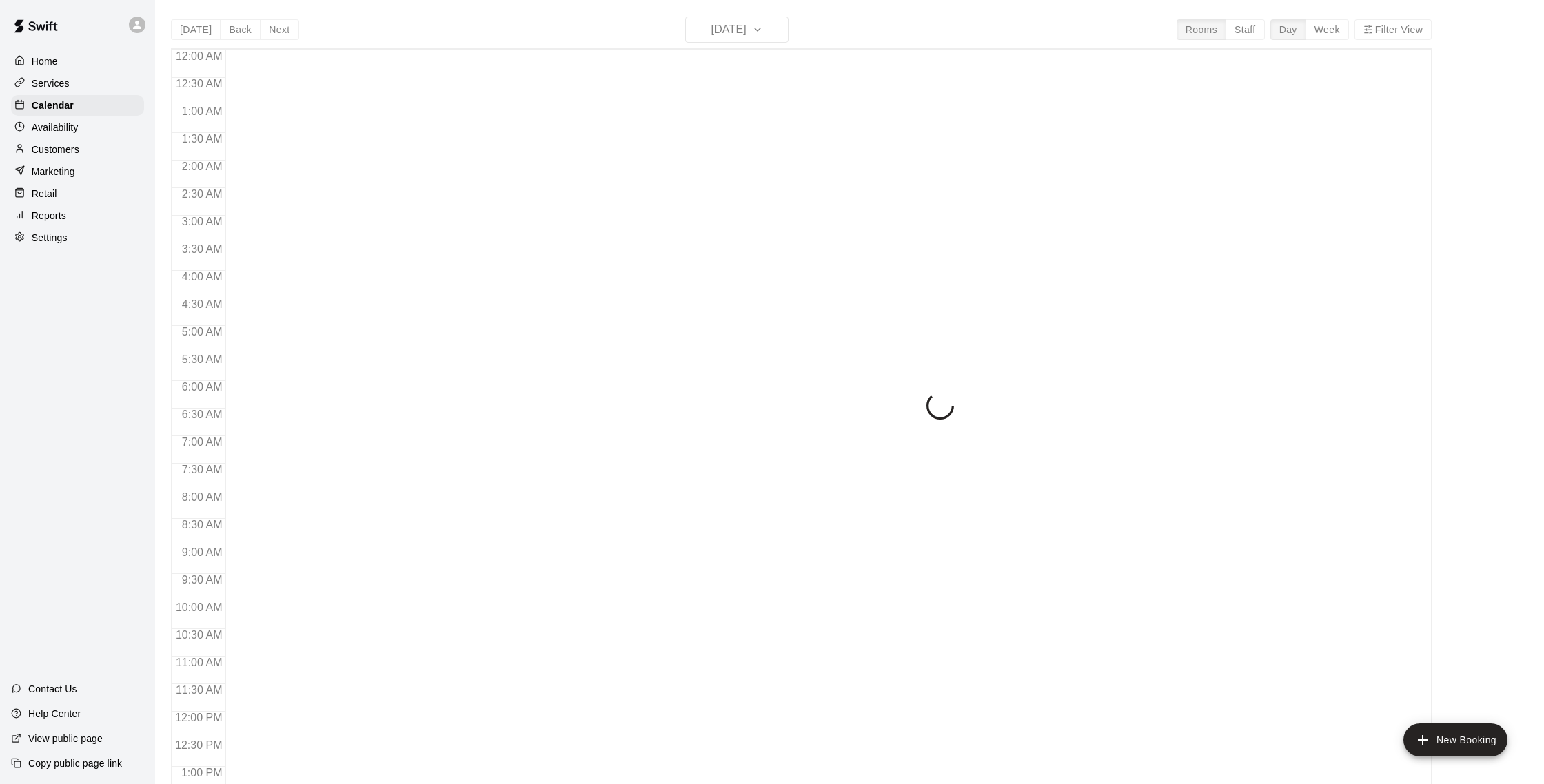
scroll to position [574, 0]
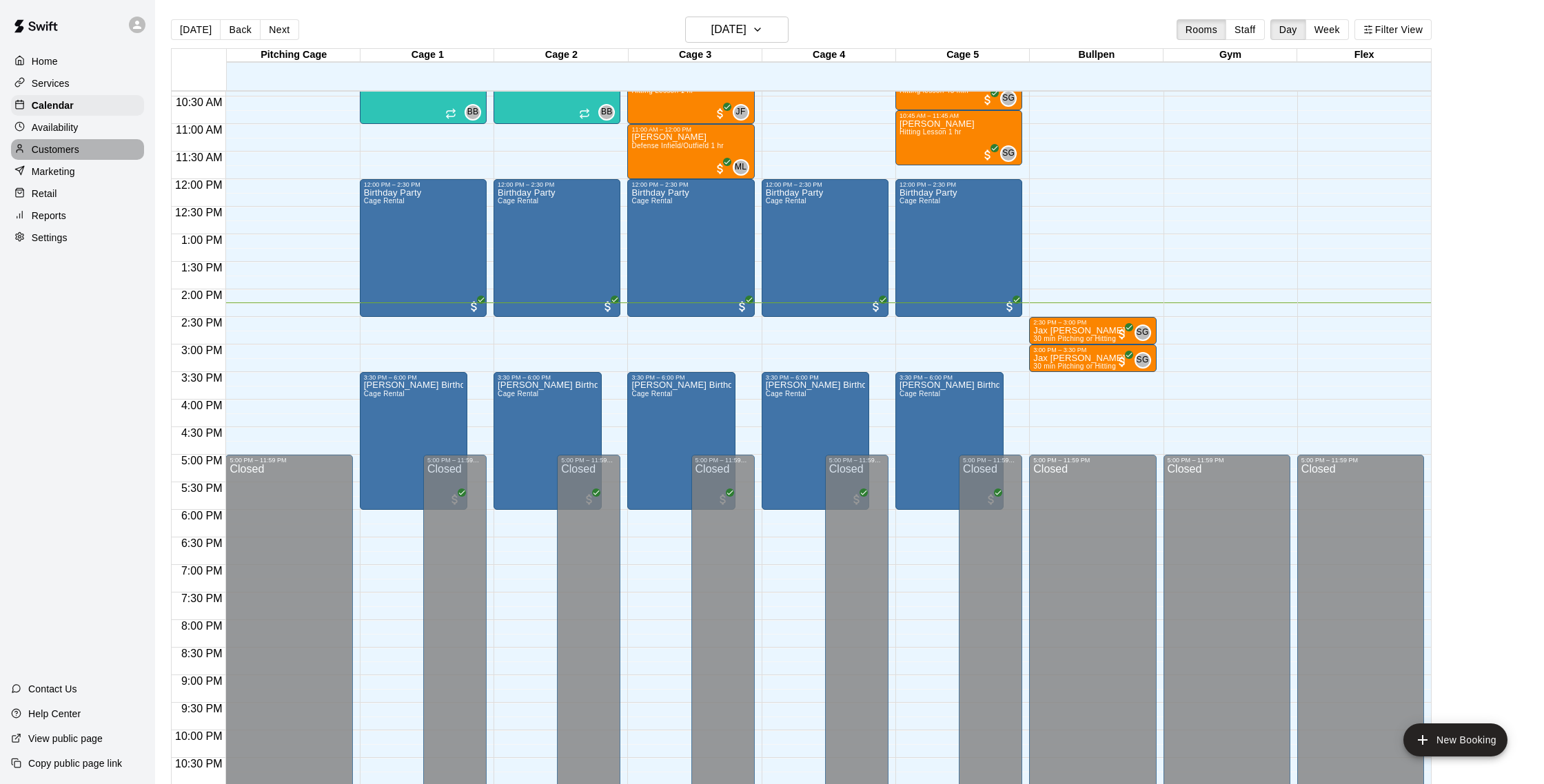
click at [69, 145] on p "Customers" at bounding box center [55, 149] width 48 height 14
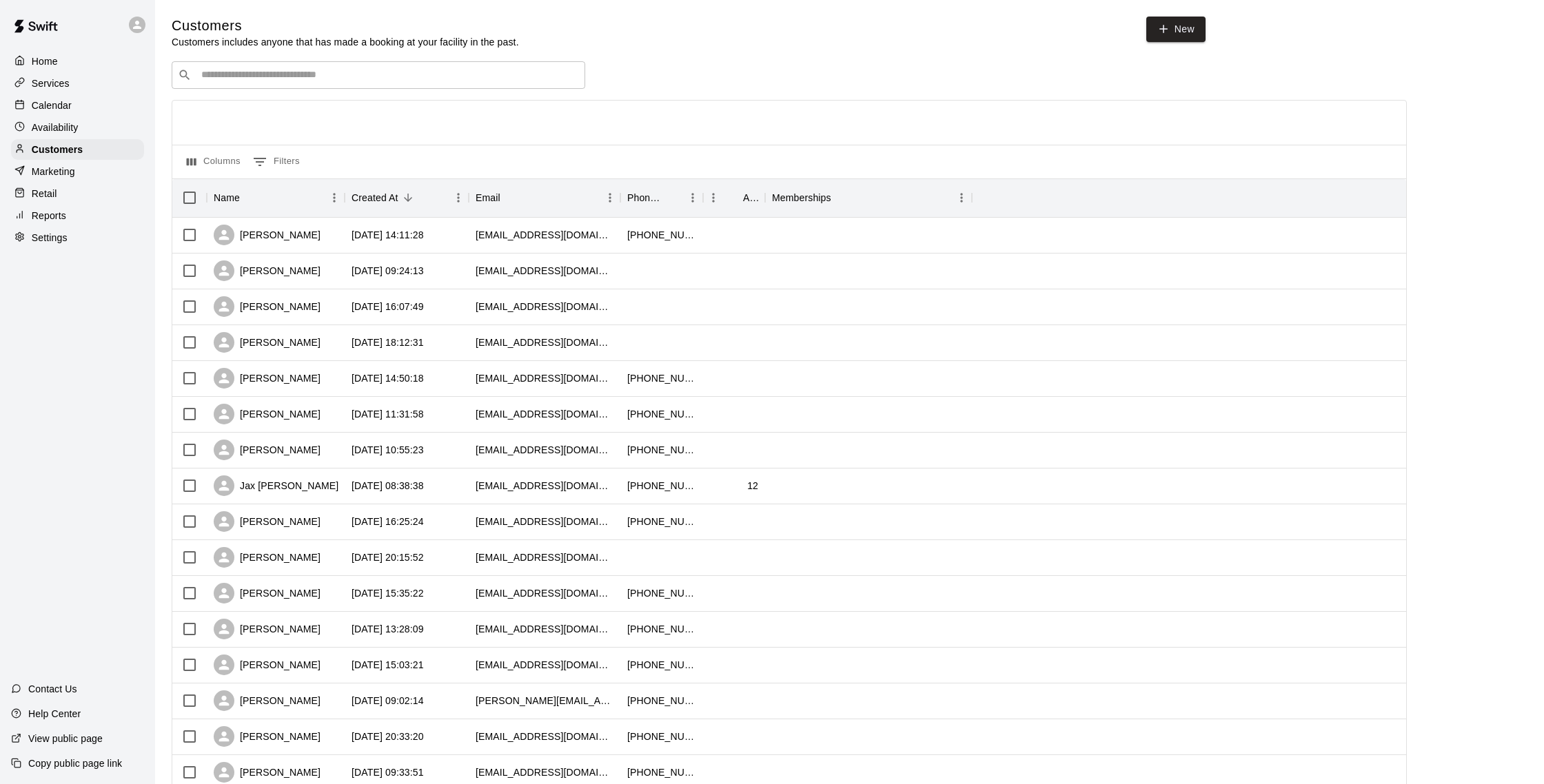
click at [39, 104] on p "Calendar" at bounding box center [52, 105] width 40 height 14
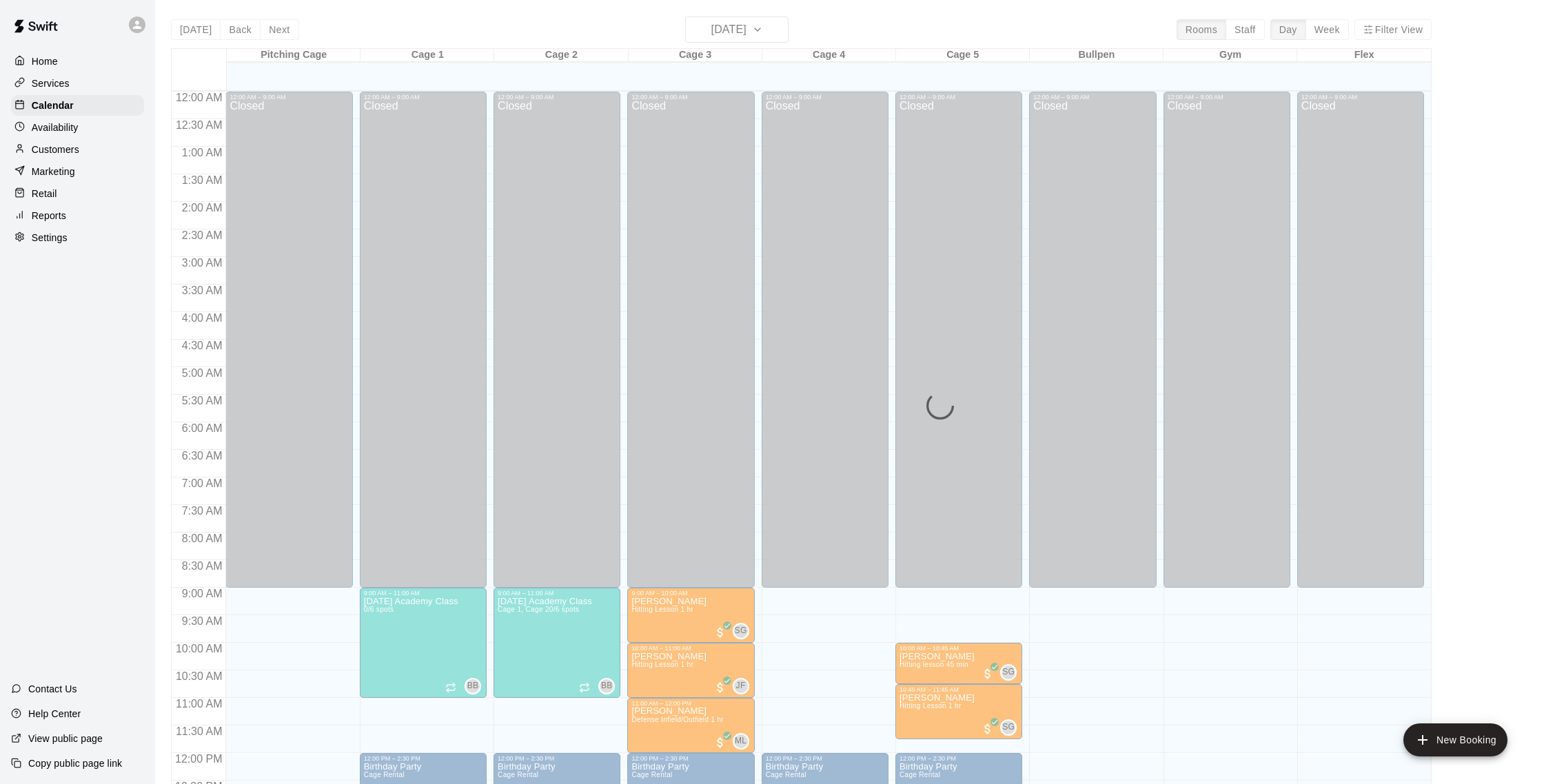
scroll to position [574, 0]
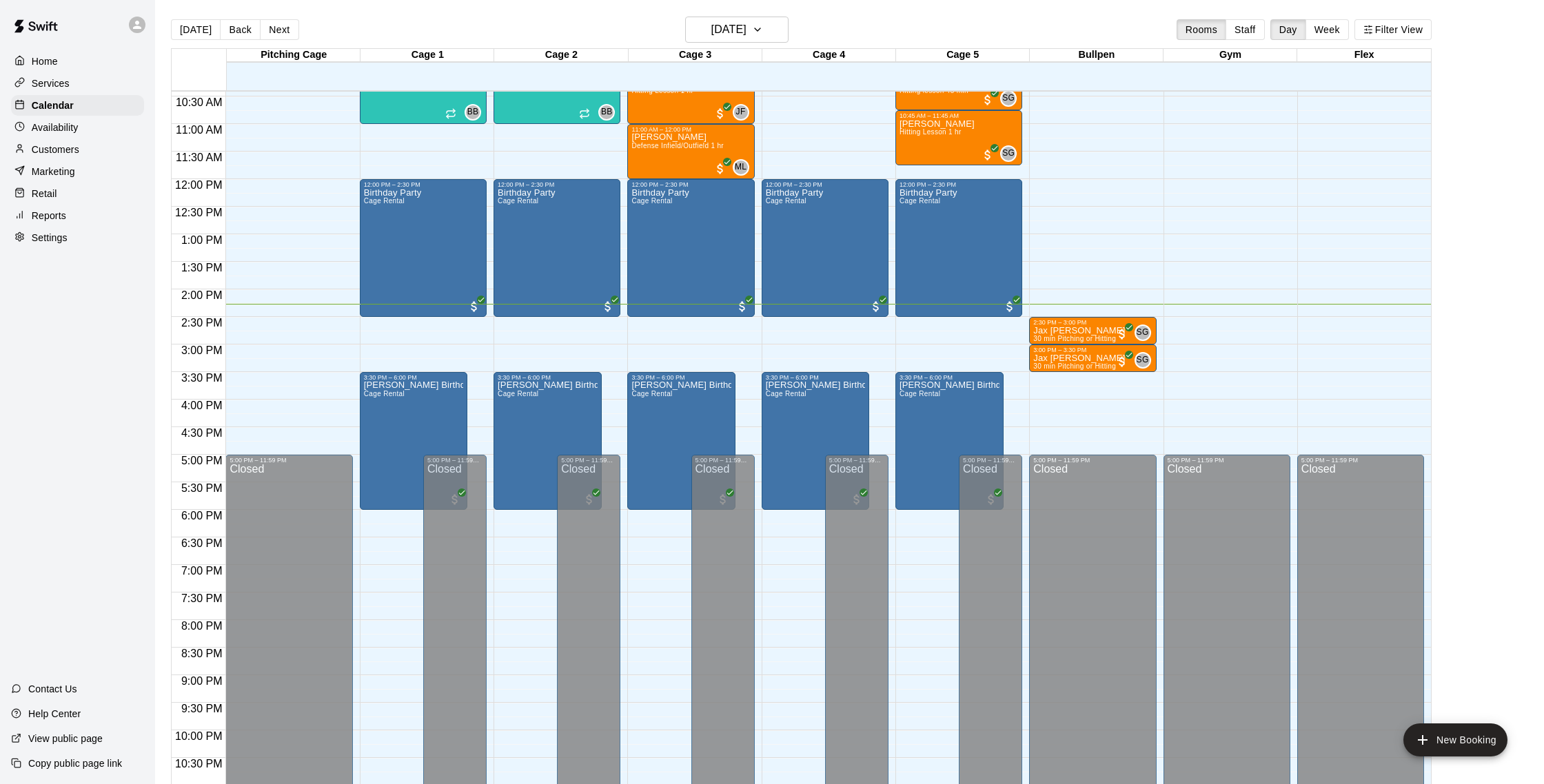
click at [77, 150] on p "Customers" at bounding box center [55, 149] width 48 height 14
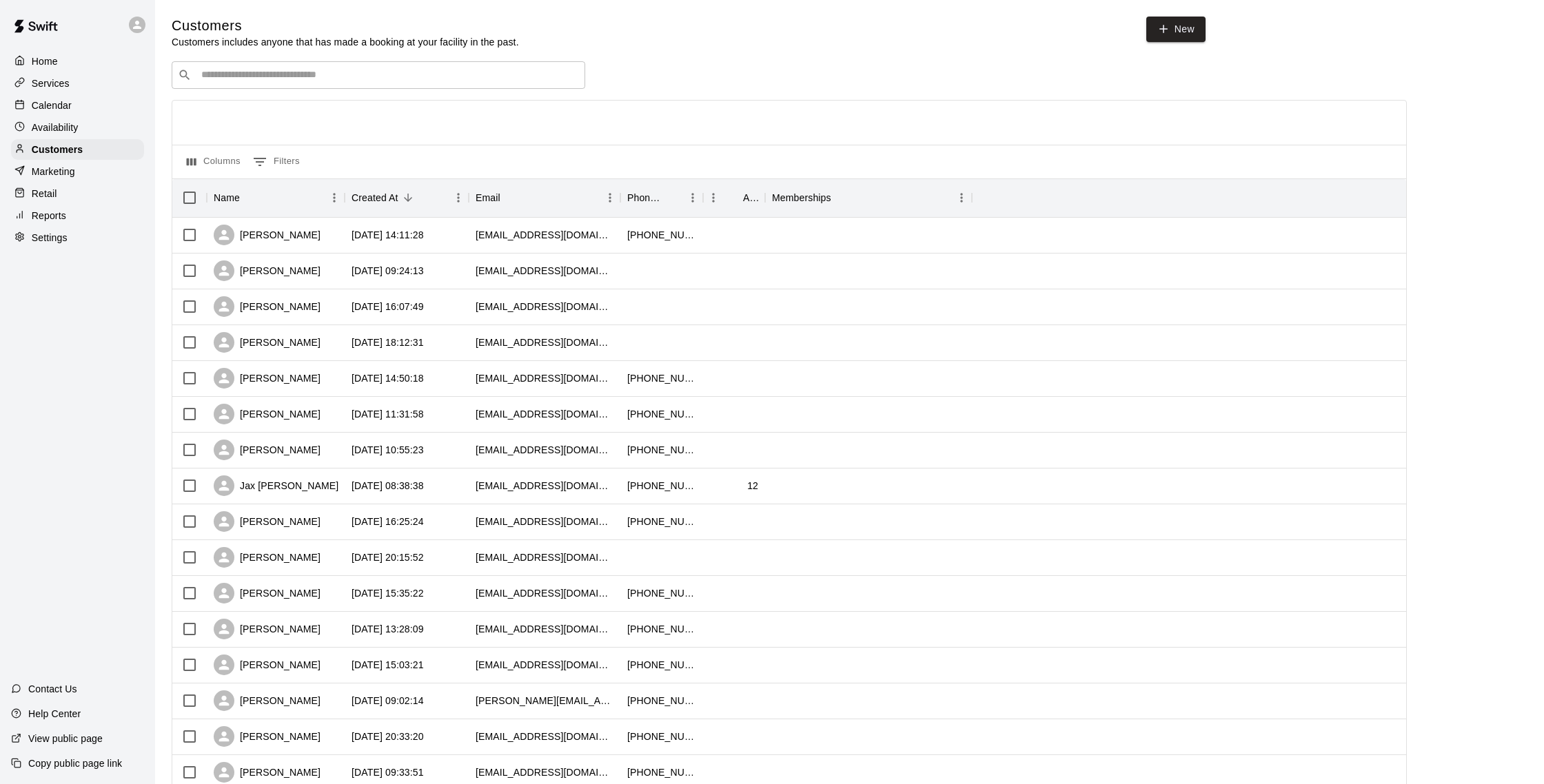
click at [55, 100] on p "Calendar" at bounding box center [52, 105] width 40 height 14
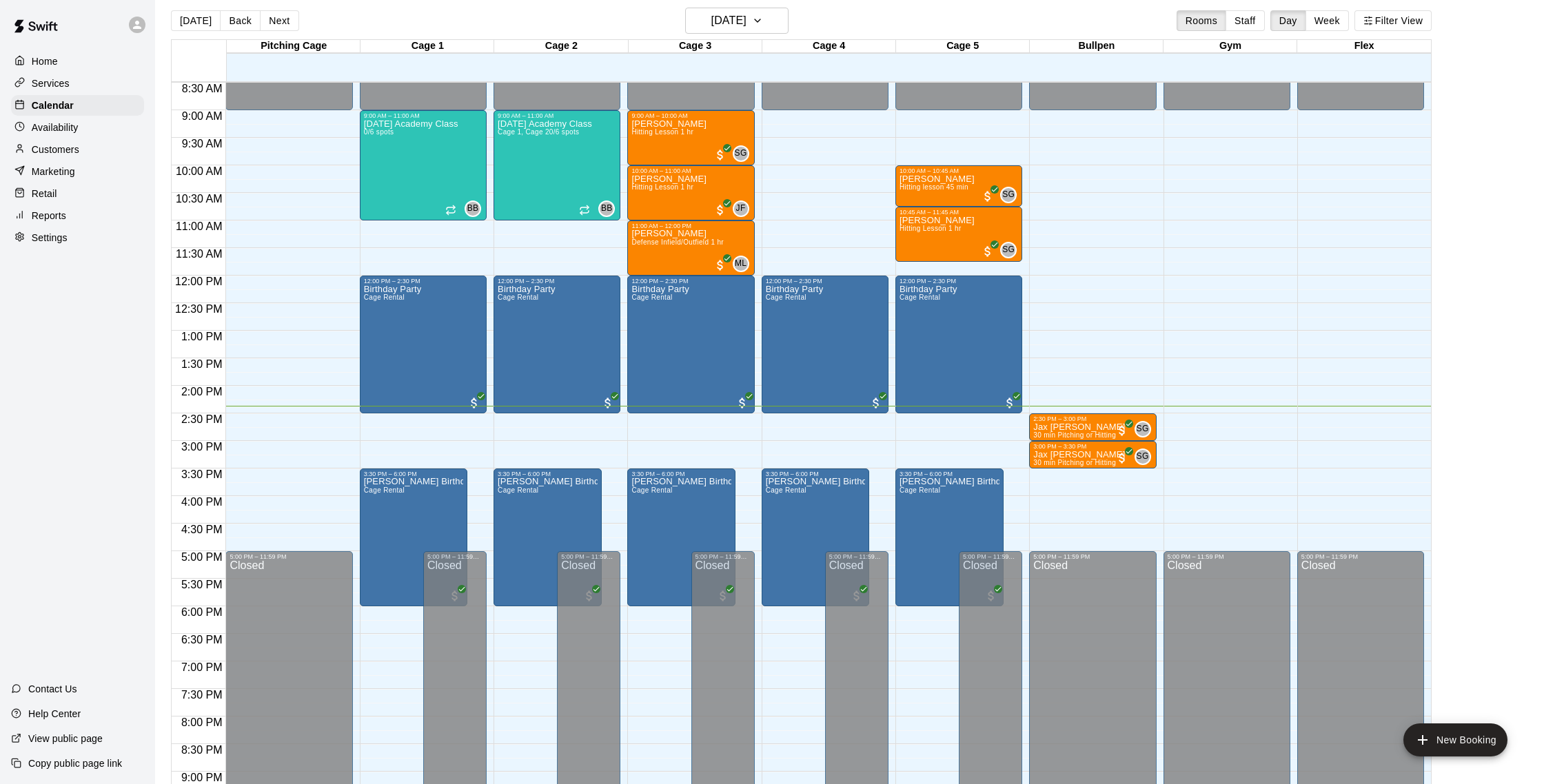
scroll to position [473, 0]
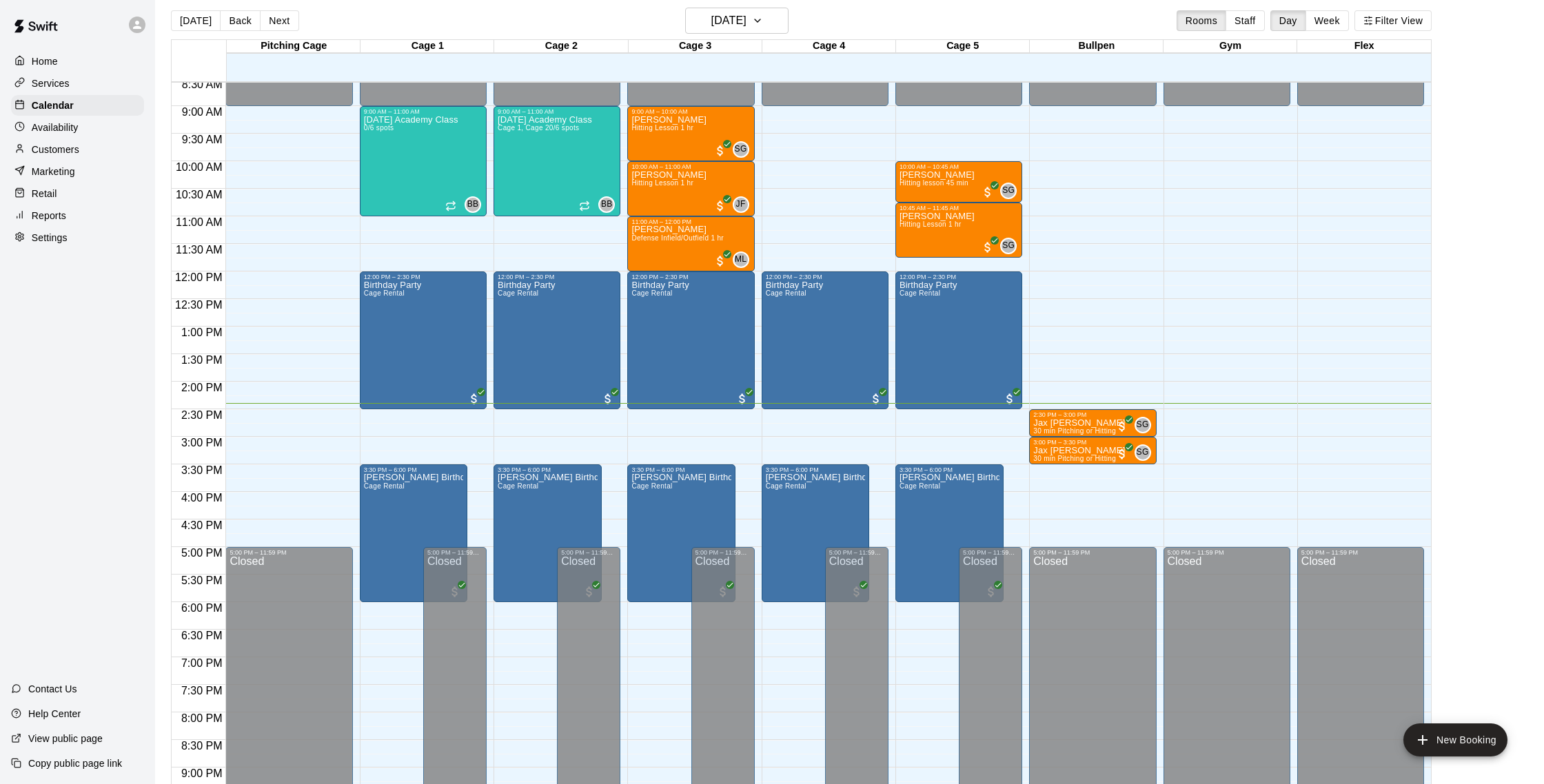
click at [64, 150] on p "Customers" at bounding box center [55, 149] width 48 height 14
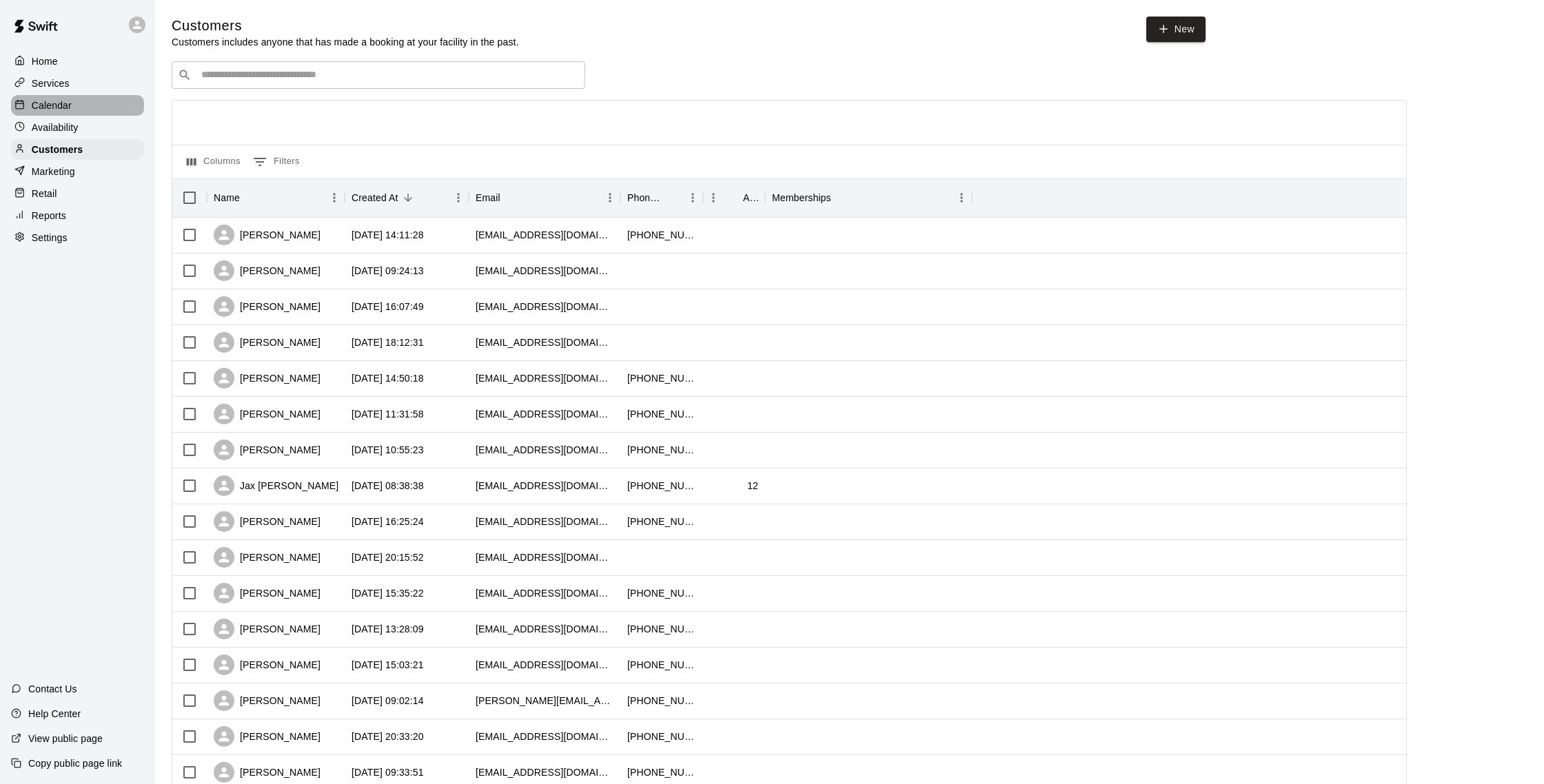
click at [56, 110] on p "Calendar" at bounding box center [52, 105] width 40 height 14
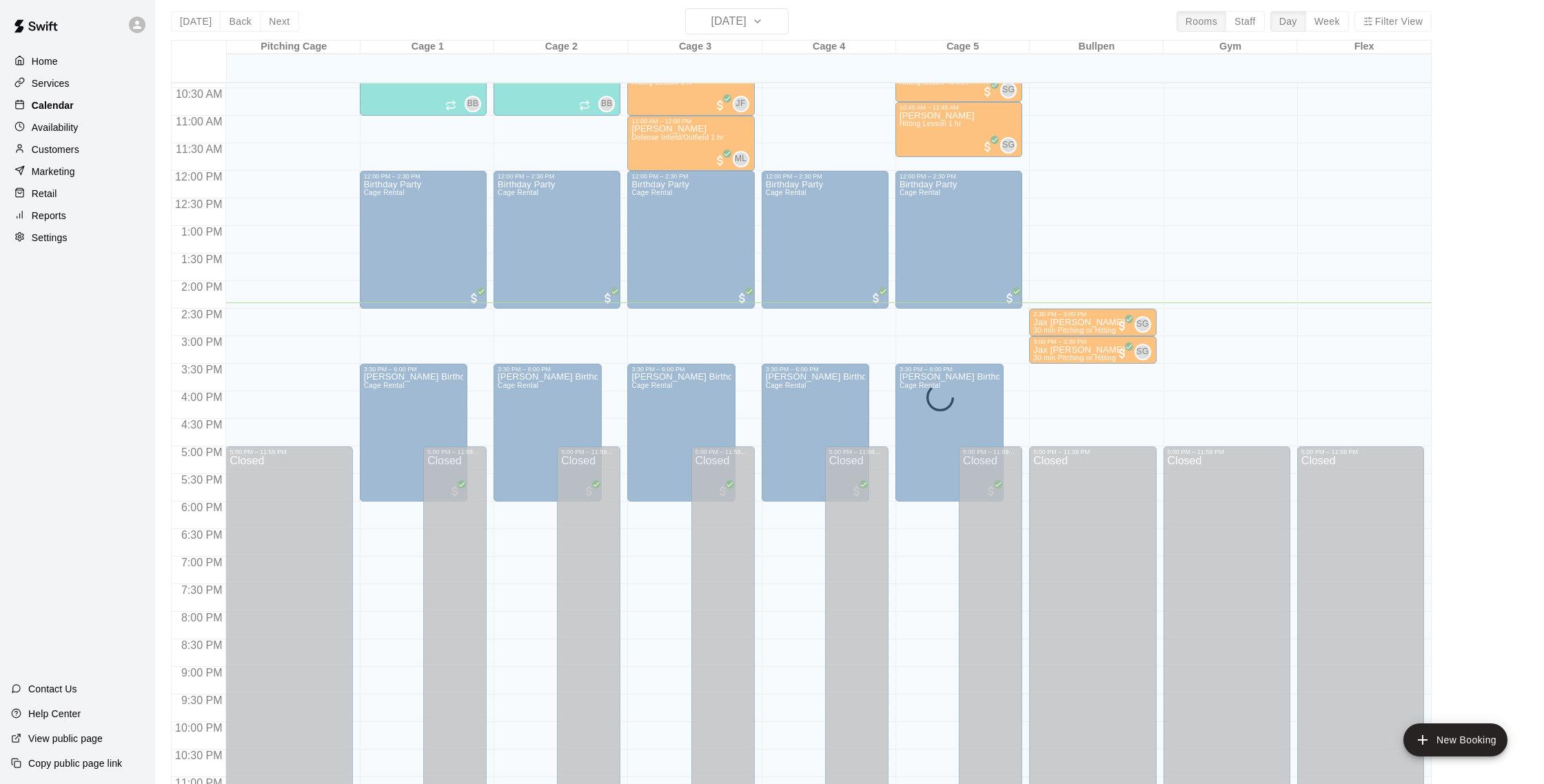
scroll to position [8, 0]
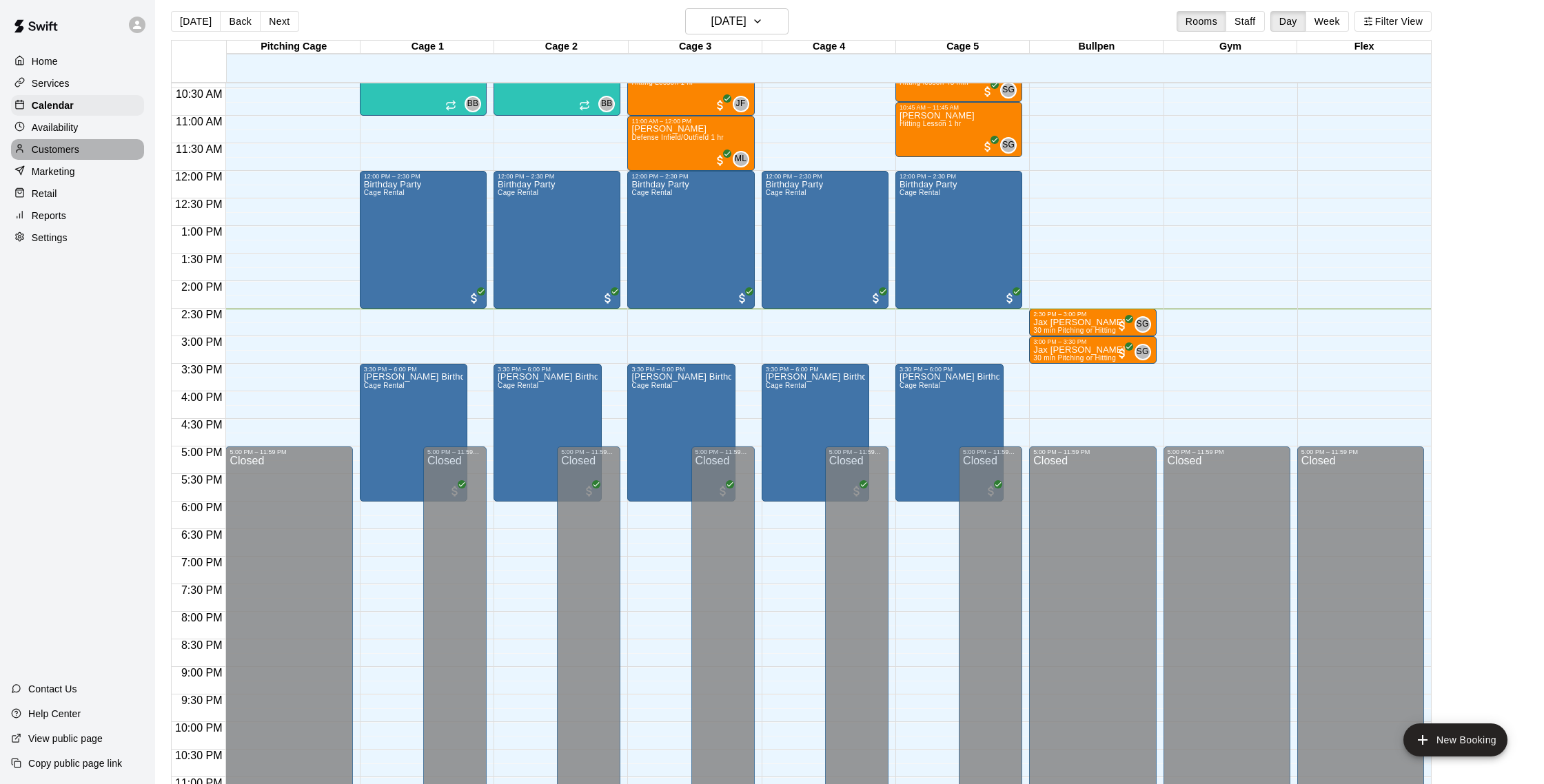
drag, startPoint x: 72, startPoint y: 146, endPoint x: 64, endPoint y: 141, distance: 9.4
click at [71, 146] on p "Customers" at bounding box center [55, 149] width 48 height 14
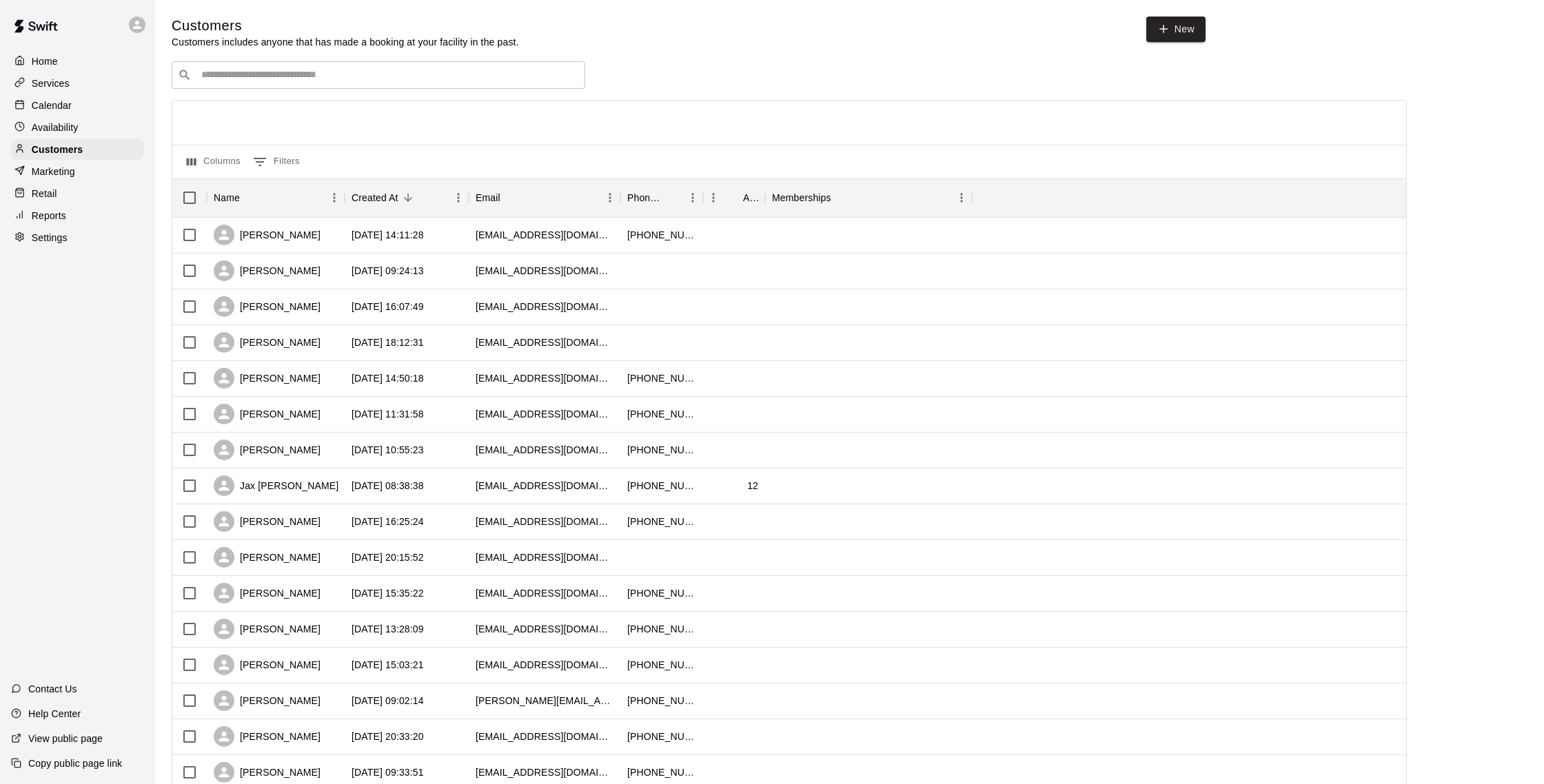
click at [262, 76] on input "Search customers by name or email" at bounding box center [388, 75] width 382 height 14
type input "****"
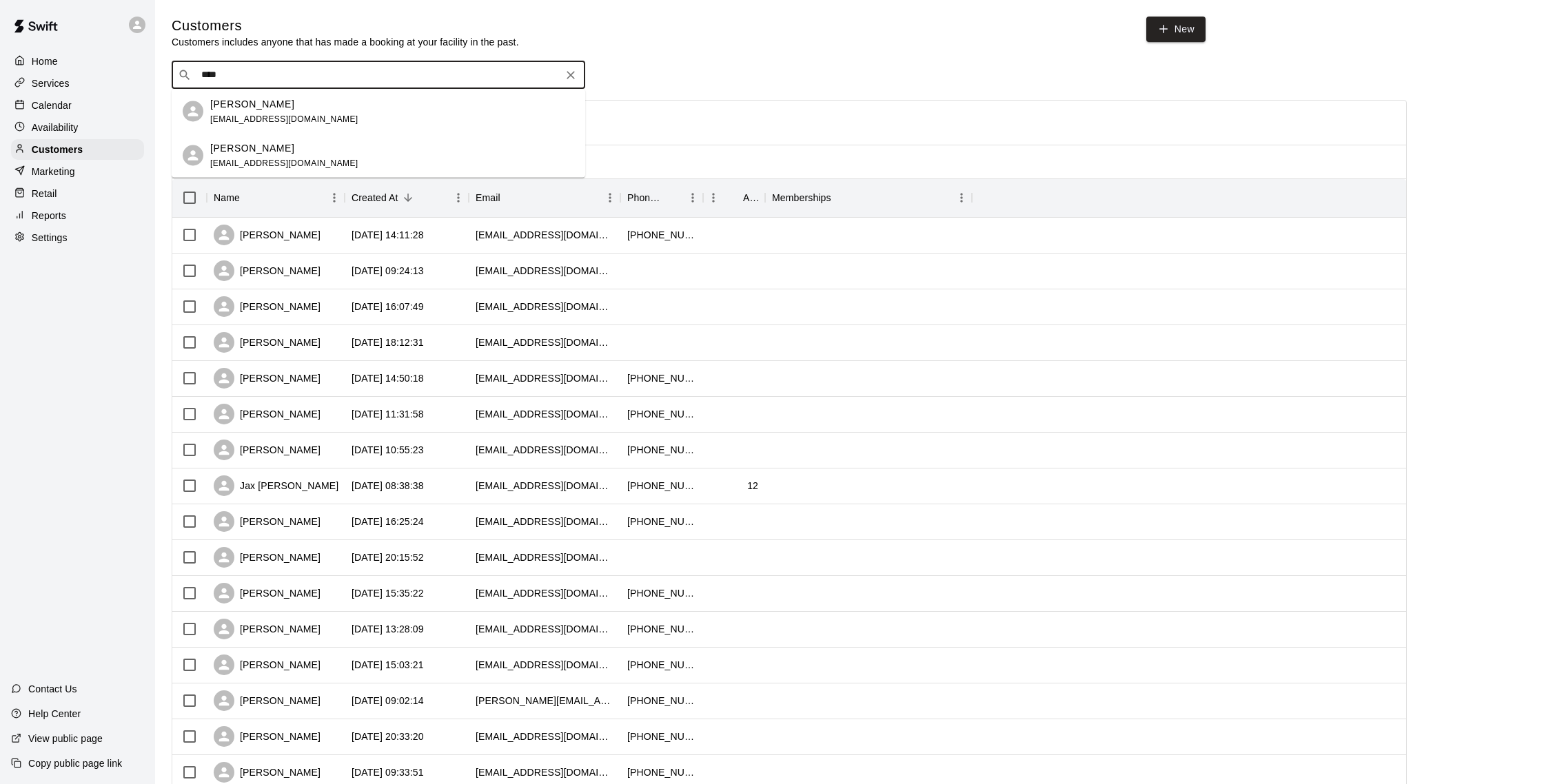
click at [280, 109] on p "[PERSON_NAME]" at bounding box center [252, 103] width 84 height 14
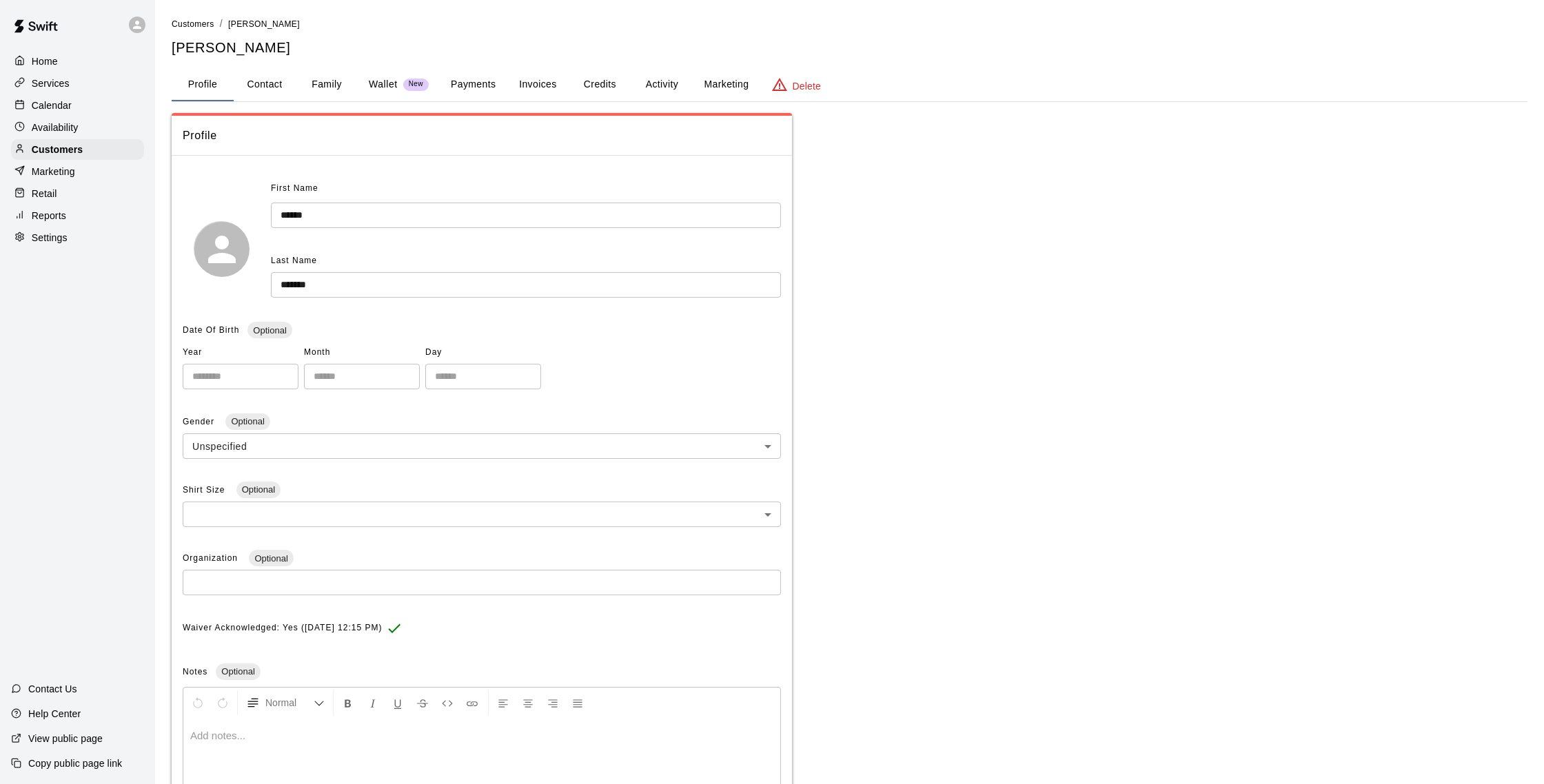
click at [661, 87] on button "Activity" at bounding box center [661, 84] width 62 height 33
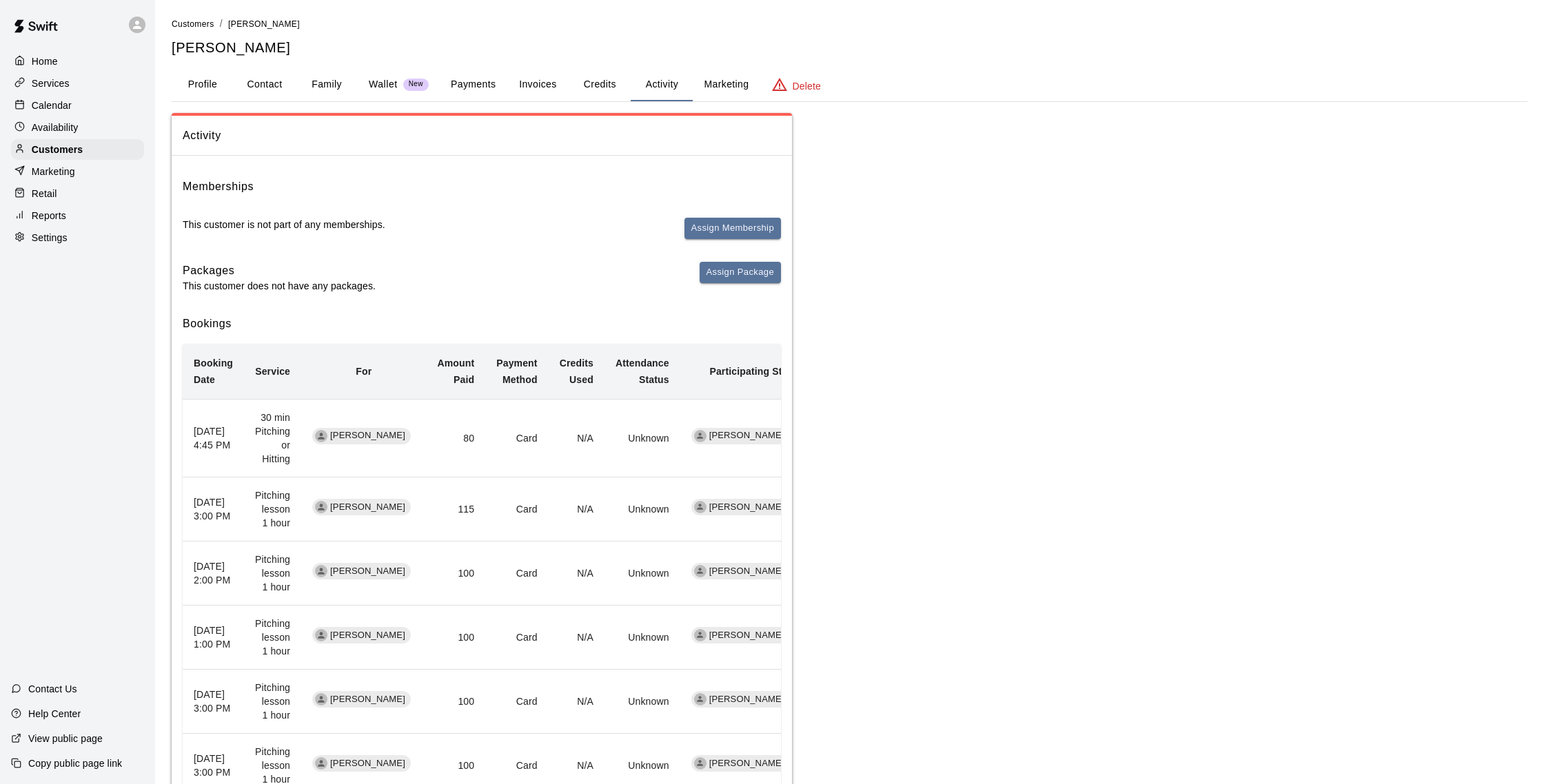
click at [333, 89] on button "Family" at bounding box center [327, 84] width 62 height 33
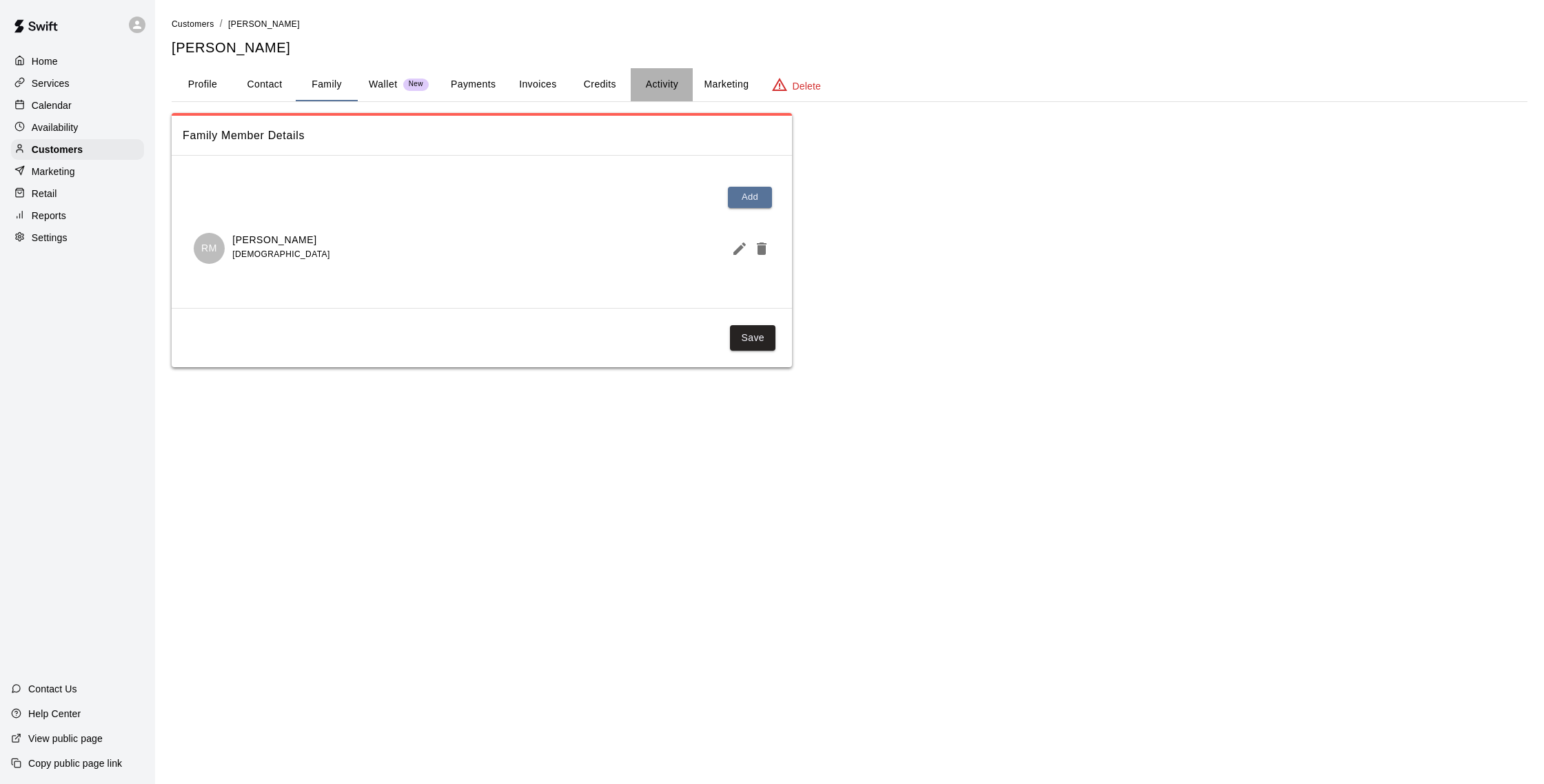
click at [656, 77] on button "Activity" at bounding box center [661, 84] width 62 height 33
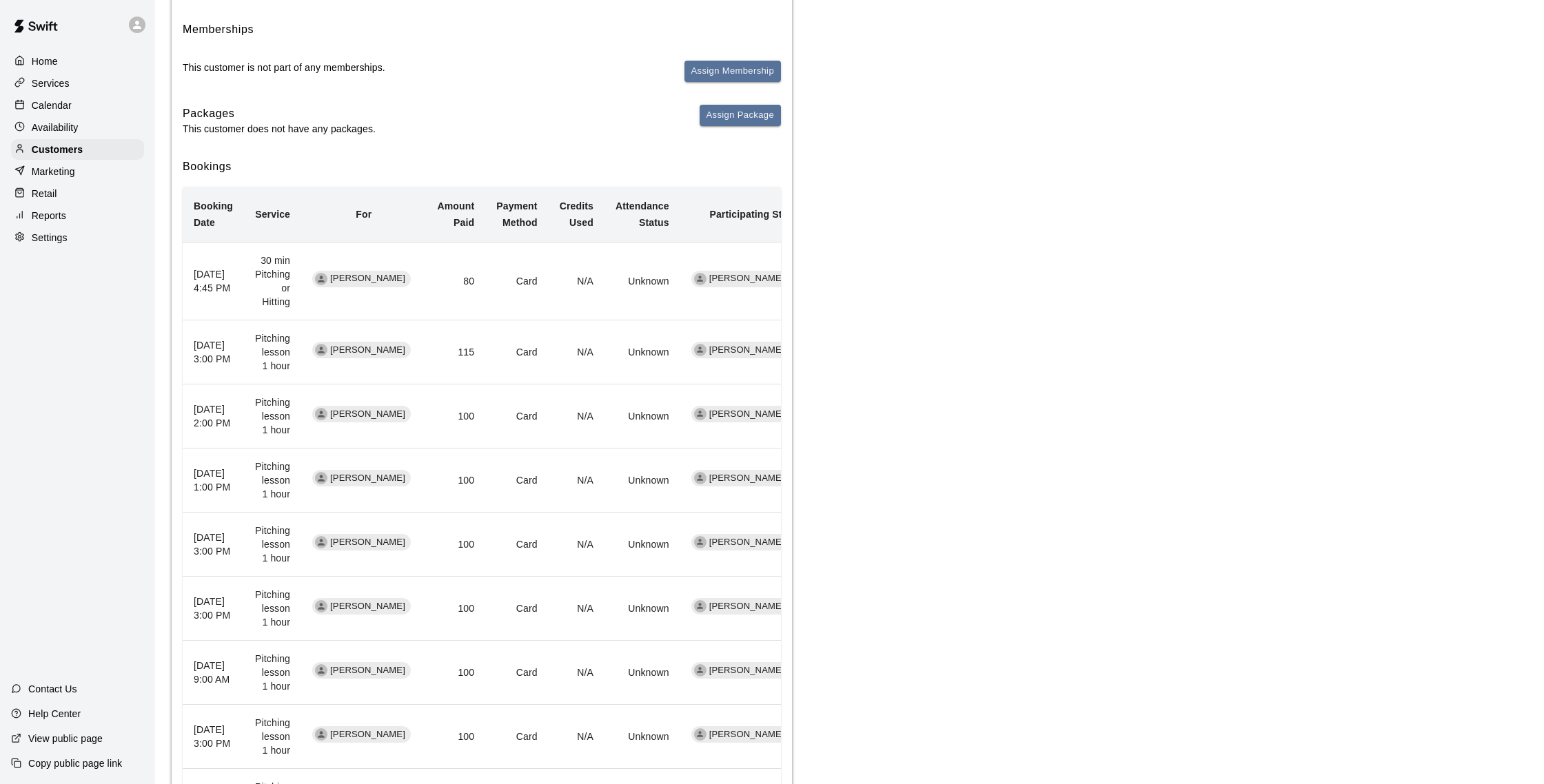
scroll to position [158, 0]
click at [79, 106] on div "Calendar" at bounding box center [78, 106] width 133 height 21
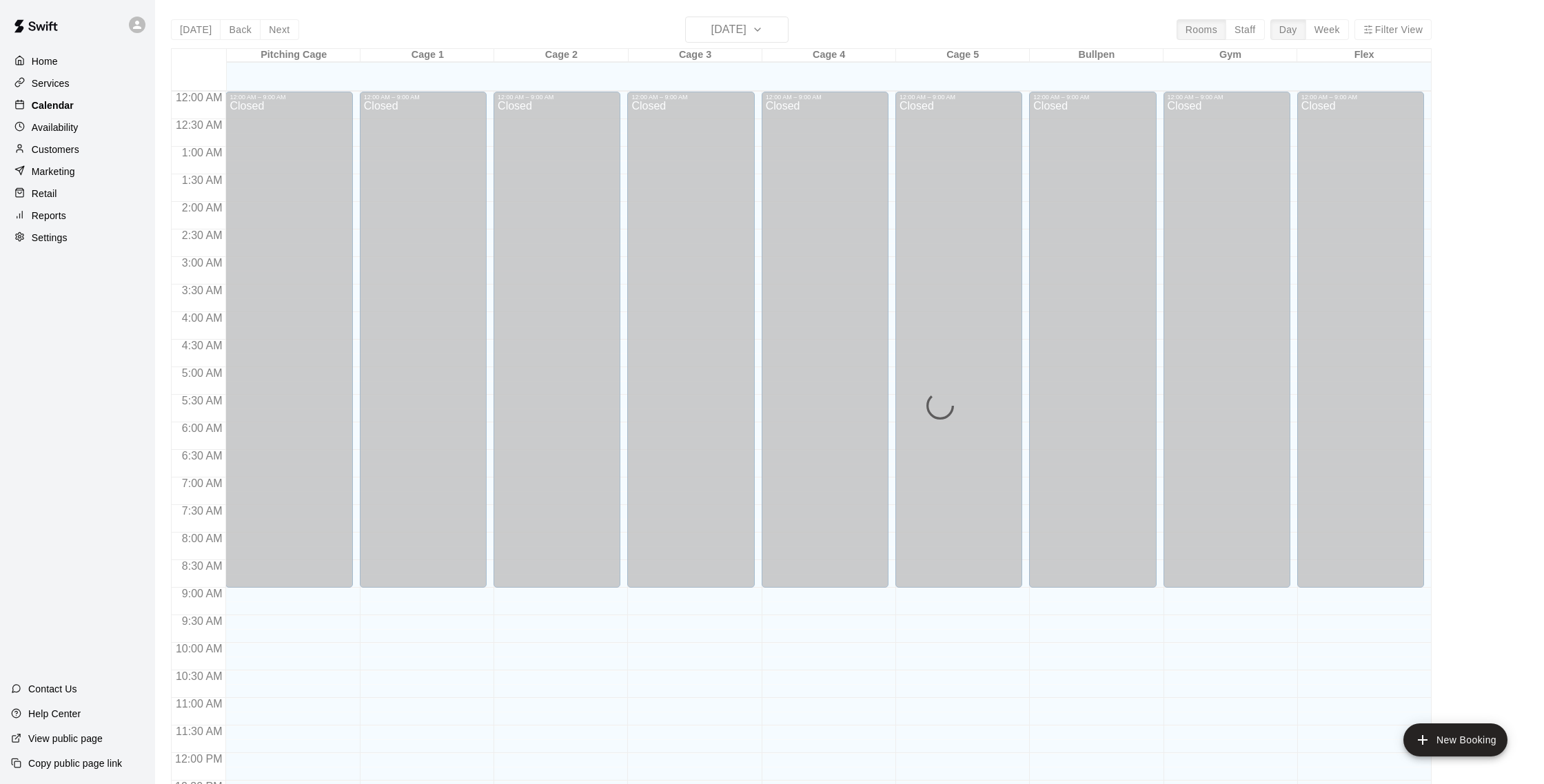
scroll to position [574, 0]
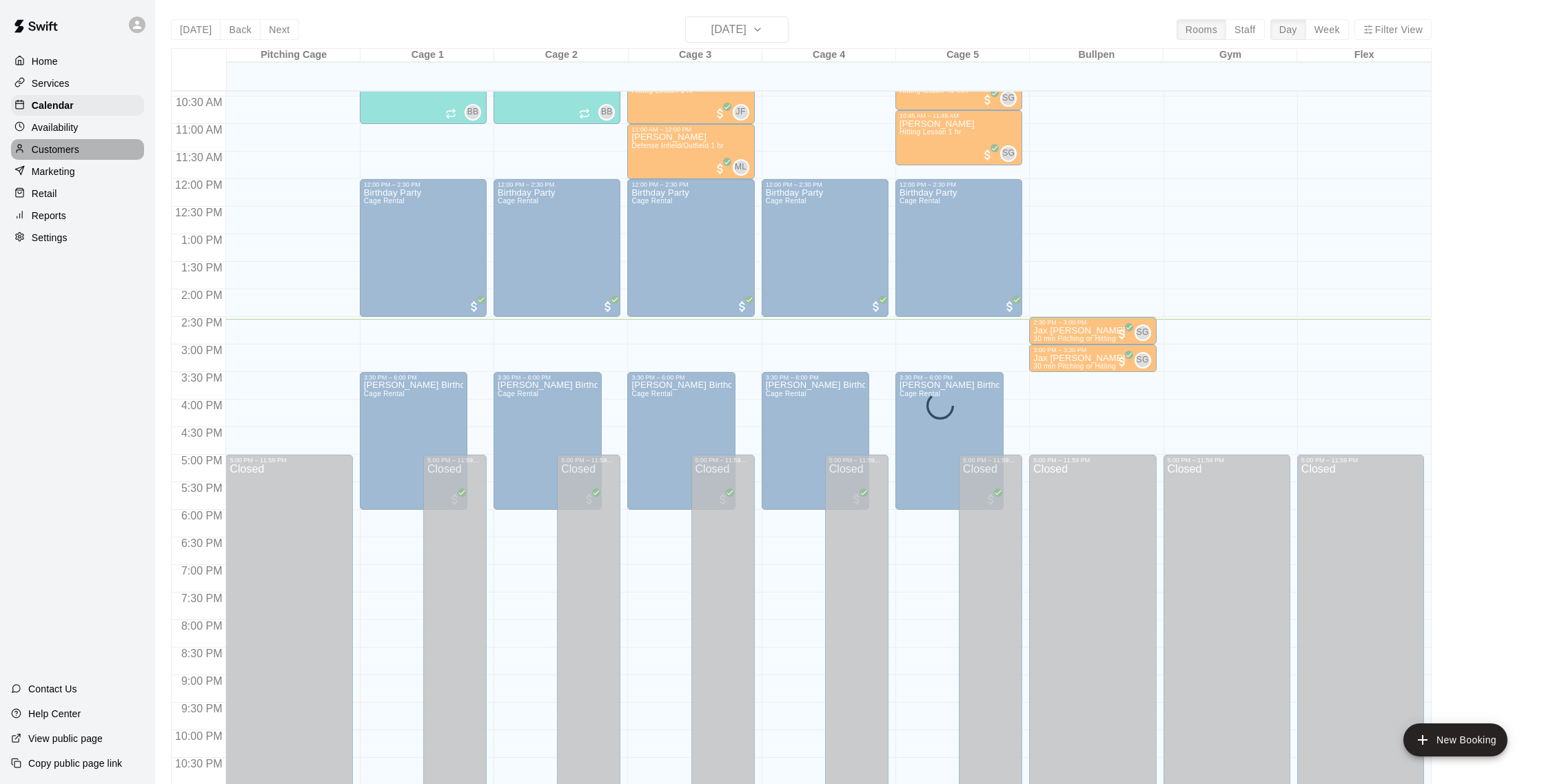
click at [77, 142] on p "Customers" at bounding box center [55, 149] width 48 height 14
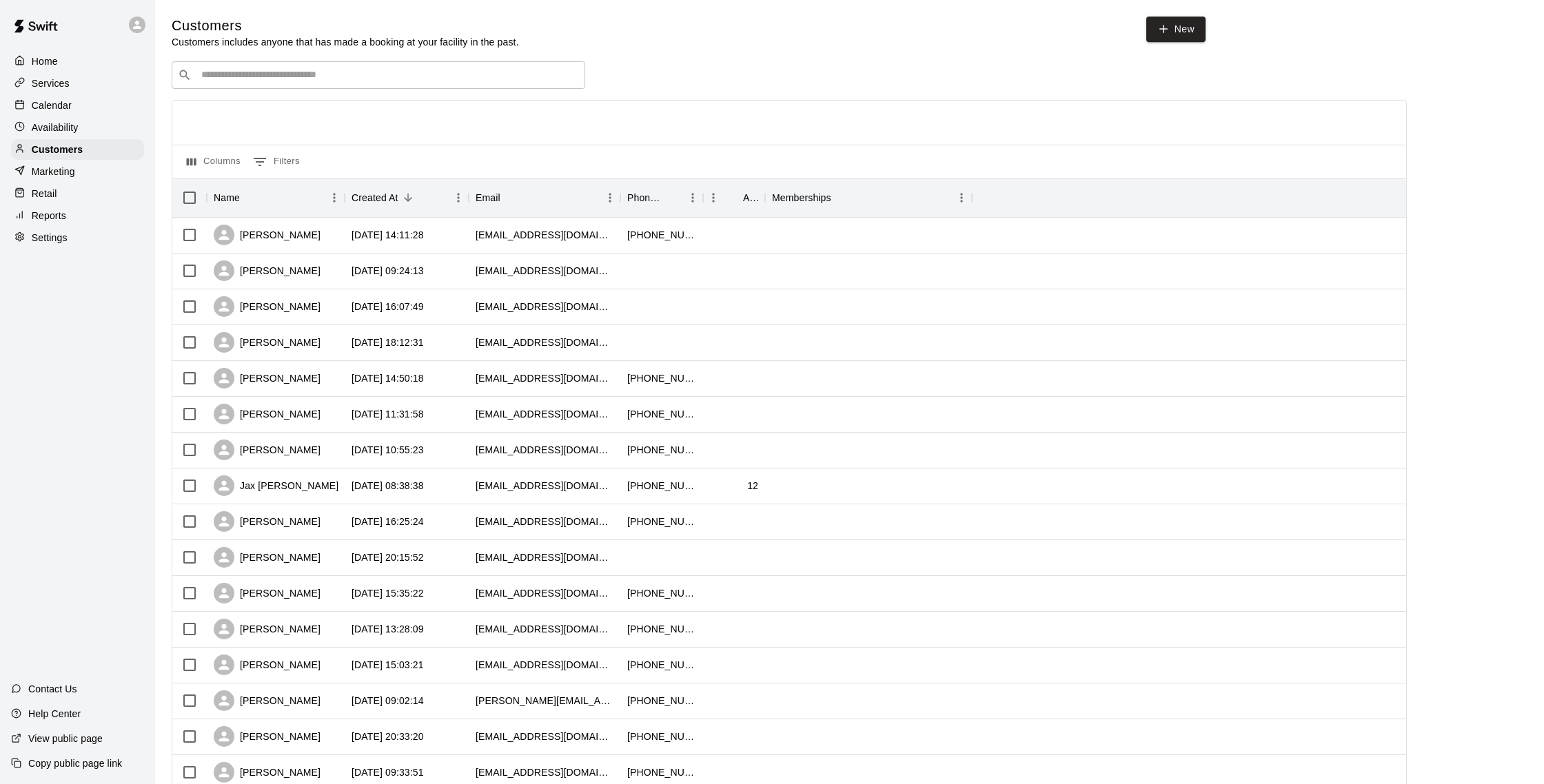
click at [265, 62] on div "​ ​" at bounding box center [379, 74] width 414 height 27
type input "*****"
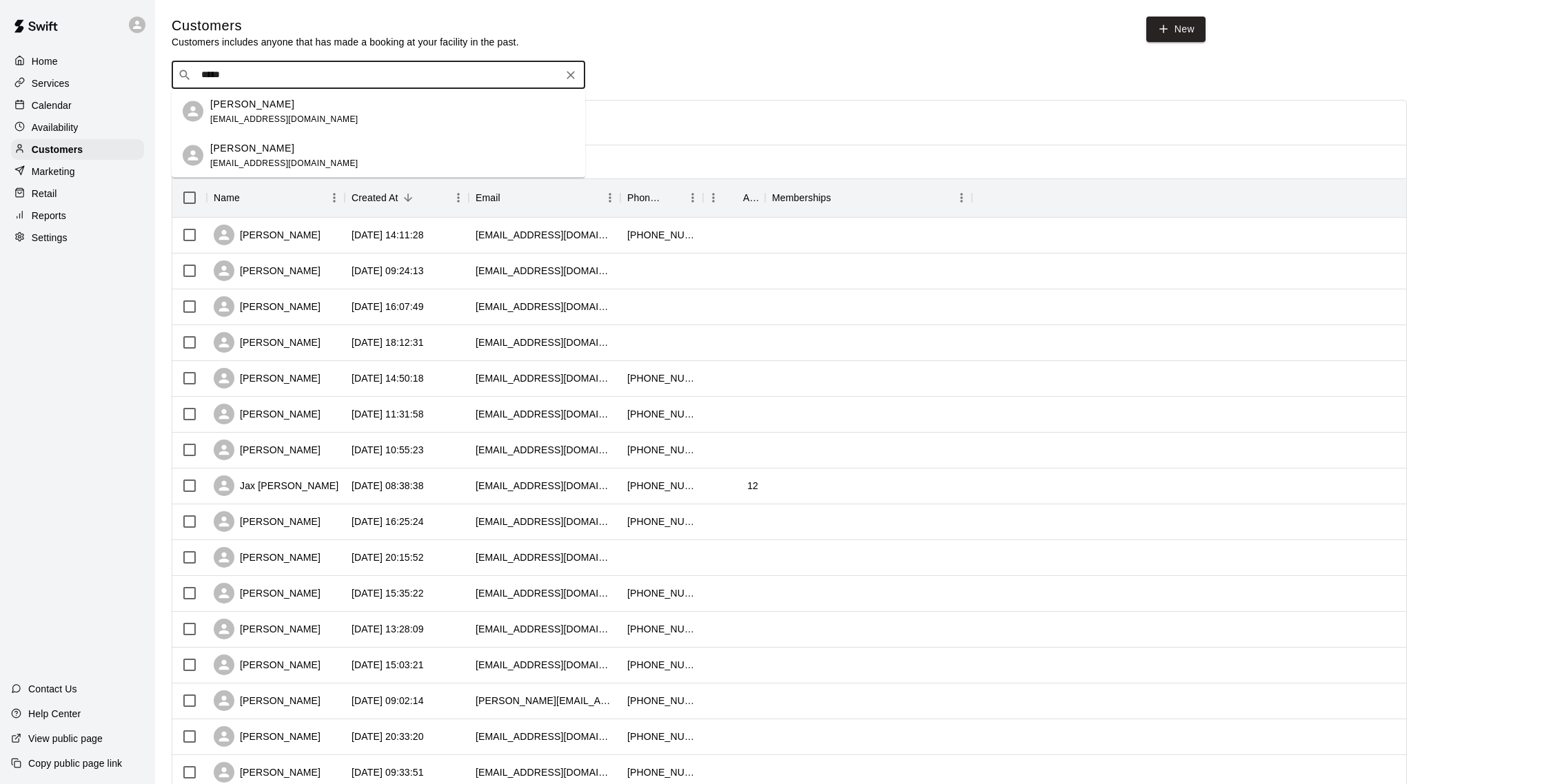
click at [330, 146] on div "[PERSON_NAME] [EMAIL_ADDRESS][DOMAIN_NAME]" at bounding box center [392, 155] width 364 height 30
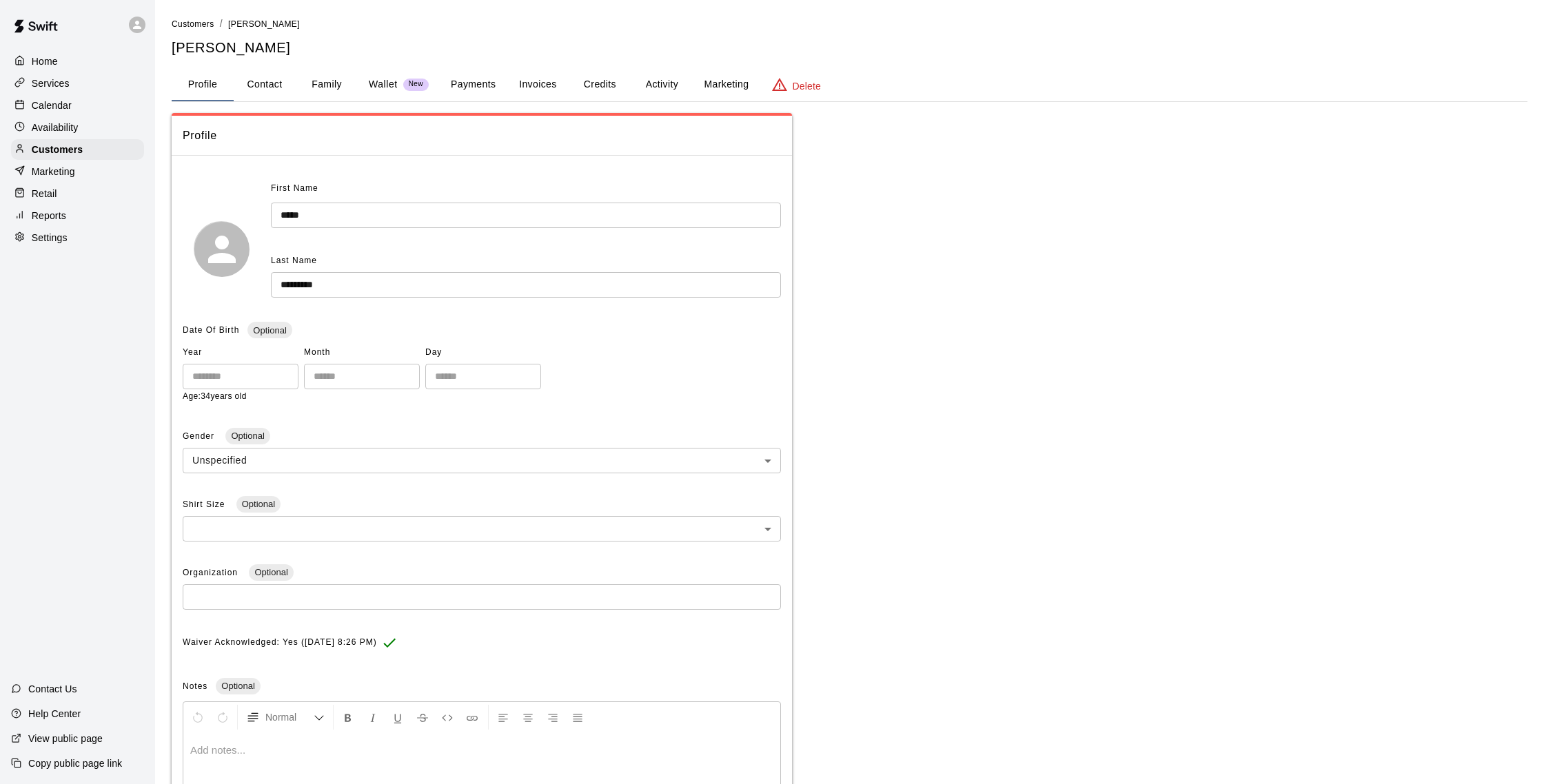
click at [667, 83] on button "Activity" at bounding box center [661, 84] width 62 height 33
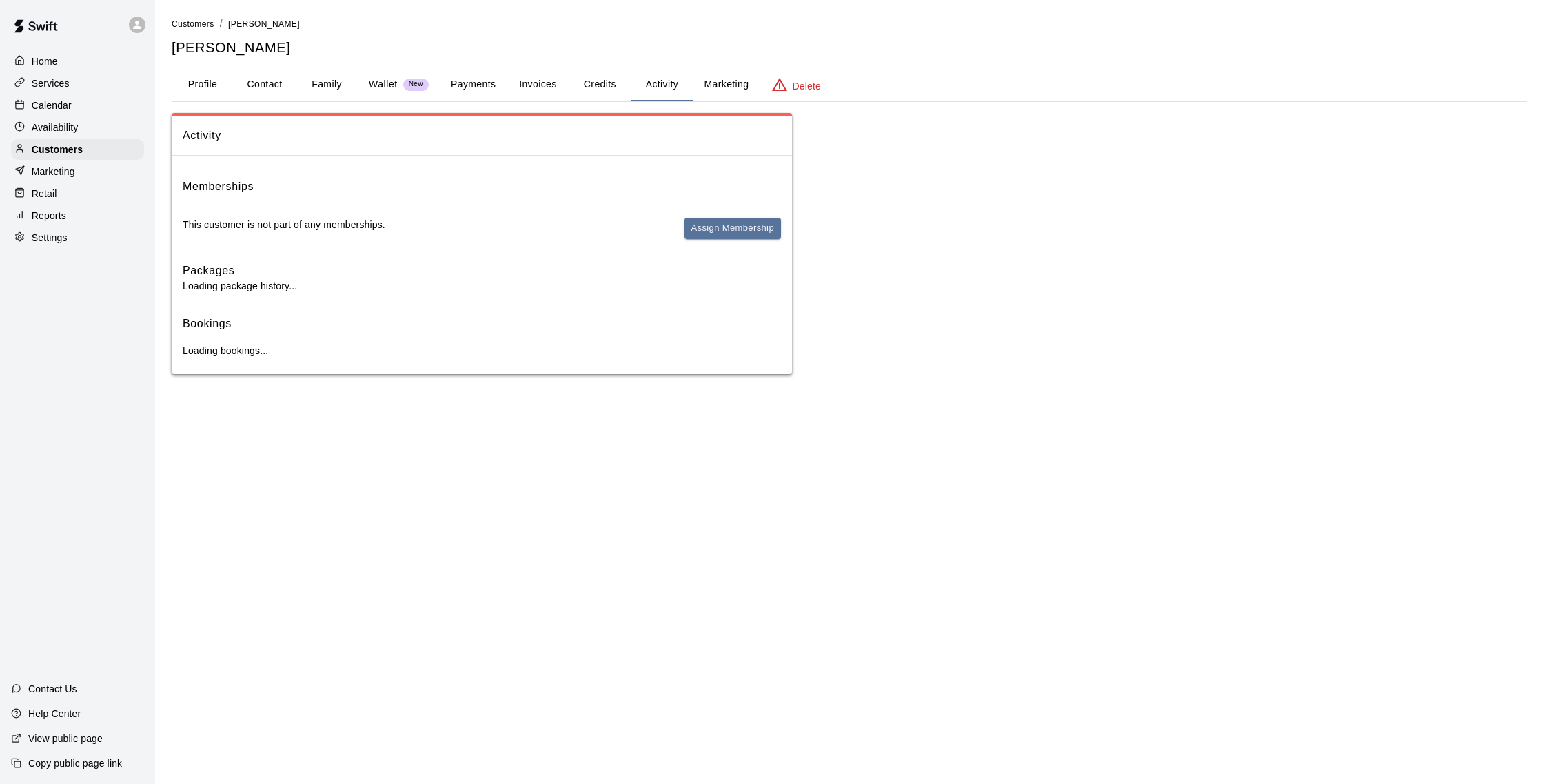
click at [497, 89] on button "Payments" at bounding box center [472, 84] width 67 height 33
